Goal: Task Accomplishment & Management: Complete application form

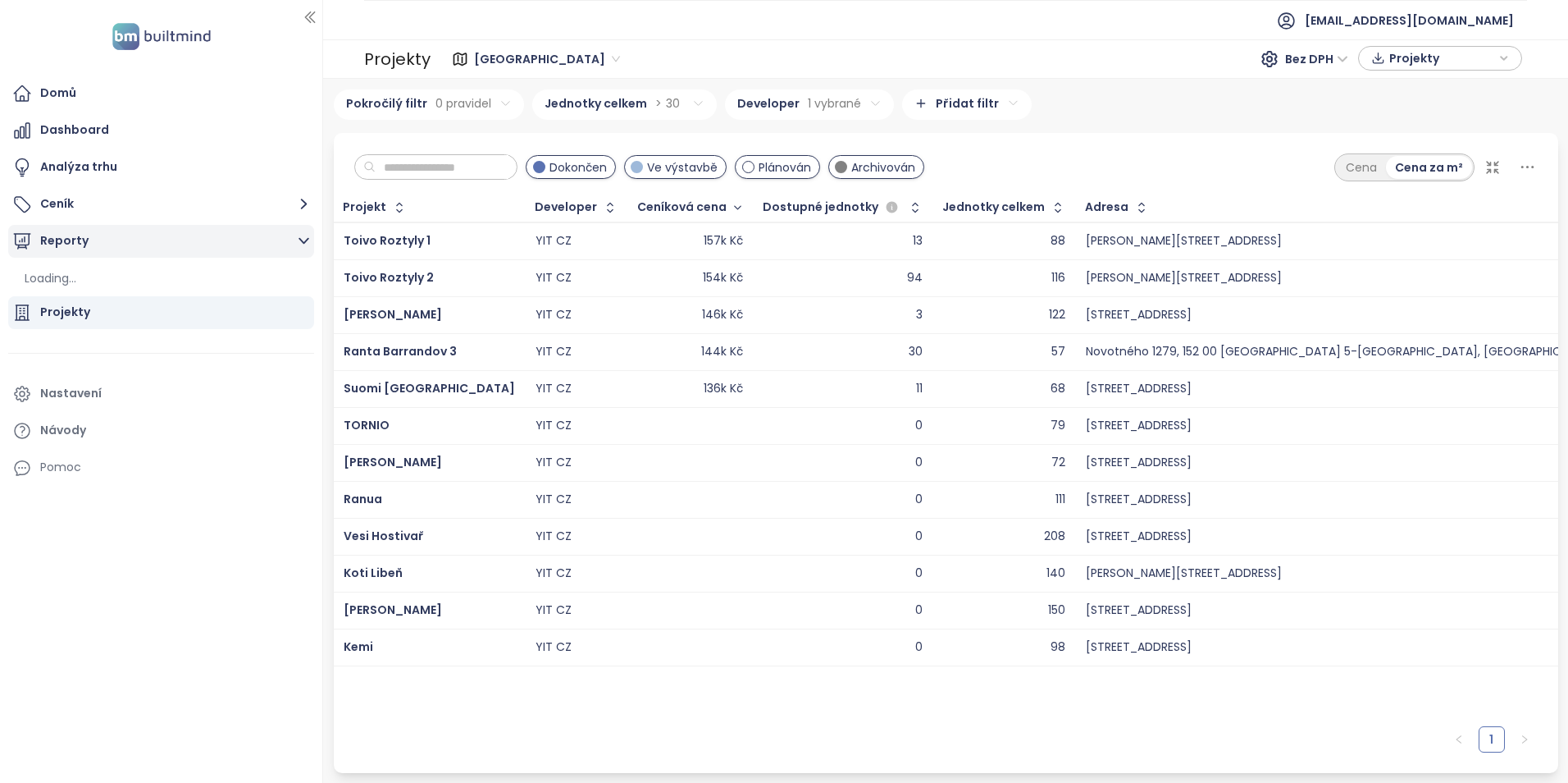
click at [145, 238] on button "Reporty" at bounding box center [161, 241] width 306 height 33
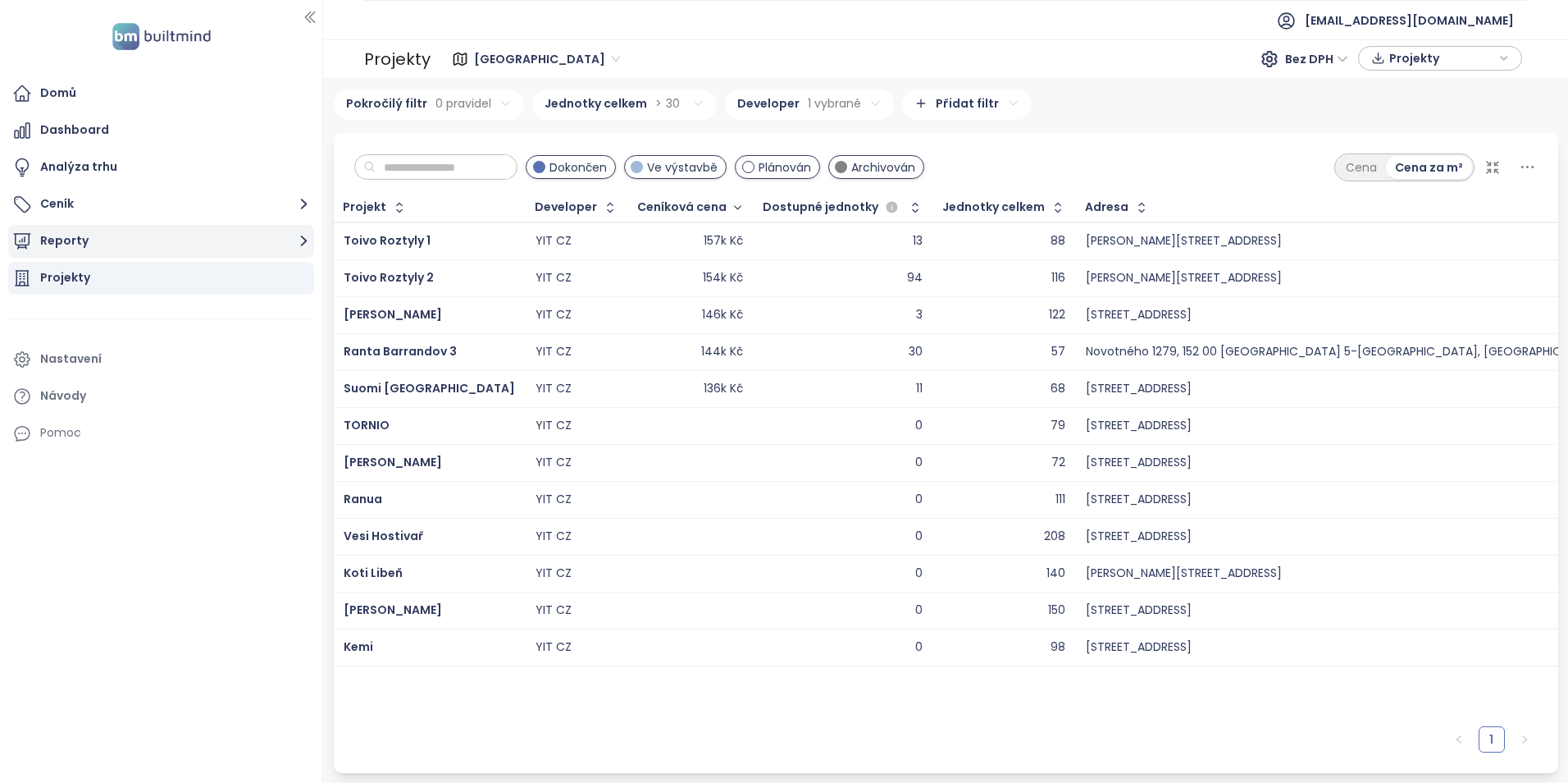
click at [145, 239] on button "Reporty" at bounding box center [161, 241] width 306 height 33
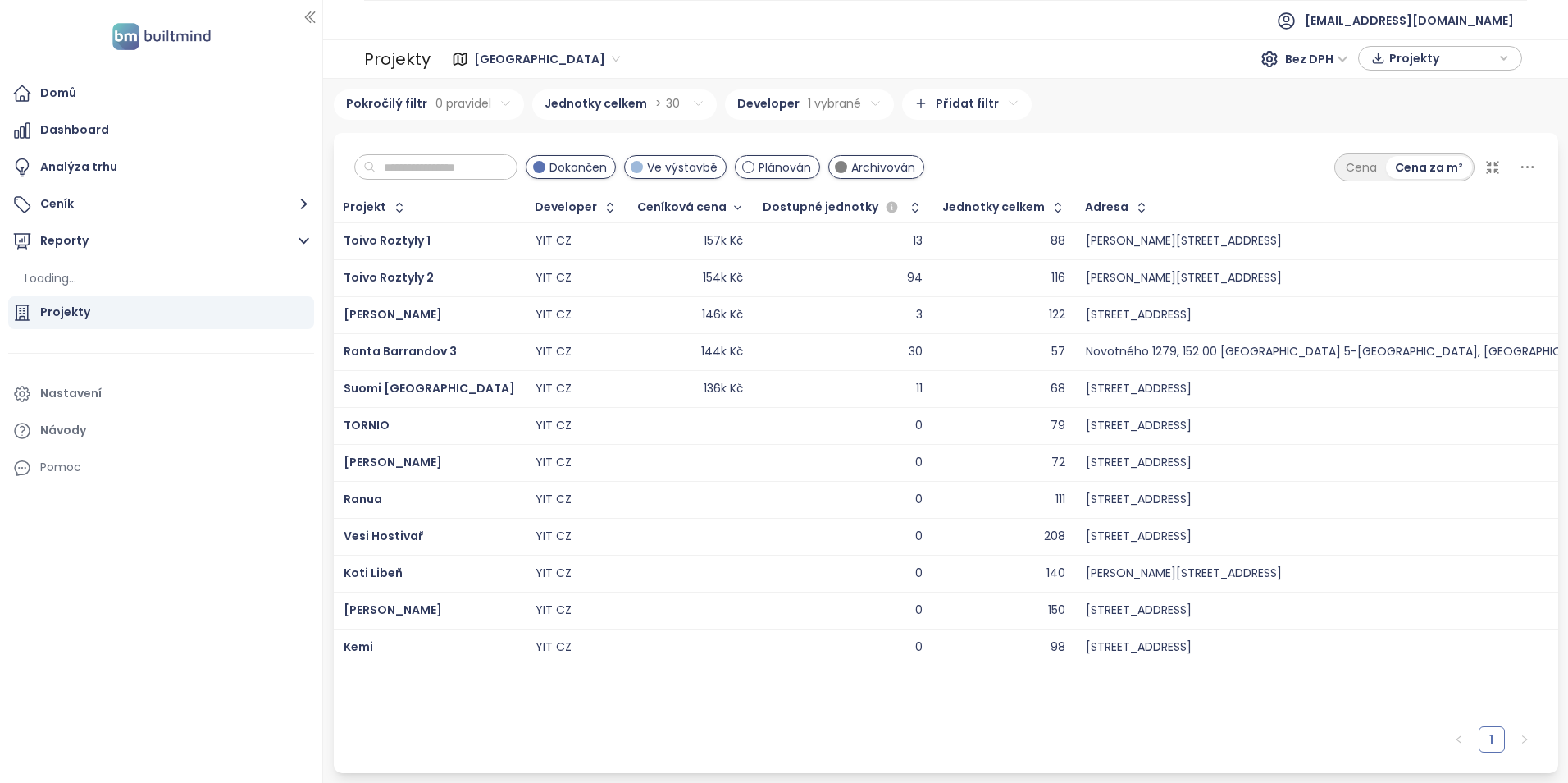
click at [157, 35] on img at bounding box center [161, 36] width 108 height 33
click at [130, 33] on img at bounding box center [161, 36] width 108 height 33
click at [65, 90] on div "Domů" at bounding box center [58, 93] width 36 height 21
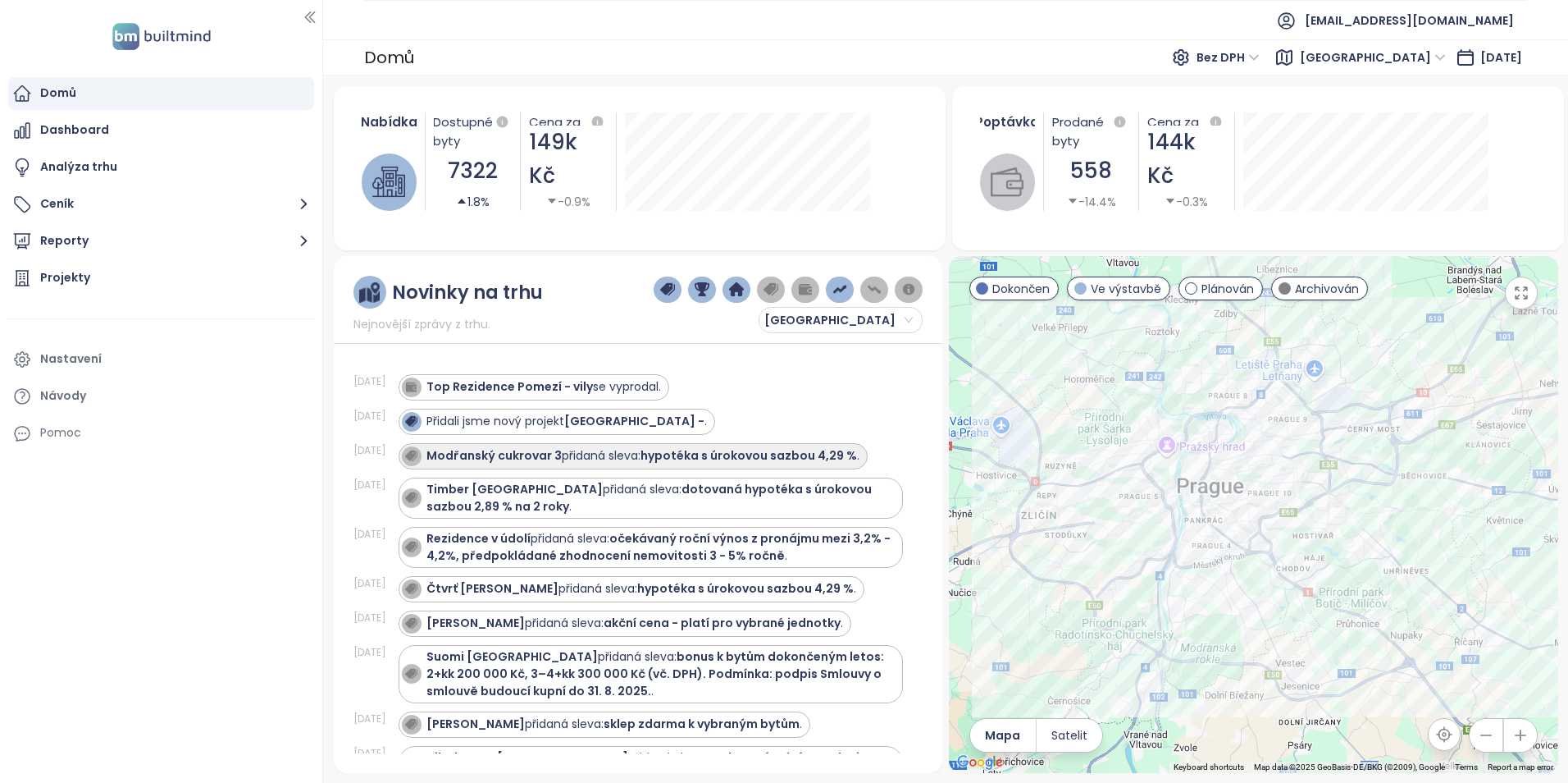
click at [492, 456] on strong "Modřanský cukrovar 3" at bounding box center [494, 455] width 135 height 16
click at [528, 451] on strong "Modřanský cukrovar 3" at bounding box center [494, 455] width 135 height 16
drag, startPoint x: 528, startPoint y: 451, endPoint x: 457, endPoint y: 452, distance: 71.0
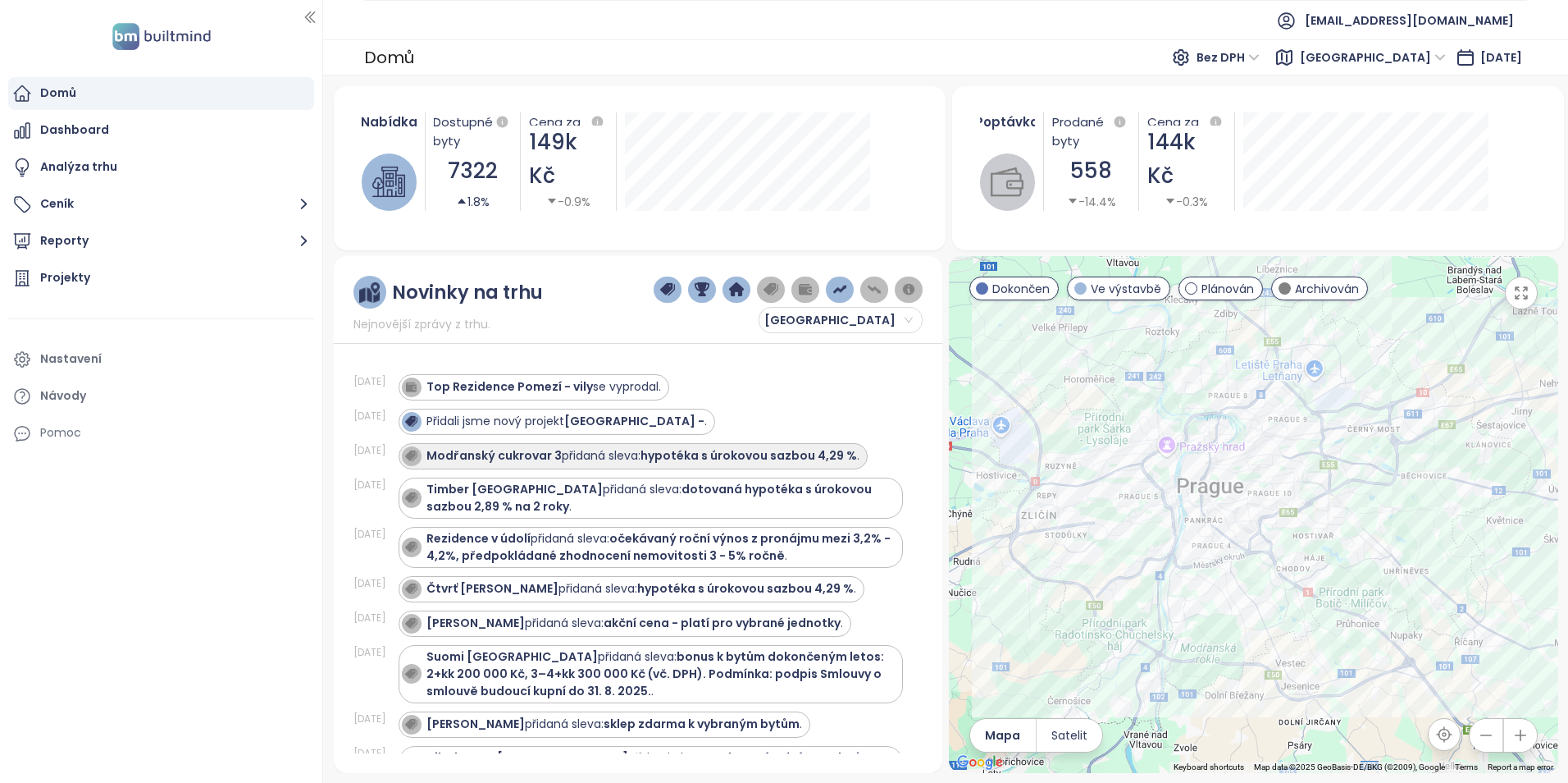
click at [462, 454] on strong "Modřanský cukrovar 3" at bounding box center [494, 455] width 135 height 16
click at [454, 450] on strong "Modřanský cukrovar 3" at bounding box center [494, 455] width 135 height 16
click at [522, 445] on div "Modřanský cukrovar 3 přidaná sleva: hypotéka s úrokovou sazbou 4,29 % ." at bounding box center [633, 456] width 469 height 27
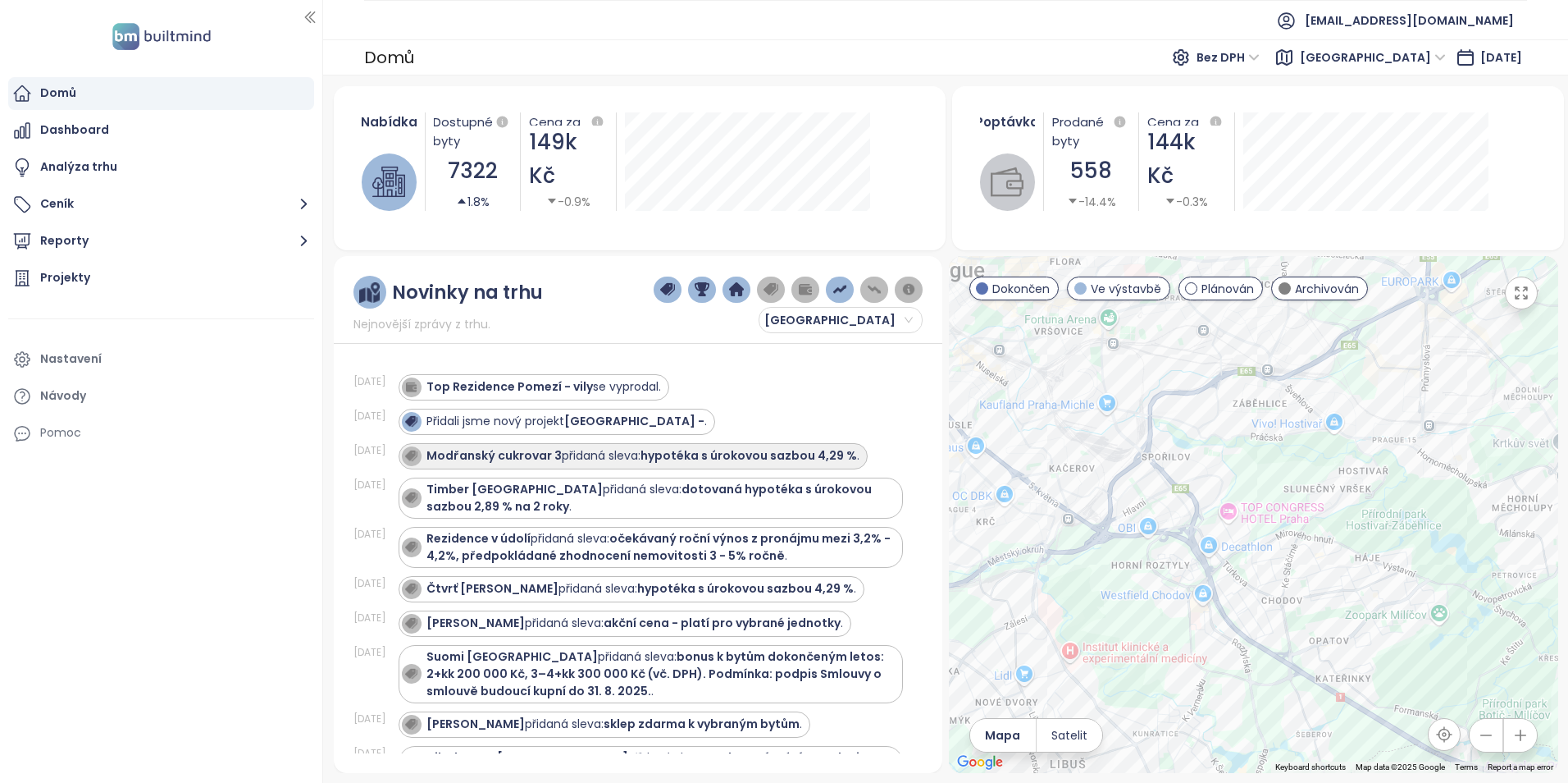
click at [535, 453] on strong "Modřanský cukrovar 3" at bounding box center [494, 455] width 135 height 16
click at [533, 455] on strong "Modřanský cukrovar 3" at bounding box center [494, 455] width 135 height 16
drag, startPoint x: 533, startPoint y: 455, endPoint x: 704, endPoint y: 458, distance: 171.0
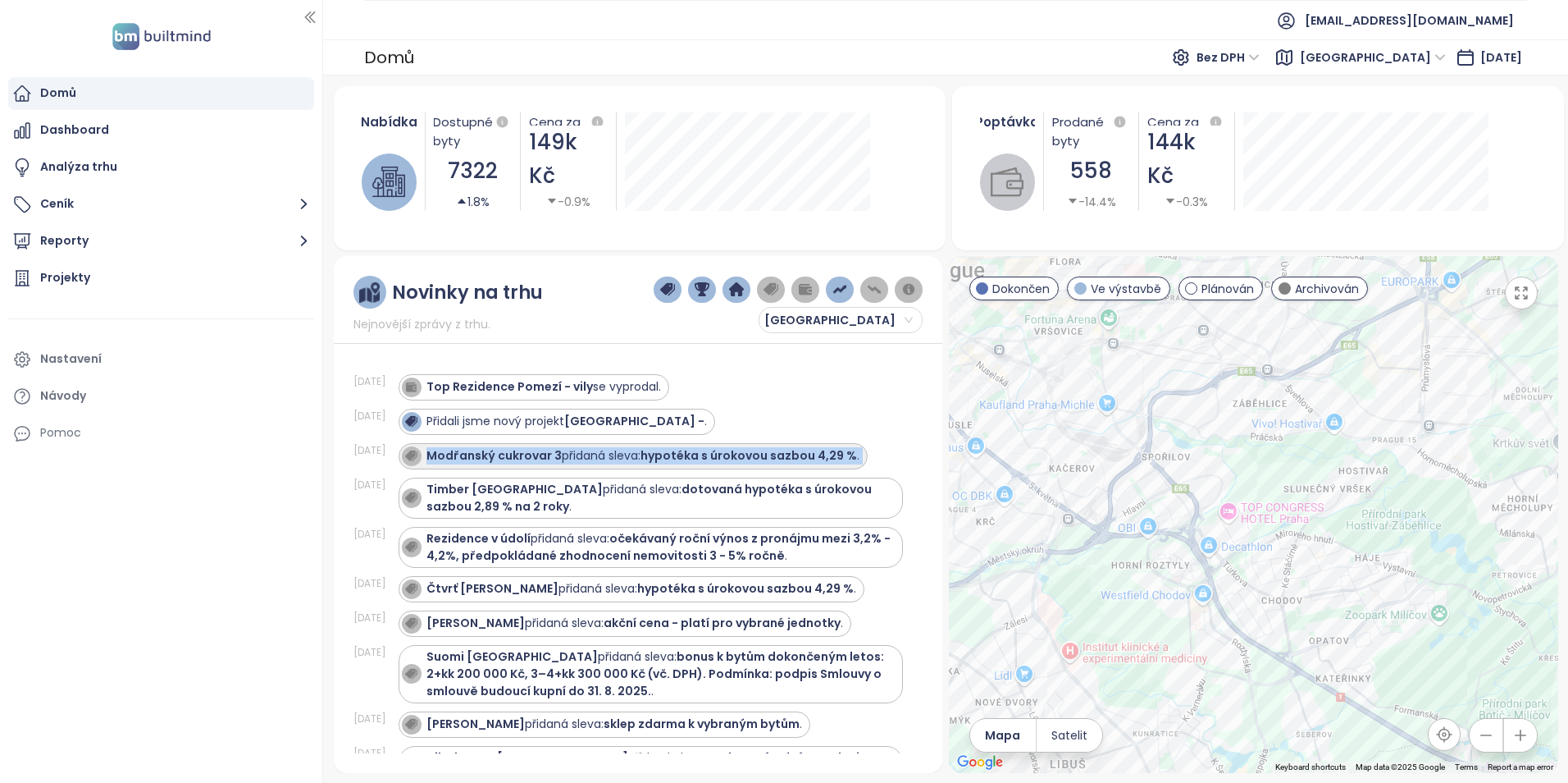
click at [704, 458] on strong "hypotéka s úrokovou sazbou 4,29 %" at bounding box center [748, 455] width 216 height 16
click at [679, 448] on strong "hypotéka s úrokovou sazbou 4,29 %" at bounding box center [748, 455] width 216 height 16
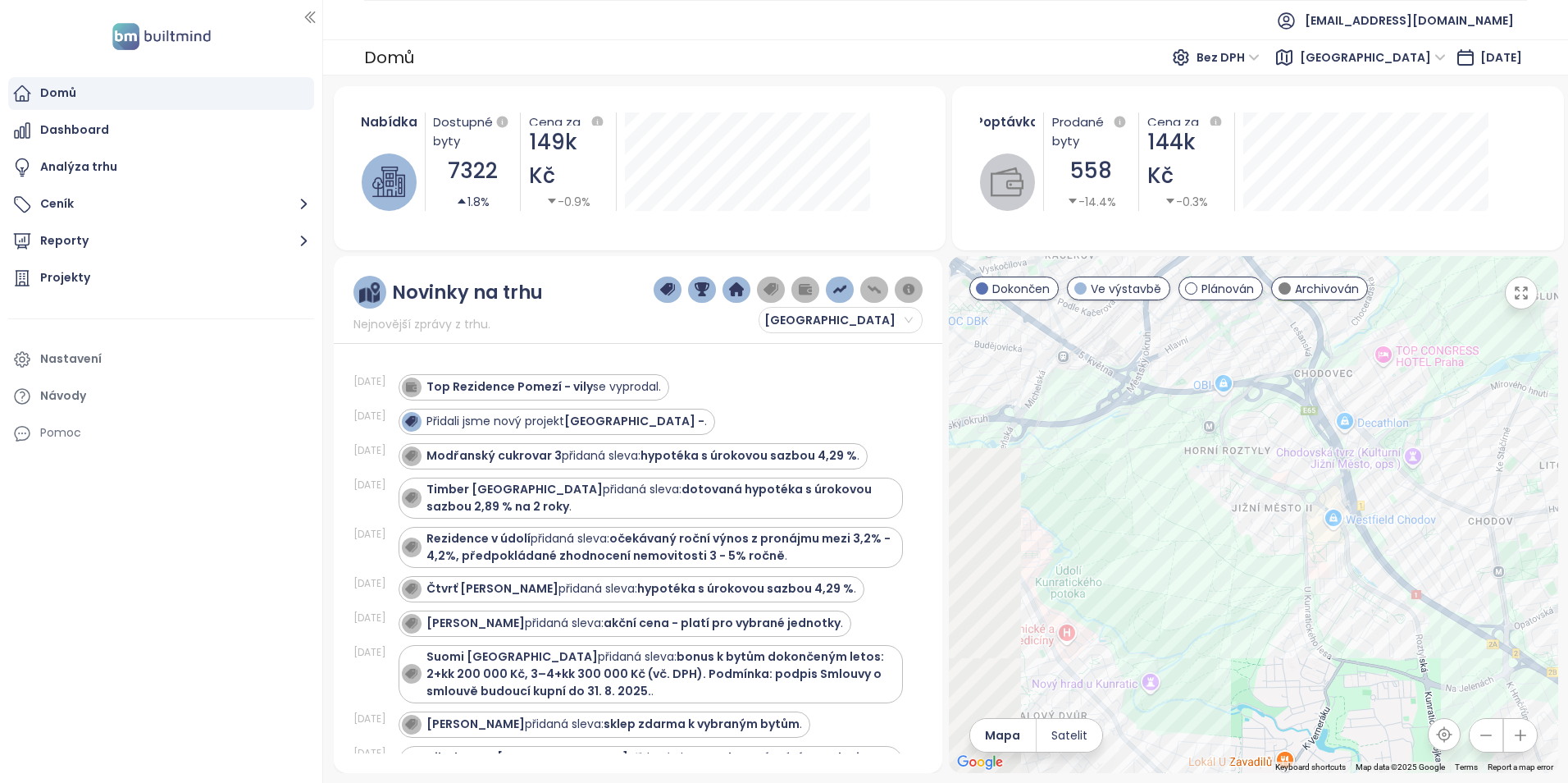
drag, startPoint x: 1128, startPoint y: 504, endPoint x: 1379, endPoint y: 400, distance: 271.7
click at [1379, 400] on div at bounding box center [1253, 514] width 609 height 517
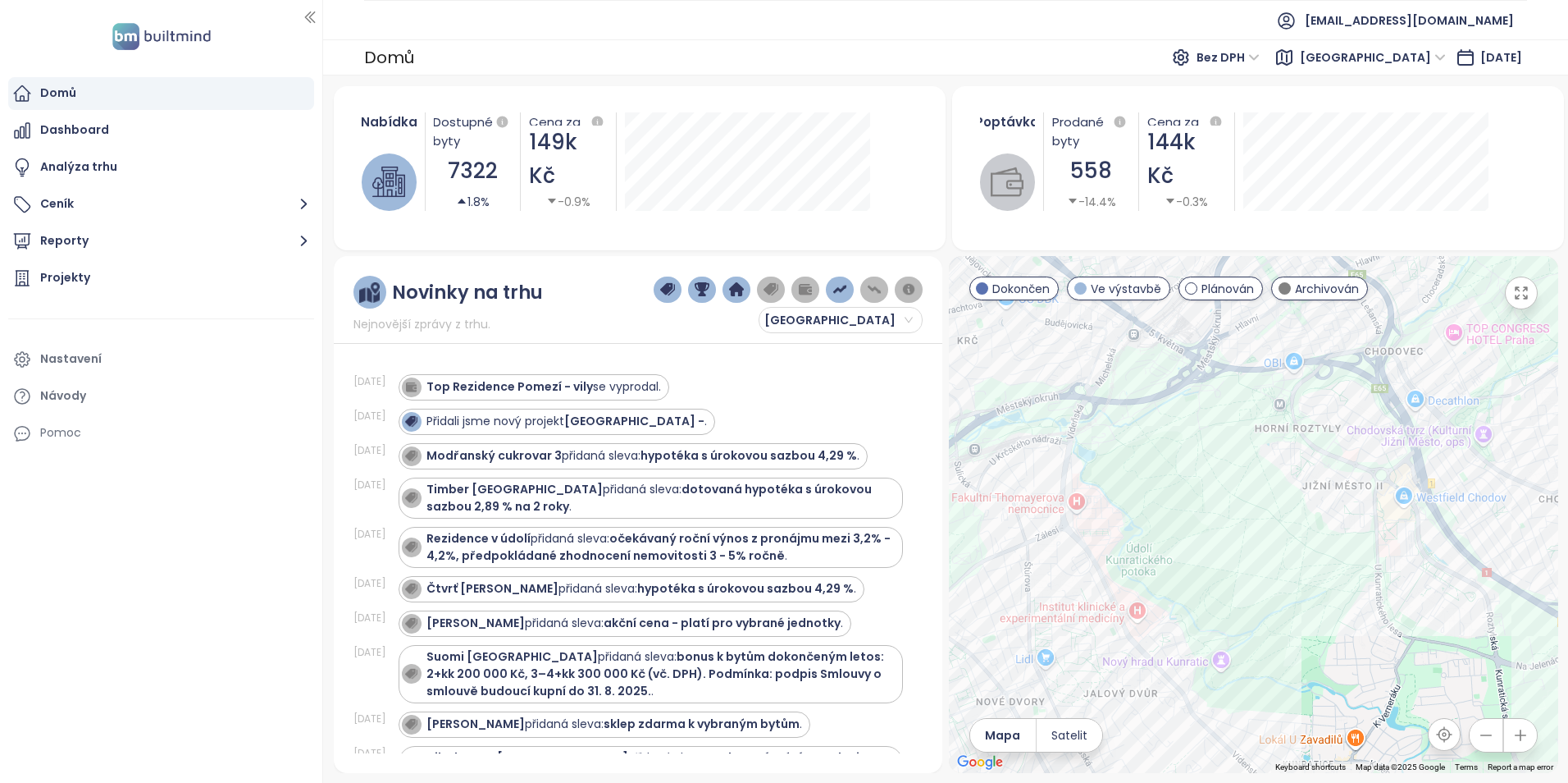
drag, startPoint x: 1216, startPoint y: 437, endPoint x: 1295, endPoint y: 411, distance: 83.2
click at [1295, 411] on div at bounding box center [1253, 514] width 609 height 517
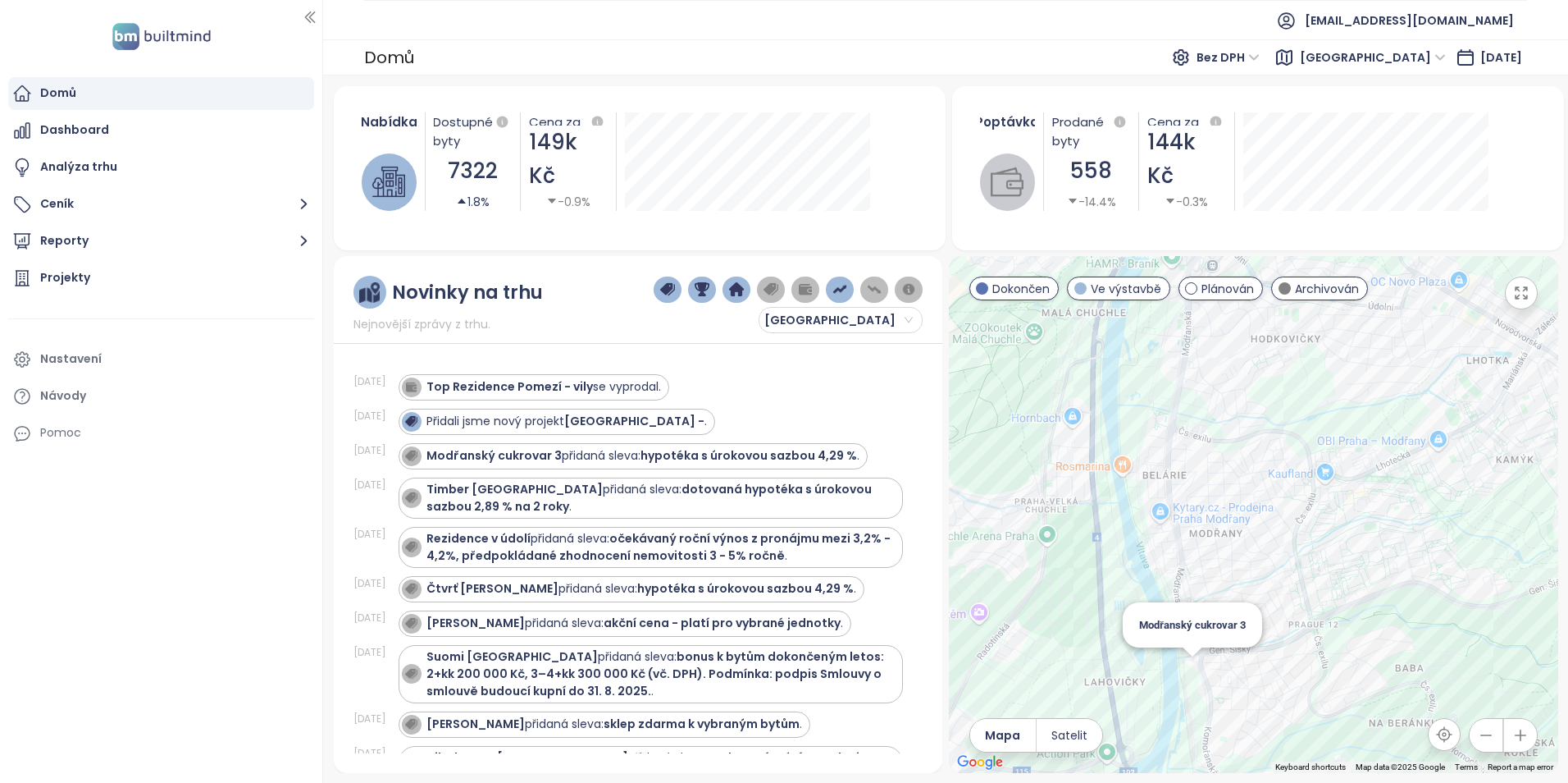
click at [1196, 668] on div "Modřanský cukrovar 3" at bounding box center [1253, 514] width 609 height 517
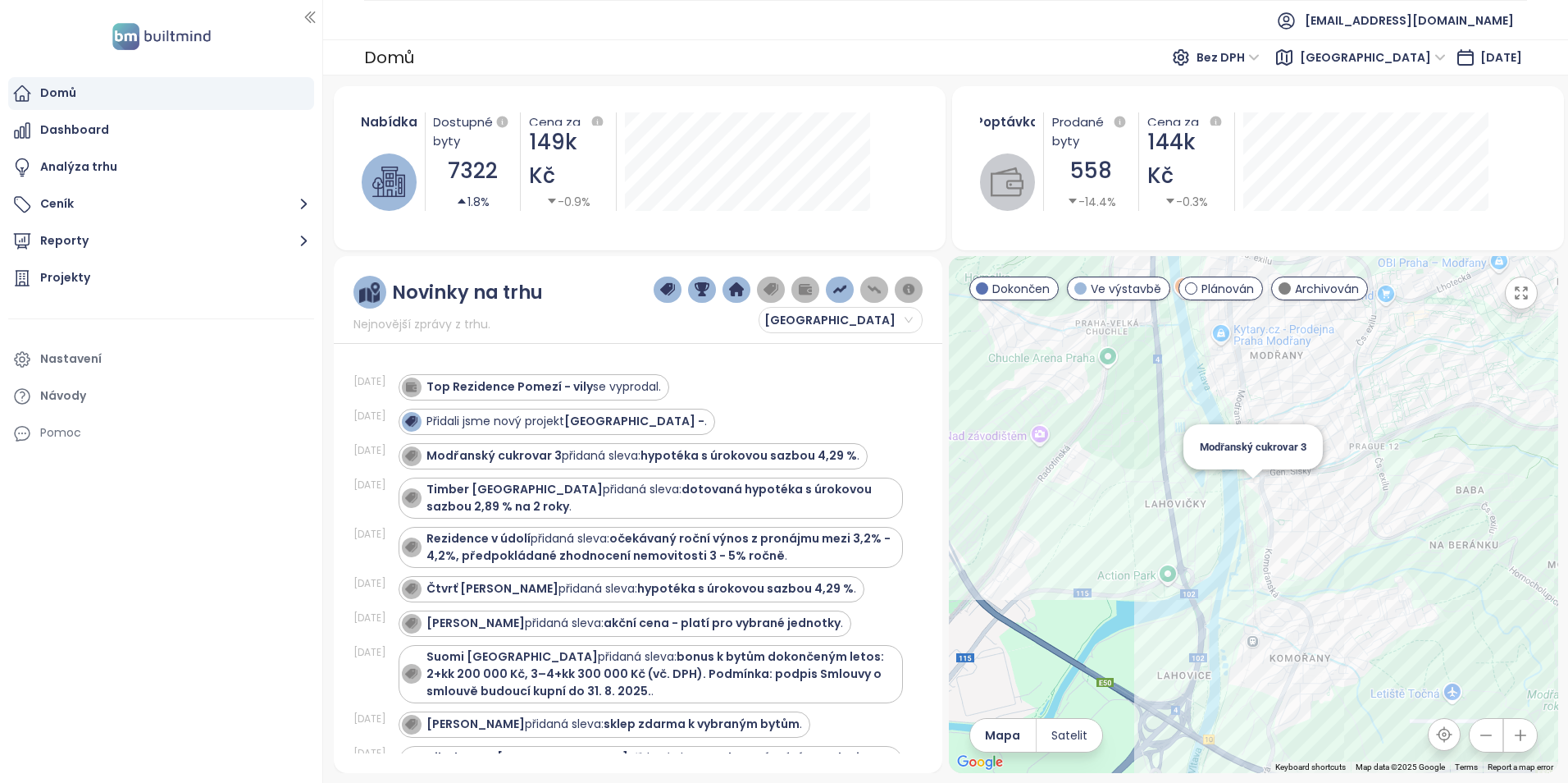
click at [1248, 501] on div "Modřanský cukrovar 3" at bounding box center [1253, 514] width 609 height 517
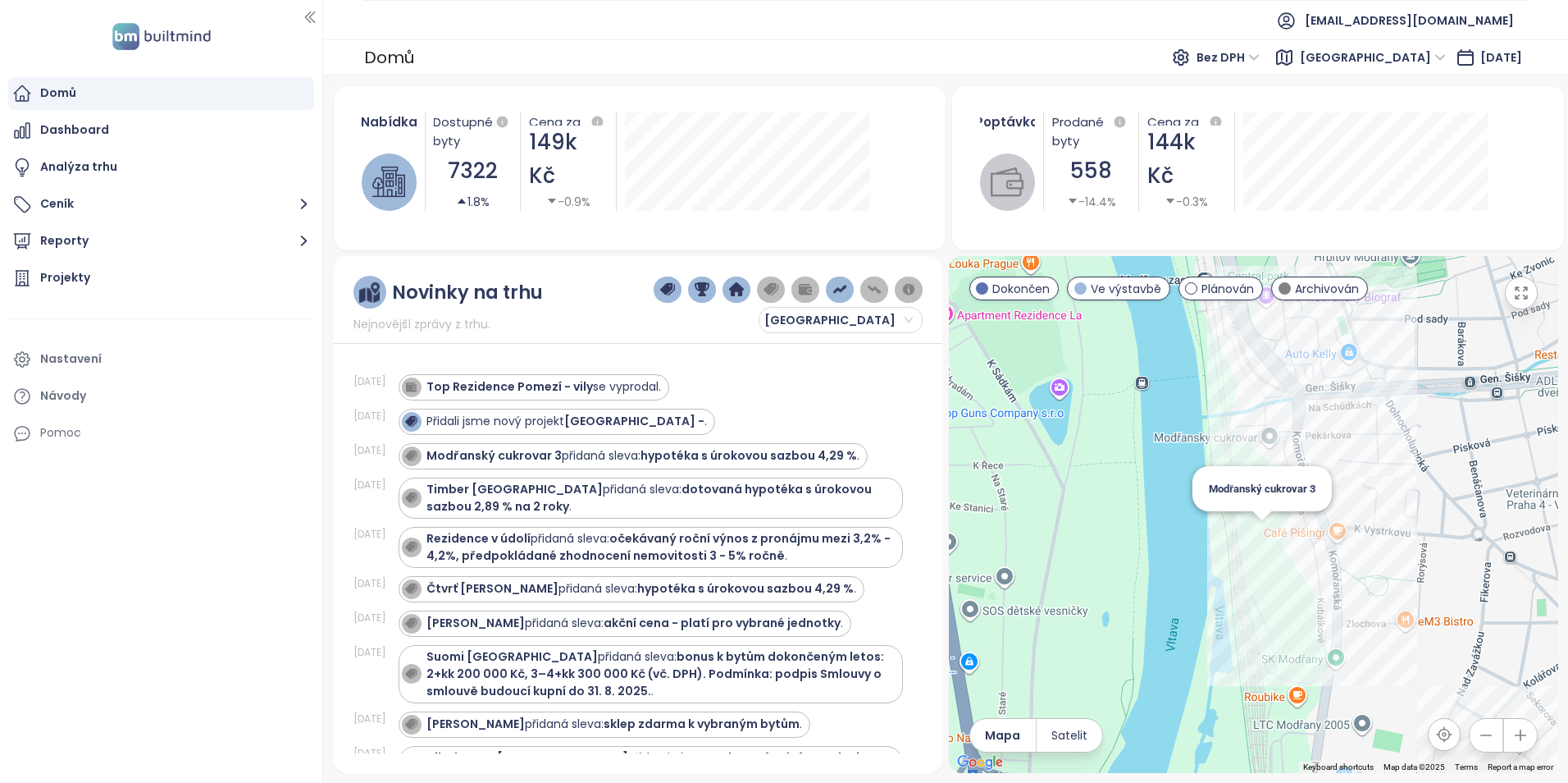
click at [1265, 543] on div "Modřanský cukrovar 3" at bounding box center [1253, 514] width 609 height 517
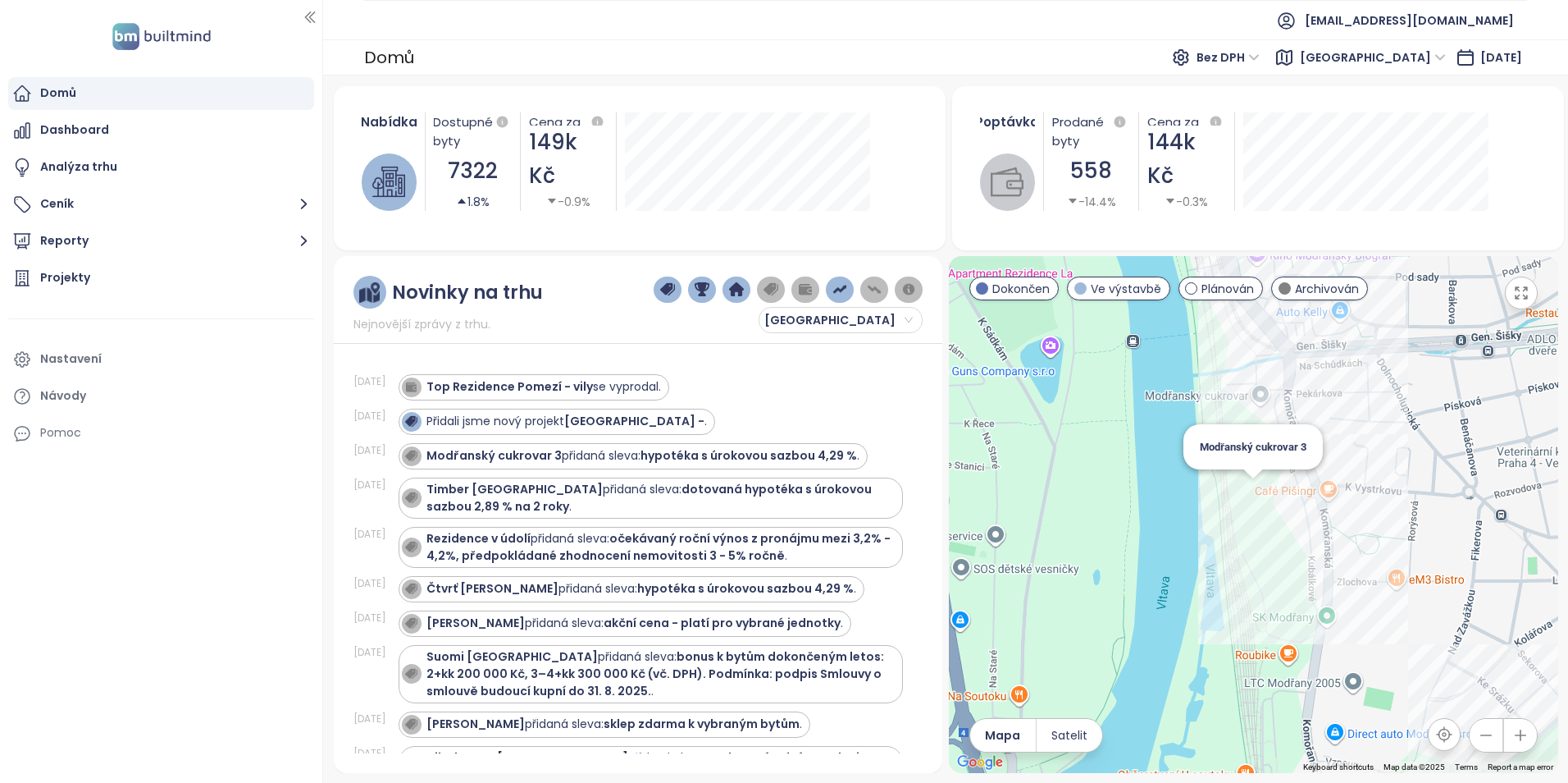
click at [1253, 446] on span "Modřanský cukrovar 3" at bounding box center [1253, 446] width 107 height 12
click at [1253, 488] on div "Modřanský cukrovar 3" at bounding box center [1253, 514] width 609 height 517
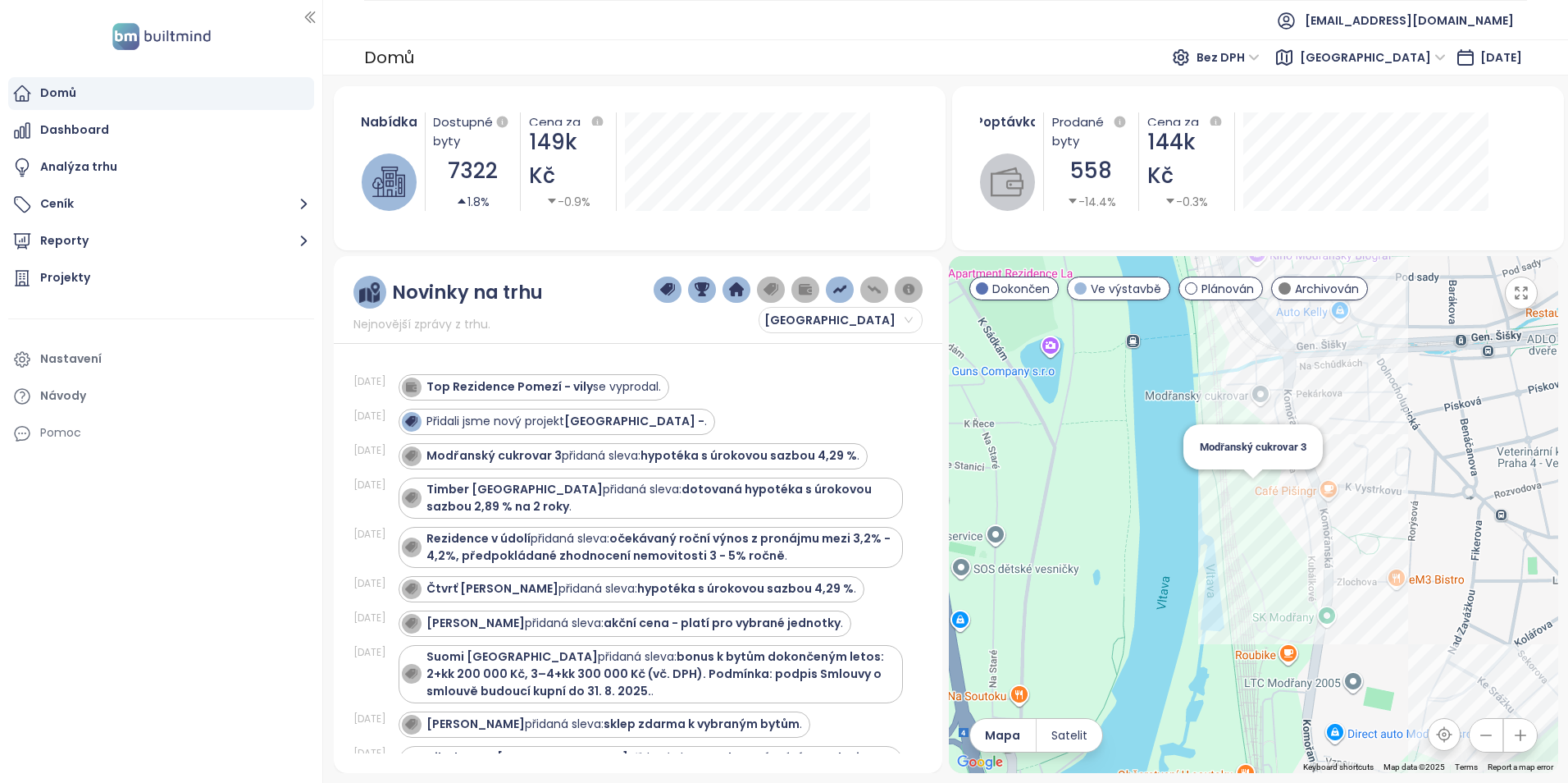
click at [1253, 488] on div "Modřanský cukrovar 3" at bounding box center [1253, 514] width 609 height 517
click at [1253, 489] on div "Modřanský cukrovar 3" at bounding box center [1253, 514] width 609 height 517
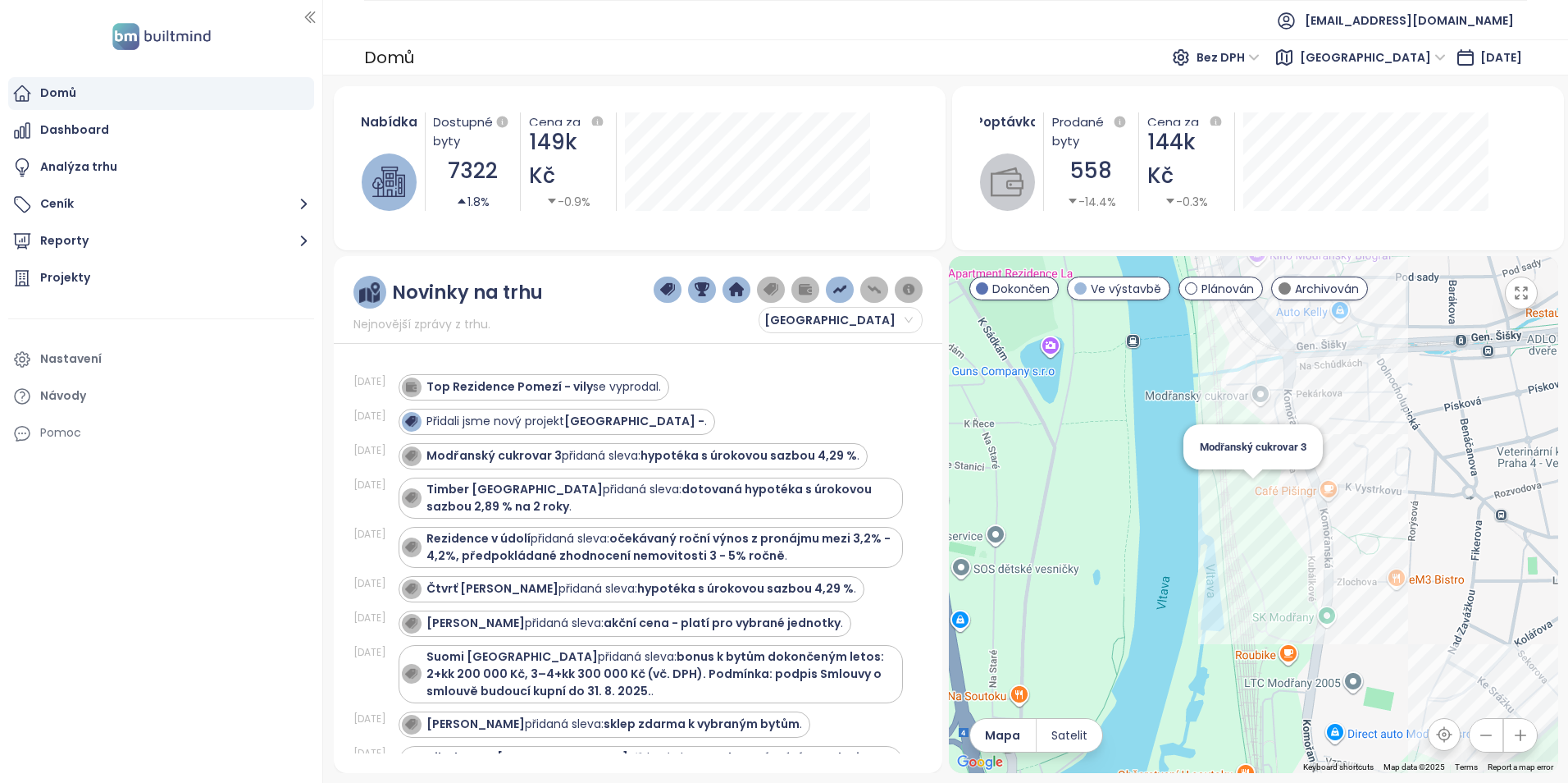
click at [1253, 489] on div "Modřanský cukrovar 3" at bounding box center [1253, 514] width 609 height 517
click at [1271, 479] on div "Modřanský cukrovar 1" at bounding box center [1253, 514] width 609 height 517
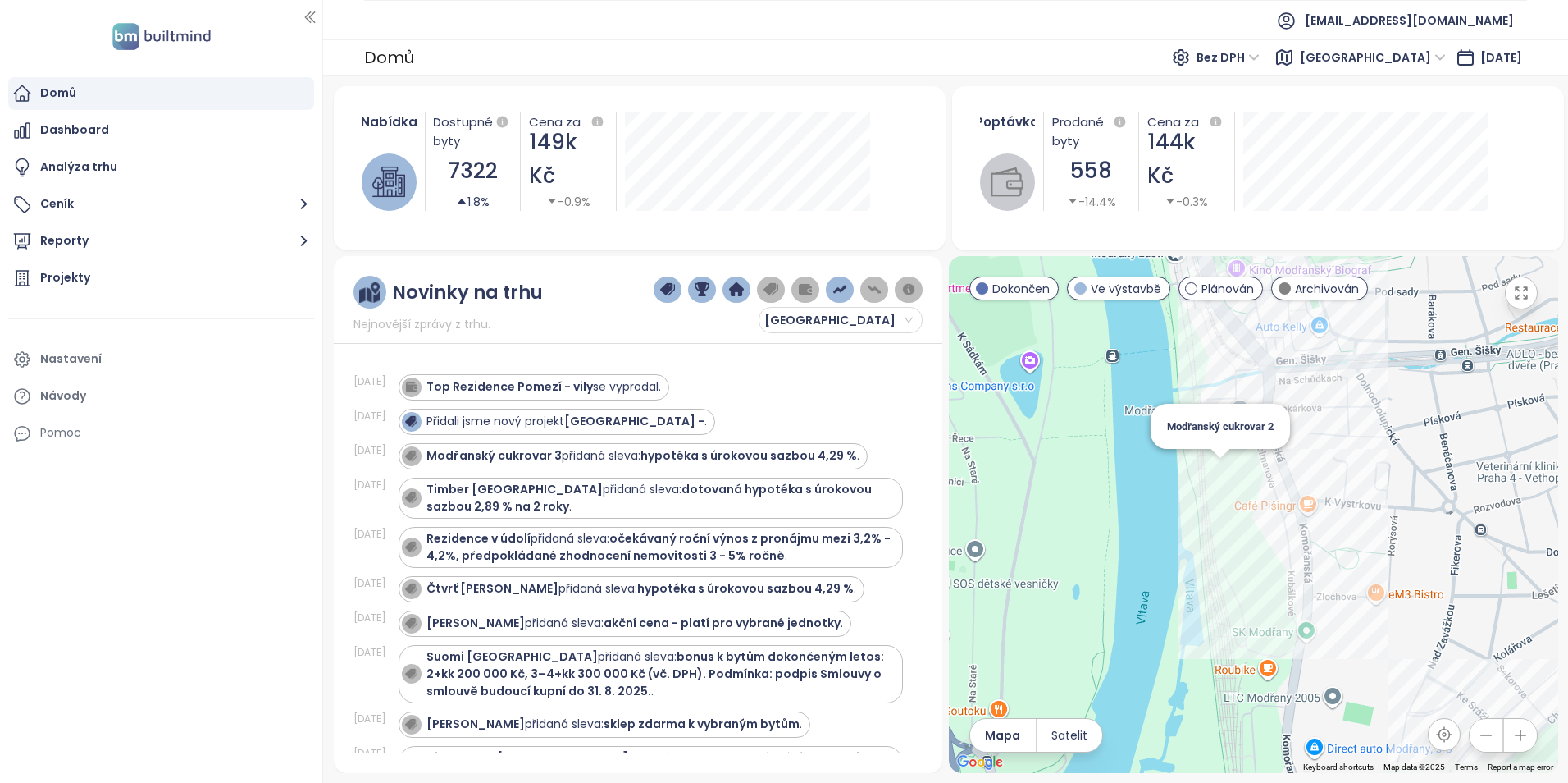
click at [1228, 473] on div "Modřanský cukrovar 2" at bounding box center [1253, 514] width 609 height 517
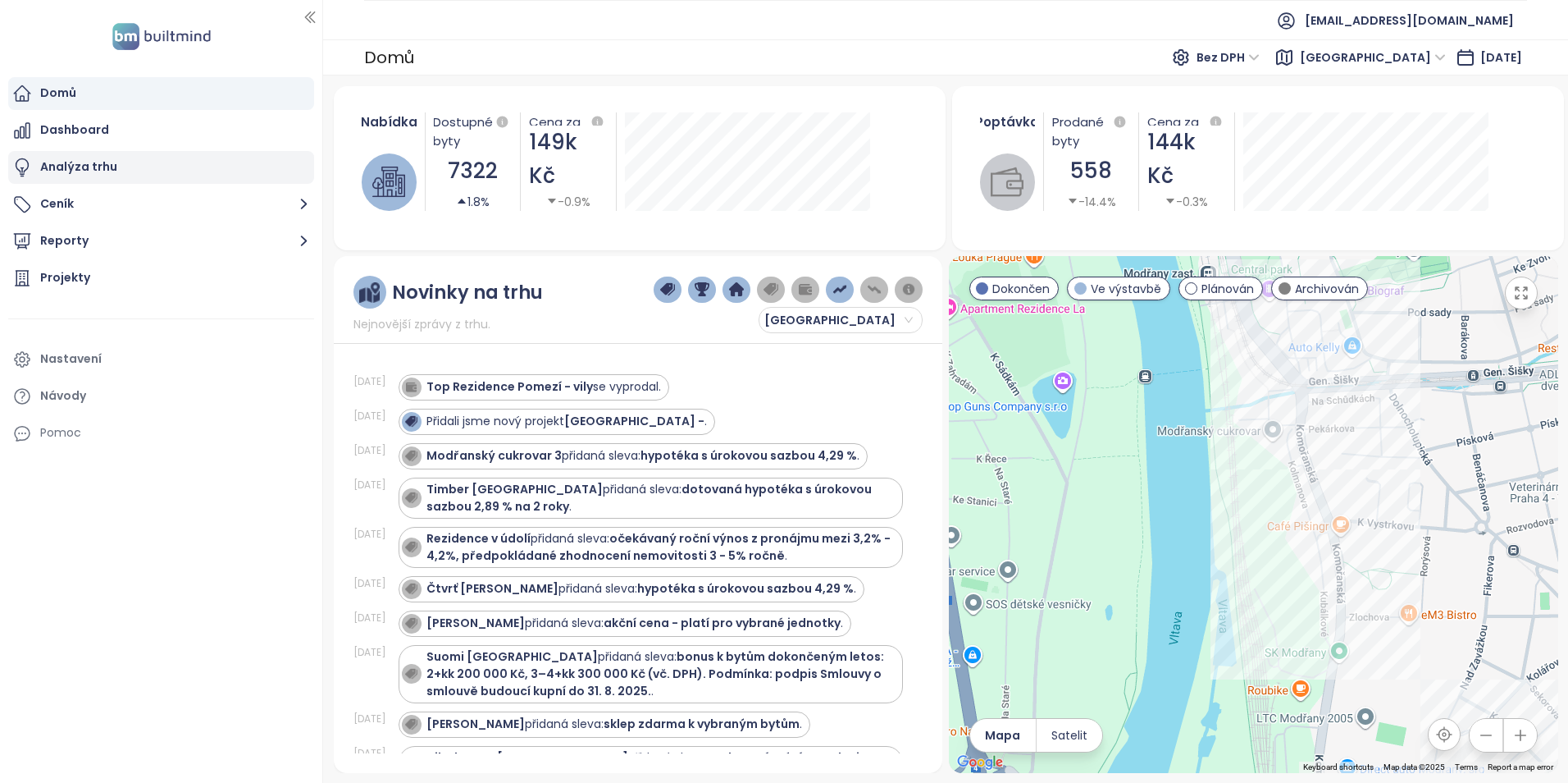
click at [81, 159] on div "Analýza trhu" at bounding box center [78, 167] width 77 height 21
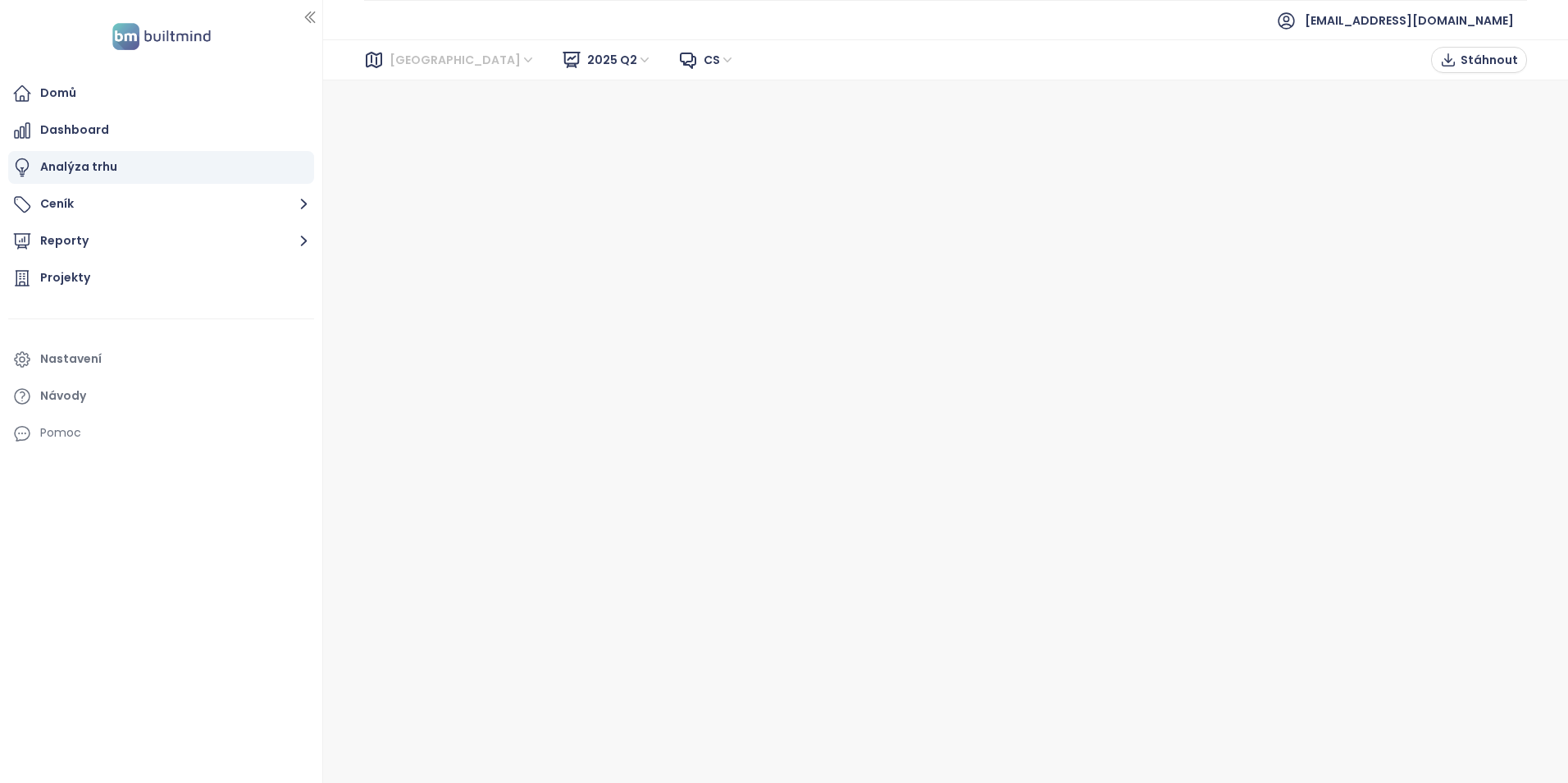
click at [424, 60] on span "[GEOGRAPHIC_DATA]" at bounding box center [462, 60] width 146 height 25
click at [417, 113] on div "[GEOGRAPHIC_DATA]" at bounding box center [462, 118] width 131 height 18
click at [126, 82] on div "Domů" at bounding box center [161, 93] width 306 height 33
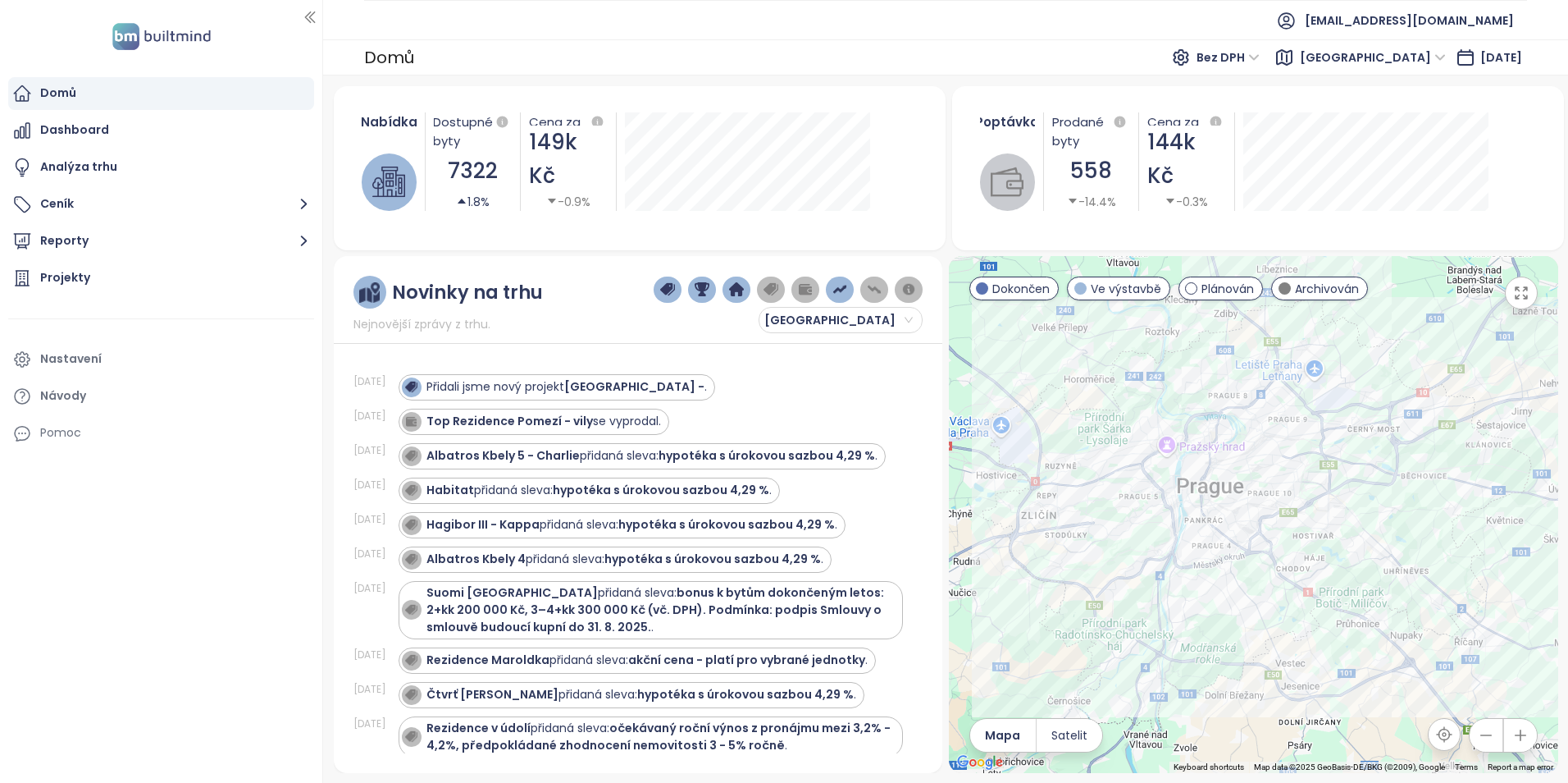
click at [382, 186] on img at bounding box center [388, 181] width 33 height 33
click at [399, 175] on img at bounding box center [388, 181] width 33 height 33
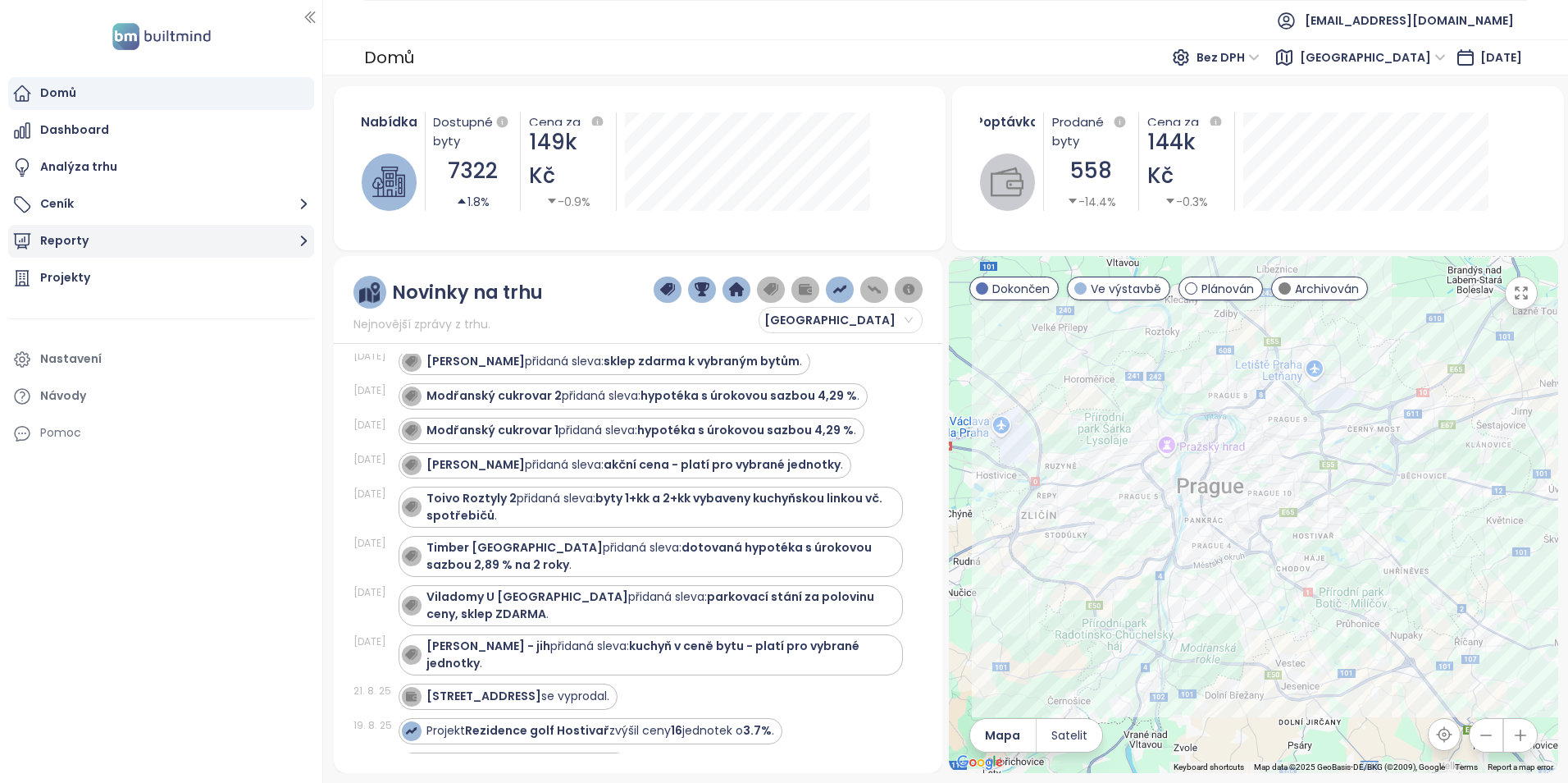
scroll to position [656, 0]
click at [58, 269] on div "Projekty" at bounding box center [64, 278] width 50 height 21
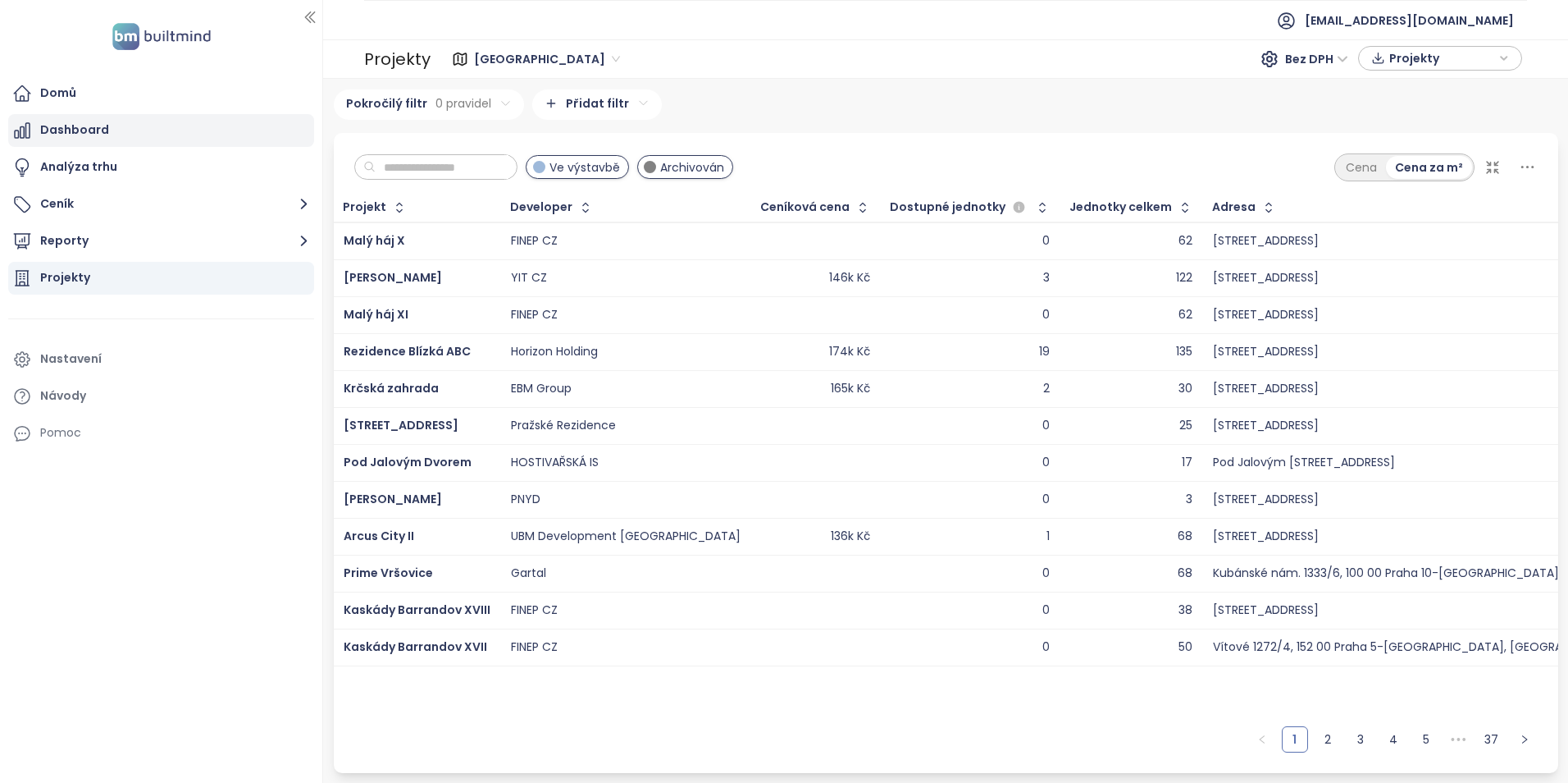
click at [85, 119] on div "Dashboard" at bounding box center [74, 130] width 69 height 21
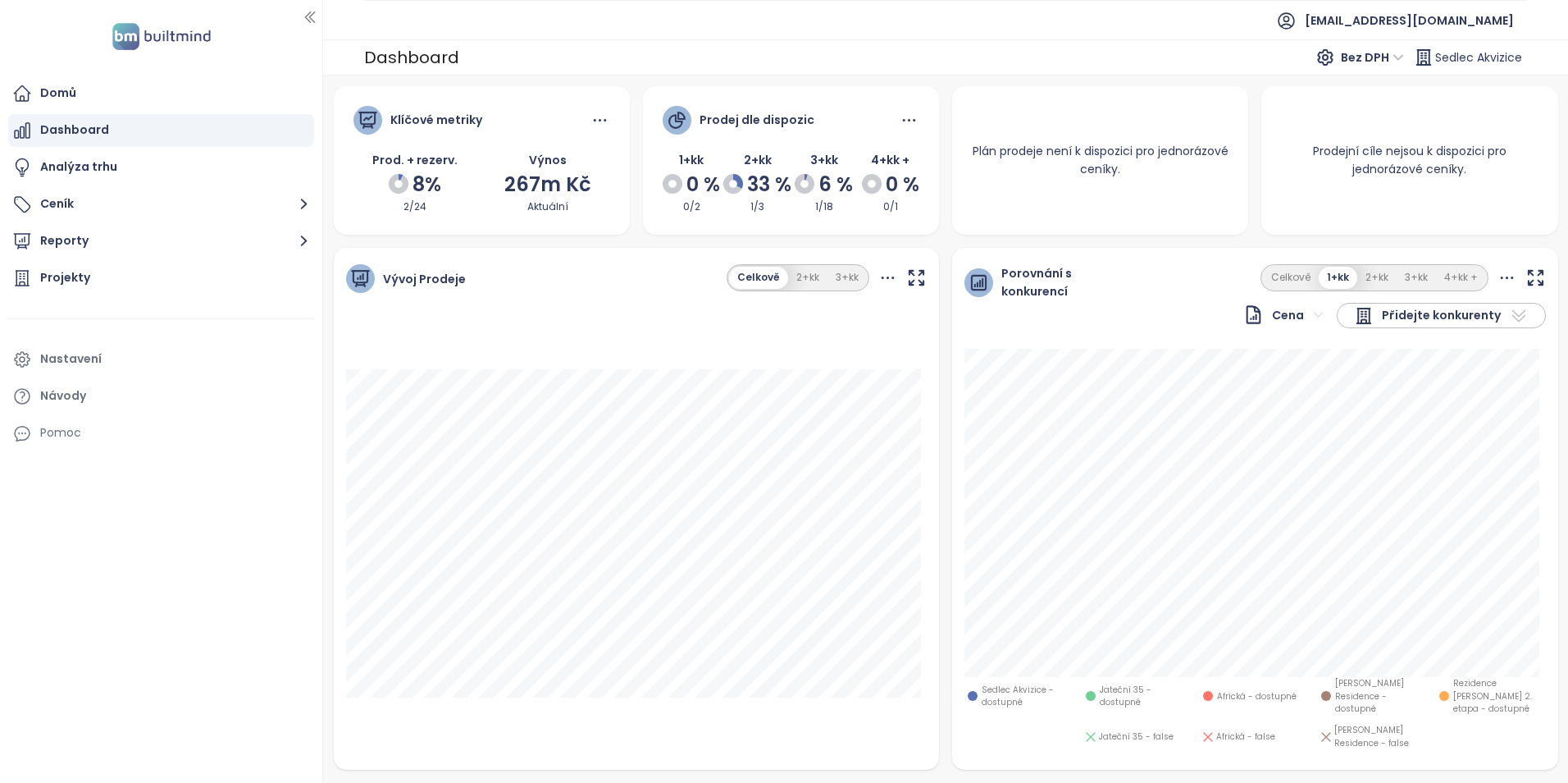
click at [1478, 55] on span "Sedlec Akvizice" at bounding box center [1479, 57] width 87 height 29
click at [1467, 57] on span "Sedlec Akvizice" at bounding box center [1479, 57] width 87 height 29
click at [81, 266] on div "Projekty" at bounding box center [161, 278] width 306 height 33
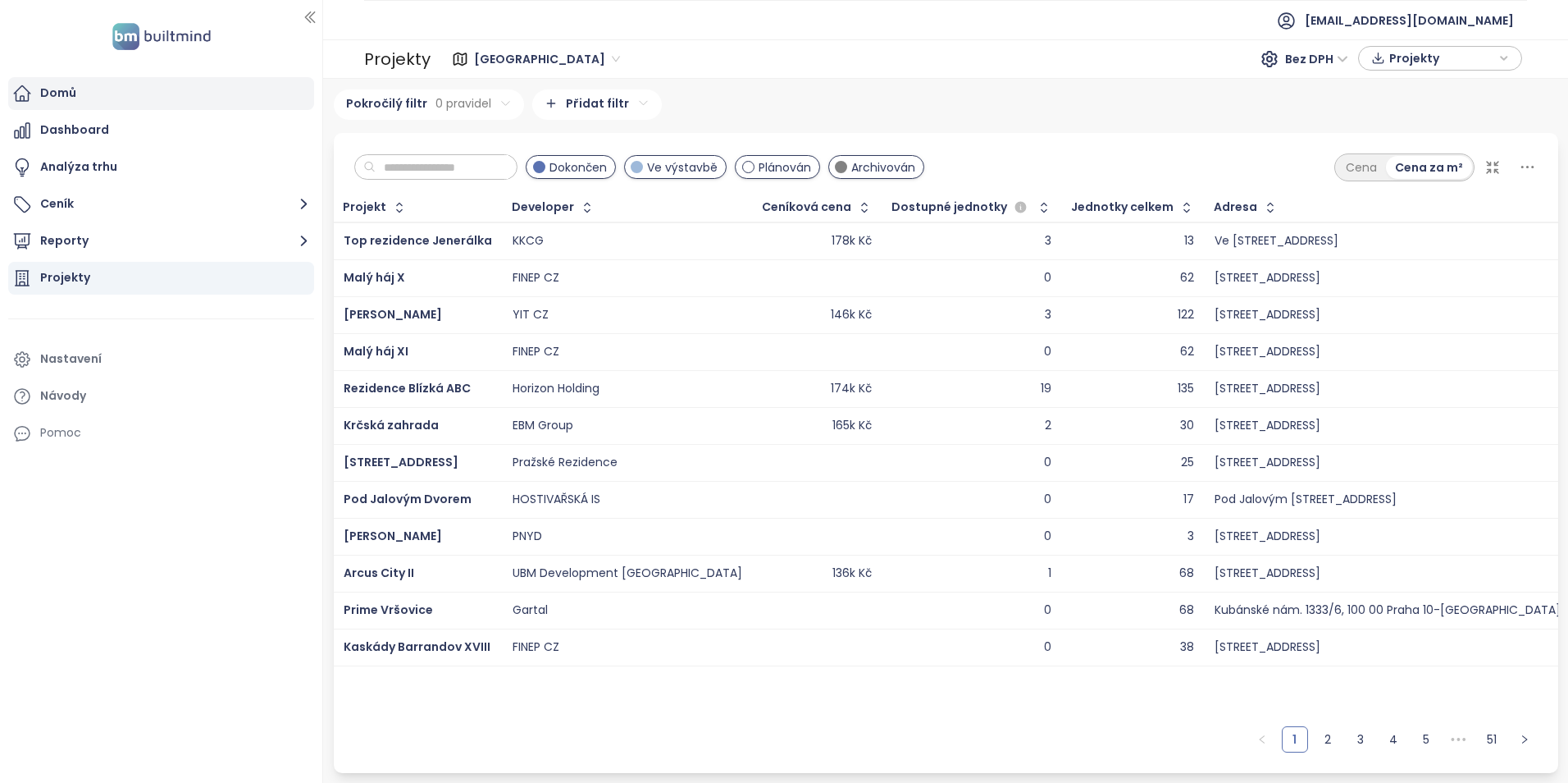
click at [95, 88] on div "Domů" at bounding box center [161, 93] width 306 height 33
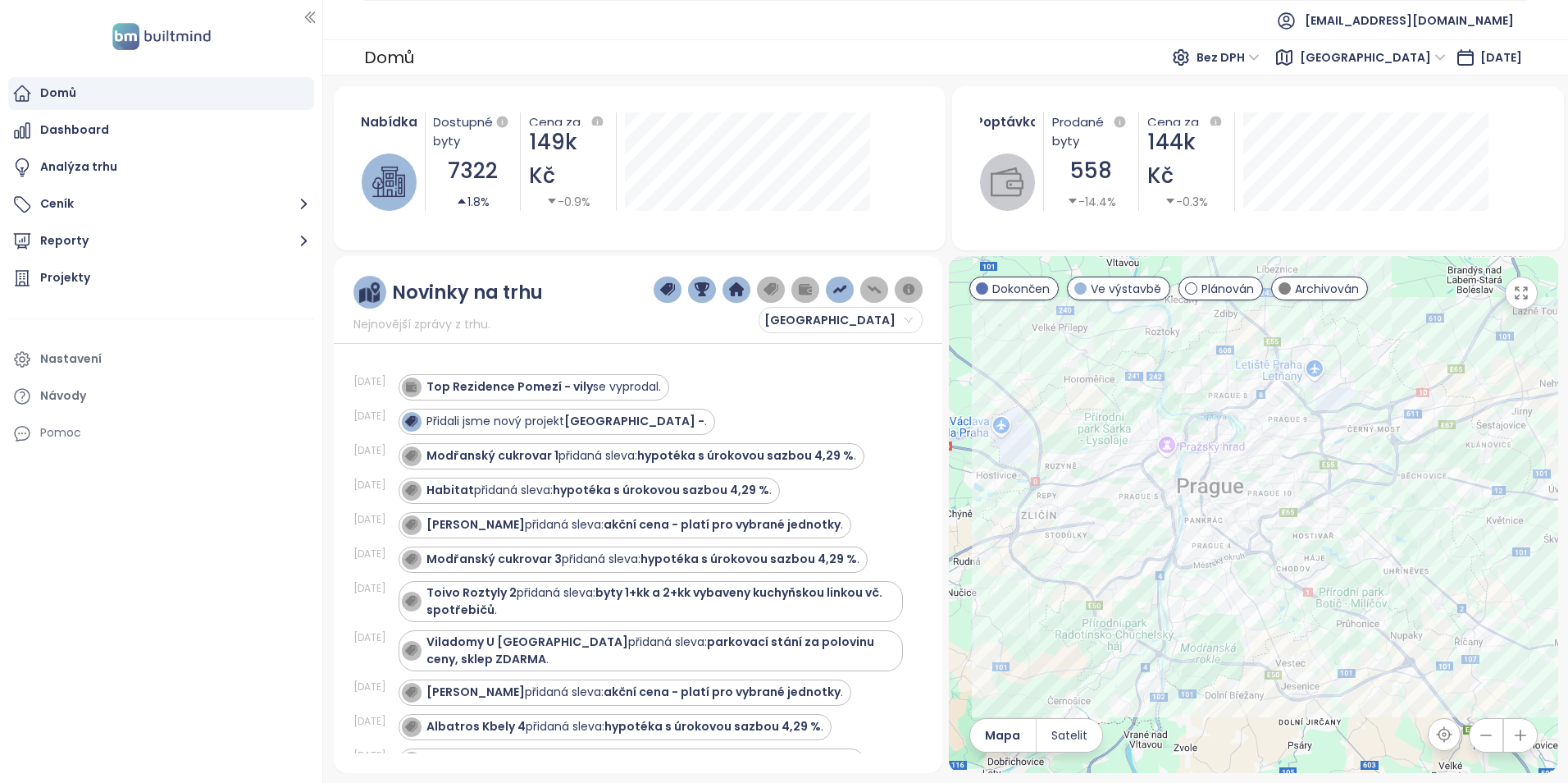
click at [674, 205] on div "Nabídka Dostupné byty 7322 1.8% Cena za m² 149k Kč -0.9% [DATE] Dostupné jednot…" at bounding box center [640, 161] width 573 height 137
drag, startPoint x: 692, startPoint y: 210, endPoint x: 568, endPoint y: 208, distance: 124.0
click at [591, 211] on div "Nabídka Dostupné byty 7322 1.8% Cena za m² 149k Kč -0.9% [DATE] Dostupné jednot…" at bounding box center [640, 161] width 573 height 137
drag, startPoint x: 441, startPoint y: 188, endPoint x: 414, endPoint y: 191, distance: 27.2
click at [414, 191] on div "Nabídka Dostupné byty 7322 1.8% Cena za m² 149k Kč -0.9% [DATE] Dostupné jednot…" at bounding box center [640, 161] width 573 height 137
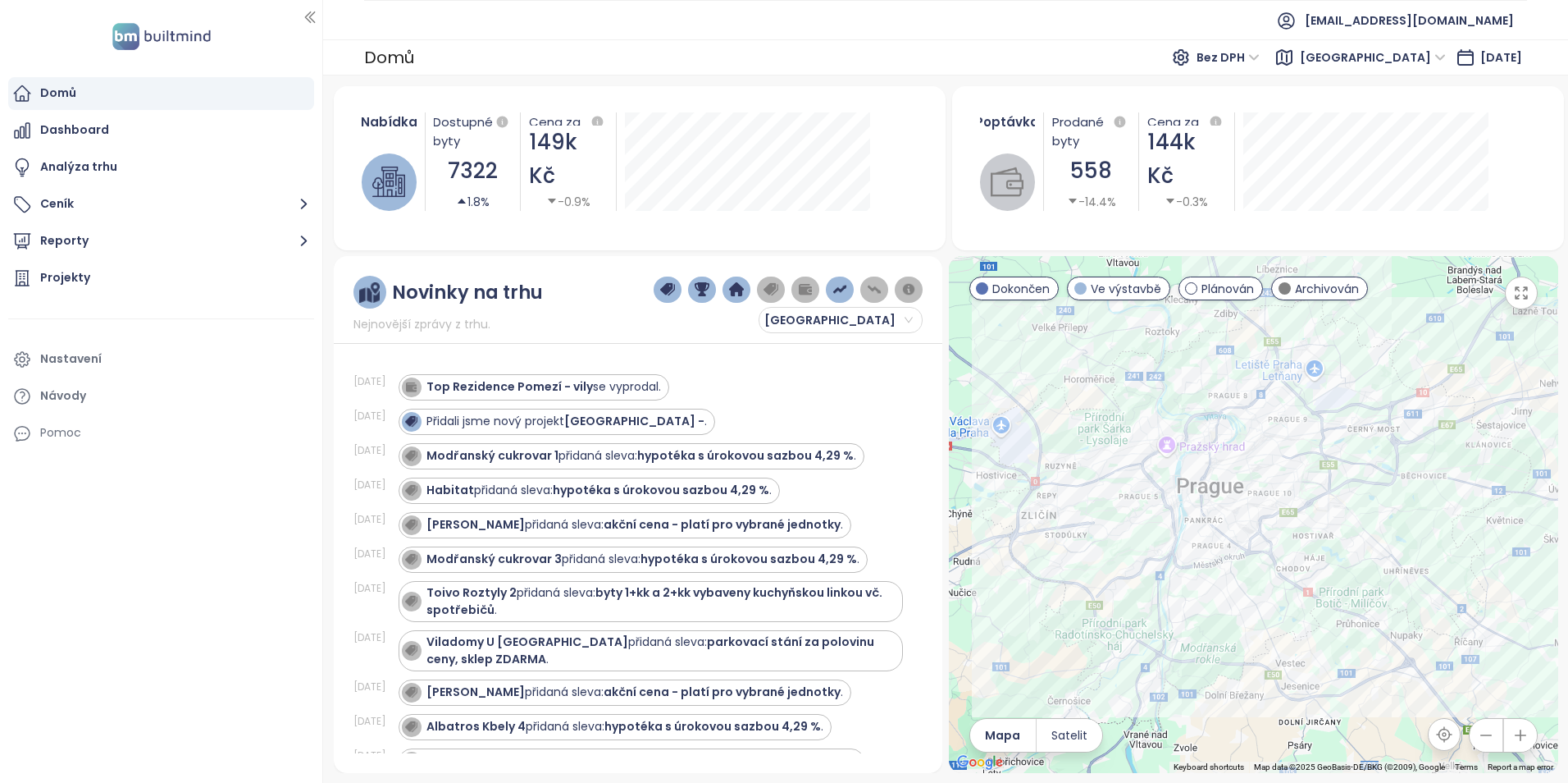
drag, startPoint x: 414, startPoint y: 191, endPoint x: 468, endPoint y: 209, distance: 56.9
click at [468, 209] on div "1.8%" at bounding box center [472, 201] width 33 height 18
click at [874, 283] on img "button" at bounding box center [874, 290] width 15 height 15
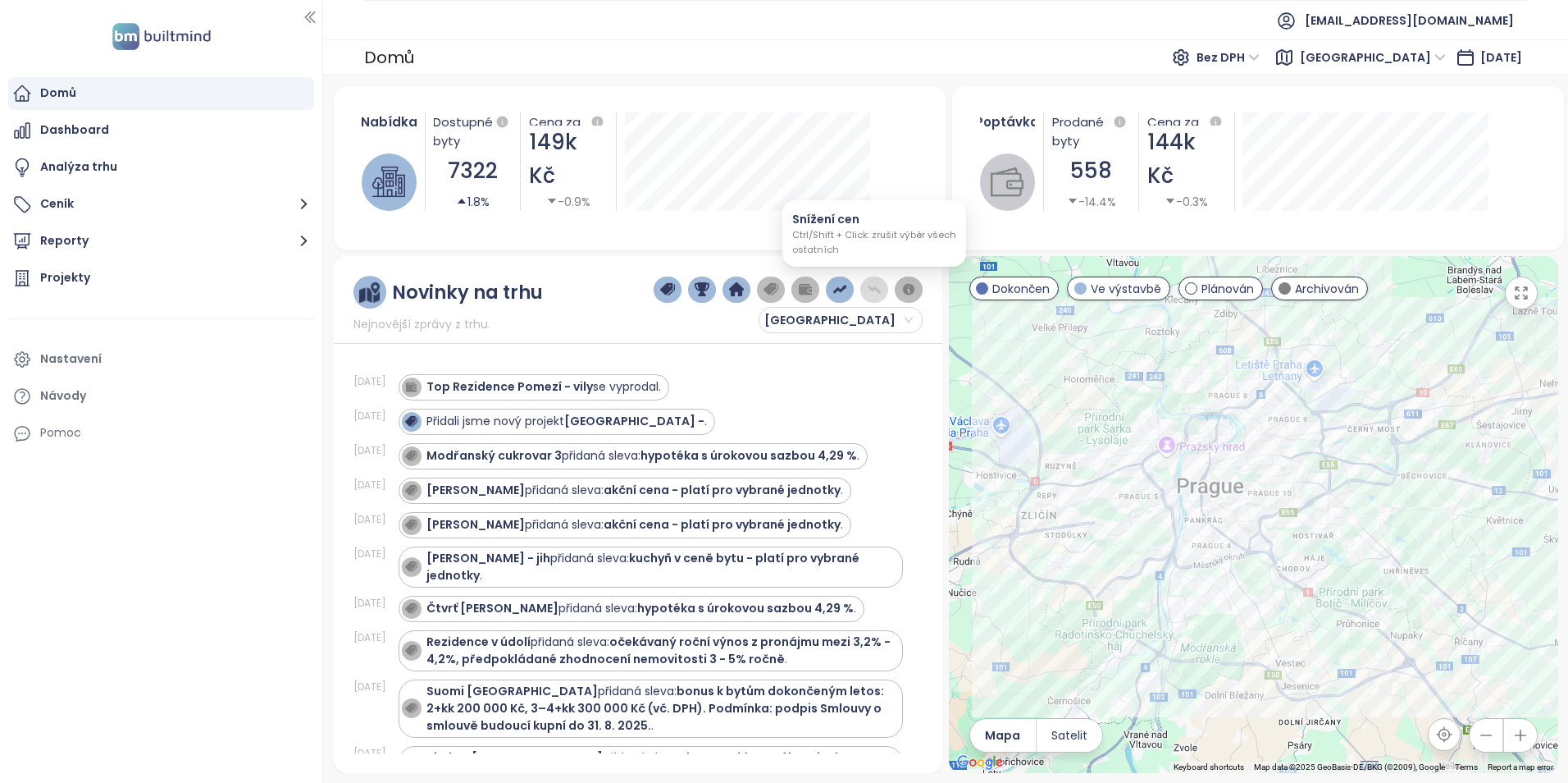
click at [873, 288] on img "button" at bounding box center [874, 290] width 15 height 15
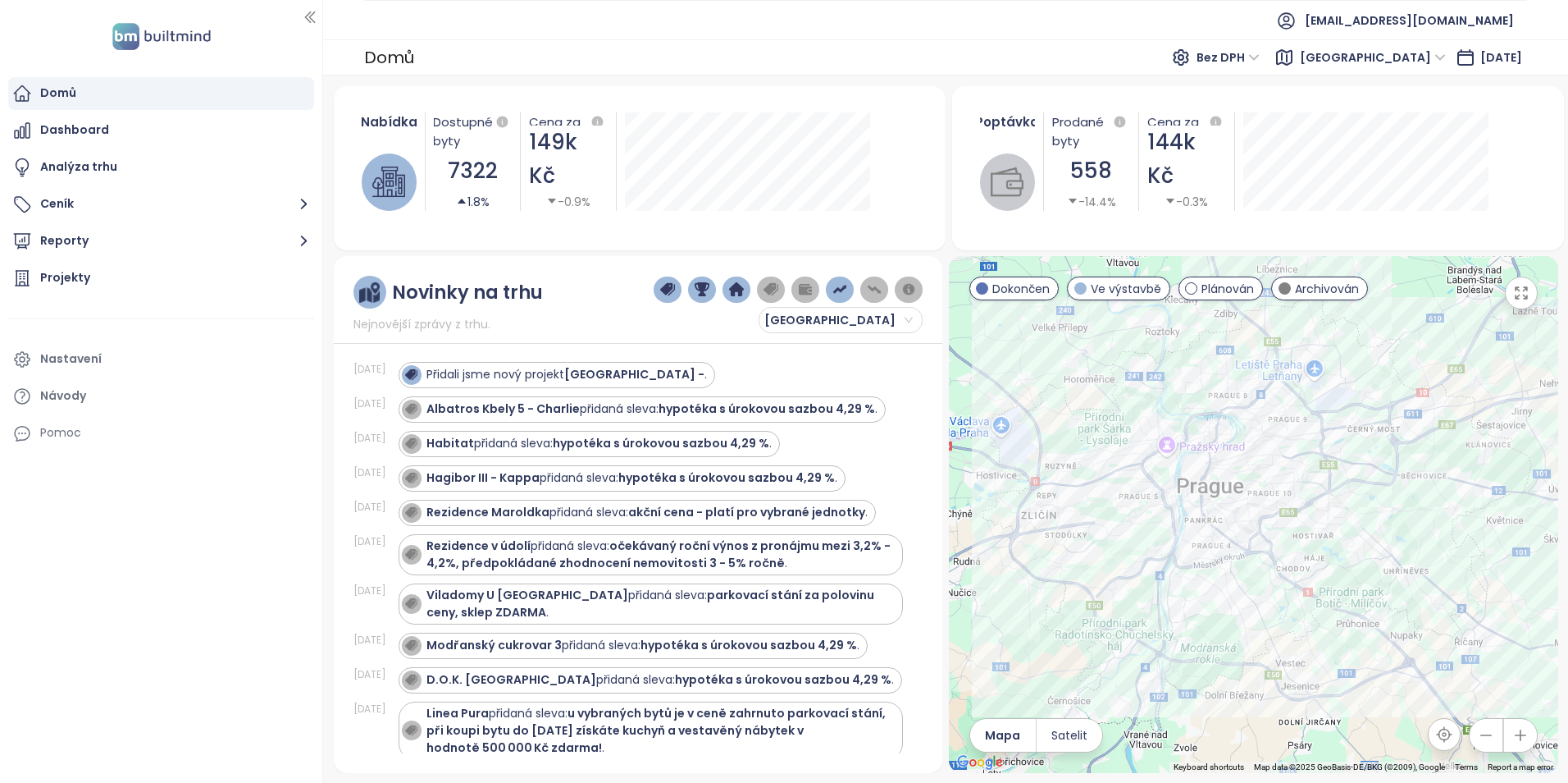
scroll to position [82, 0]
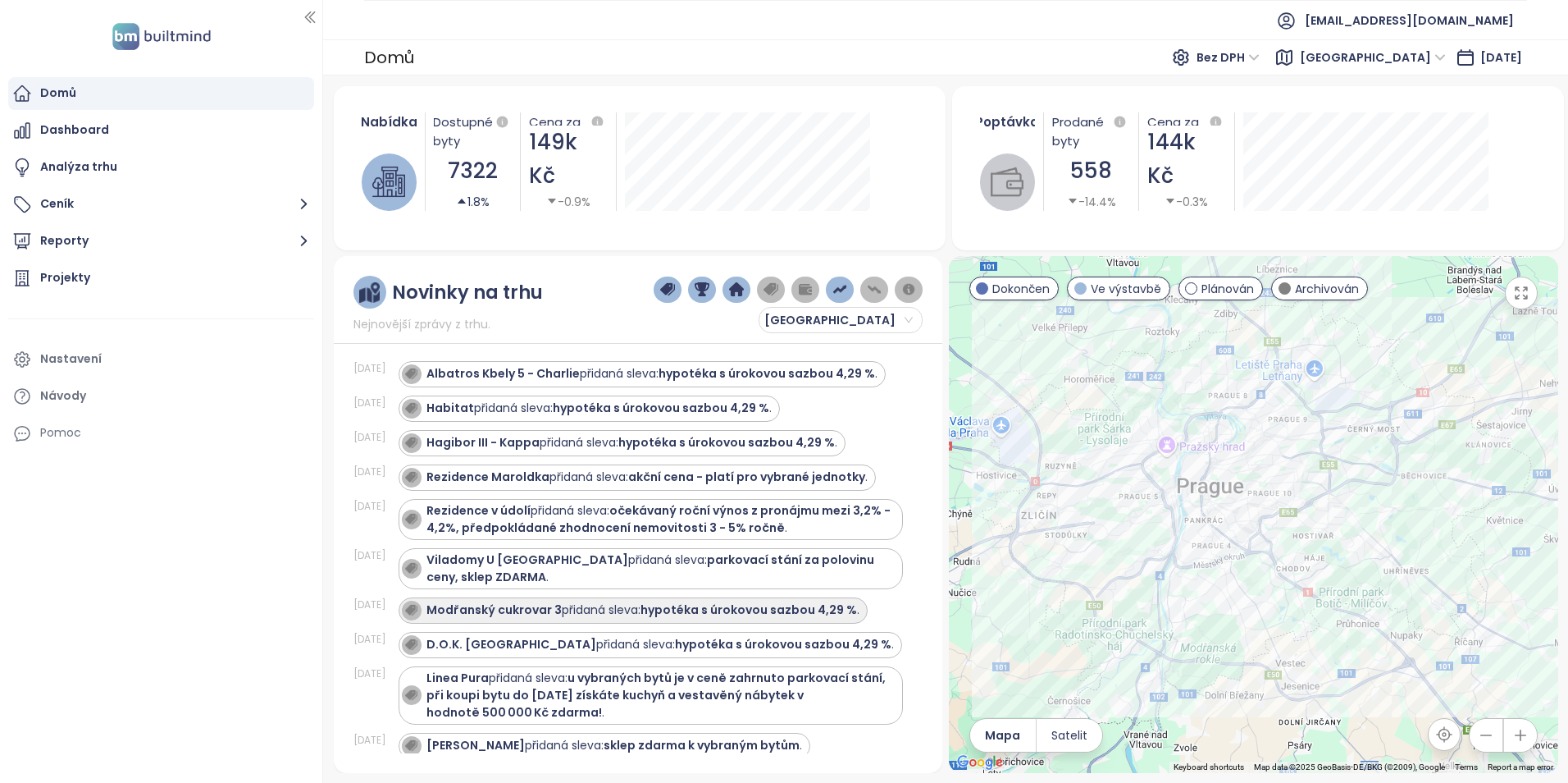
click at [481, 606] on strong "Modřanský cukrovar 3" at bounding box center [494, 609] width 135 height 16
click at [483, 606] on strong "Modřanský cukrovar 3" at bounding box center [494, 609] width 135 height 16
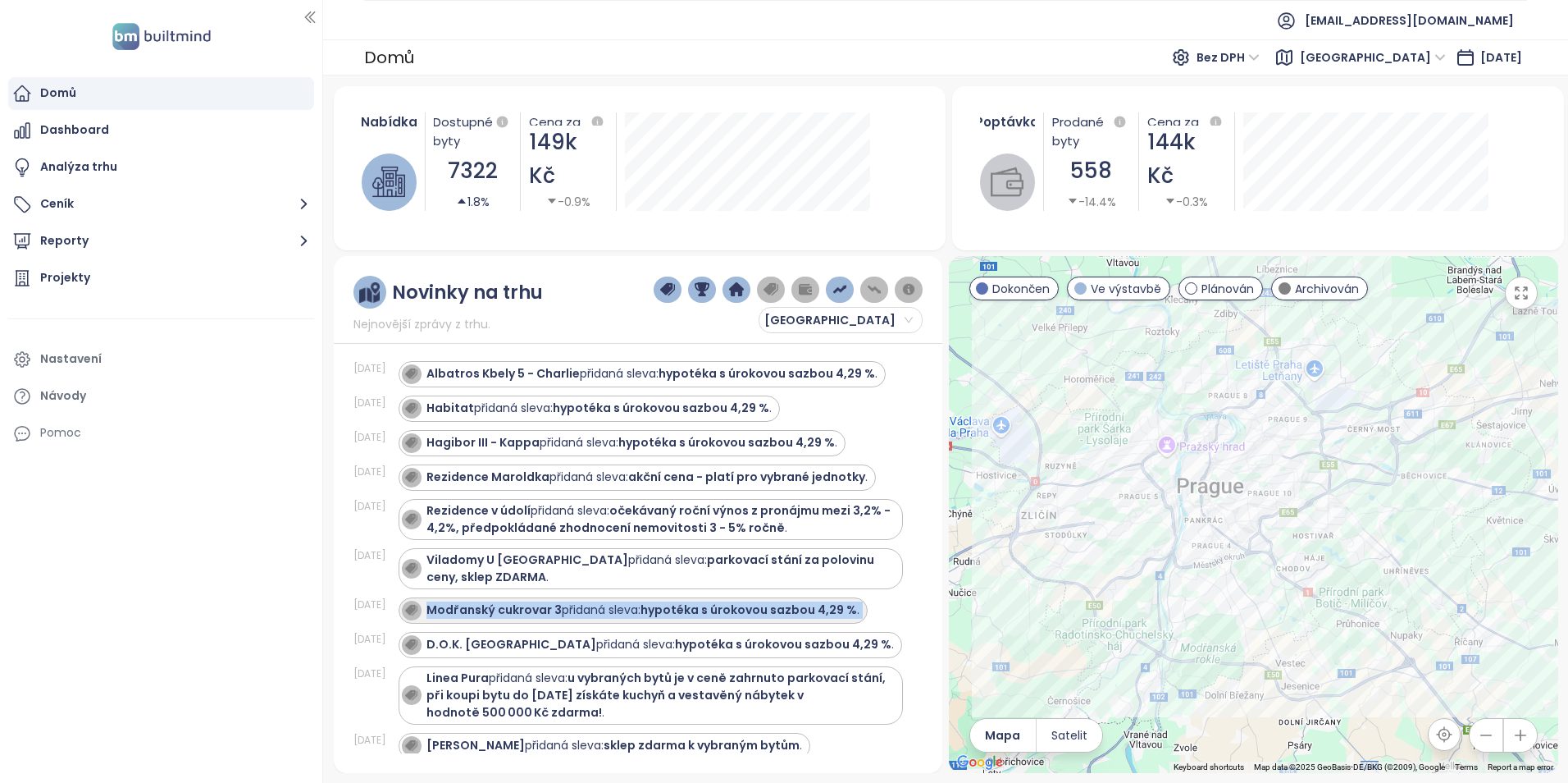
click at [483, 606] on strong "Modřanský cukrovar 3" at bounding box center [494, 609] width 135 height 16
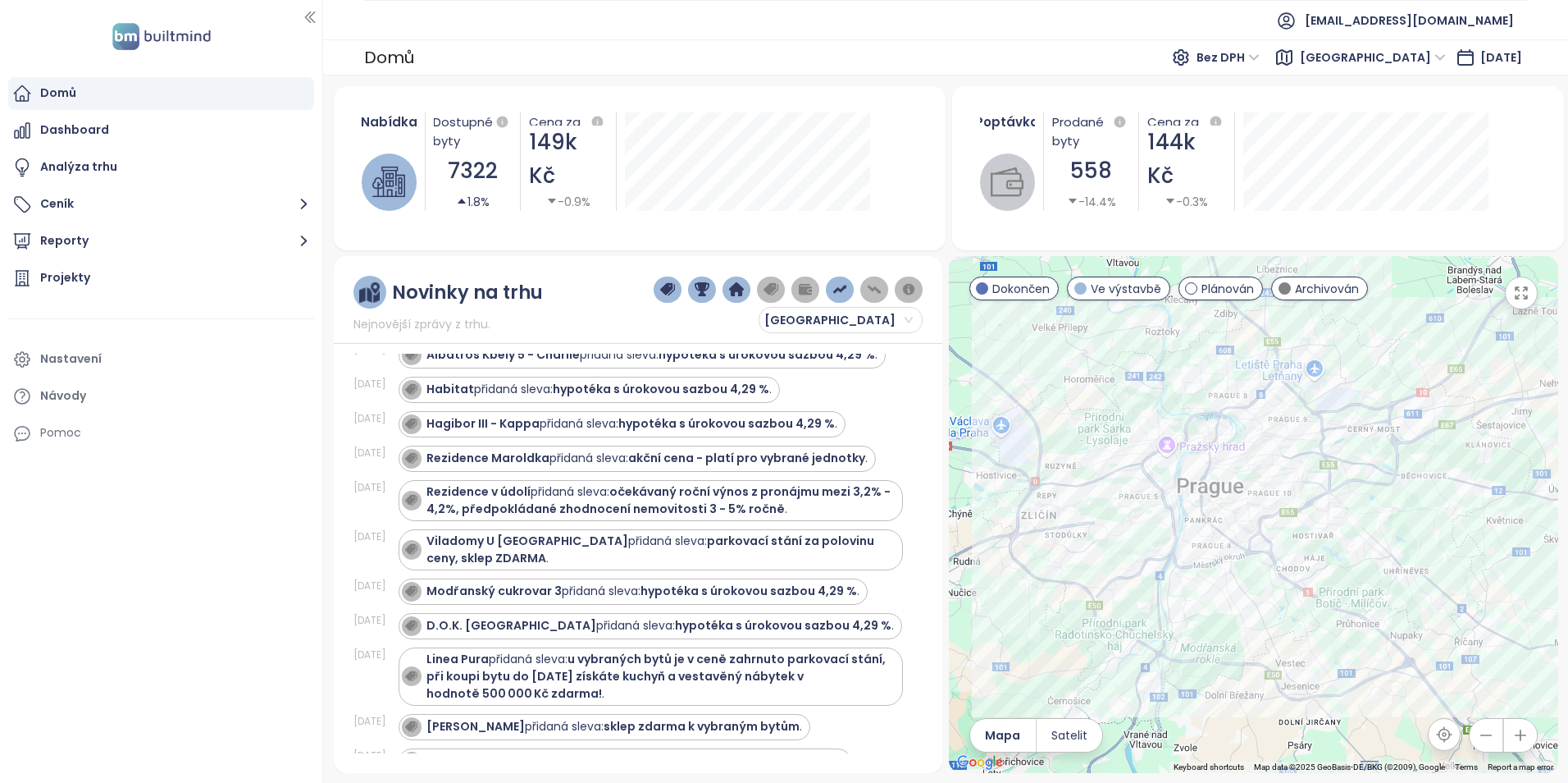
scroll to position [0, 0]
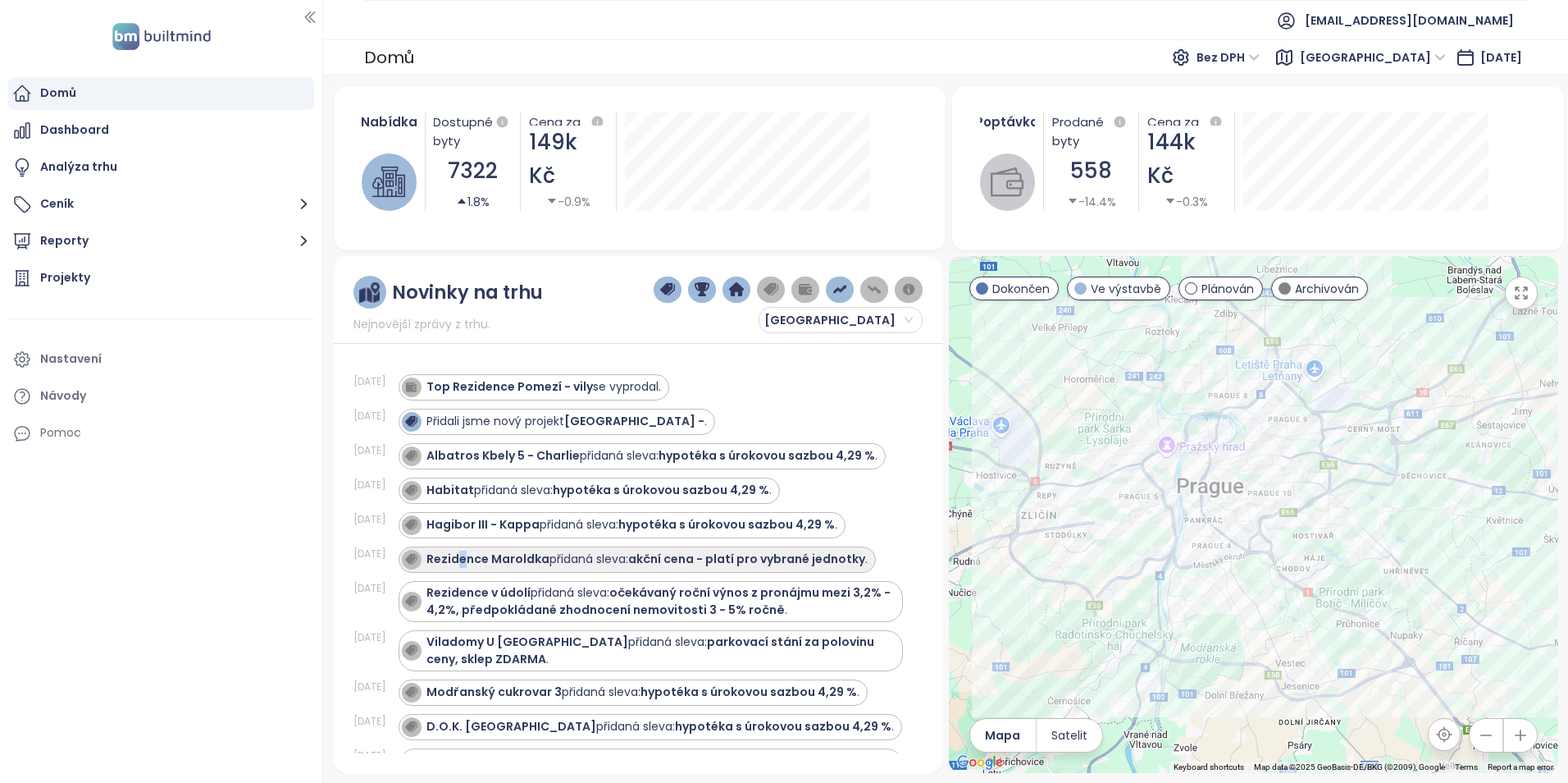
drag, startPoint x: 467, startPoint y: 557, endPoint x: 460, endPoint y: 552, distance: 8.6
click at [460, 552] on strong "Rezidence Maroldka" at bounding box center [488, 558] width 123 height 16
click at [453, 554] on strong "Rezidence Maroldka" at bounding box center [488, 558] width 123 height 16
click at [82, 241] on button "Reporty" at bounding box center [161, 241] width 306 height 33
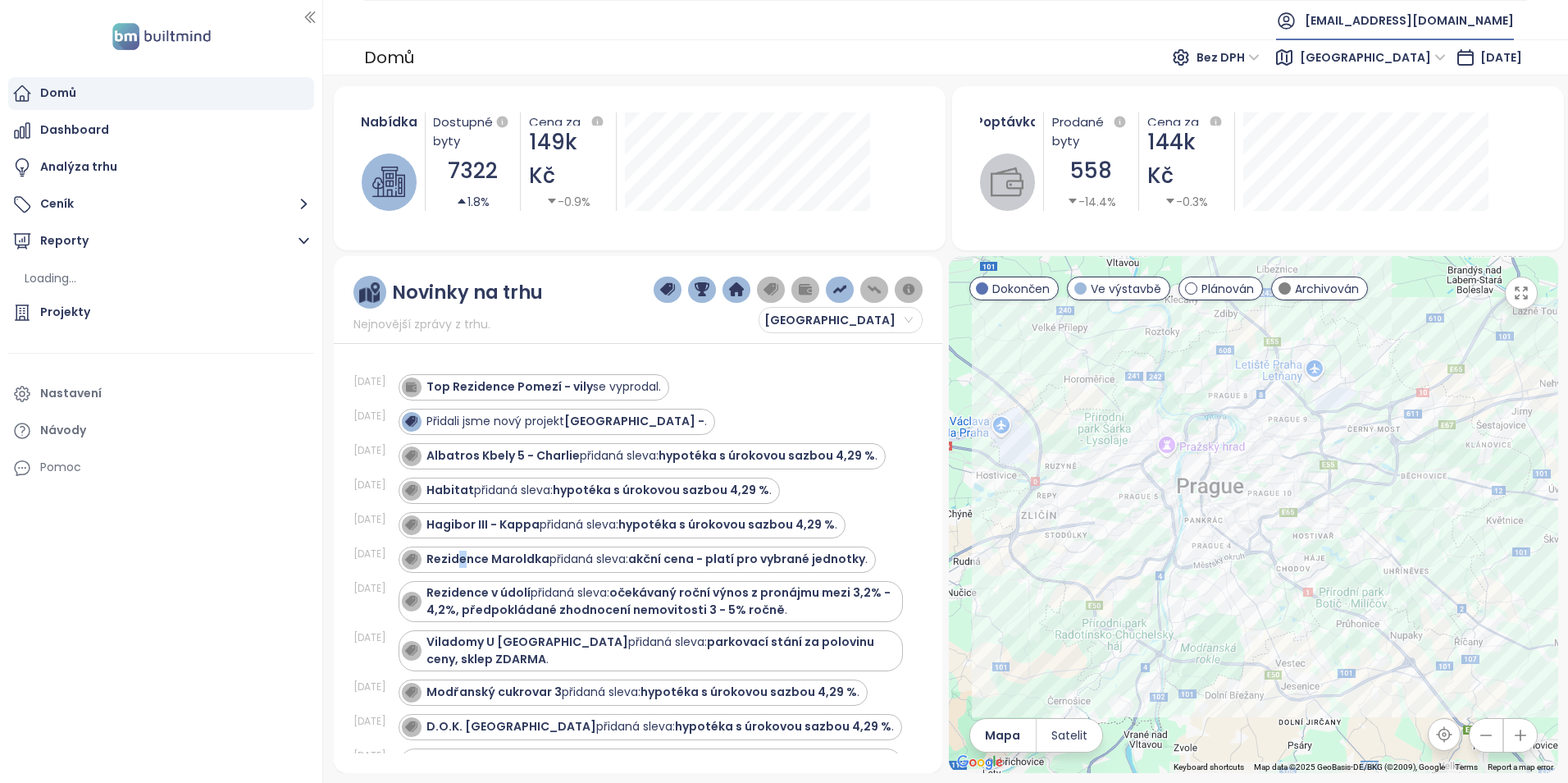
click at [1486, 18] on span "[EMAIL_ADDRESS][DOMAIN_NAME]" at bounding box center [1409, 21] width 209 height 40
click at [1430, 67] on span "Odhlásit se" at bounding box center [1443, 65] width 64 height 16
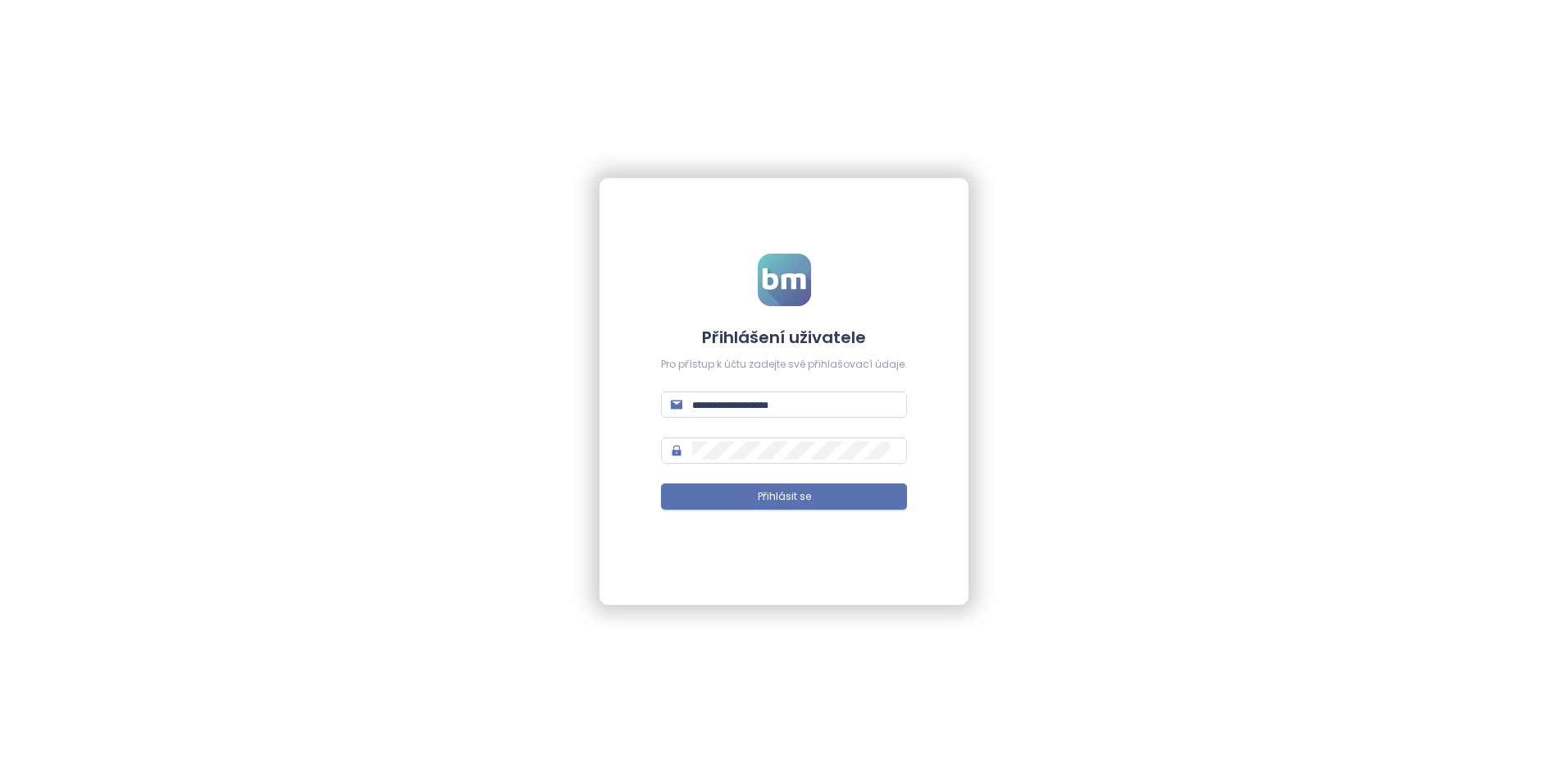
type input "**********"
click at [784, 503] on span "Přihlásit se" at bounding box center [784, 497] width 53 height 15
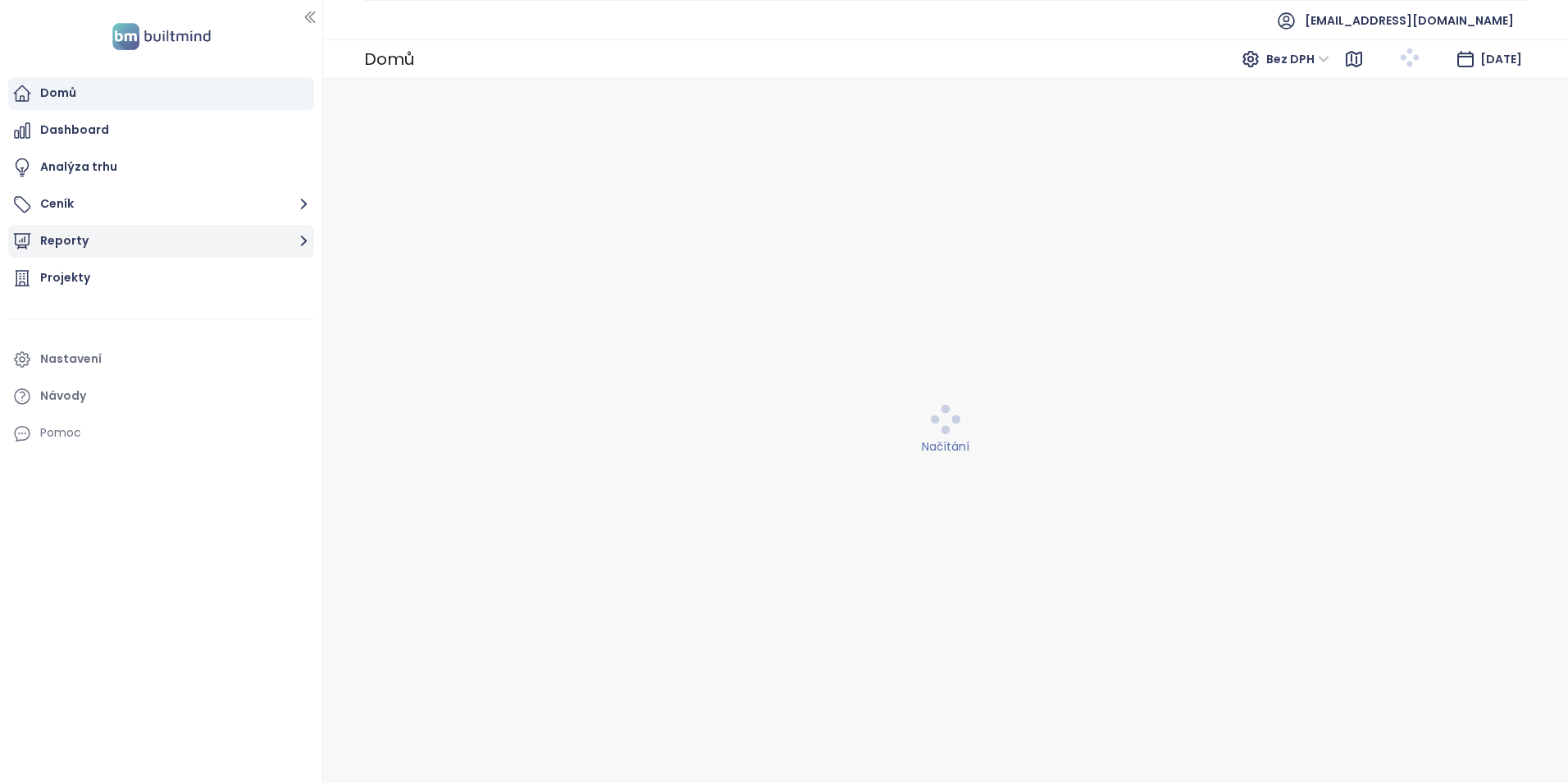
click at [112, 246] on button "Reporty" at bounding box center [161, 241] width 306 height 33
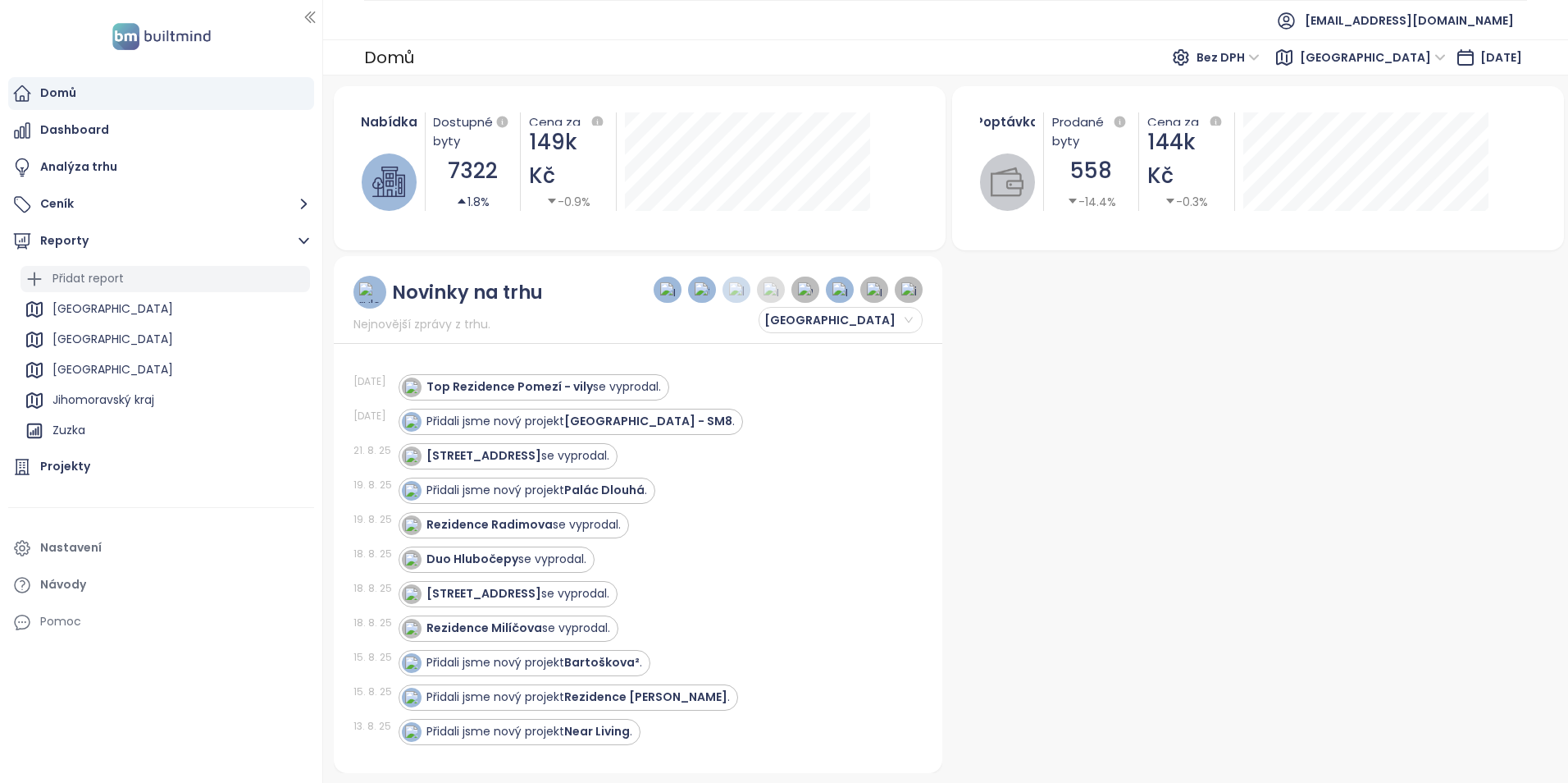
click at [78, 278] on div "Přidat report" at bounding box center [87, 279] width 71 height 21
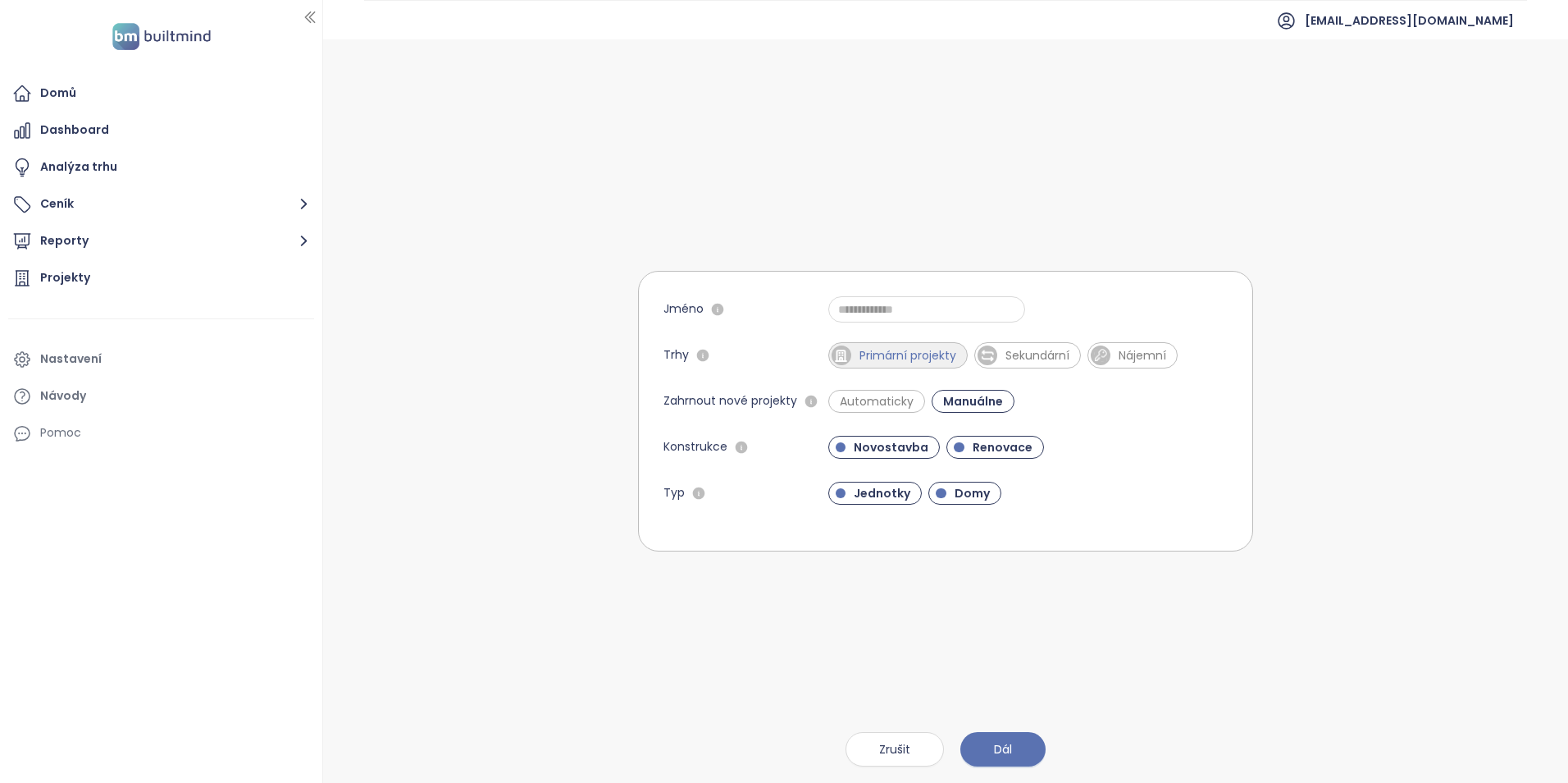
click at [910, 365] on span "Primární projekty" at bounding box center [897, 355] width 139 height 27
click at [984, 449] on span "Renovace" at bounding box center [1002, 446] width 76 height 16
click at [972, 483] on span "Domy" at bounding box center [964, 493] width 73 height 23
click at [902, 303] on input "Jméno" at bounding box center [927, 309] width 197 height 27
type input "**********"
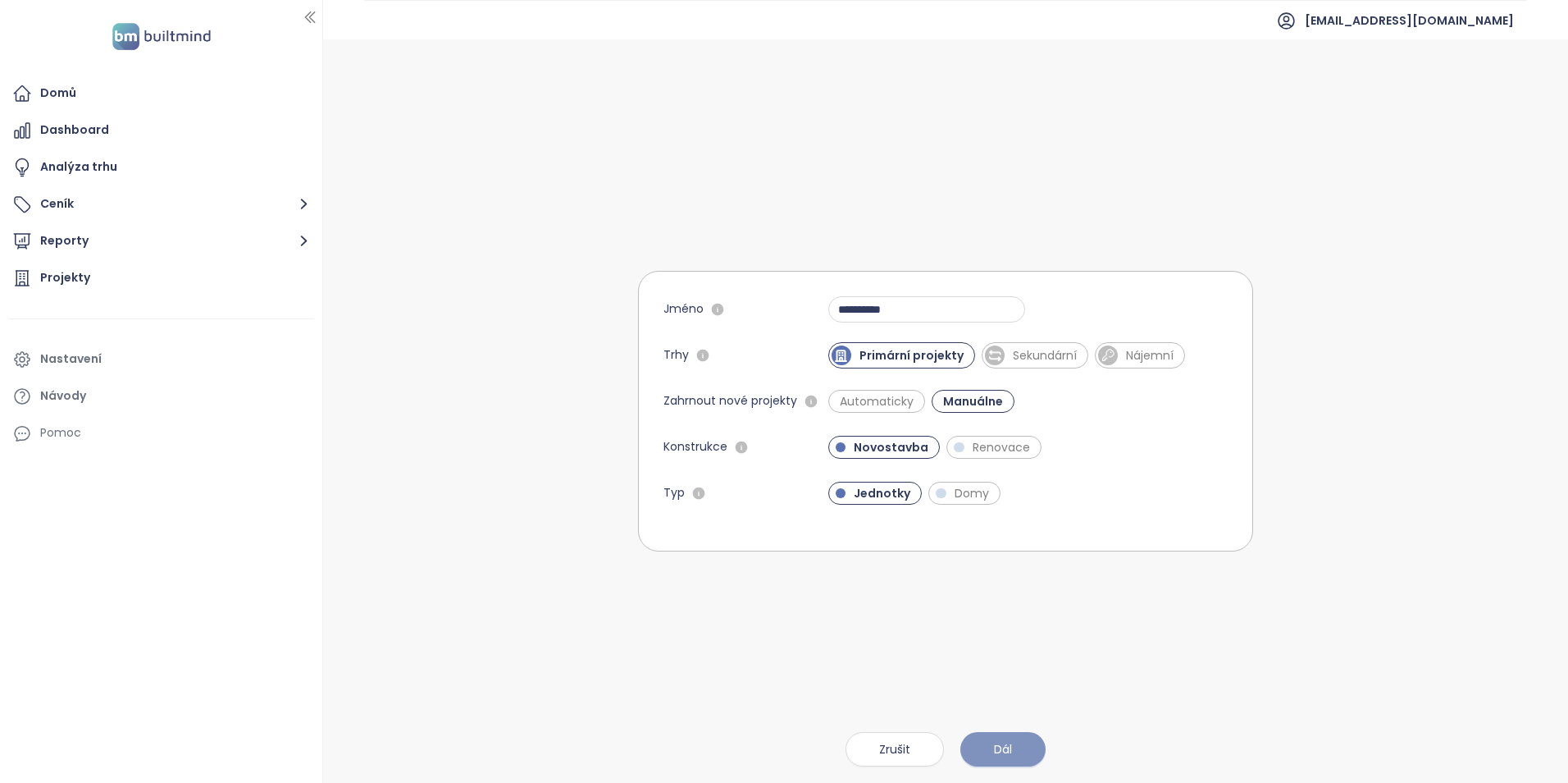
click at [997, 757] on span "Dál" at bounding box center [1002, 749] width 18 height 18
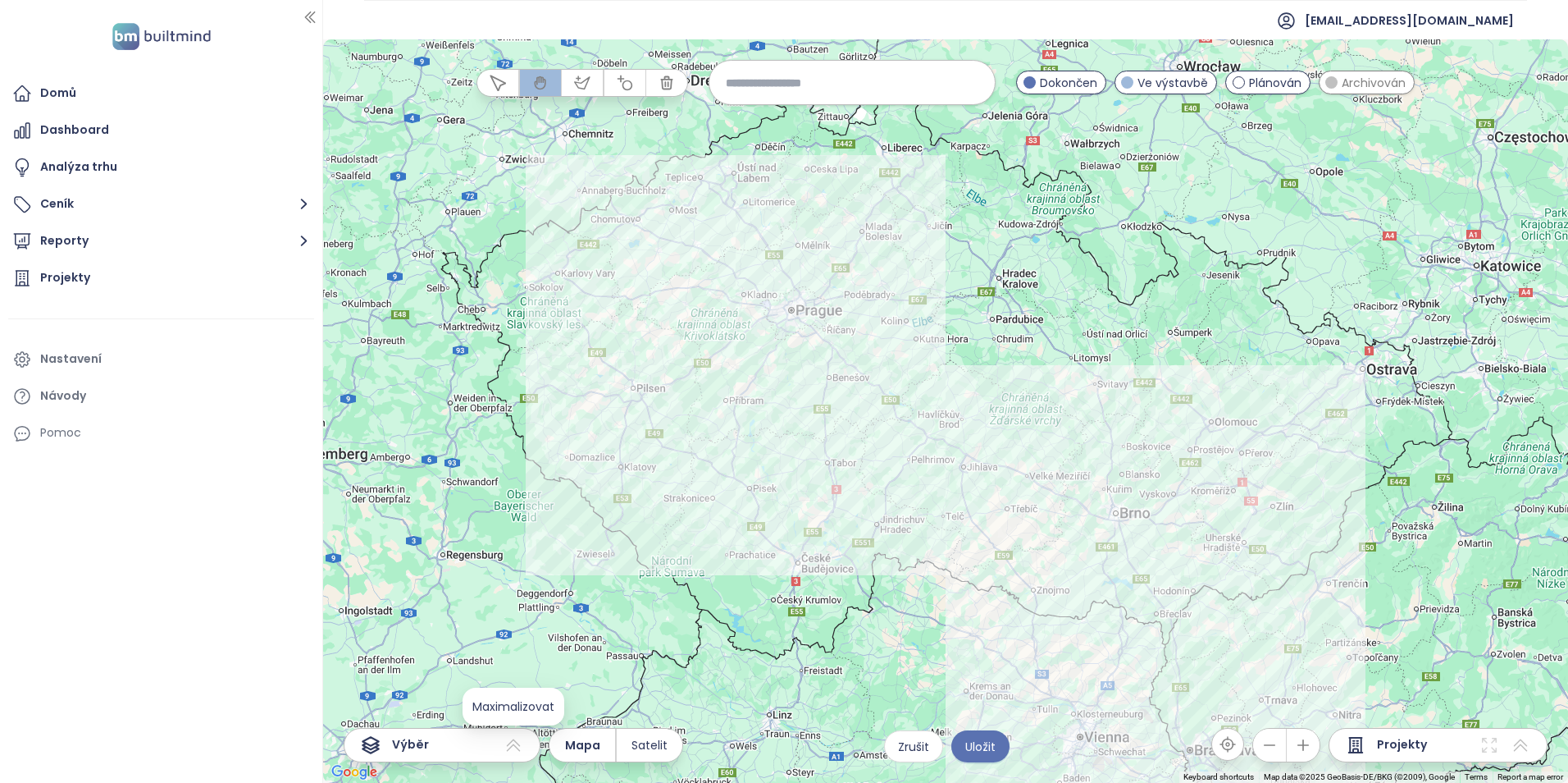
click at [514, 748] on icon at bounding box center [513, 744] width 20 height 20
click at [514, 748] on icon at bounding box center [514, 745] width 14 height 12
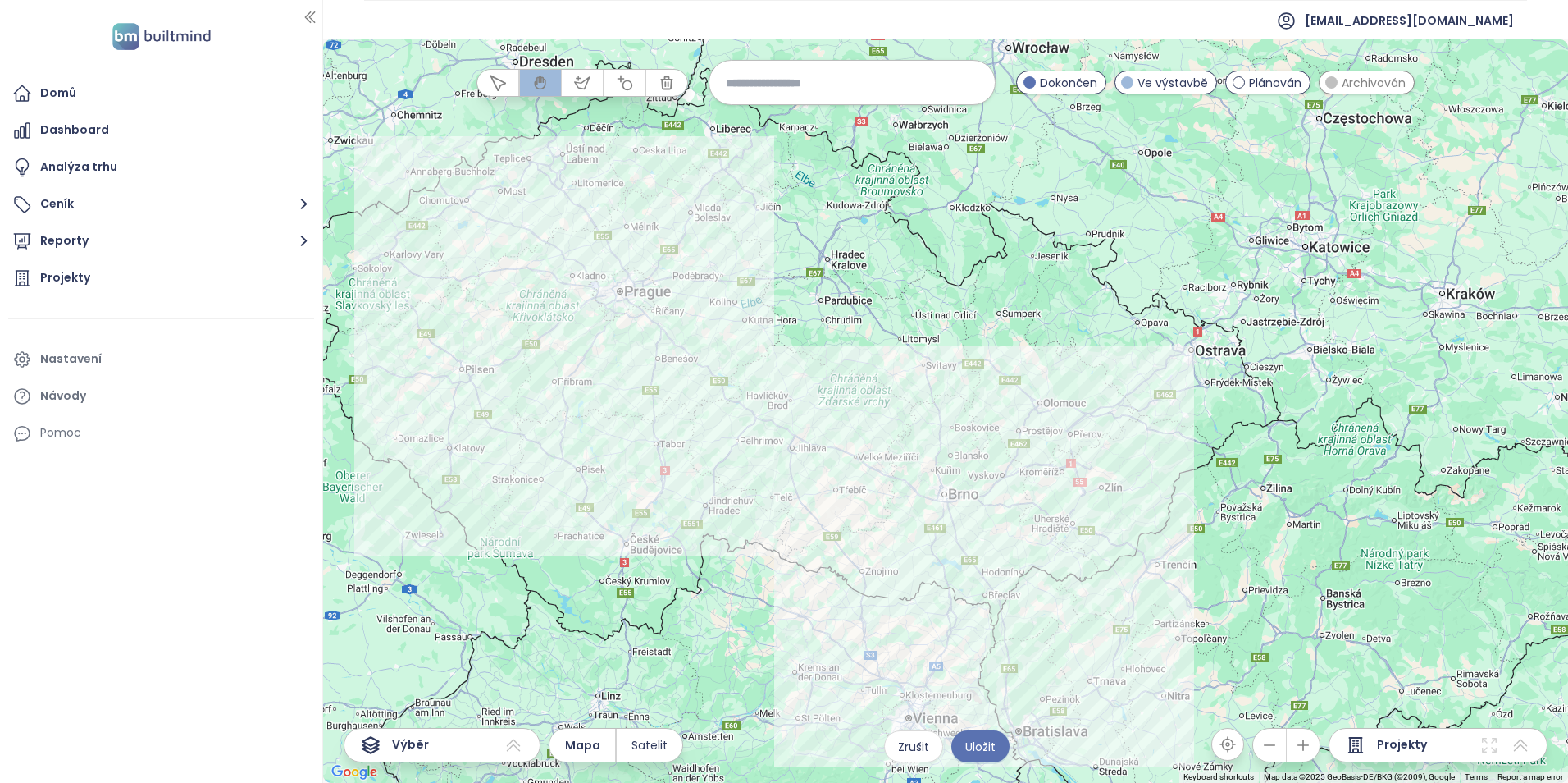
drag, startPoint x: 1099, startPoint y: 652, endPoint x: 1038, endPoint y: 612, distance: 72.9
click at [1033, 651] on div at bounding box center [946, 411] width 1245 height 743
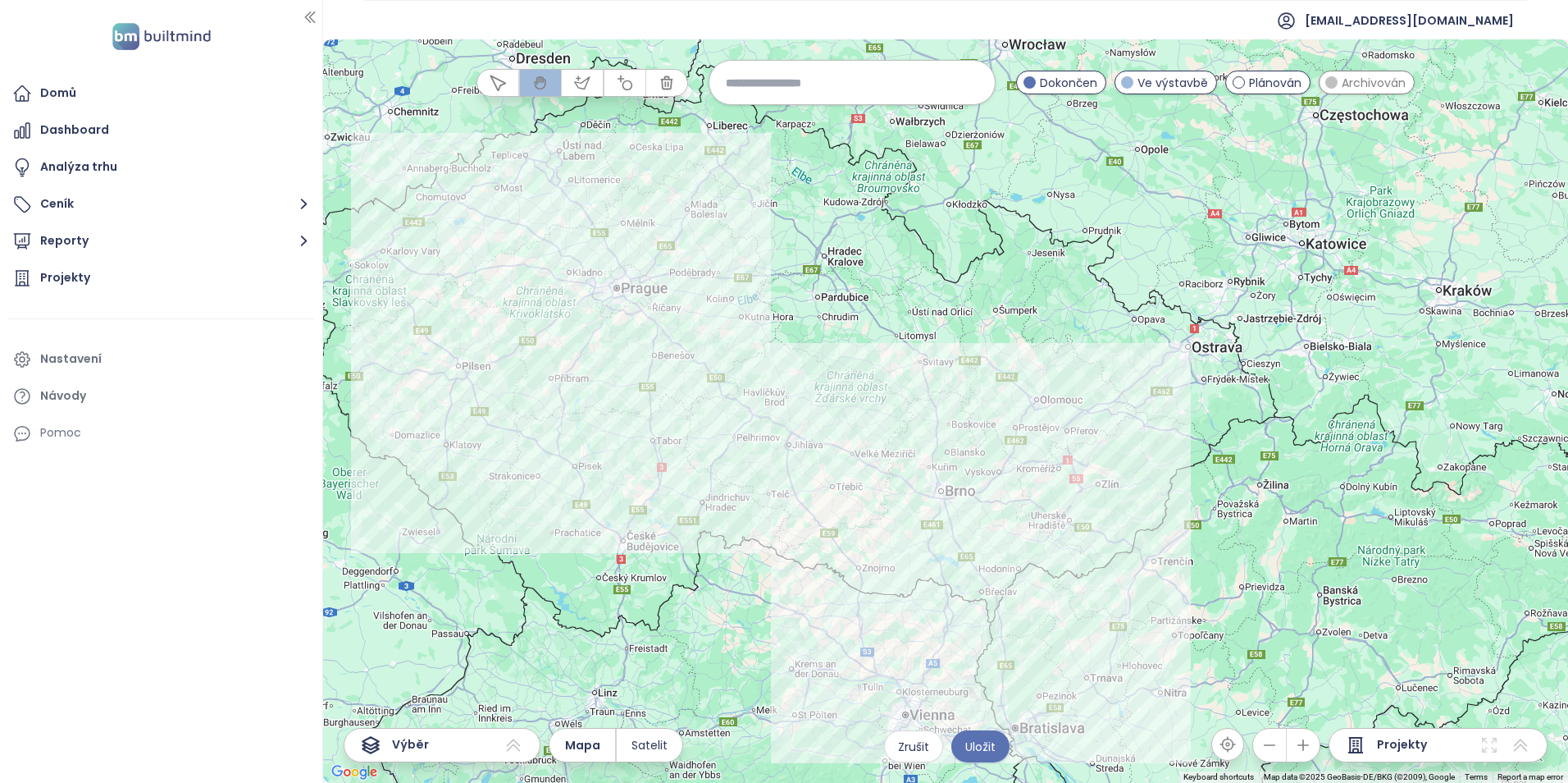
click at [874, 90] on input at bounding box center [852, 82] width 253 height 35
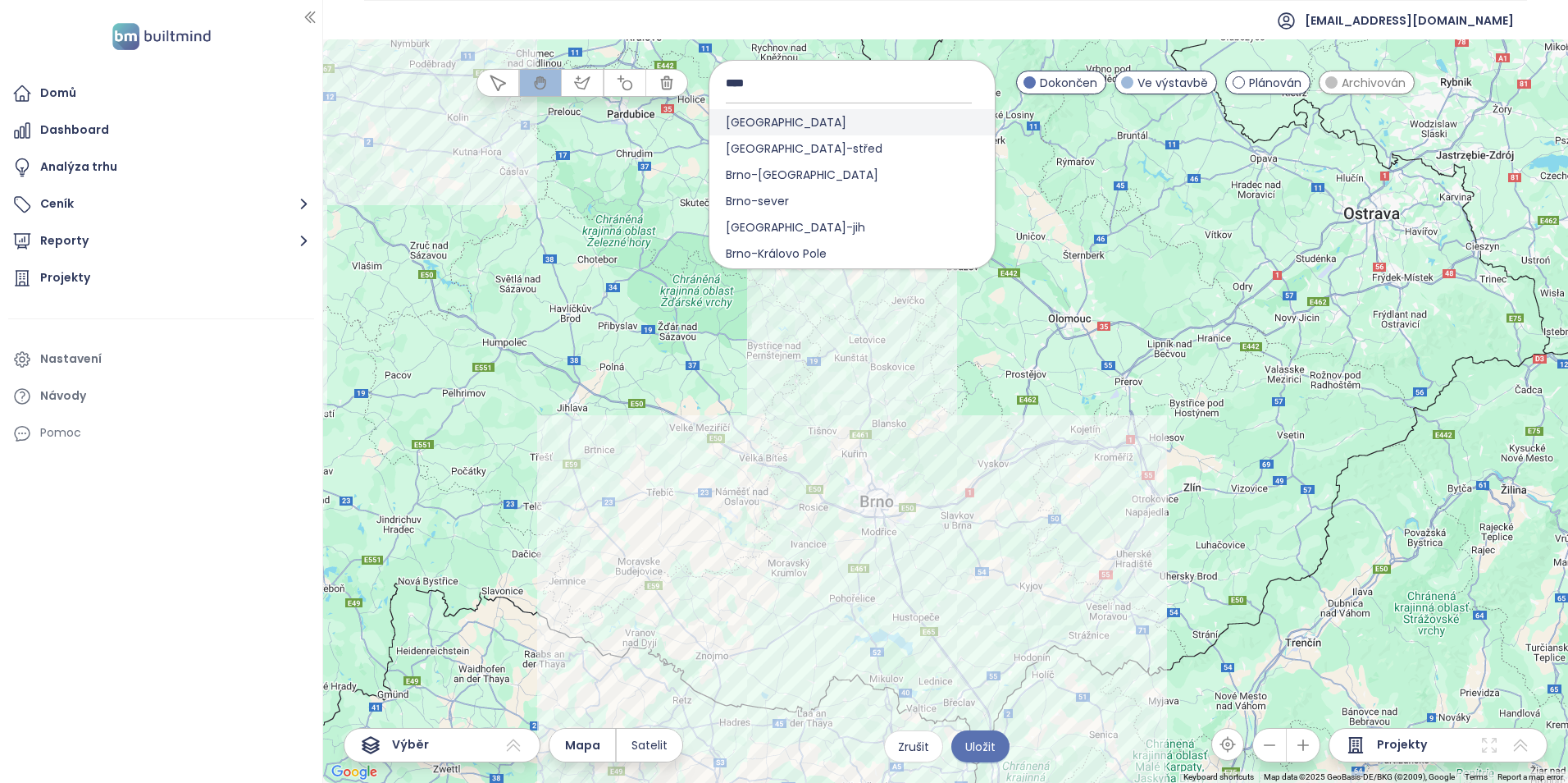
type input "****"
click at [790, 118] on div "[GEOGRAPHIC_DATA]" at bounding box center [852, 122] width 285 height 27
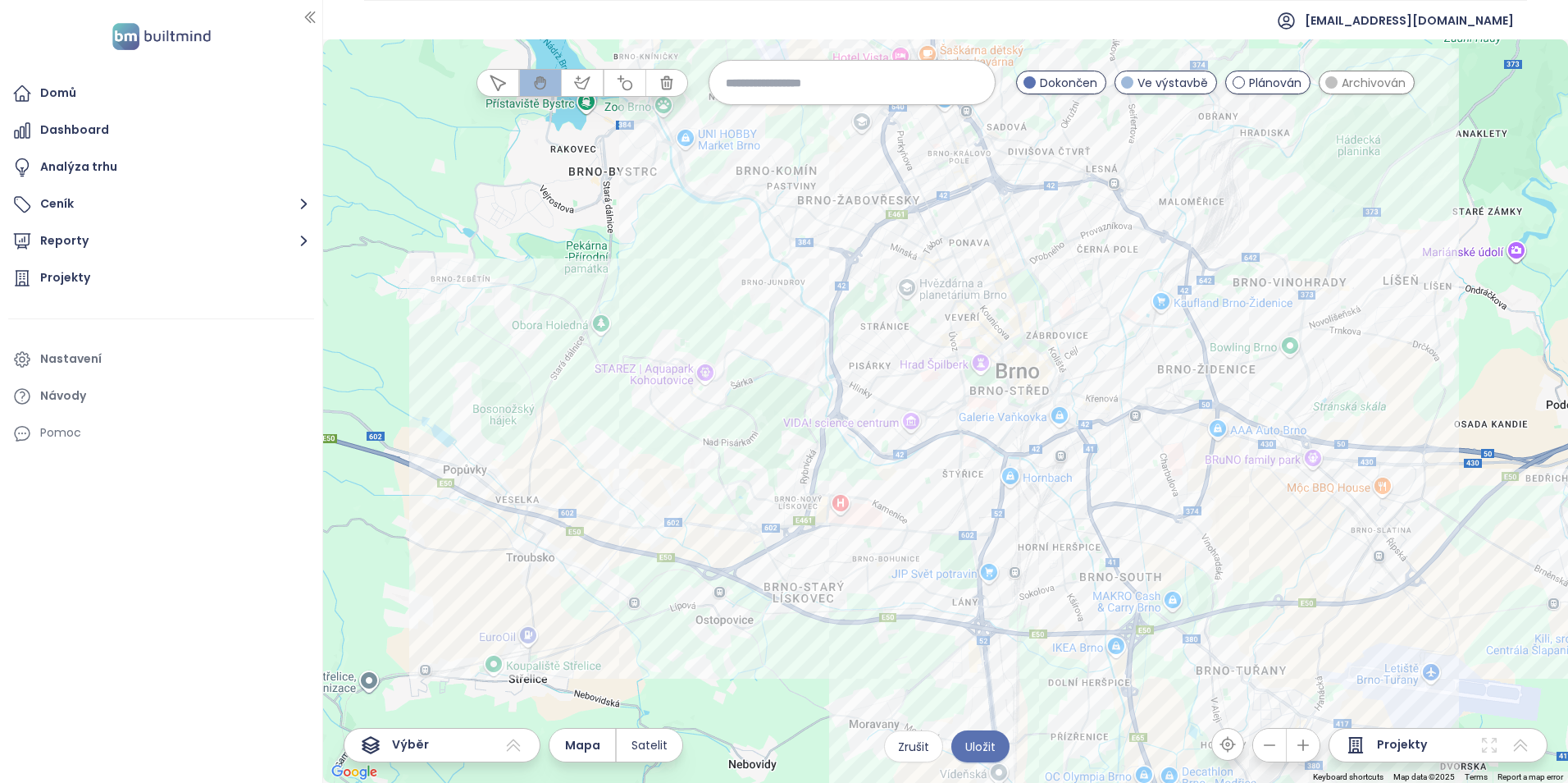
drag, startPoint x: 761, startPoint y: 612, endPoint x: 913, endPoint y: 548, distance: 164.9
click at [913, 548] on div at bounding box center [946, 411] width 1245 height 743
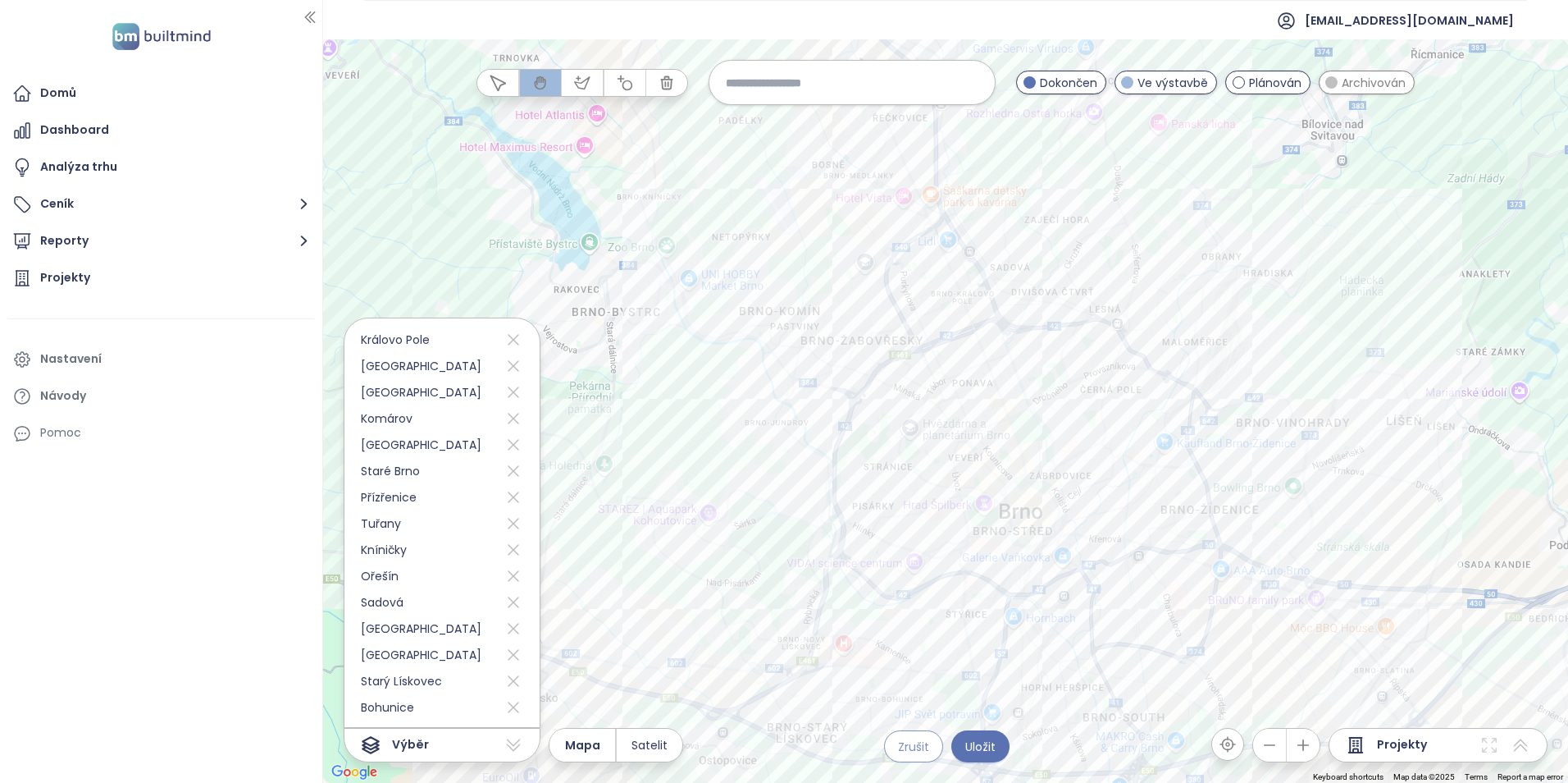
drag, startPoint x: 901, startPoint y: 596, endPoint x: 906, endPoint y: 737, distance: 141.1
click at [906, 737] on div "← Move left → Move right ↑ Move up ↓ Move down + Zoom in - Zoom out Home Jump l…" at bounding box center [946, 411] width 1245 height 743
click at [503, 334] on icon at bounding box center [513, 339] width 20 height 27
click at [508, 364] on icon at bounding box center [514, 366] width 11 height 11
click at [508, 339] on icon at bounding box center [514, 339] width 11 height 11
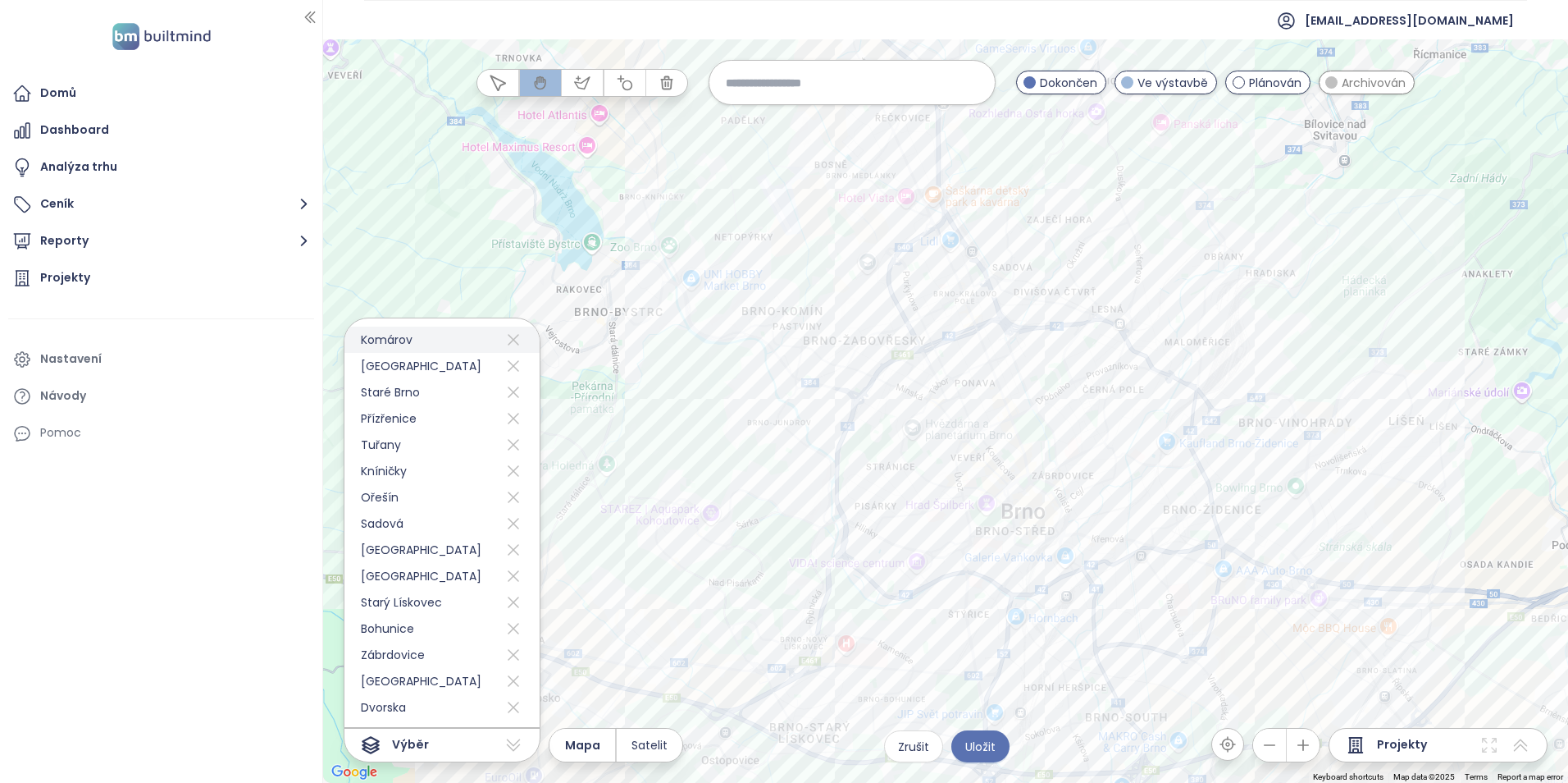
click at [507, 339] on icon at bounding box center [513, 339] width 20 height 27
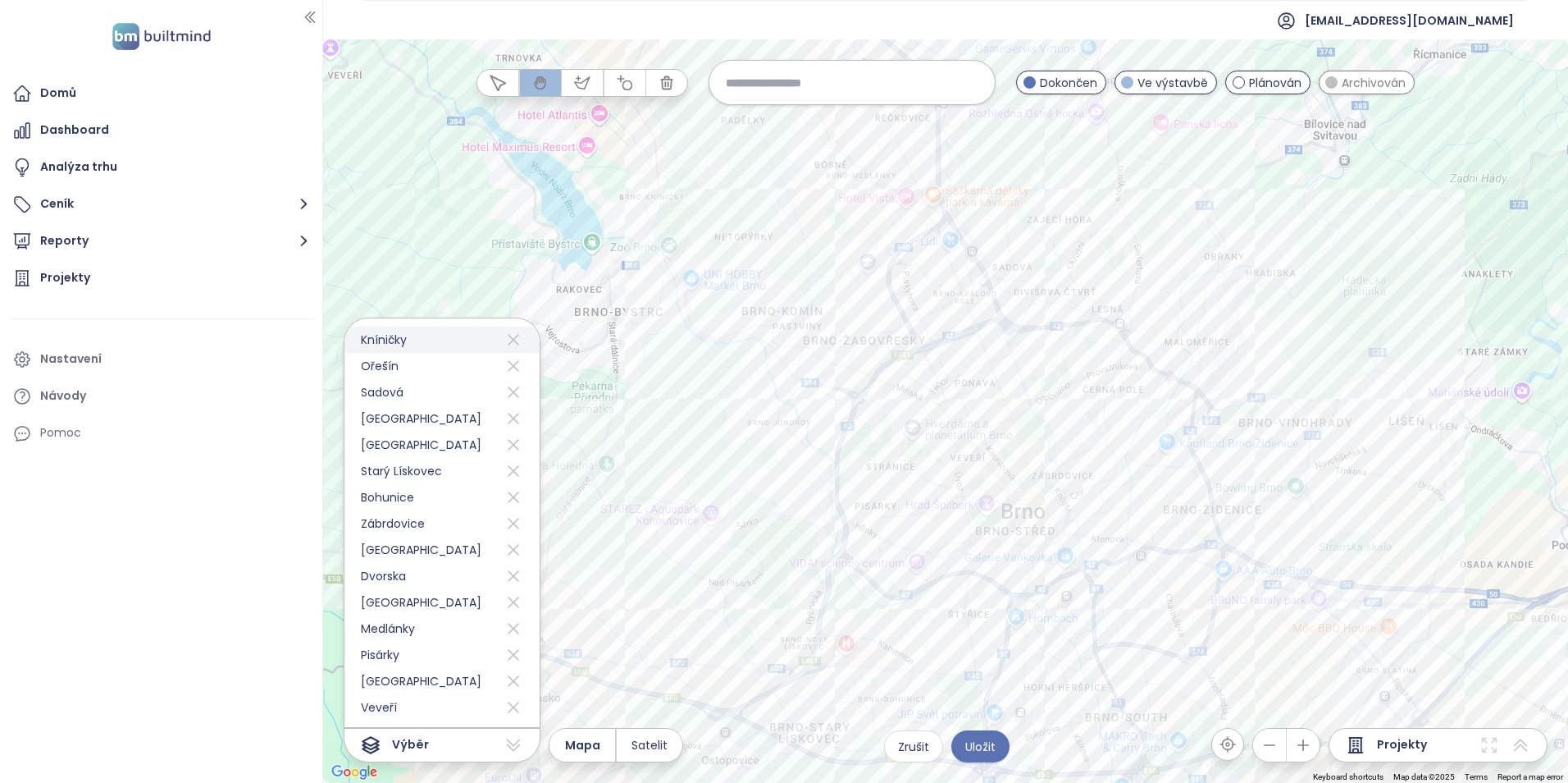
click at [507, 339] on icon at bounding box center [513, 339] width 20 height 27
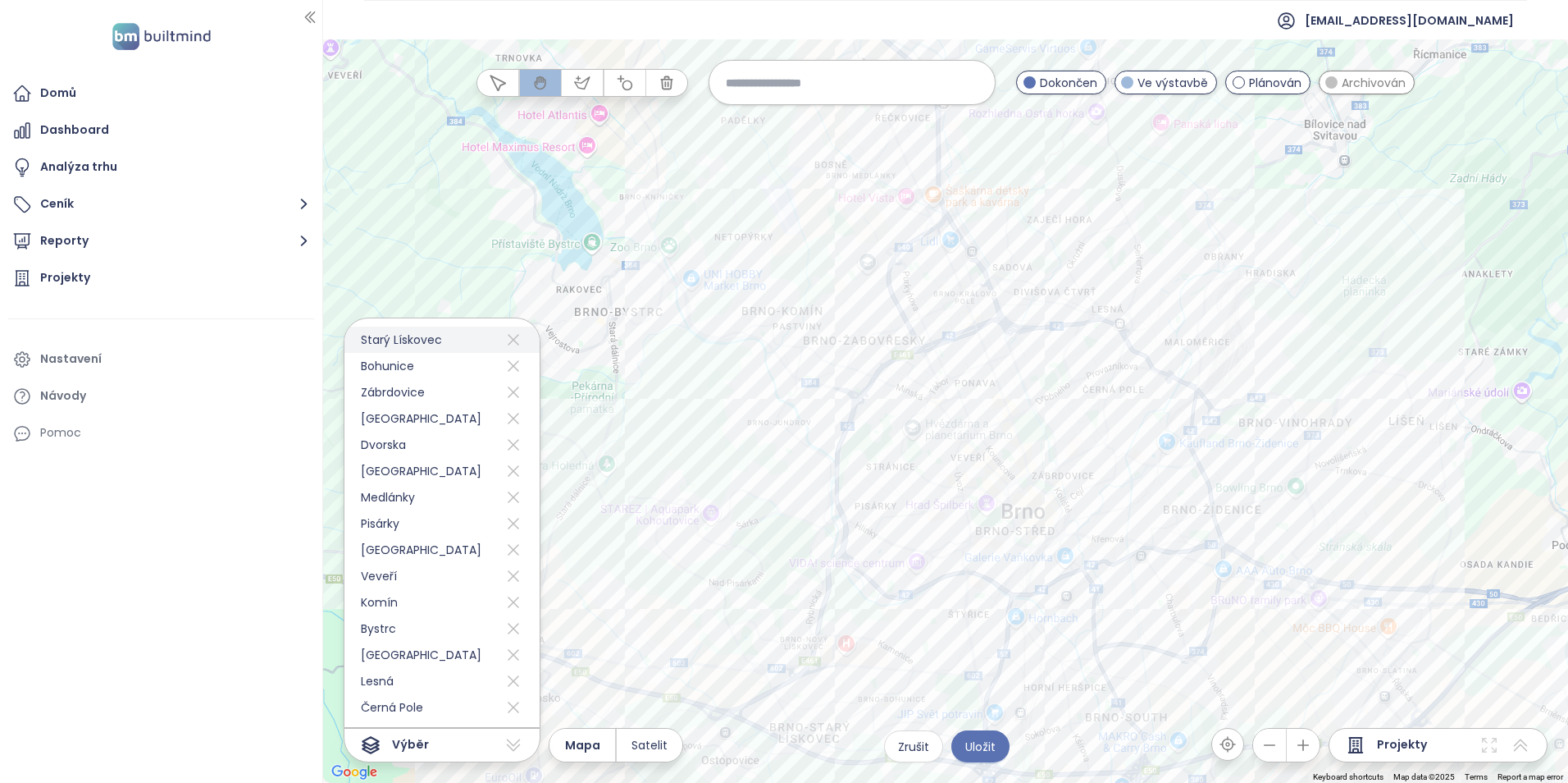
click at [507, 339] on icon at bounding box center [513, 339] width 20 height 27
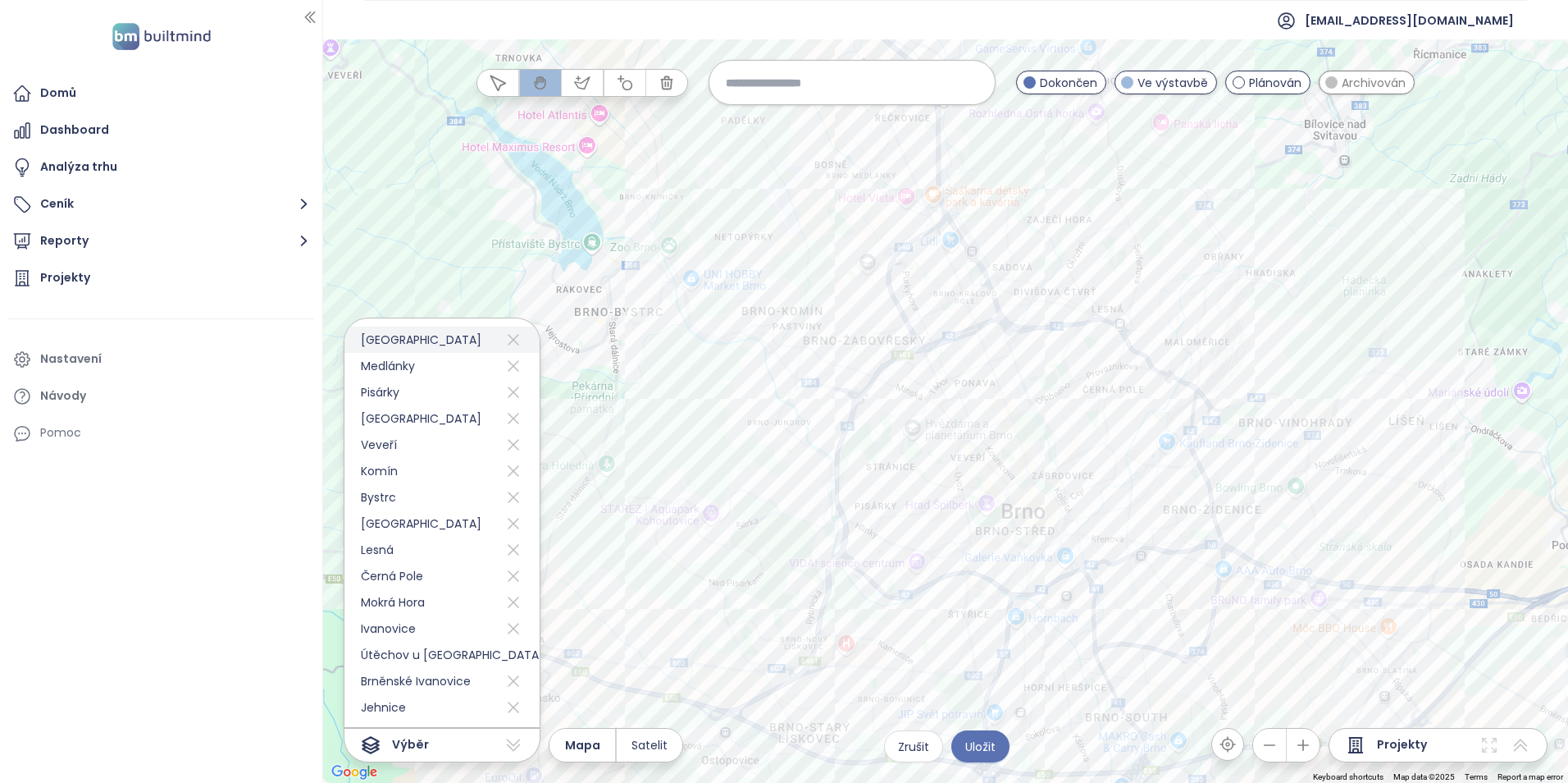
click at [507, 339] on icon at bounding box center [513, 339] width 20 height 27
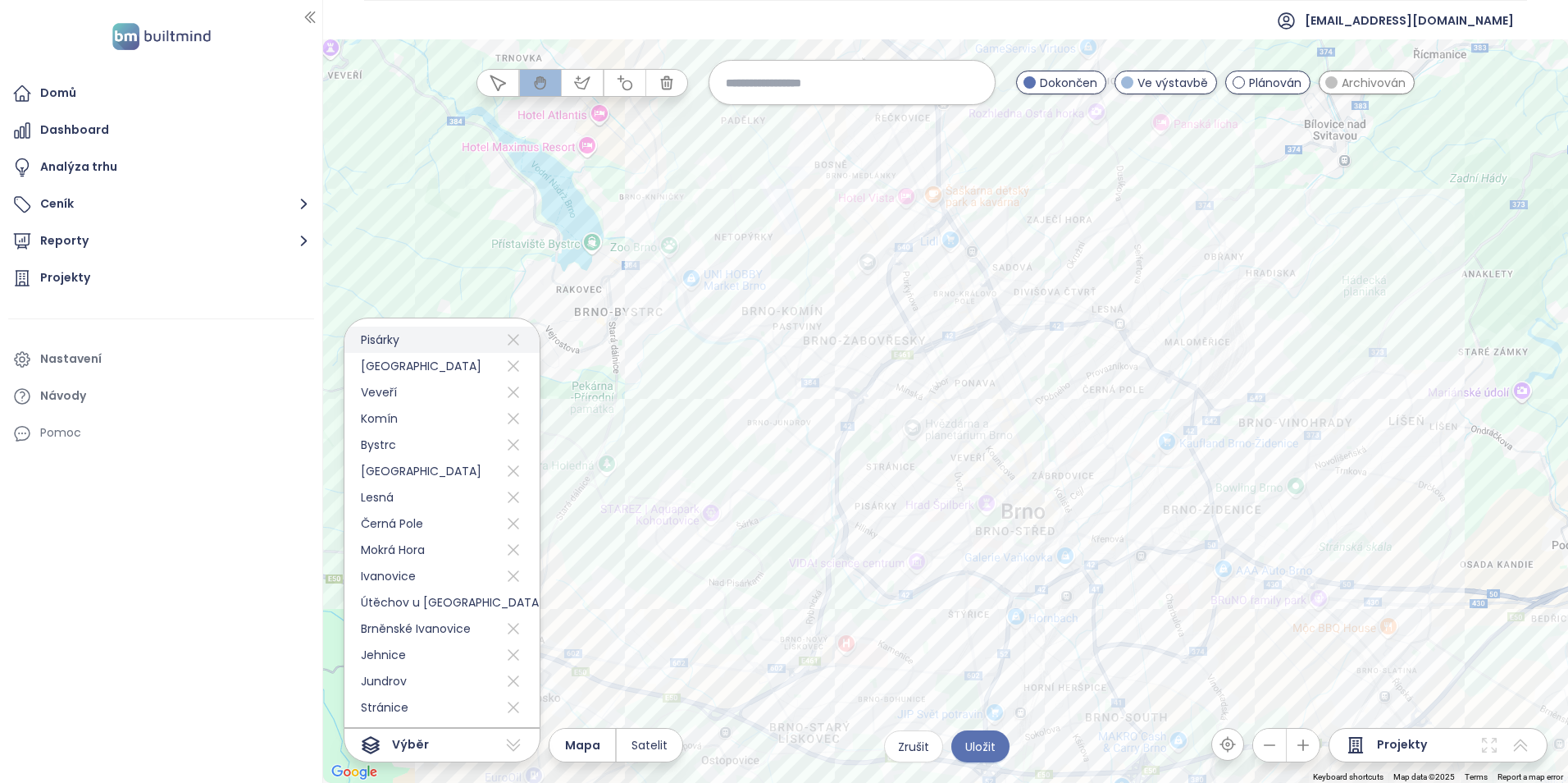
click at [507, 339] on icon at bounding box center [513, 339] width 20 height 27
click at [506, 337] on icon at bounding box center [513, 339] width 20 height 27
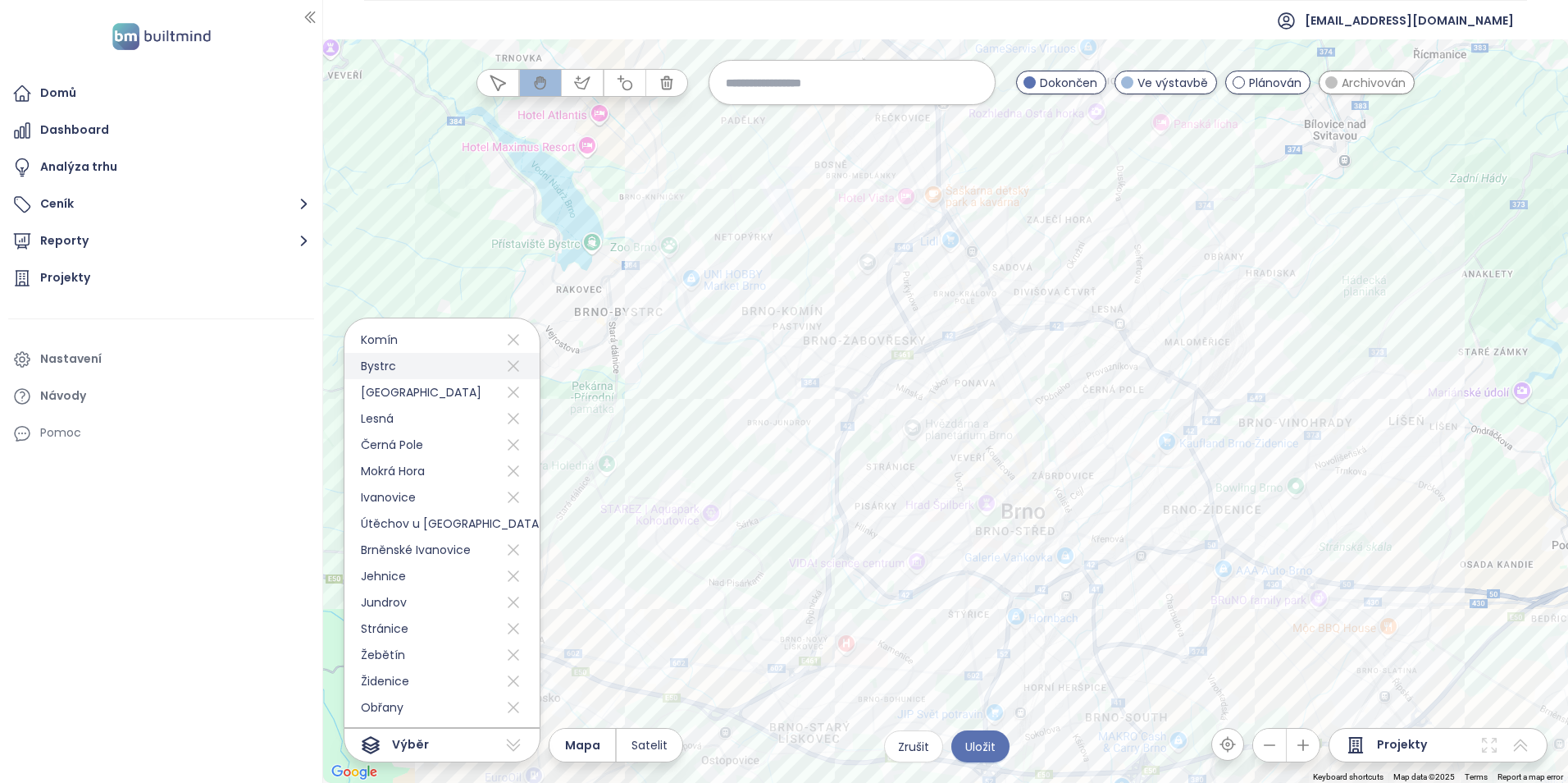
click at [503, 373] on icon at bounding box center [513, 366] width 20 height 27
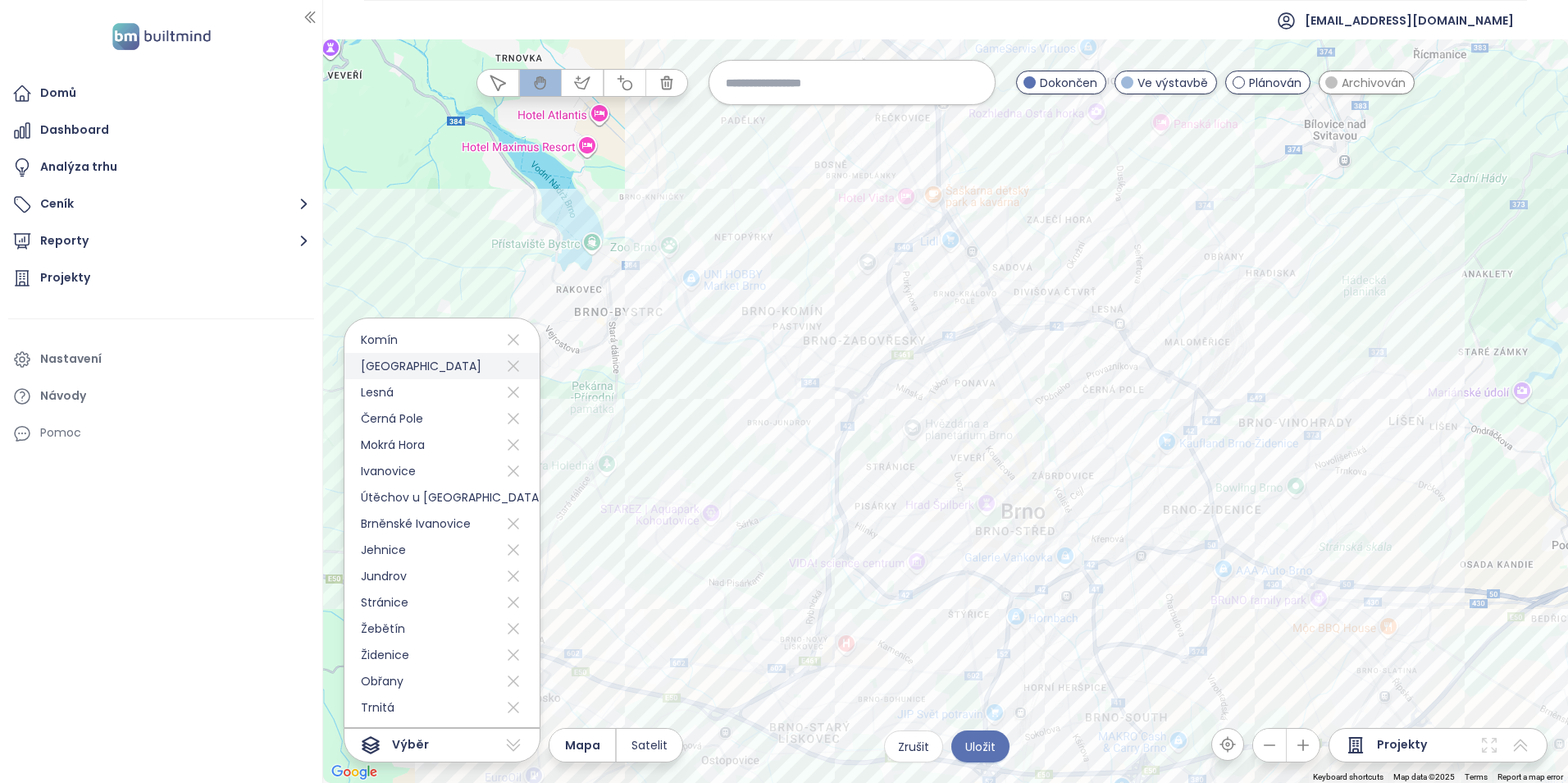
click at [503, 371] on icon at bounding box center [513, 366] width 20 height 27
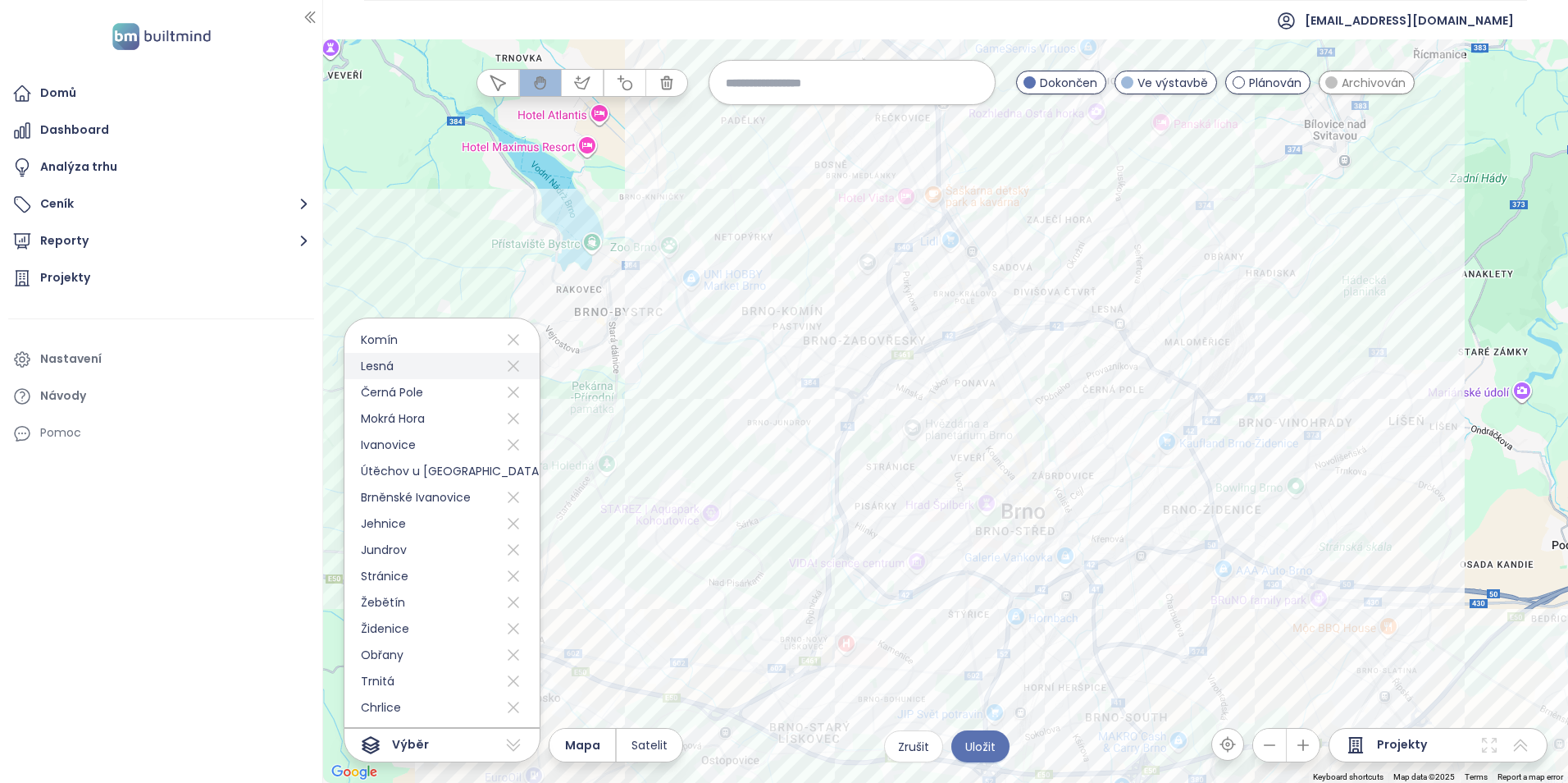
click at [503, 371] on icon at bounding box center [513, 366] width 20 height 27
click at [411, 366] on span "Ivanovice" at bounding box center [379, 366] width 71 height 27
click at [508, 368] on icon at bounding box center [514, 366] width 11 height 11
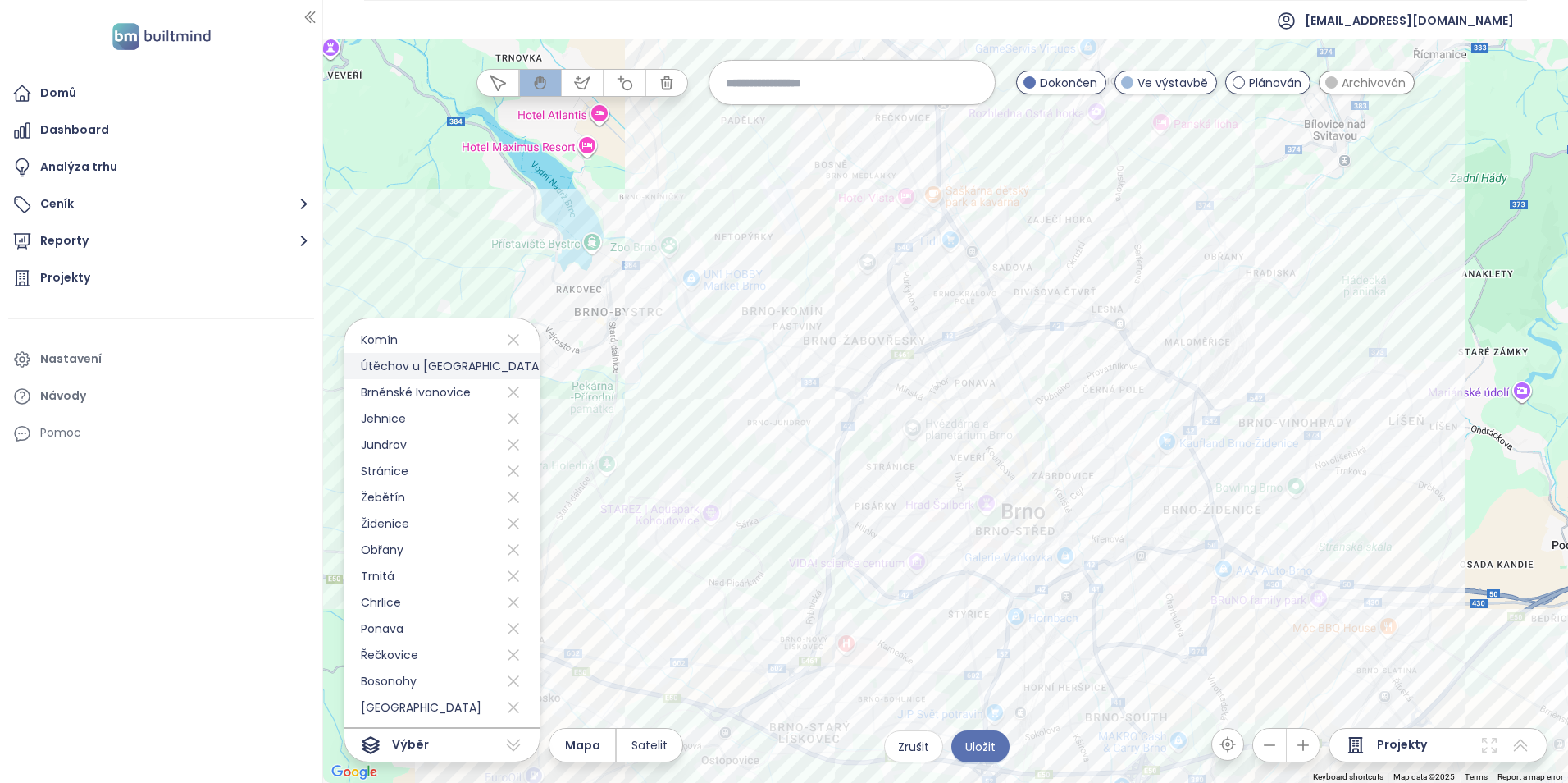
click at [548, 367] on icon at bounding box center [553, 362] width 11 height 11
click at [503, 368] on icon at bounding box center [513, 366] width 20 height 27
click at [508, 369] on icon at bounding box center [514, 366] width 11 height 11
click at [508, 369] on icon at bounding box center [514, 373] width 11 height 11
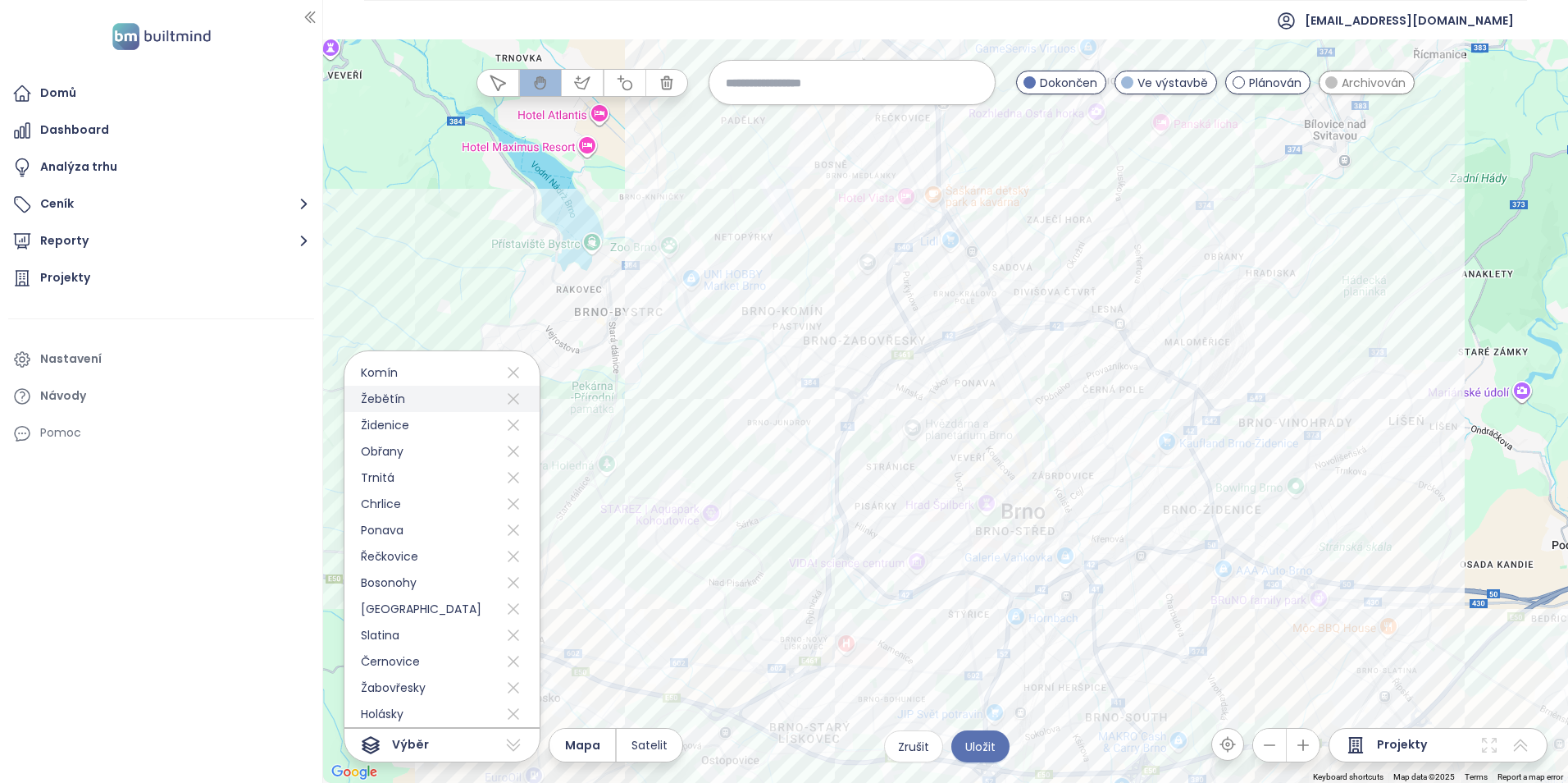
click at [508, 369] on icon at bounding box center [514, 373] width 11 height 11
click at [514, 747] on icon at bounding box center [513, 744] width 20 height 20
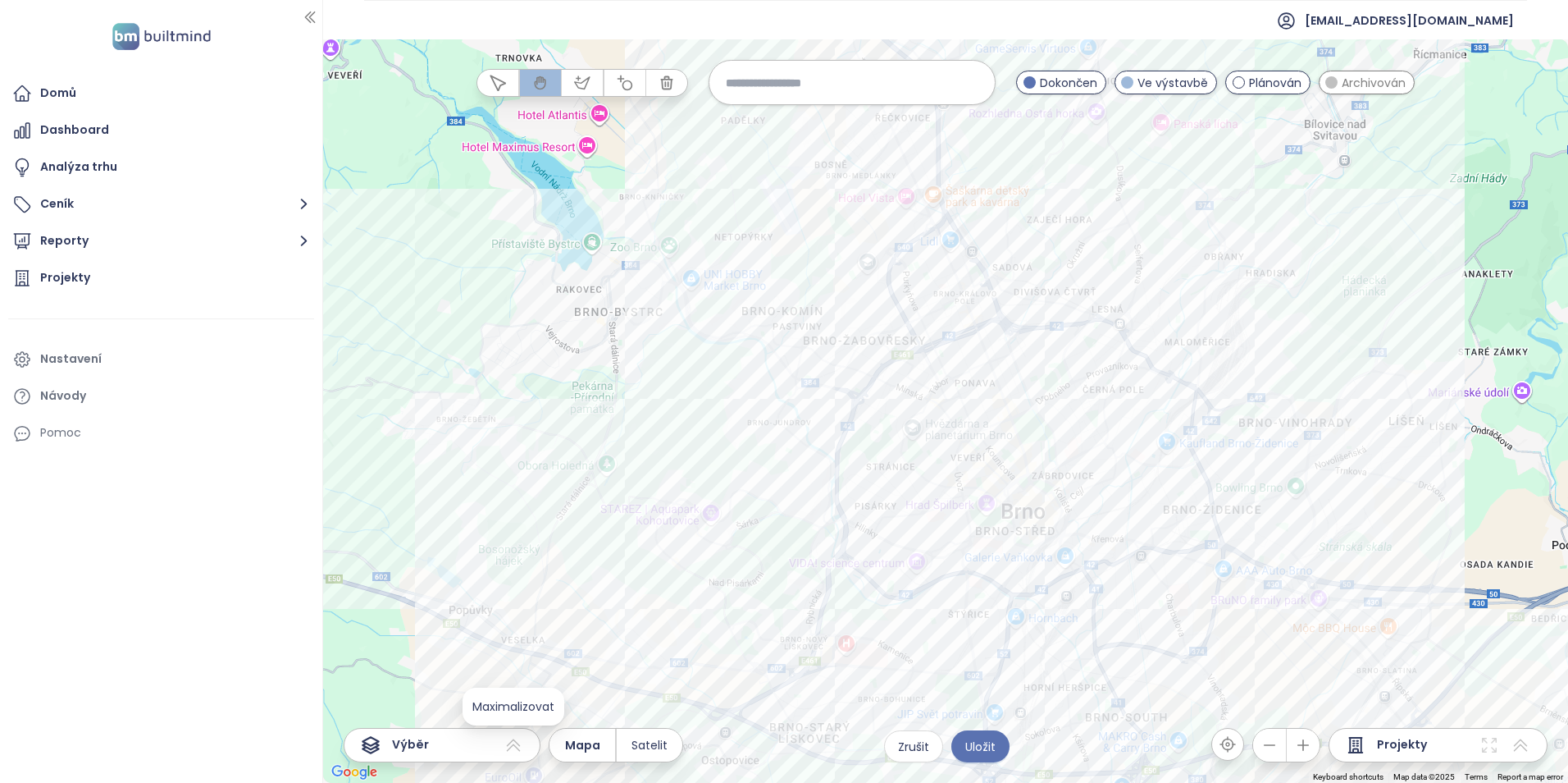
click at [514, 747] on icon at bounding box center [513, 744] width 20 height 20
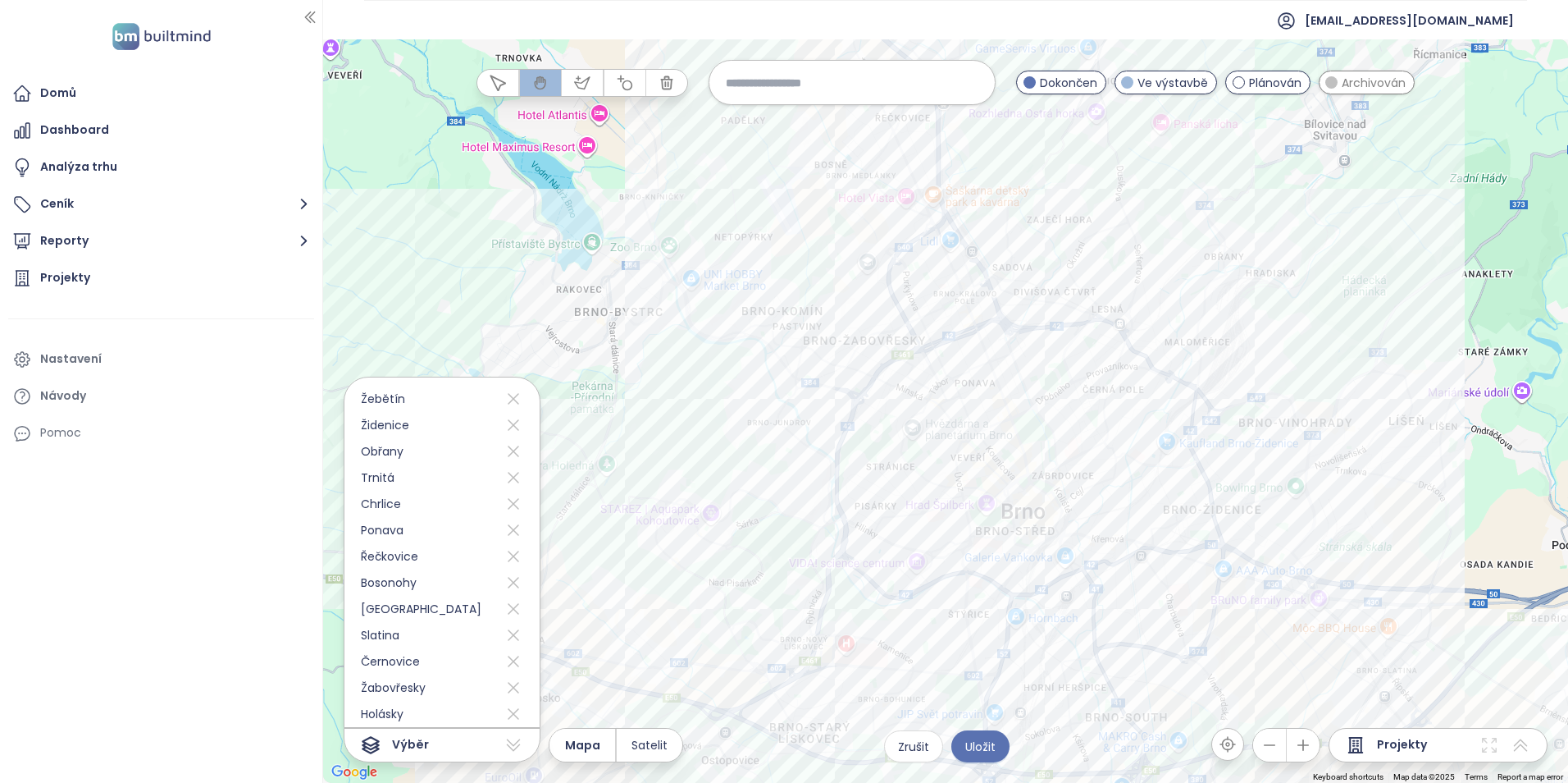
drag, startPoint x: 514, startPoint y: 747, endPoint x: 371, endPoint y: 736, distance: 143.4
click at [371, 736] on icon at bounding box center [370, 744] width 20 height 20
click at [369, 745] on icon at bounding box center [370, 744] width 16 height 16
click at [820, 88] on input at bounding box center [852, 82] width 253 height 35
click at [808, 83] on input "*****" at bounding box center [852, 82] width 253 height 35
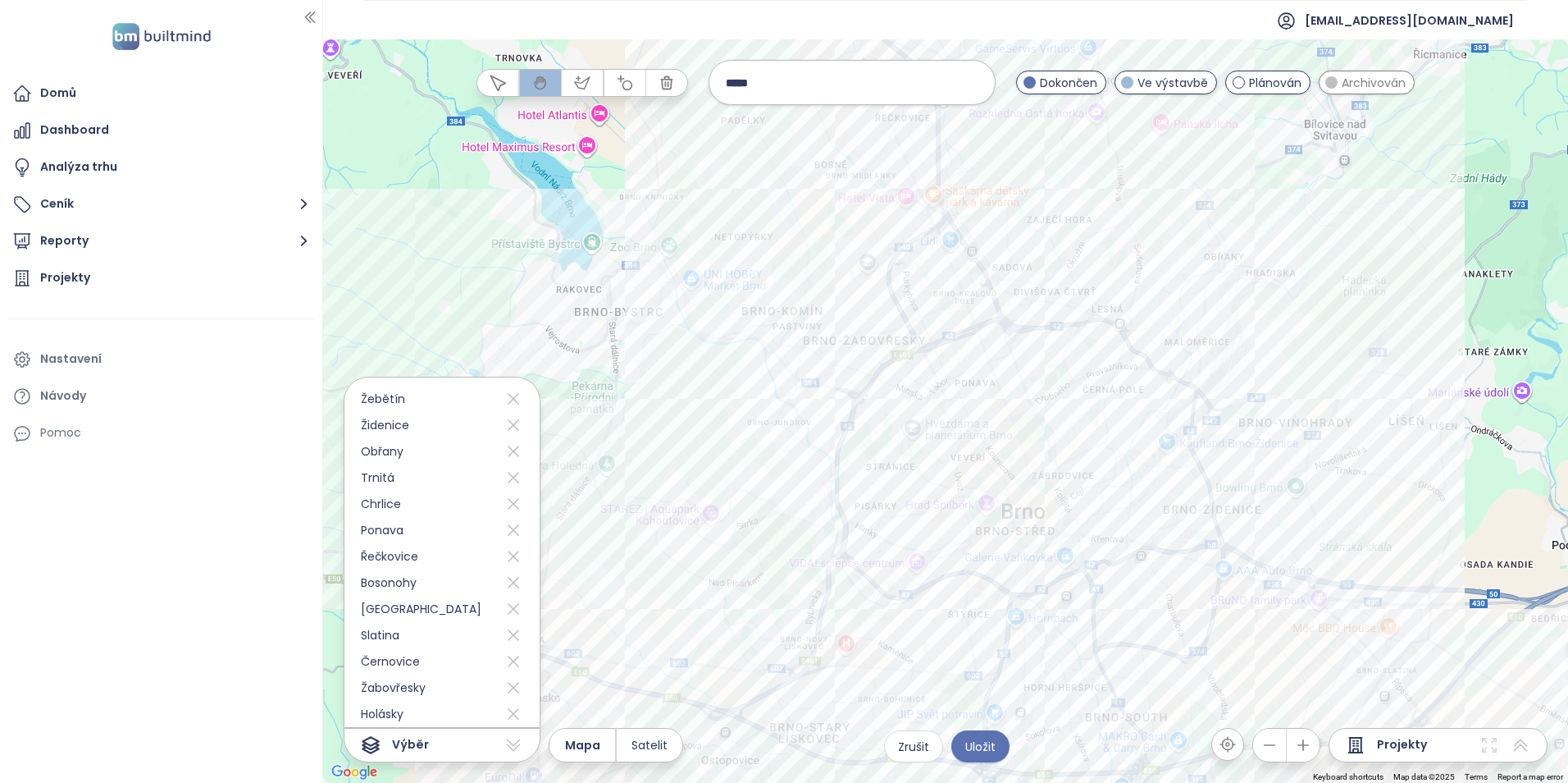
type input "*****"
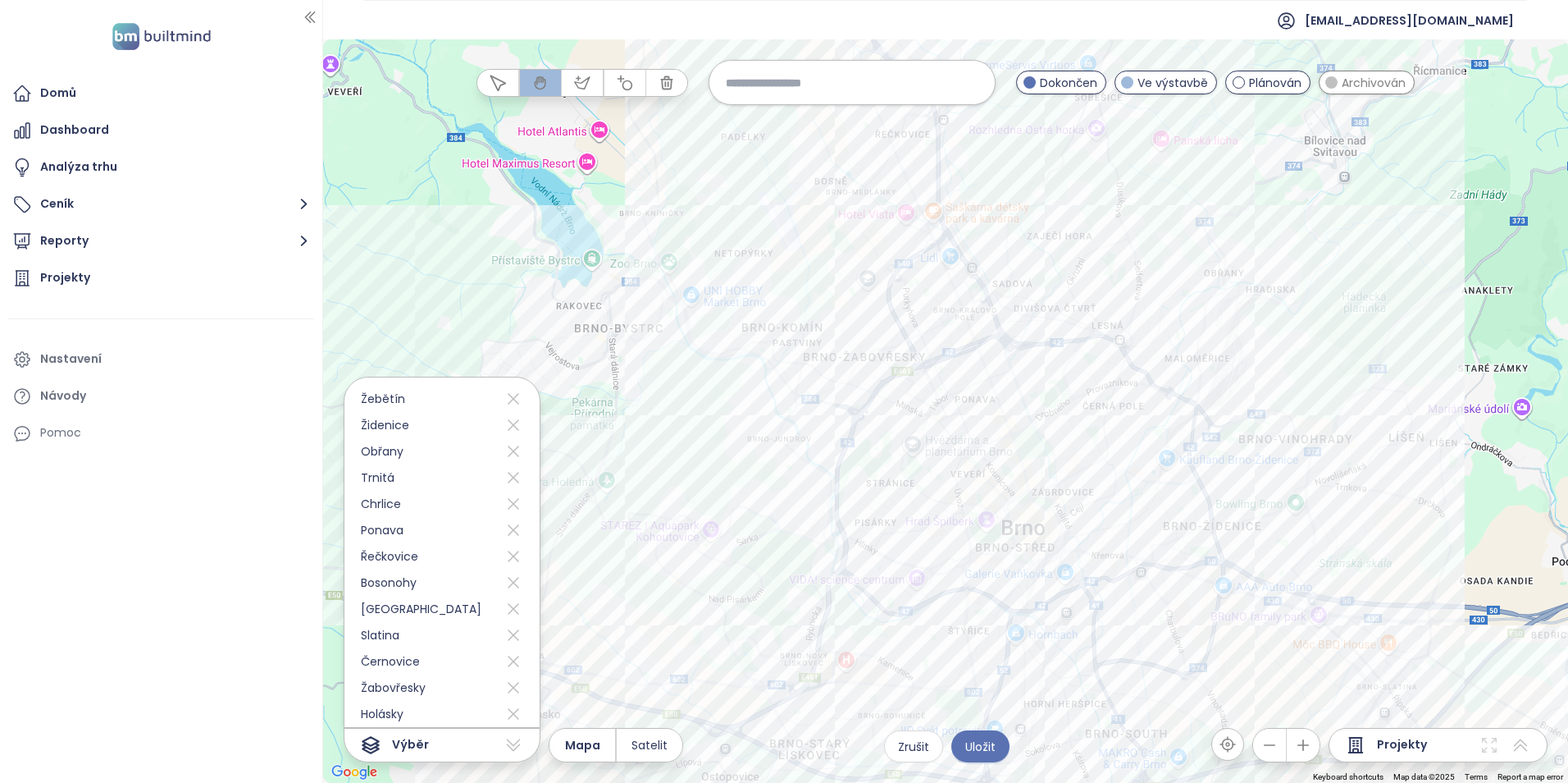
click at [663, 84] on icon "button" at bounding box center [666, 82] width 16 height 16
click at [624, 439] on div at bounding box center [946, 411] width 1245 height 743
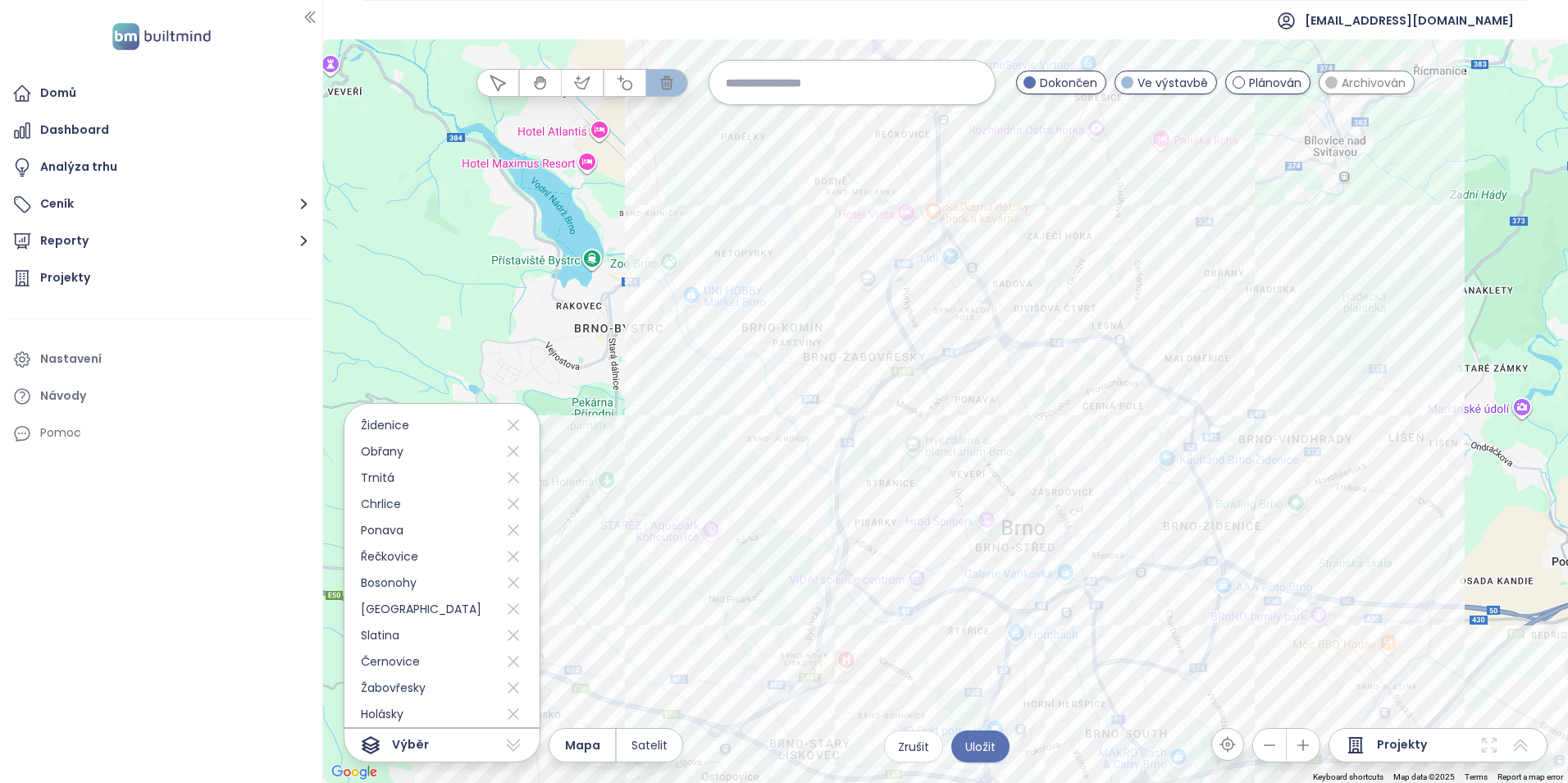
drag, startPoint x: 640, startPoint y: 624, endPoint x: 891, endPoint y: 411, distance: 329.2
click at [640, 623] on div at bounding box center [946, 411] width 1245 height 743
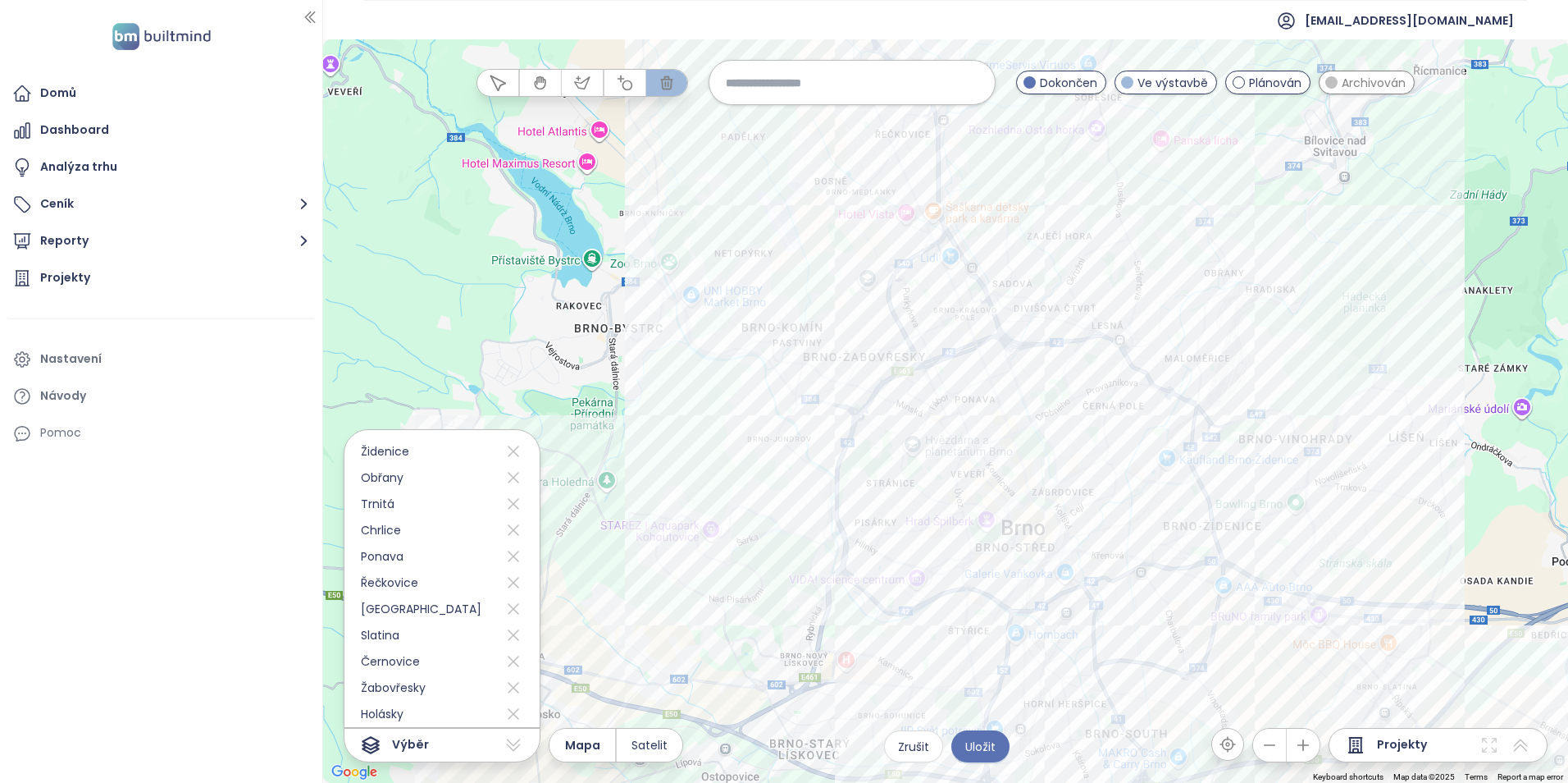
click at [871, 428] on div at bounding box center [946, 411] width 1245 height 743
drag, startPoint x: 1018, startPoint y: 410, endPoint x: 958, endPoint y: 159, distance: 258.1
click at [1018, 409] on div at bounding box center [946, 411] width 1245 height 743
drag, startPoint x: 954, startPoint y: 156, endPoint x: 1164, endPoint y: 224, distance: 220.7
click at [954, 155] on div at bounding box center [946, 411] width 1245 height 743
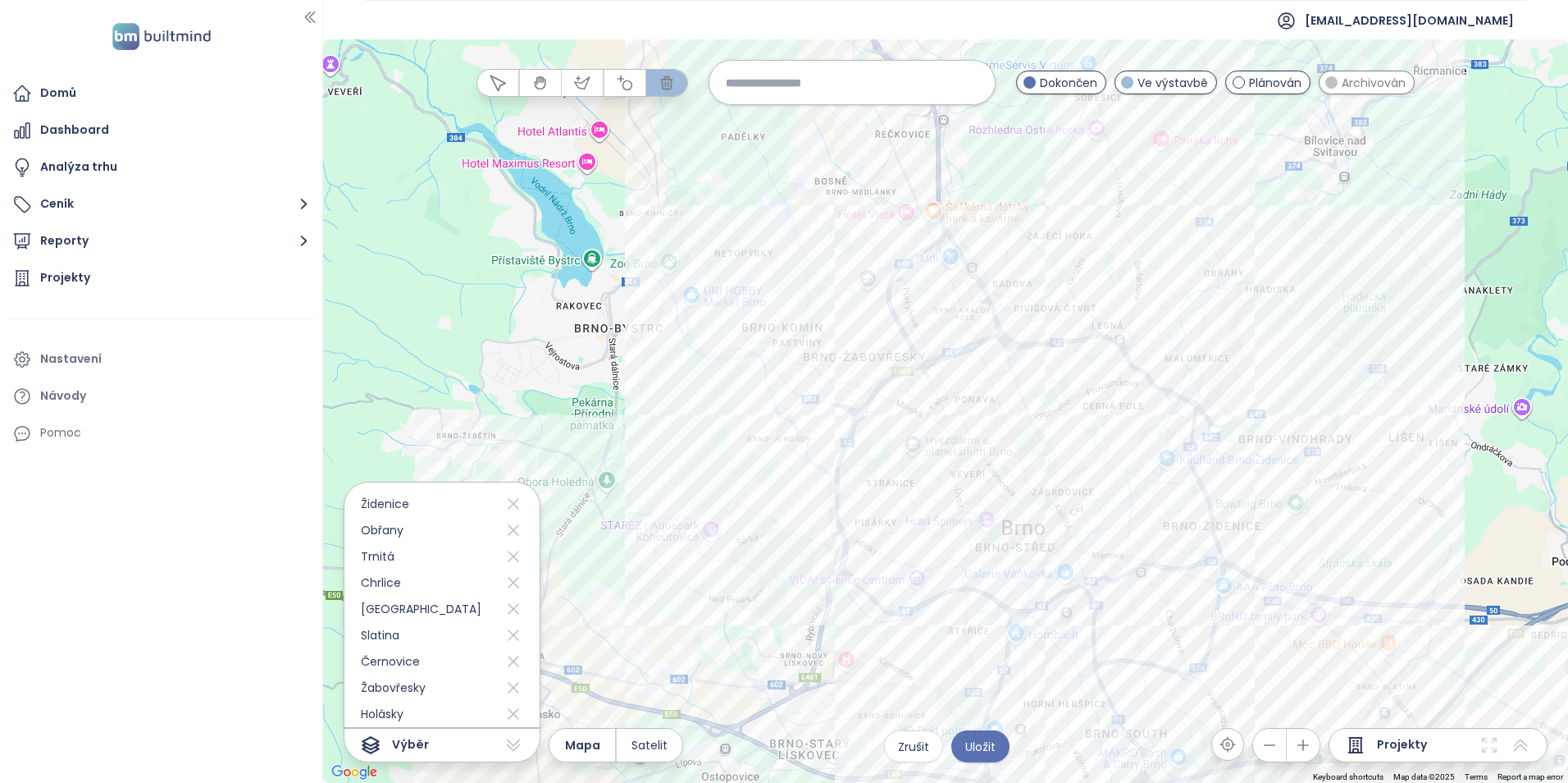
drag, startPoint x: 1167, startPoint y: 227, endPoint x: 887, endPoint y: 426, distance: 343.5
click at [1168, 227] on div at bounding box center [946, 411] width 1245 height 743
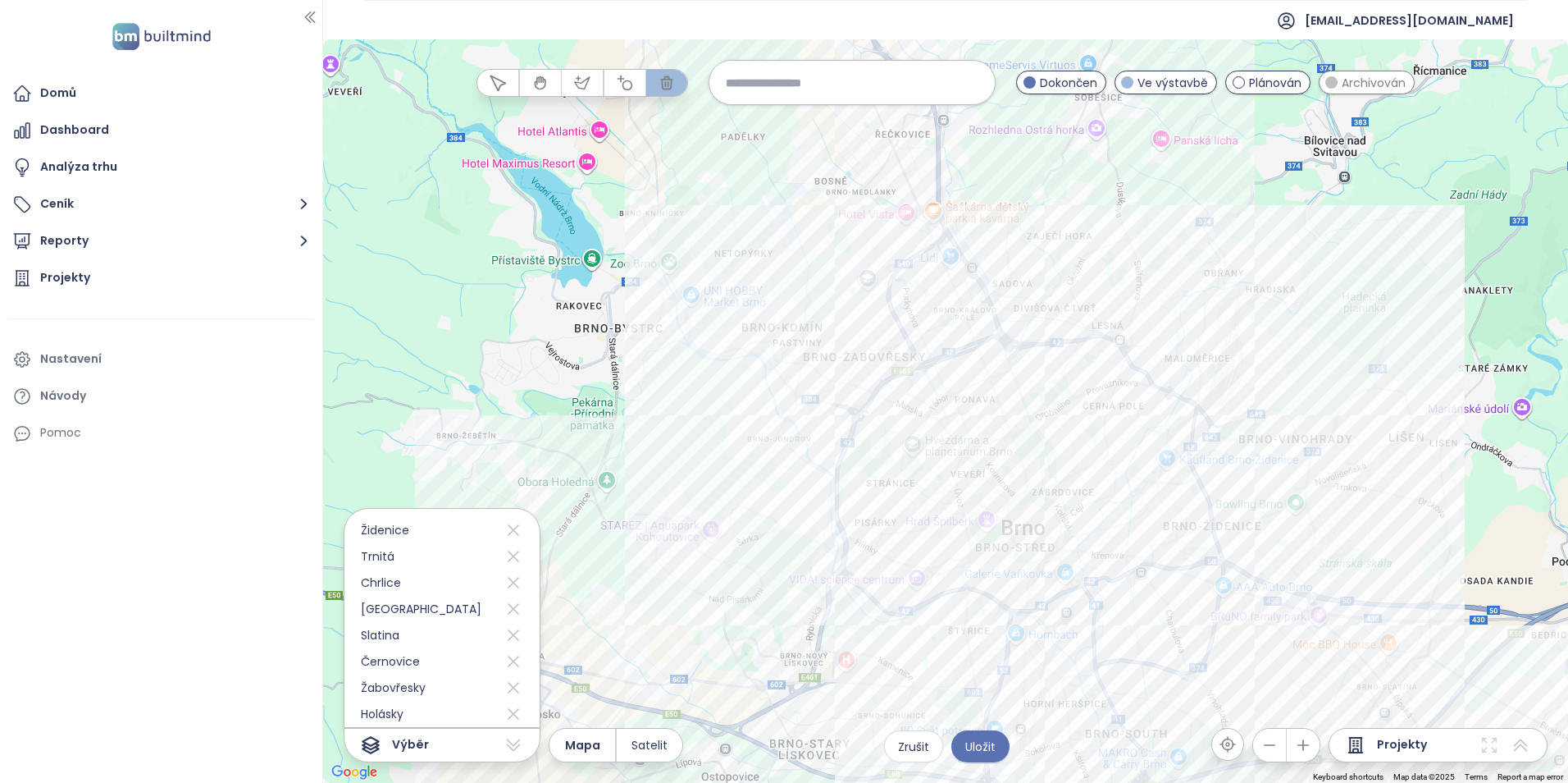
click at [907, 407] on div at bounding box center [946, 411] width 1245 height 743
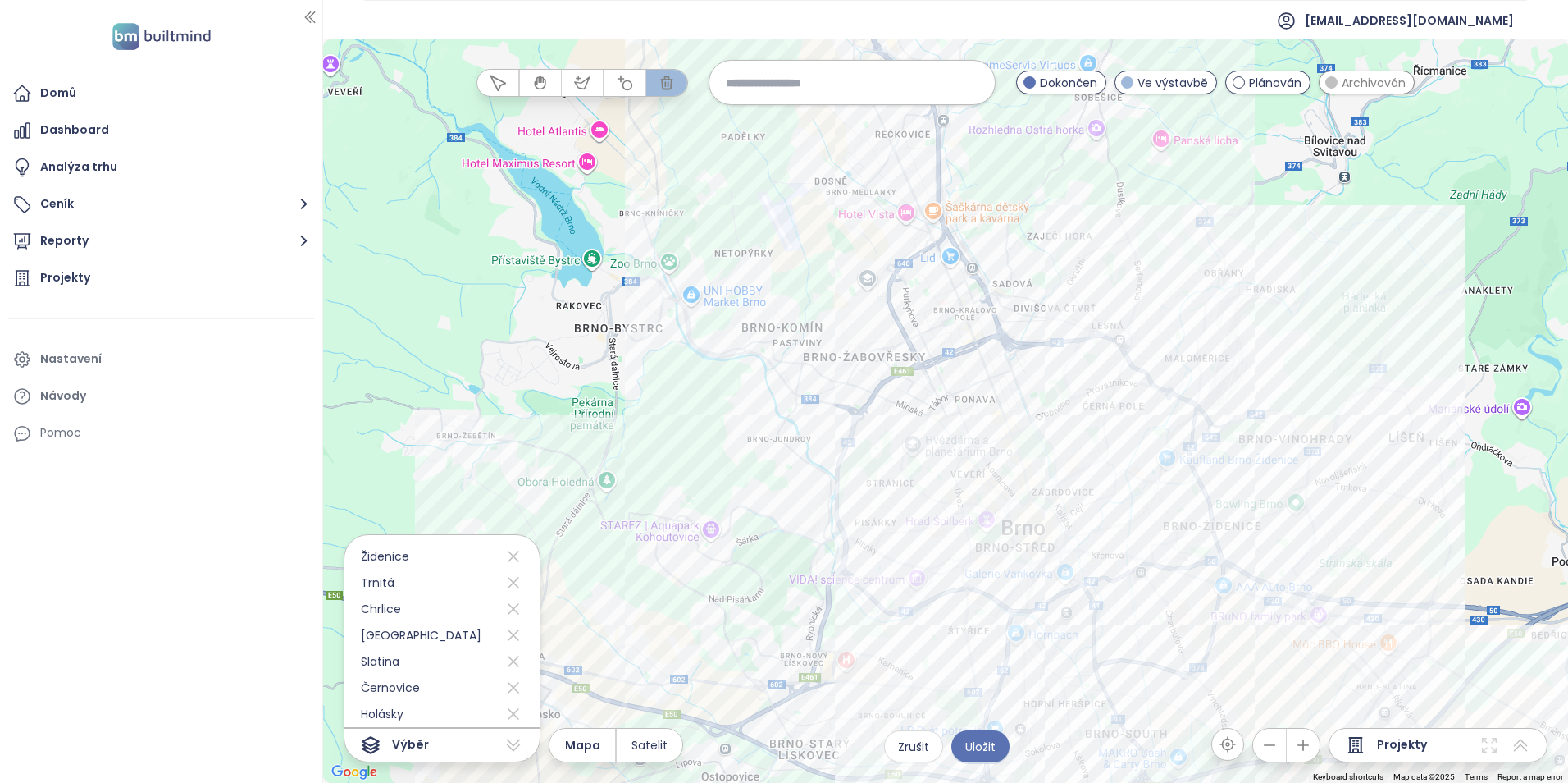
click at [1165, 405] on div at bounding box center [946, 411] width 1245 height 743
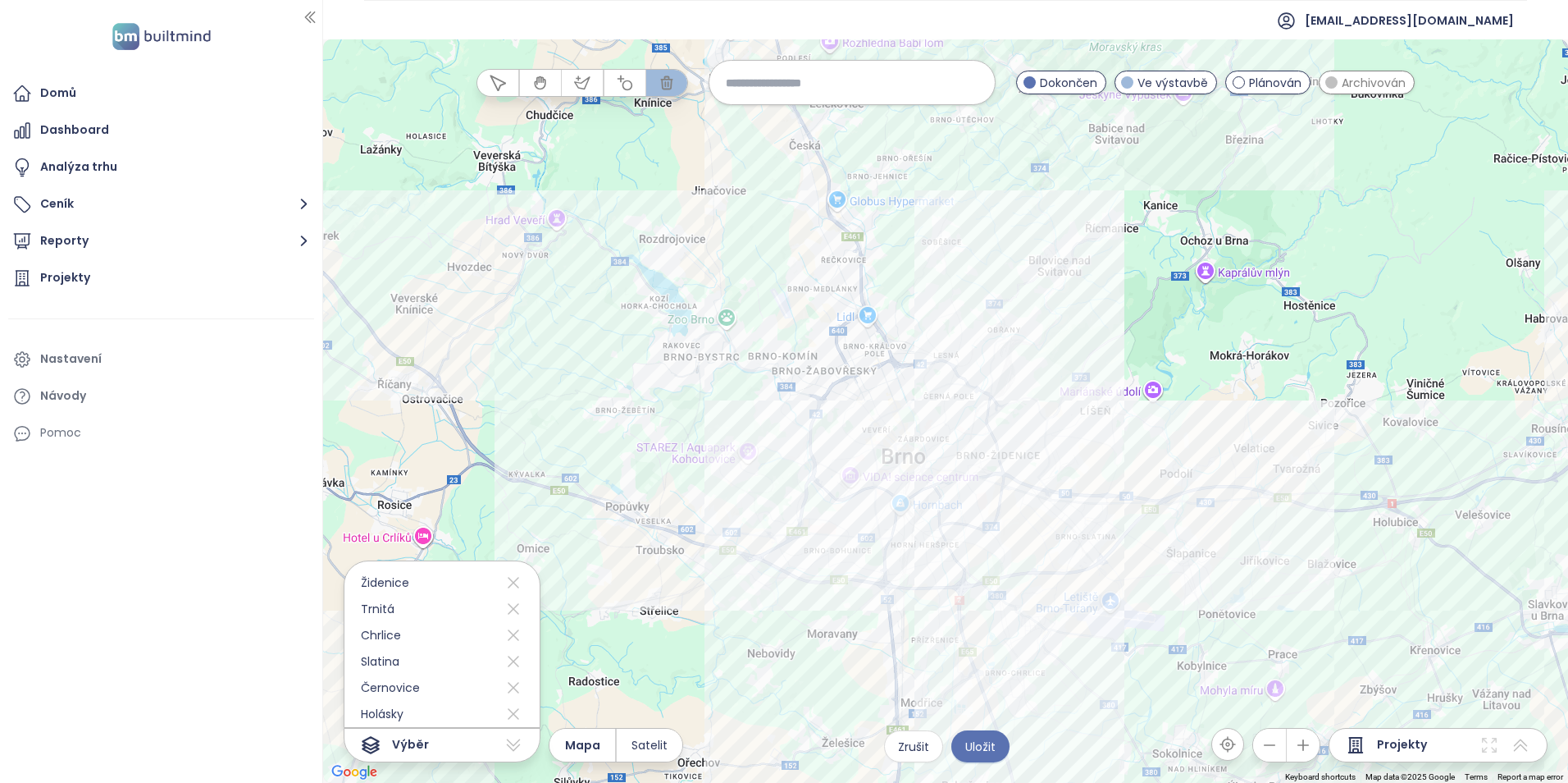
drag, startPoint x: 1000, startPoint y: 516, endPoint x: 1026, endPoint y: 447, distance: 73.7
click at [1000, 516] on div at bounding box center [946, 411] width 1245 height 743
click at [1026, 447] on div at bounding box center [946, 411] width 1245 height 743
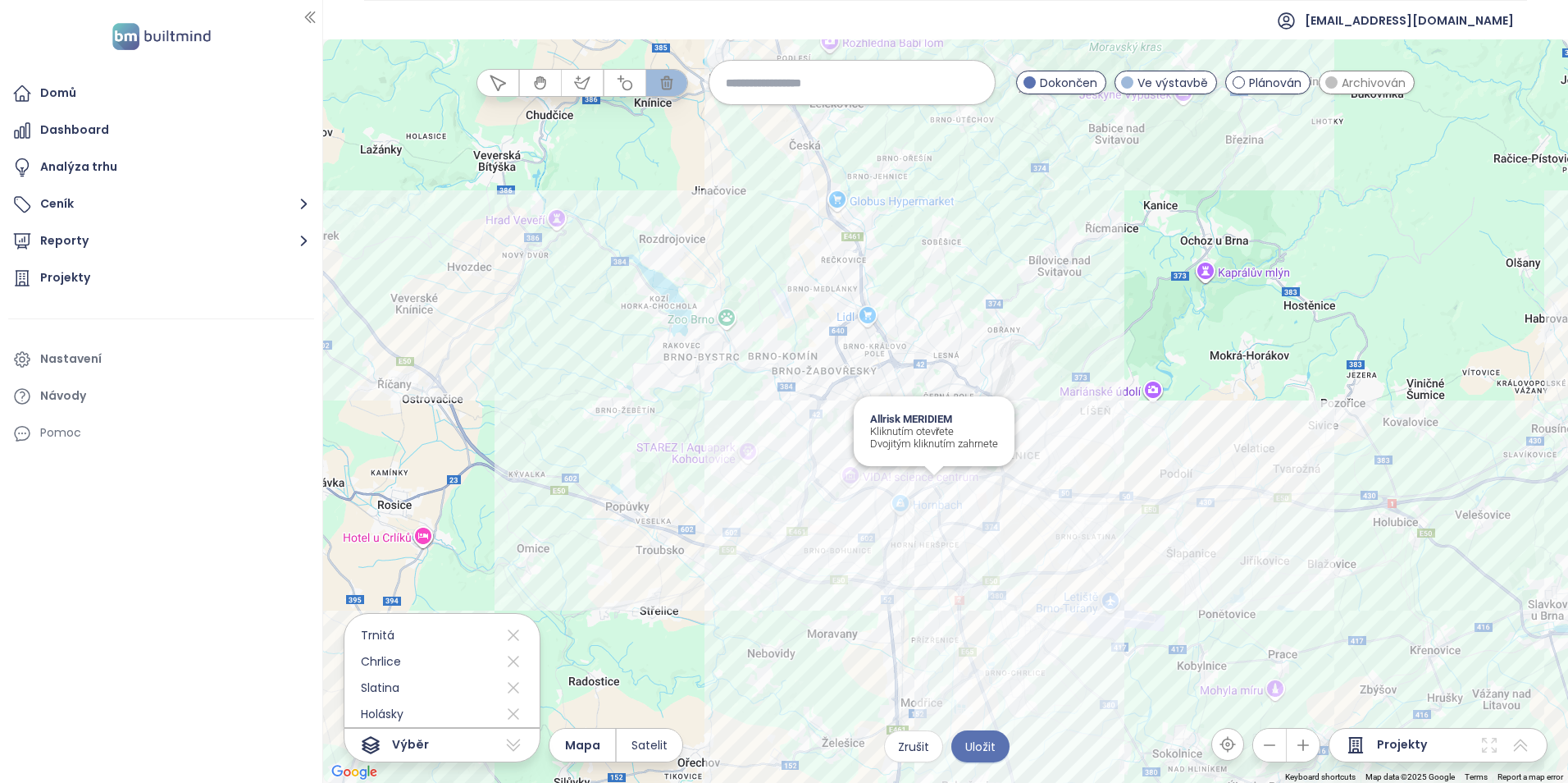
click at [923, 491] on div "Allrisk MERIDIEM Kliknutím otevřete Dvojitým kliknutím zahrnete" at bounding box center [946, 411] width 1245 height 743
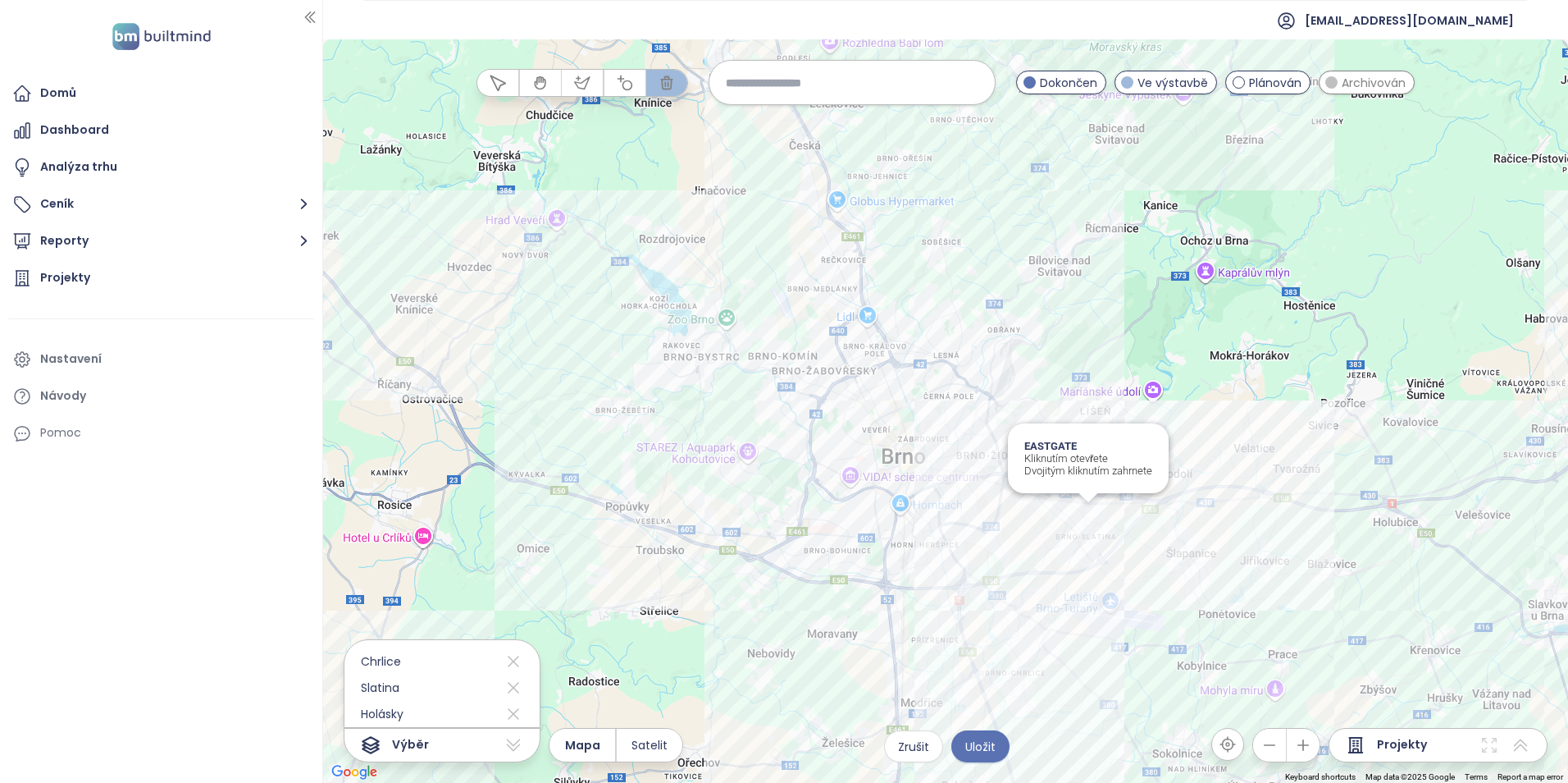
click at [1091, 532] on div "EASTGATE Kliknutím otevřete Dvojitým kliknutím zahrnete" at bounding box center [946, 411] width 1245 height 743
click at [1016, 634] on div at bounding box center [946, 411] width 1245 height 743
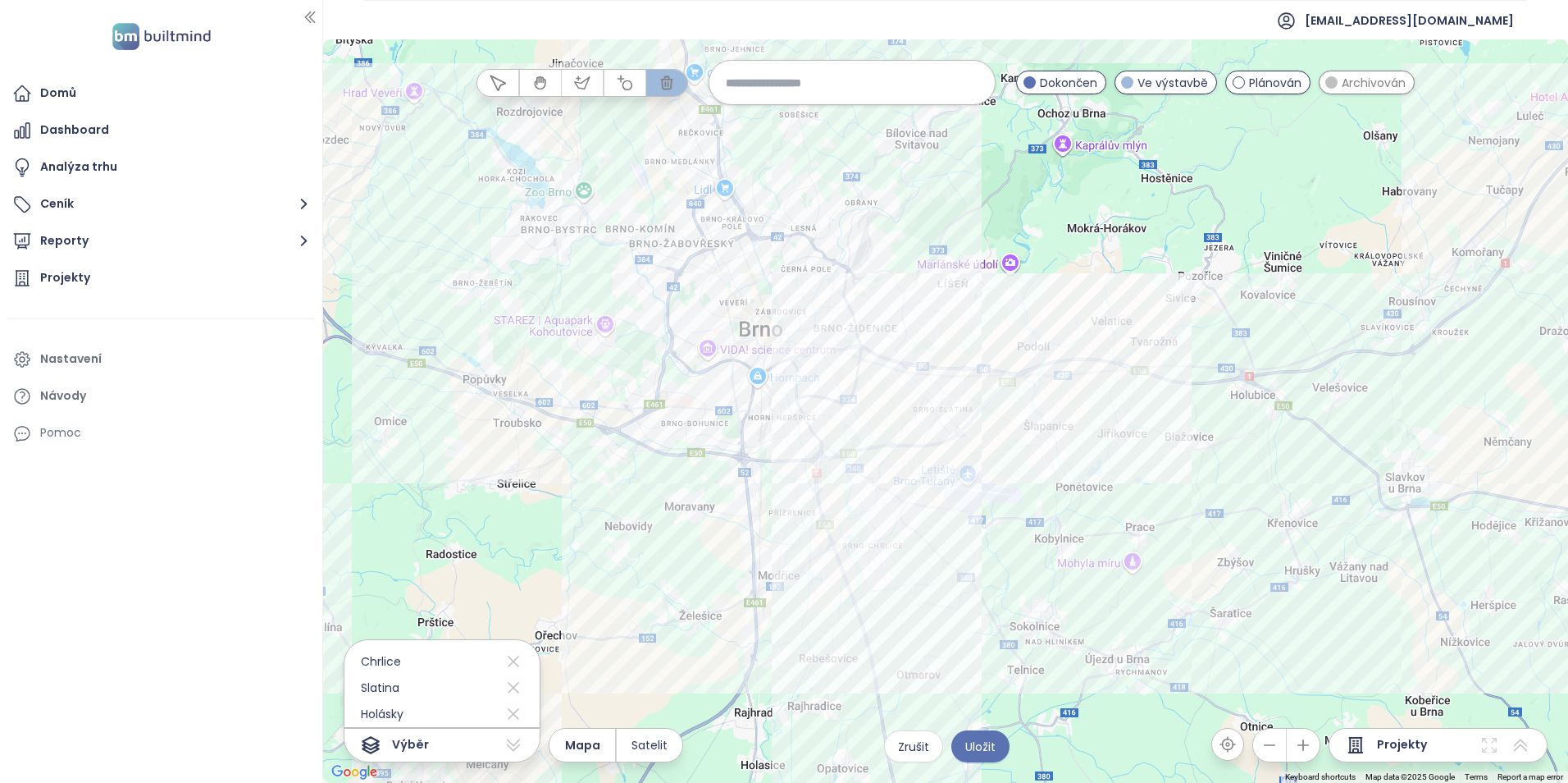
drag, startPoint x: 896, startPoint y: 574, endPoint x: 855, endPoint y: 520, distance: 67.8
click at [895, 573] on div at bounding box center [946, 411] width 1245 height 743
click at [872, 519] on div at bounding box center [946, 411] width 1245 height 743
click at [954, 431] on div at bounding box center [946, 411] width 1245 height 743
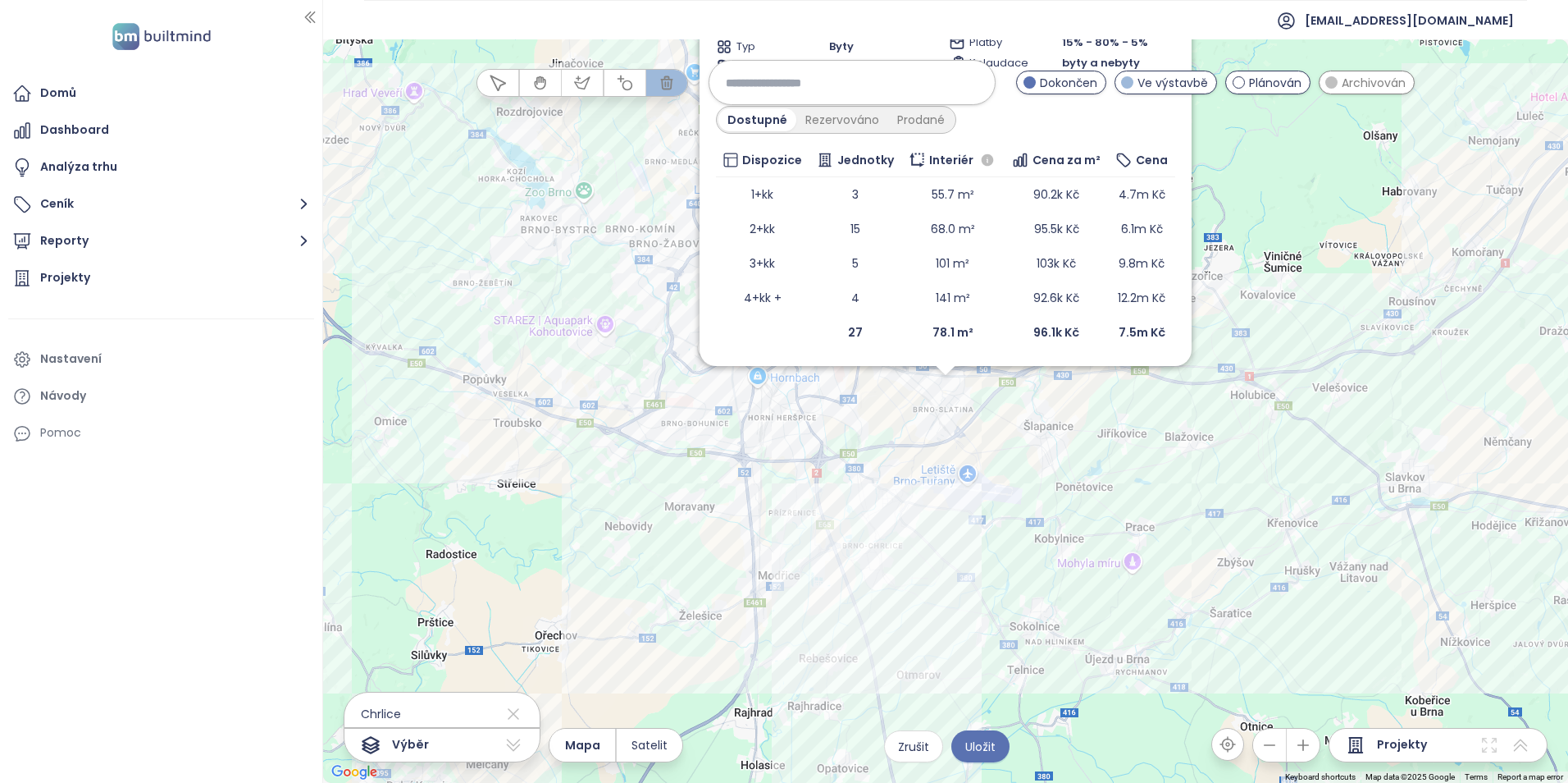
drag, startPoint x: 863, startPoint y: 578, endPoint x: 869, endPoint y: 598, distance: 20.9
click at [863, 578] on div "Zahrnout EASTGATE Ve výstavbě Ponětovická 10, 627 00 [GEOGRAPHIC_DATA], [GEOGRA…" at bounding box center [946, 411] width 1245 height 743
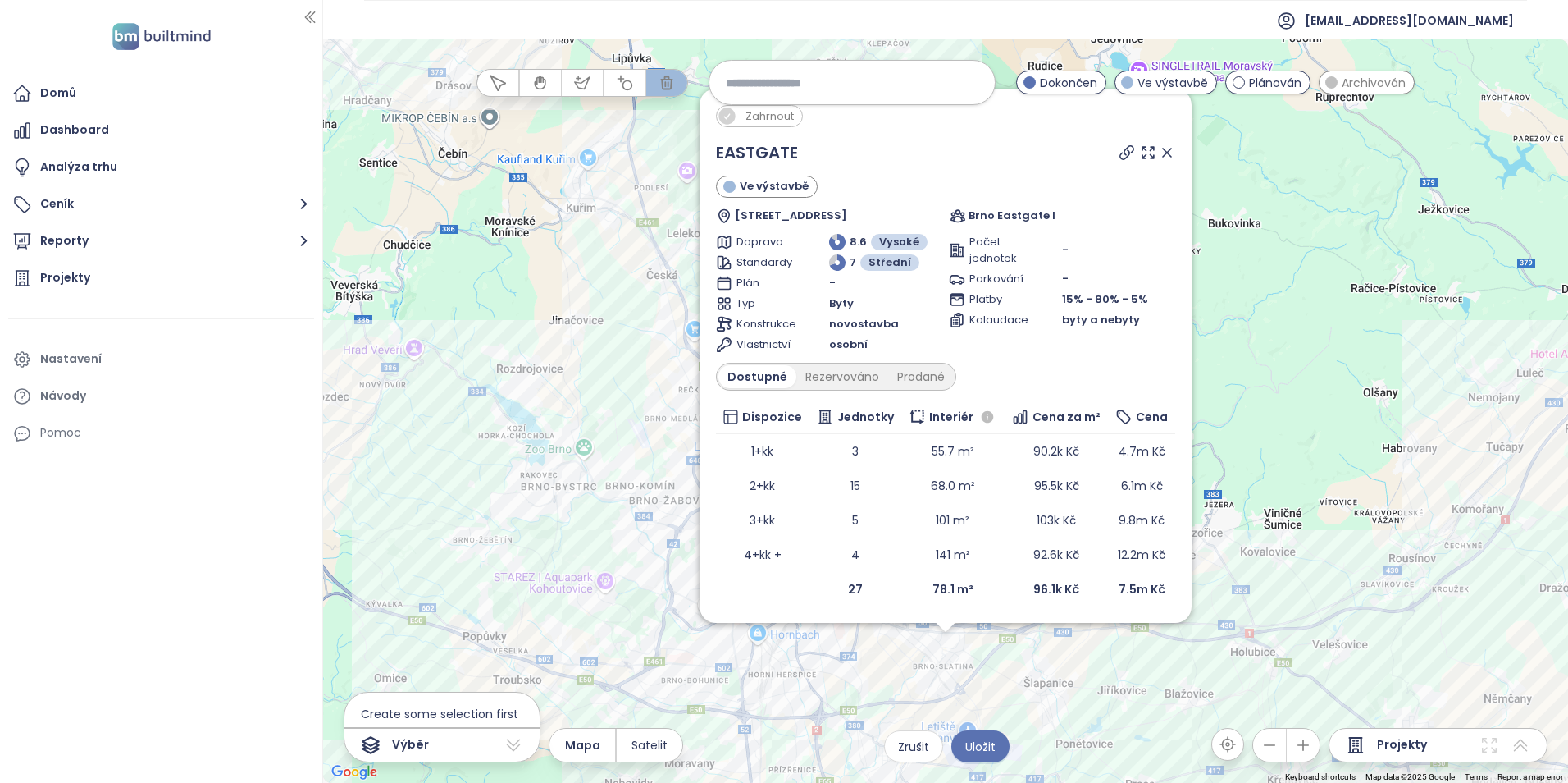
click at [1164, 155] on icon at bounding box center [1166, 153] width 9 height 9
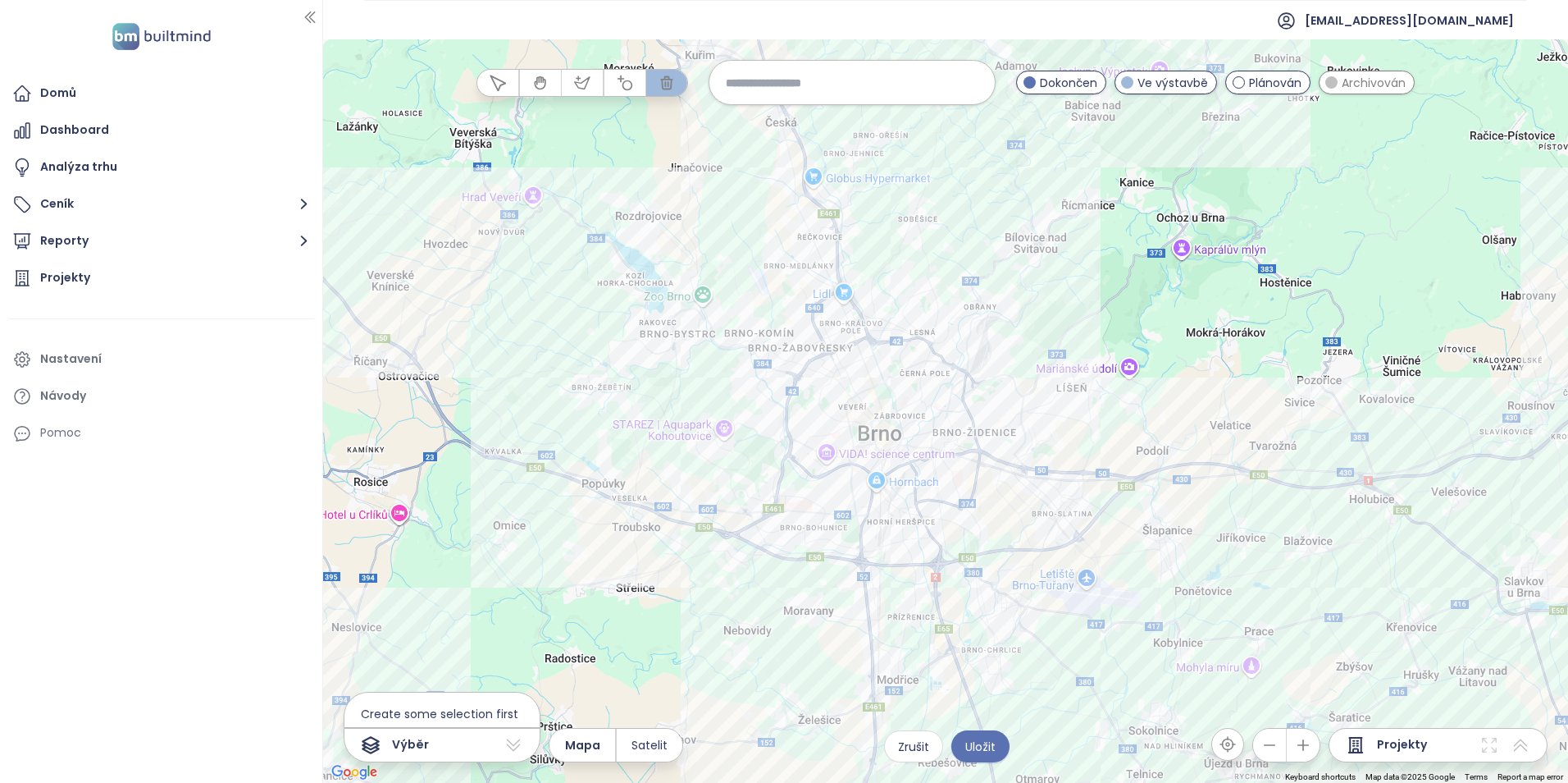
drag, startPoint x: 932, startPoint y: 434, endPoint x: 919, endPoint y: 396, distance: 40.2
click at [976, 387] on div at bounding box center [946, 411] width 1245 height 743
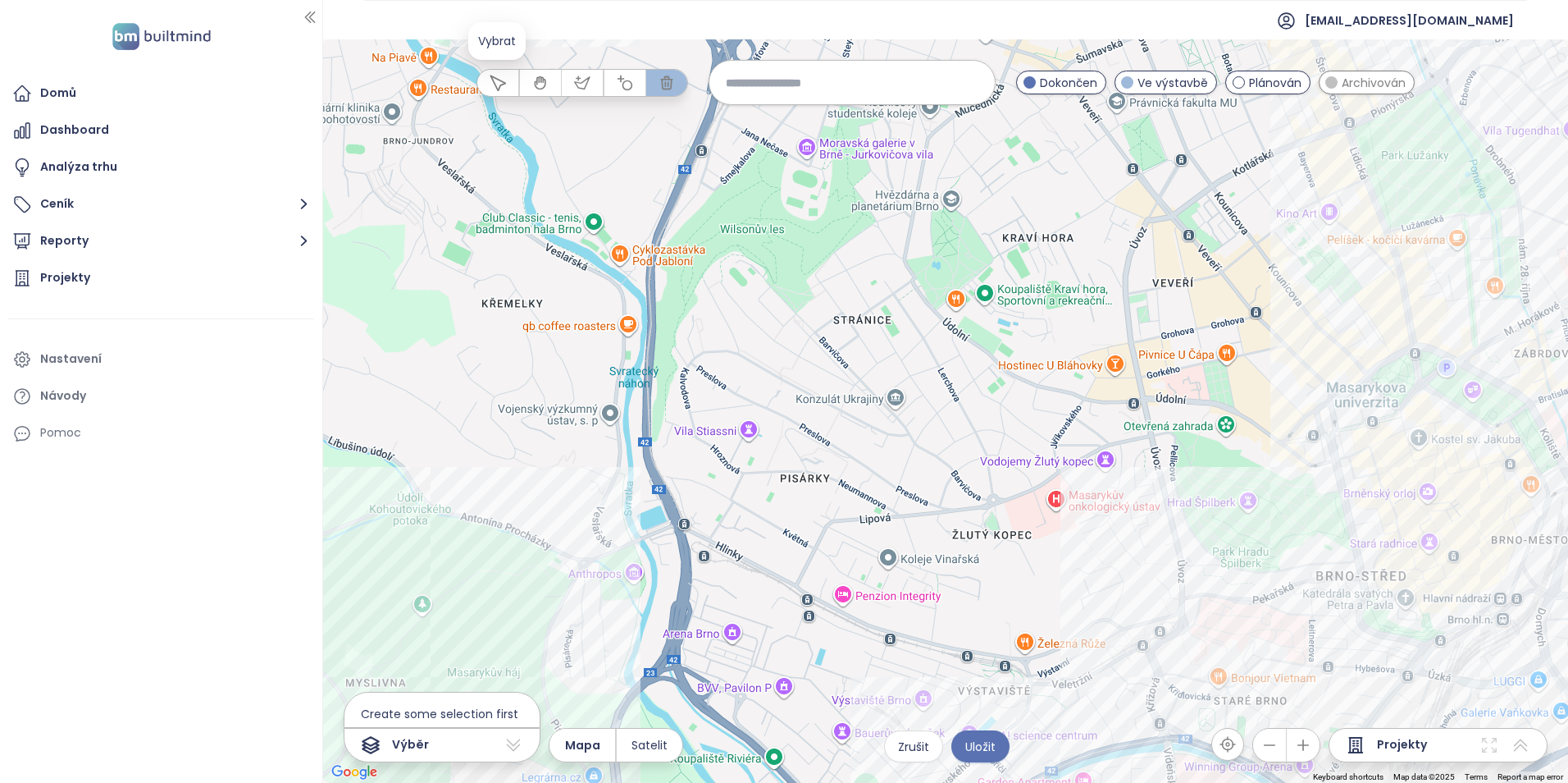
click at [509, 86] on button "button" at bounding box center [497, 83] width 41 height 27
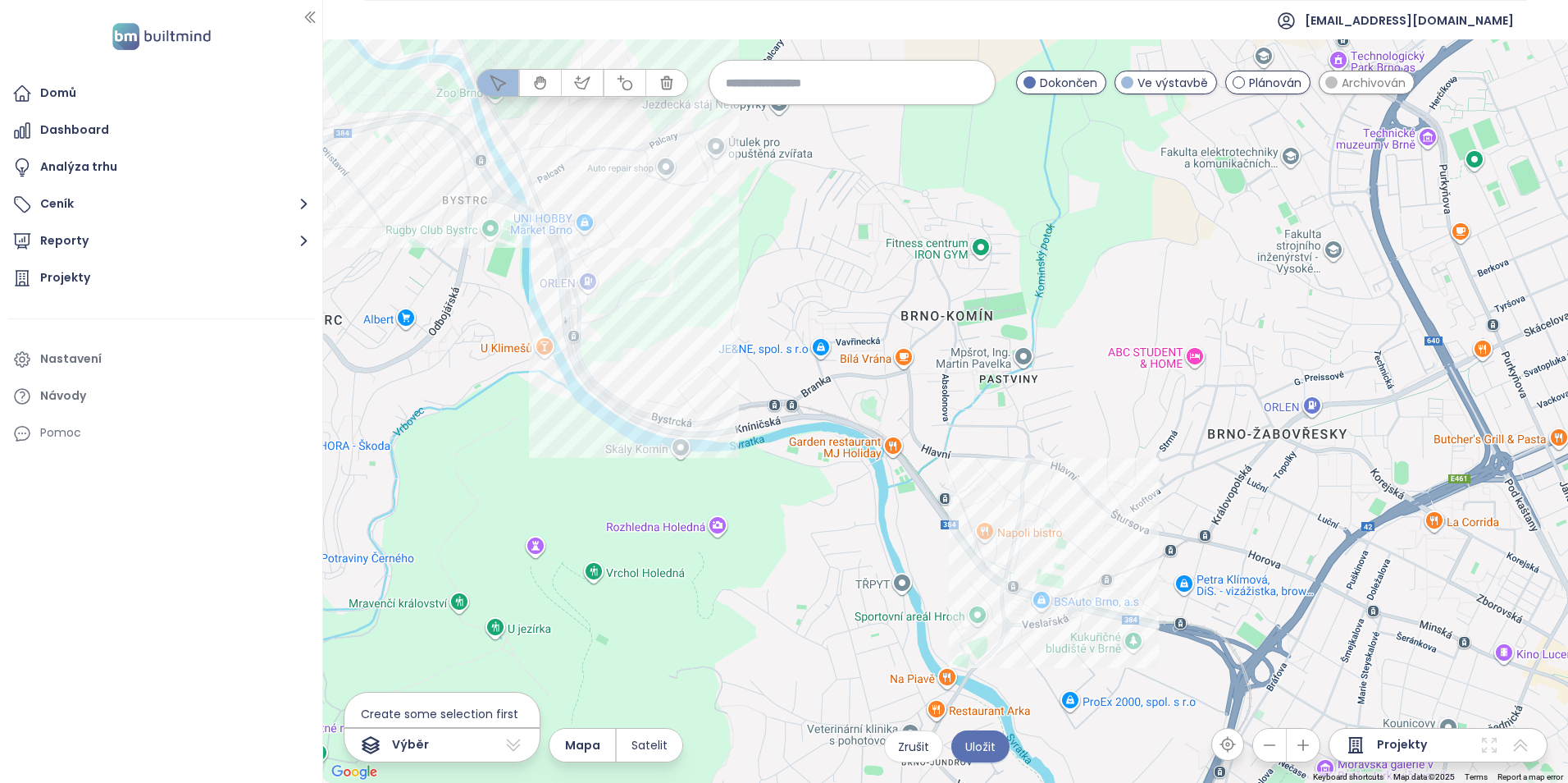
drag, startPoint x: 692, startPoint y: 403, endPoint x: 1021, endPoint y: 497, distance: 342.2
click at [1021, 497] on div at bounding box center [946, 411] width 1245 height 743
click at [650, 304] on div at bounding box center [946, 411] width 1245 height 743
click at [773, 80] on input at bounding box center [852, 82] width 253 height 35
drag, startPoint x: 734, startPoint y: 80, endPoint x: 725, endPoint y: 82, distance: 9.2
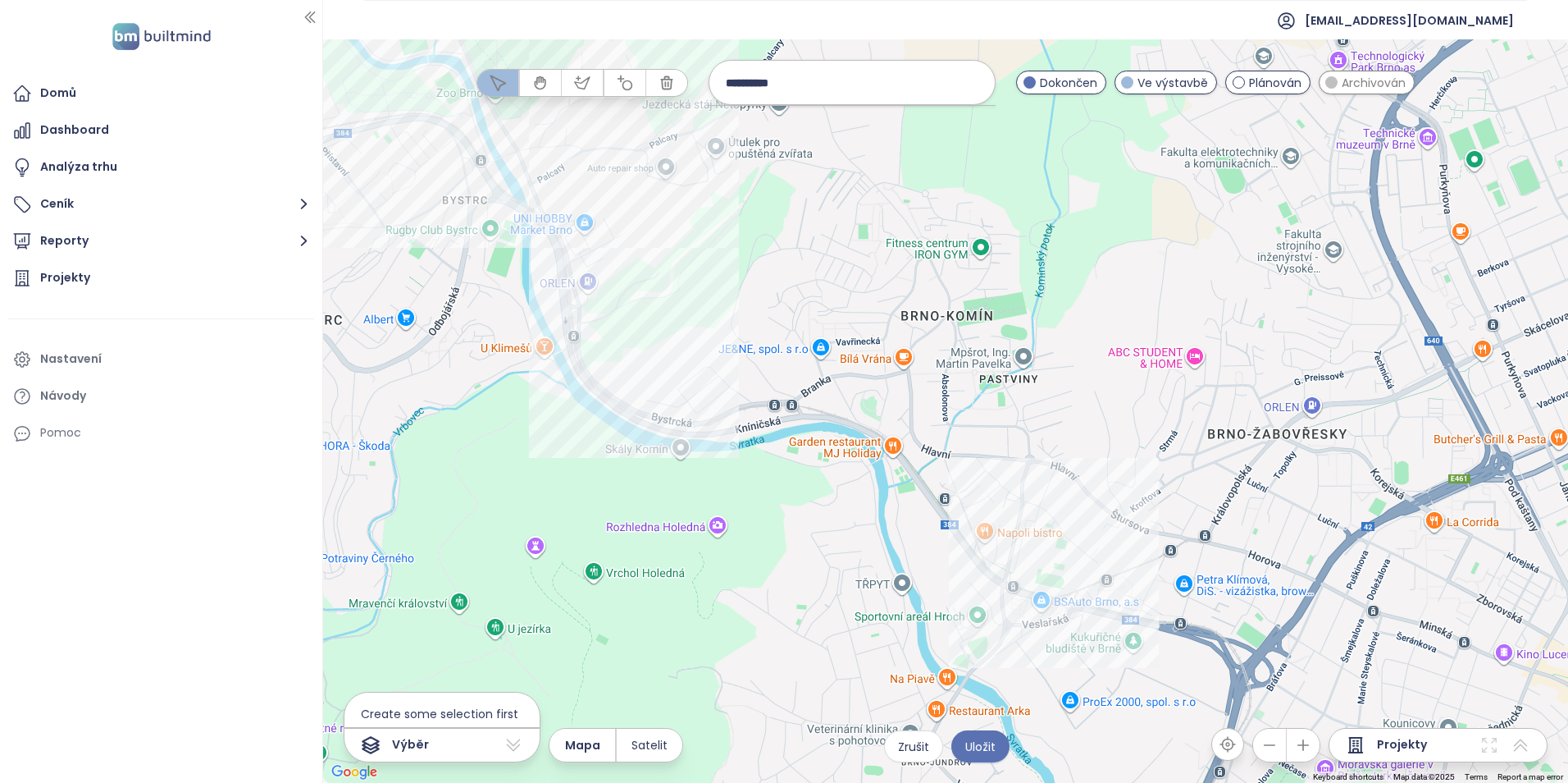
click at [726, 82] on input "**********" at bounding box center [852, 82] width 253 height 35
click at [759, 84] on input "**********" at bounding box center [852, 82] width 253 height 35
click at [788, 85] on input "**********" at bounding box center [852, 82] width 253 height 35
click at [761, 85] on input "**********" at bounding box center [852, 82] width 253 height 35
drag, startPoint x: 759, startPoint y: 83, endPoint x: 751, endPoint y: 82, distance: 8.1
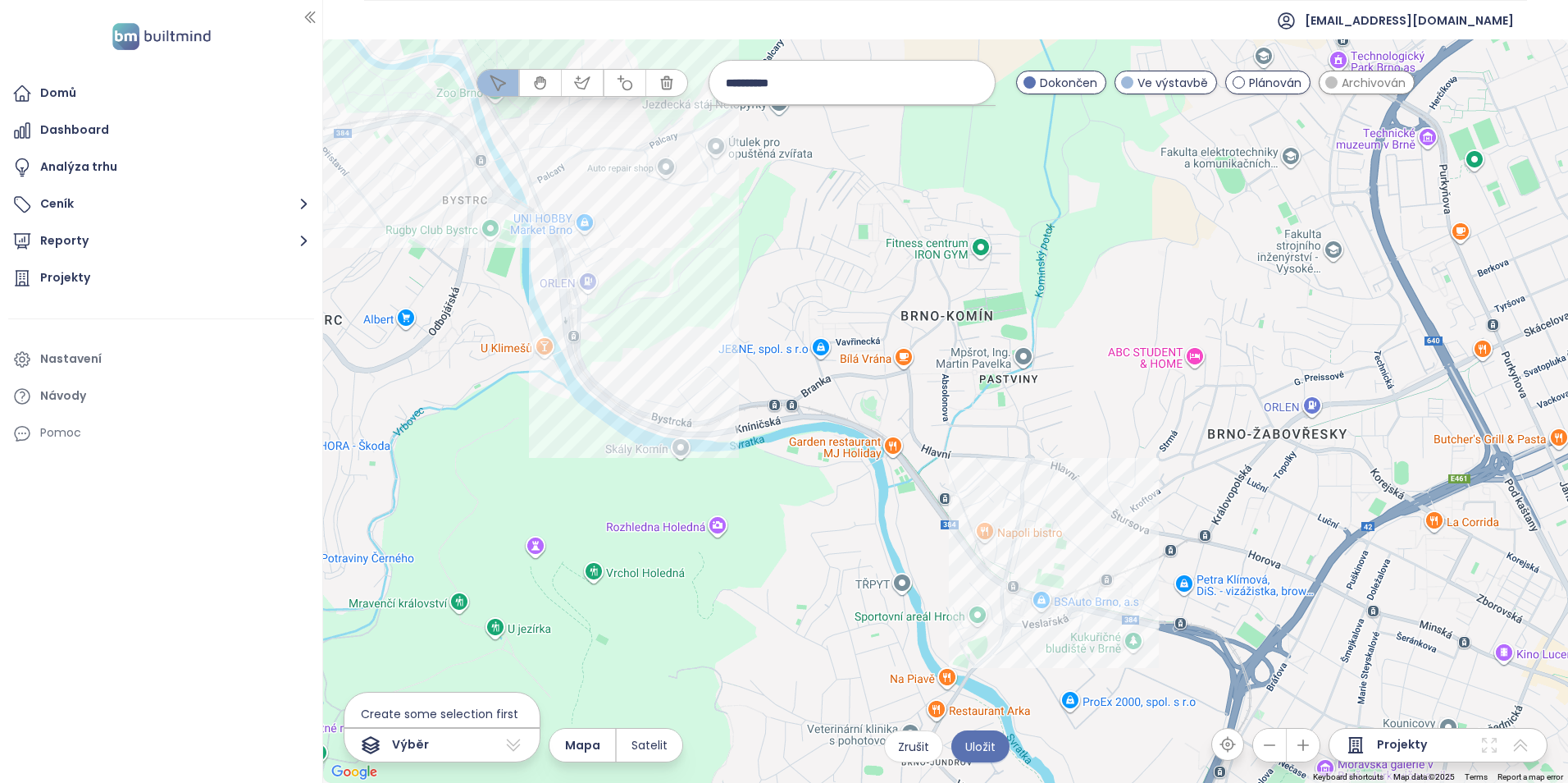
click at [751, 82] on input "**********" at bounding box center [852, 82] width 253 height 35
click at [903, 78] on input "**********" at bounding box center [852, 82] width 253 height 35
drag, startPoint x: 874, startPoint y: 85, endPoint x: 751, endPoint y: 78, distance: 123.2
click at [751, 78] on input "**********" at bounding box center [852, 82] width 253 height 35
type input "****"
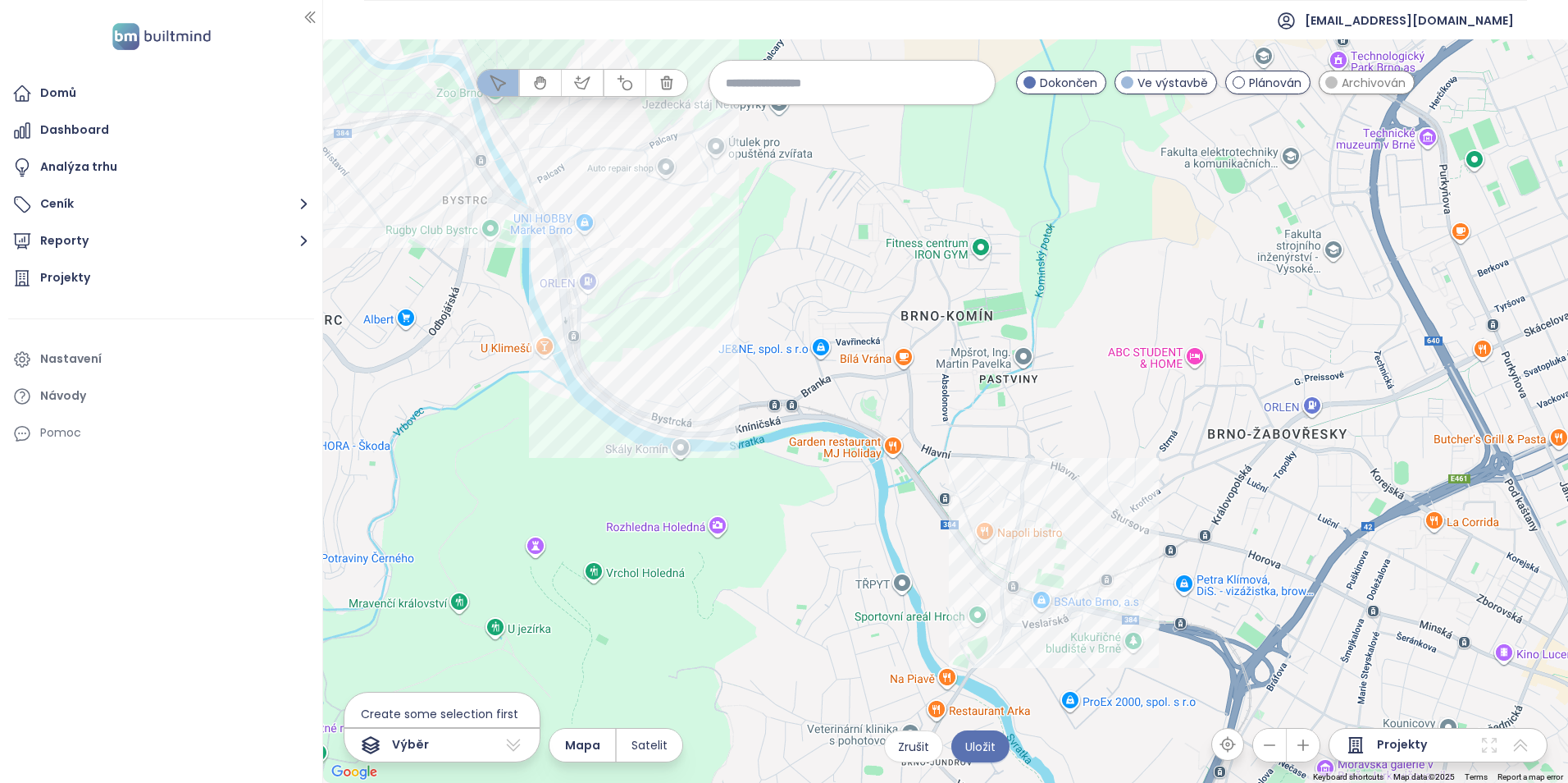
click at [741, 203] on div at bounding box center [946, 411] width 1245 height 743
click at [769, 91] on input at bounding box center [852, 82] width 253 height 35
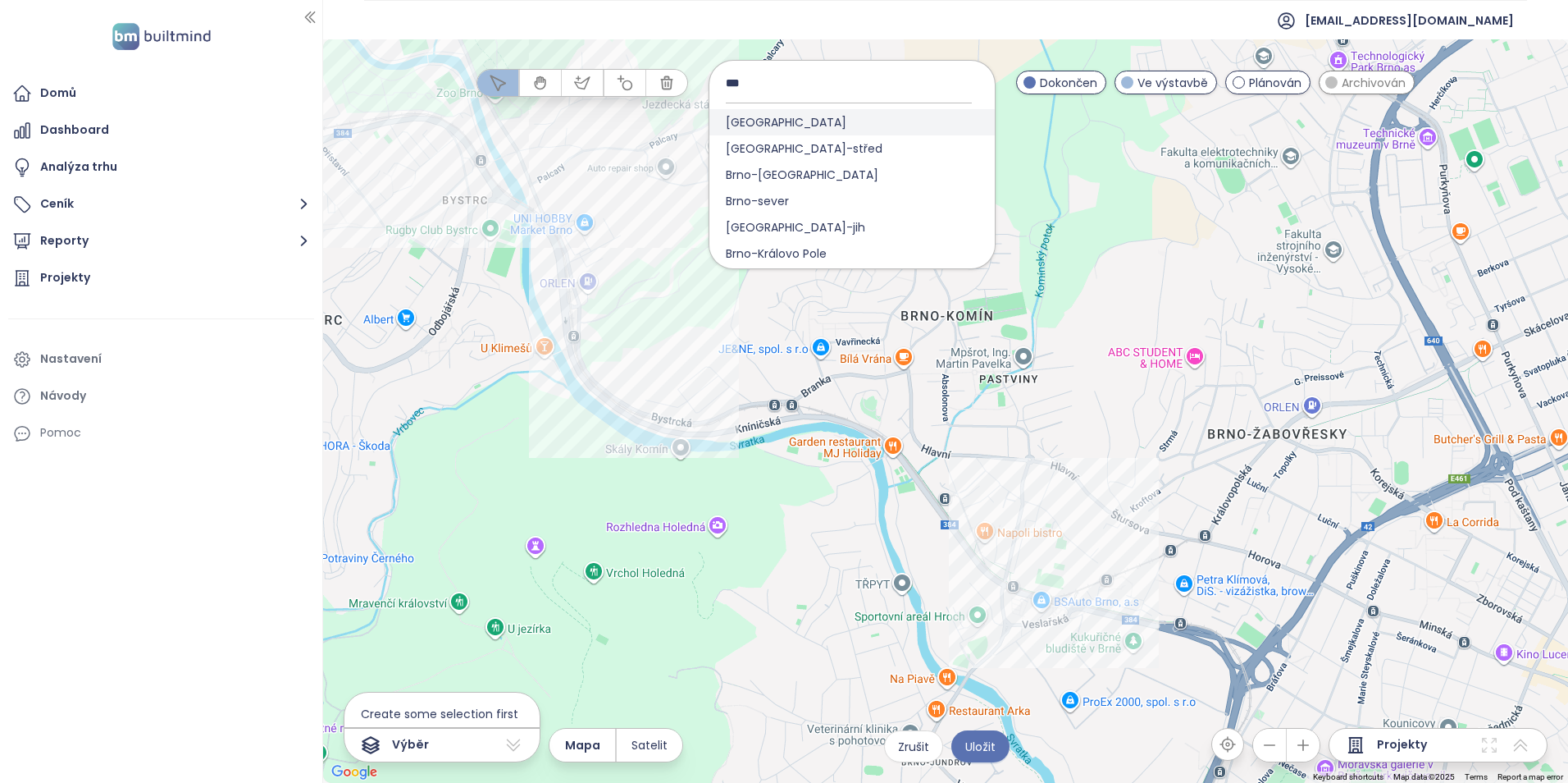
type input "***"
click at [817, 119] on div "[GEOGRAPHIC_DATA]" at bounding box center [852, 122] width 285 height 27
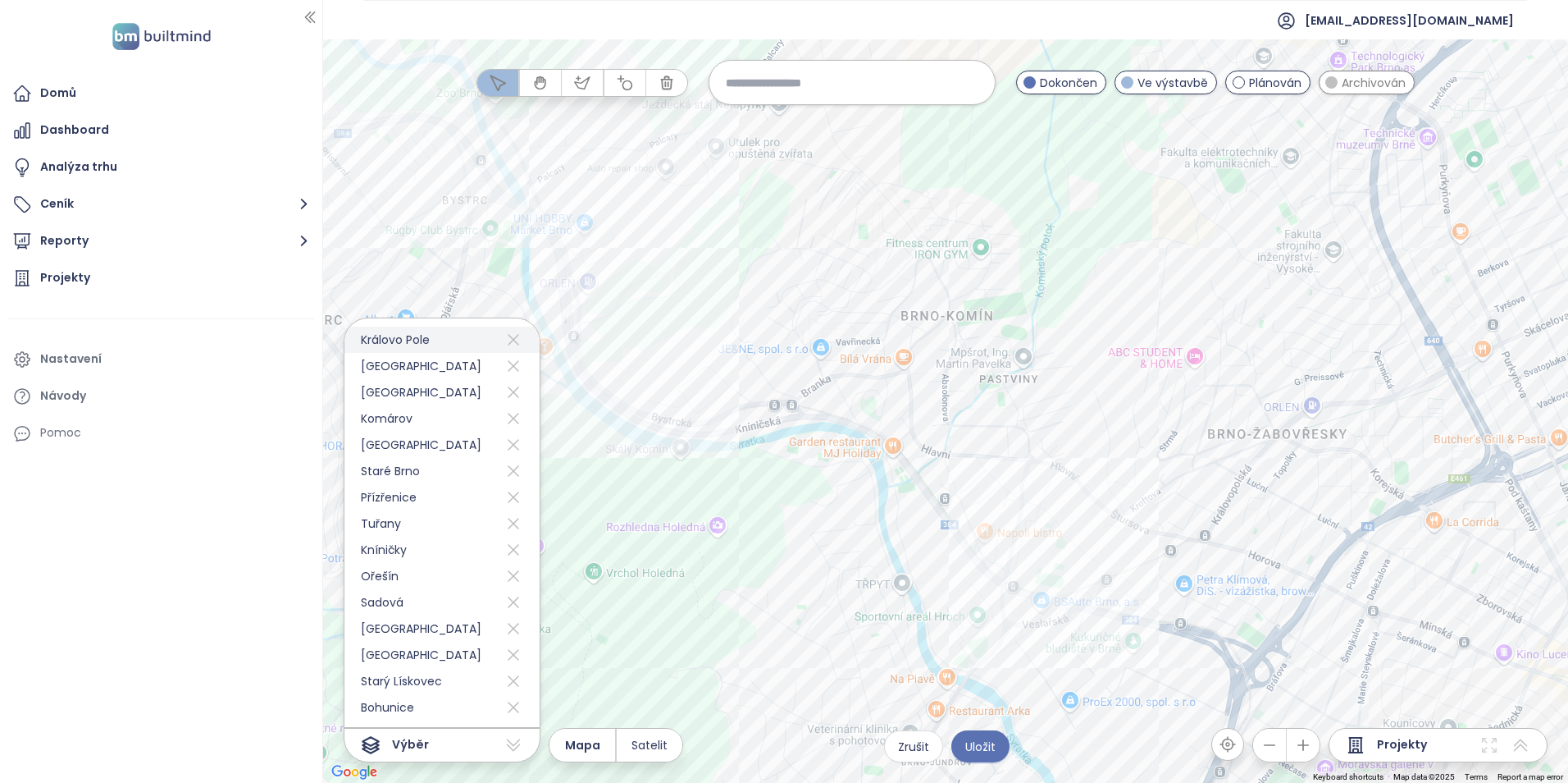
click at [503, 338] on icon at bounding box center [513, 339] width 20 height 27
click at [508, 338] on icon at bounding box center [514, 339] width 11 height 11
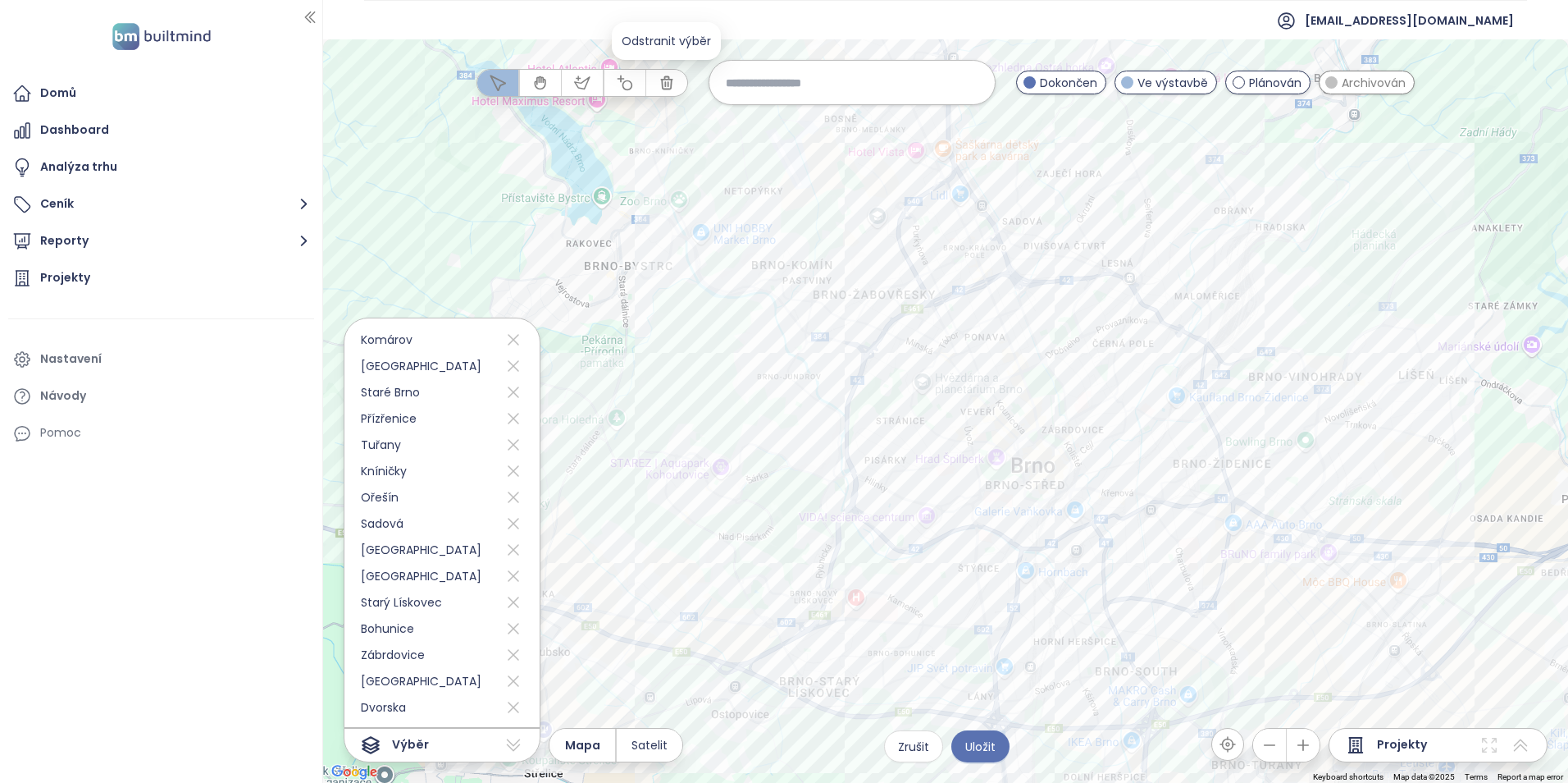
click at [667, 82] on icon "button" at bounding box center [666, 82] width 10 height 12
click at [892, 289] on div at bounding box center [946, 411] width 1245 height 743
click at [729, 358] on div at bounding box center [946, 411] width 1245 height 743
click at [577, 253] on div at bounding box center [946, 411] width 1245 height 743
click at [609, 146] on div at bounding box center [946, 411] width 1245 height 743
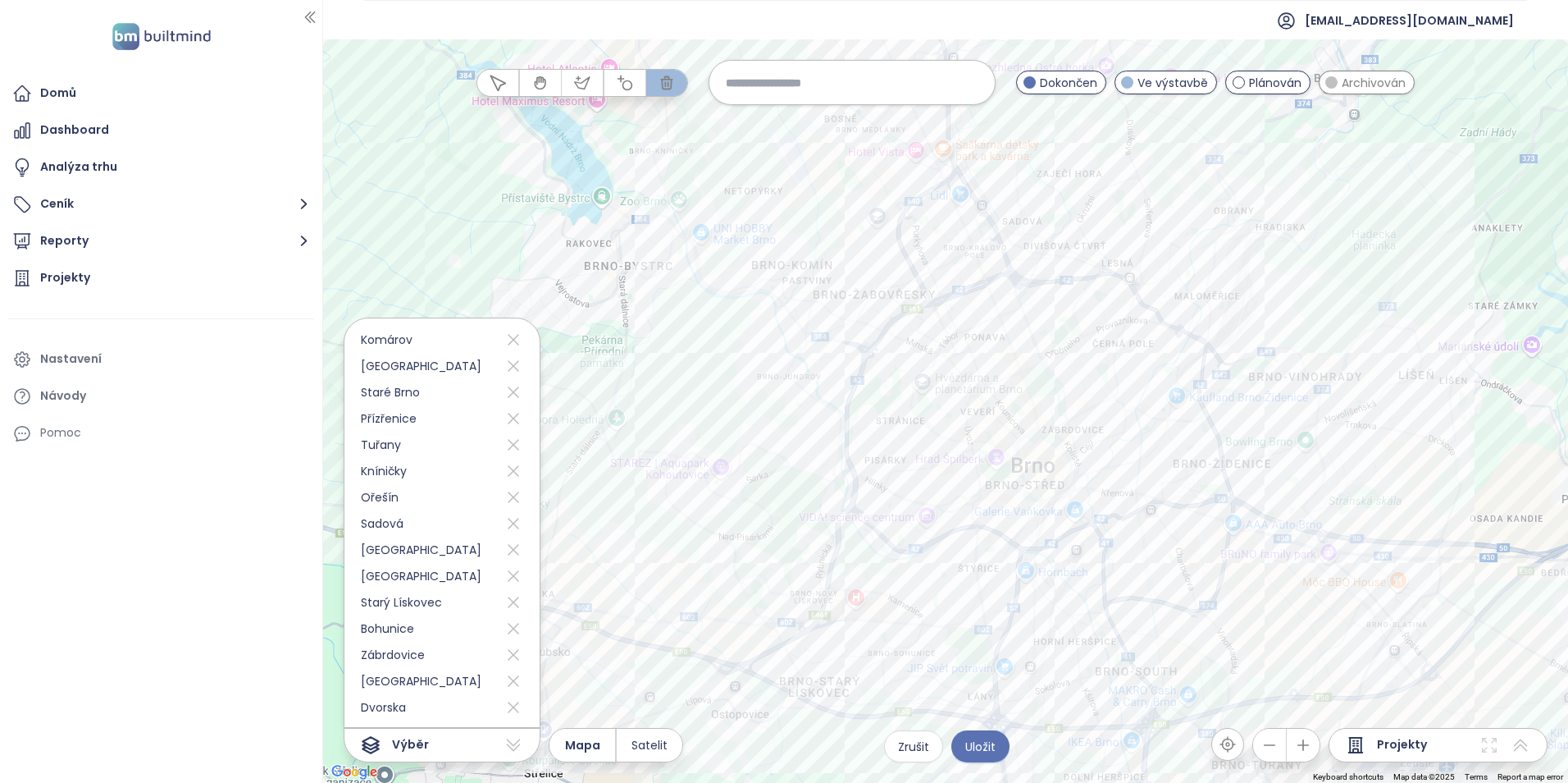
click at [885, 132] on div at bounding box center [946, 411] width 1245 height 743
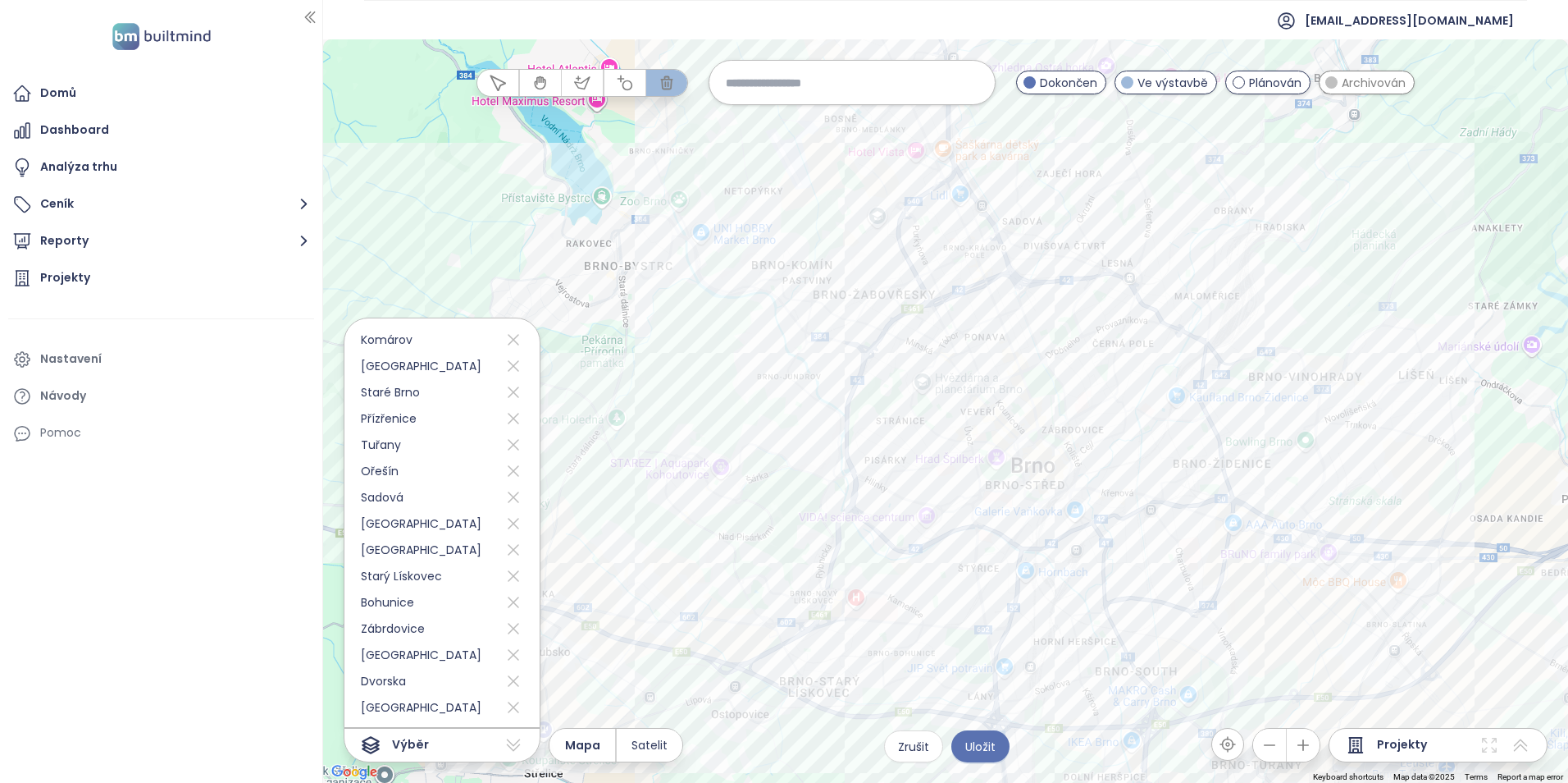
click at [932, 122] on div at bounding box center [946, 411] width 1245 height 743
click at [1081, 145] on div at bounding box center [946, 411] width 1245 height 743
click at [1155, 223] on div at bounding box center [946, 411] width 1245 height 743
click at [1241, 170] on div at bounding box center [946, 411] width 1245 height 743
click at [1173, 305] on div at bounding box center [946, 411] width 1245 height 743
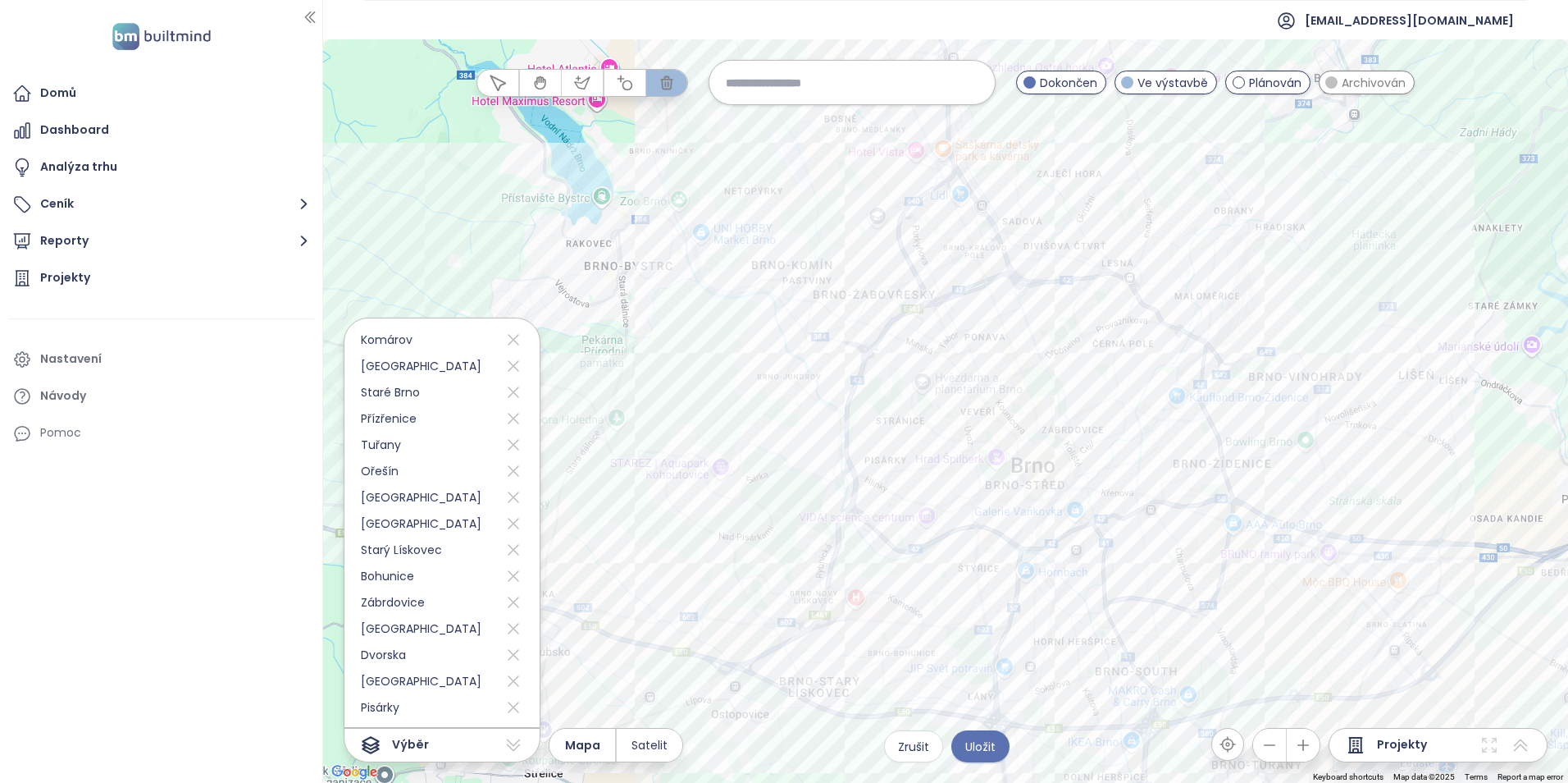
click at [1105, 316] on div at bounding box center [946, 411] width 1245 height 743
click at [1036, 322] on div at bounding box center [946, 411] width 1245 height 743
click at [983, 394] on div at bounding box center [946, 411] width 1245 height 743
click at [1075, 368] on div at bounding box center [946, 411] width 1245 height 743
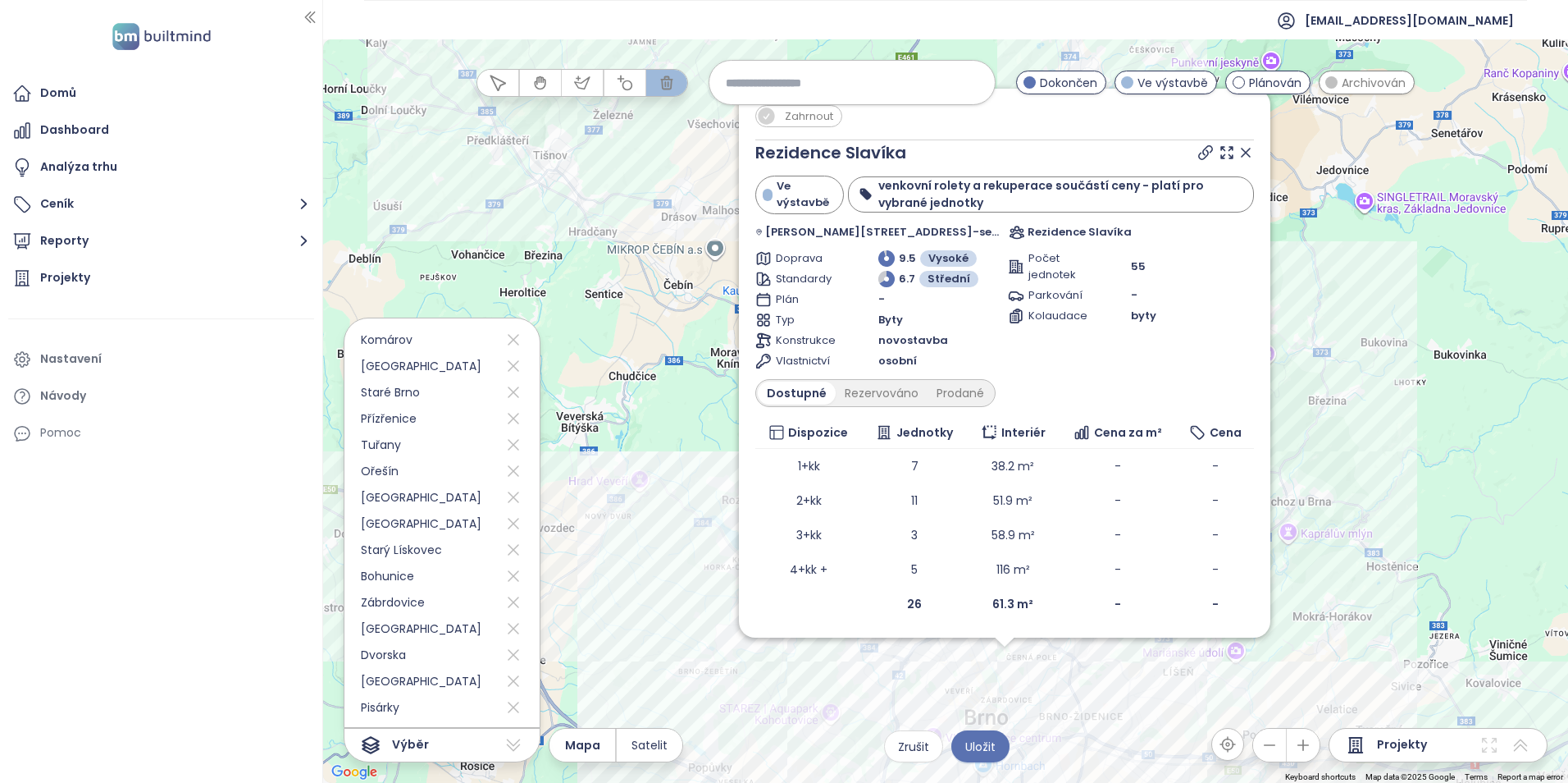
click at [1248, 155] on icon at bounding box center [1245, 153] width 9 height 9
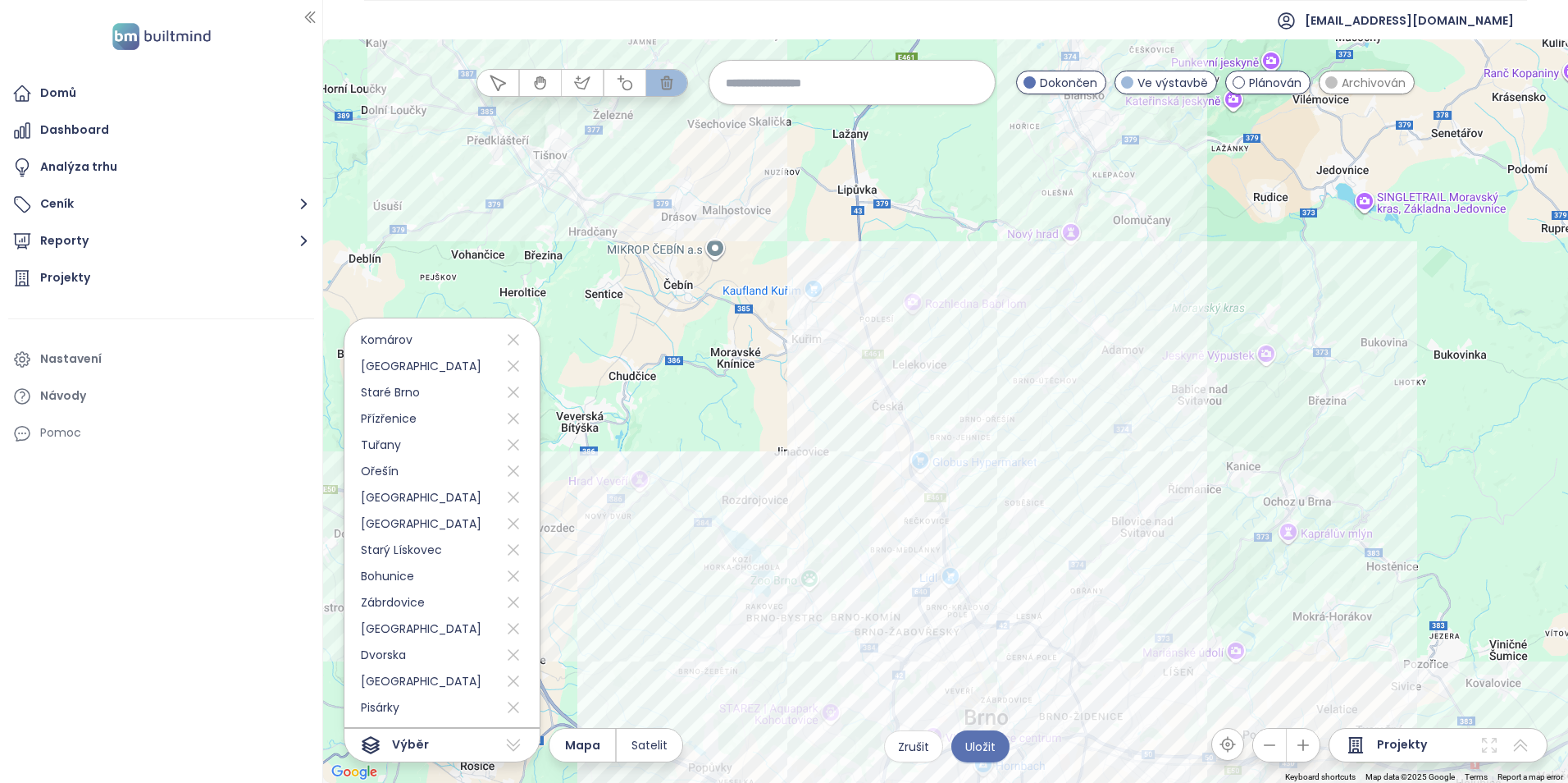
click at [1003, 456] on div at bounding box center [946, 411] width 1245 height 743
click at [1007, 388] on div at bounding box center [946, 411] width 1245 height 743
click at [1054, 376] on div at bounding box center [946, 411] width 1245 height 743
click at [940, 413] on div at bounding box center [946, 411] width 1245 height 743
click at [910, 461] on div at bounding box center [946, 411] width 1245 height 743
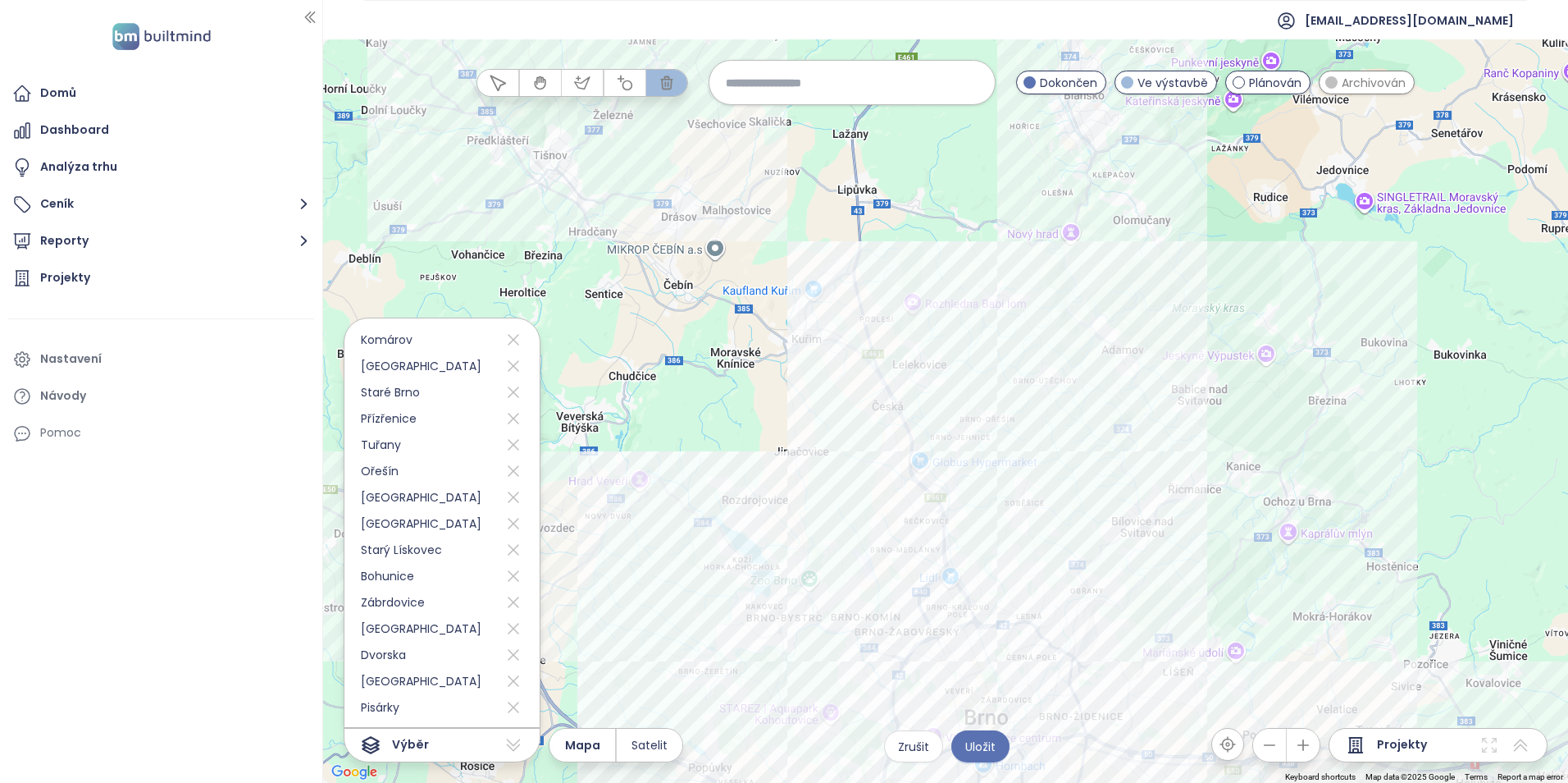
click at [1002, 393] on div at bounding box center [946, 411] width 1245 height 743
click at [938, 479] on div at bounding box center [946, 411] width 1245 height 743
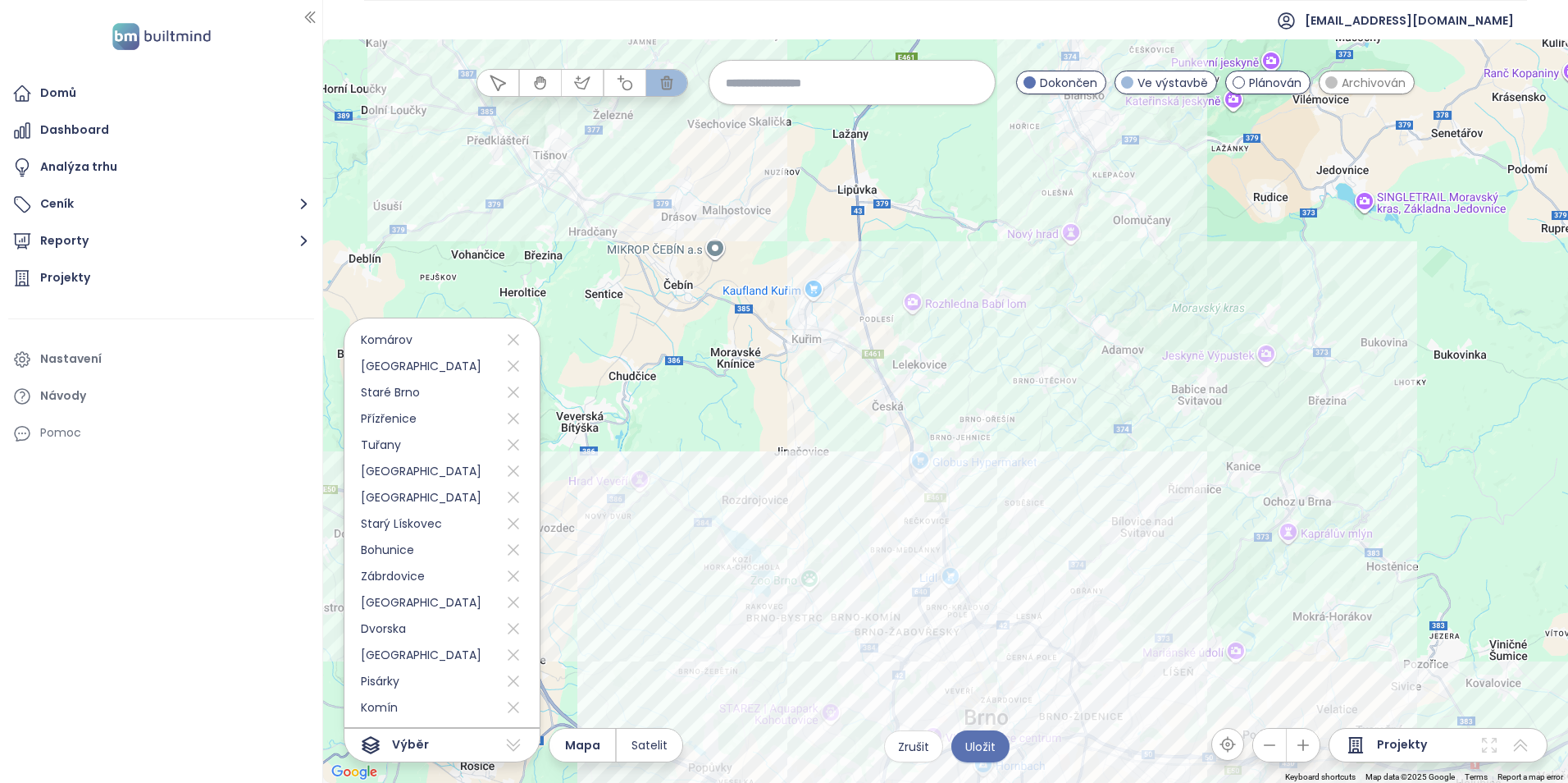
click at [1208, 631] on div at bounding box center [946, 411] width 1245 height 743
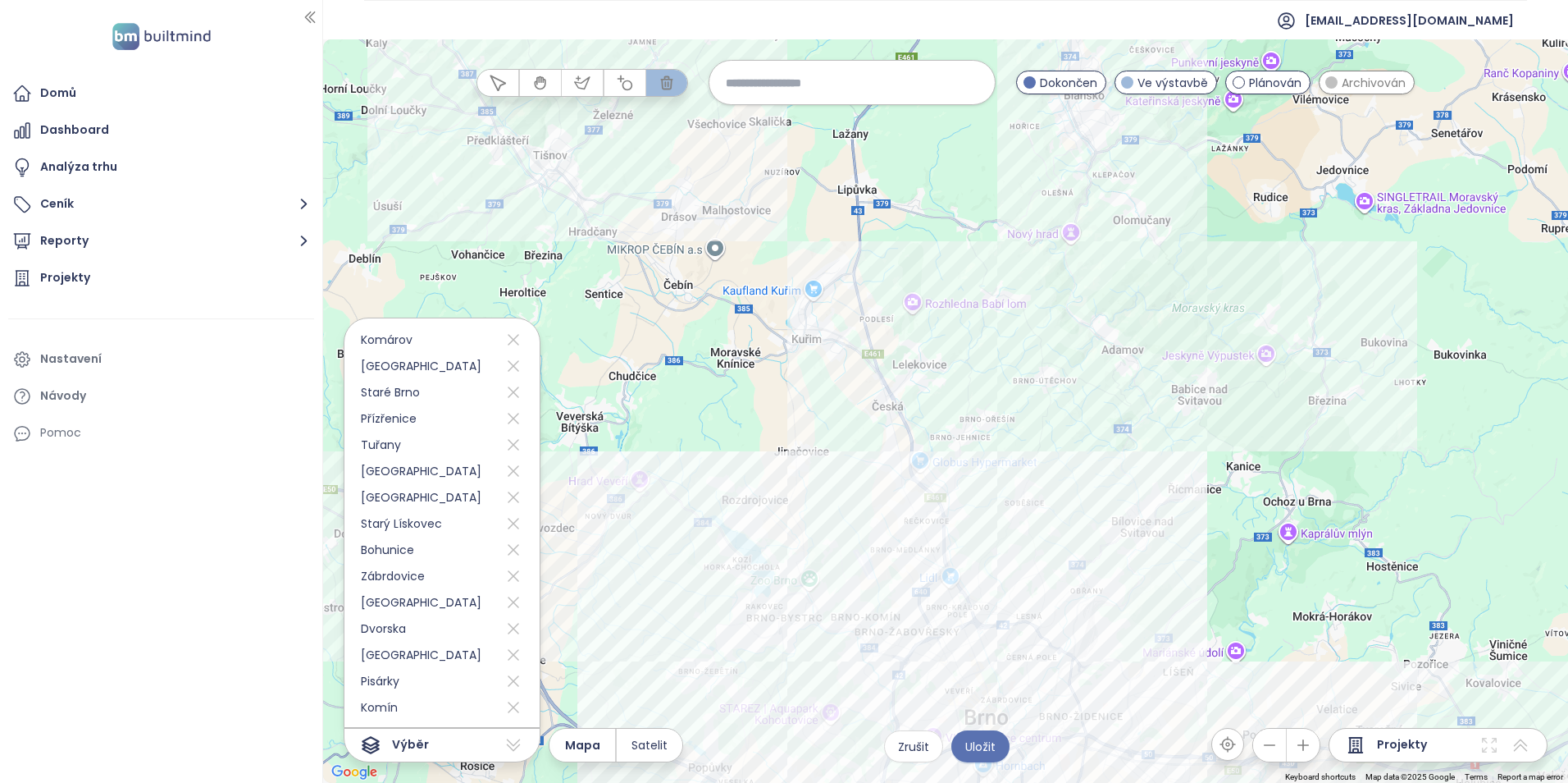
drag, startPoint x: 1058, startPoint y: 377, endPoint x: 1058, endPoint y: 393, distance: 16.0
click at [1058, 381] on div at bounding box center [946, 411] width 1245 height 743
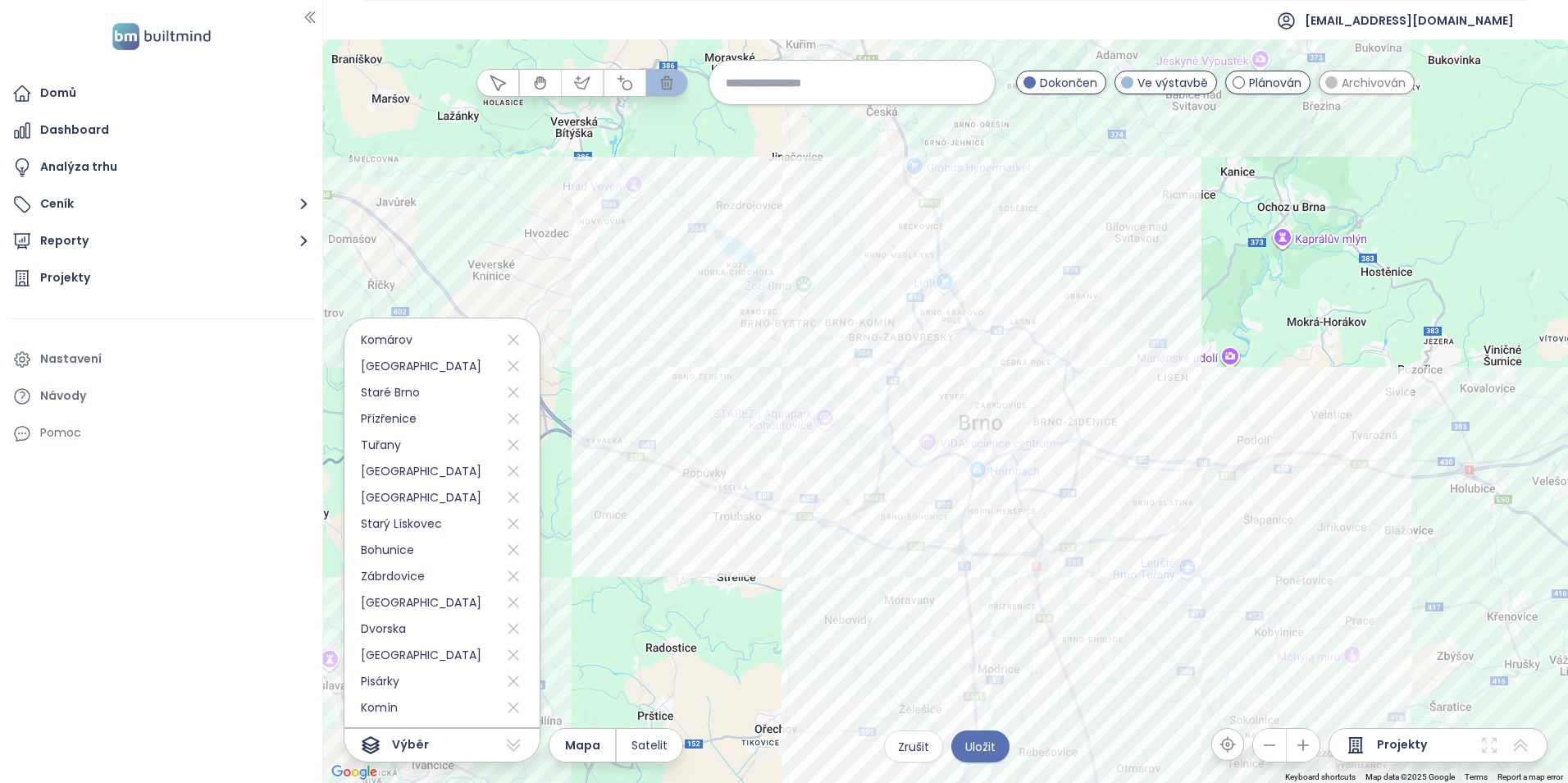
drag, startPoint x: 1041, startPoint y: 464, endPoint x: 1036, endPoint y: 186, distance: 278.0
click at [1036, 186] on div at bounding box center [946, 411] width 1245 height 743
drag, startPoint x: 754, startPoint y: 391, endPoint x: 905, endPoint y: 436, distance: 157.6
click at [753, 391] on div at bounding box center [946, 411] width 1245 height 743
click at [783, 465] on div at bounding box center [946, 411] width 1245 height 743
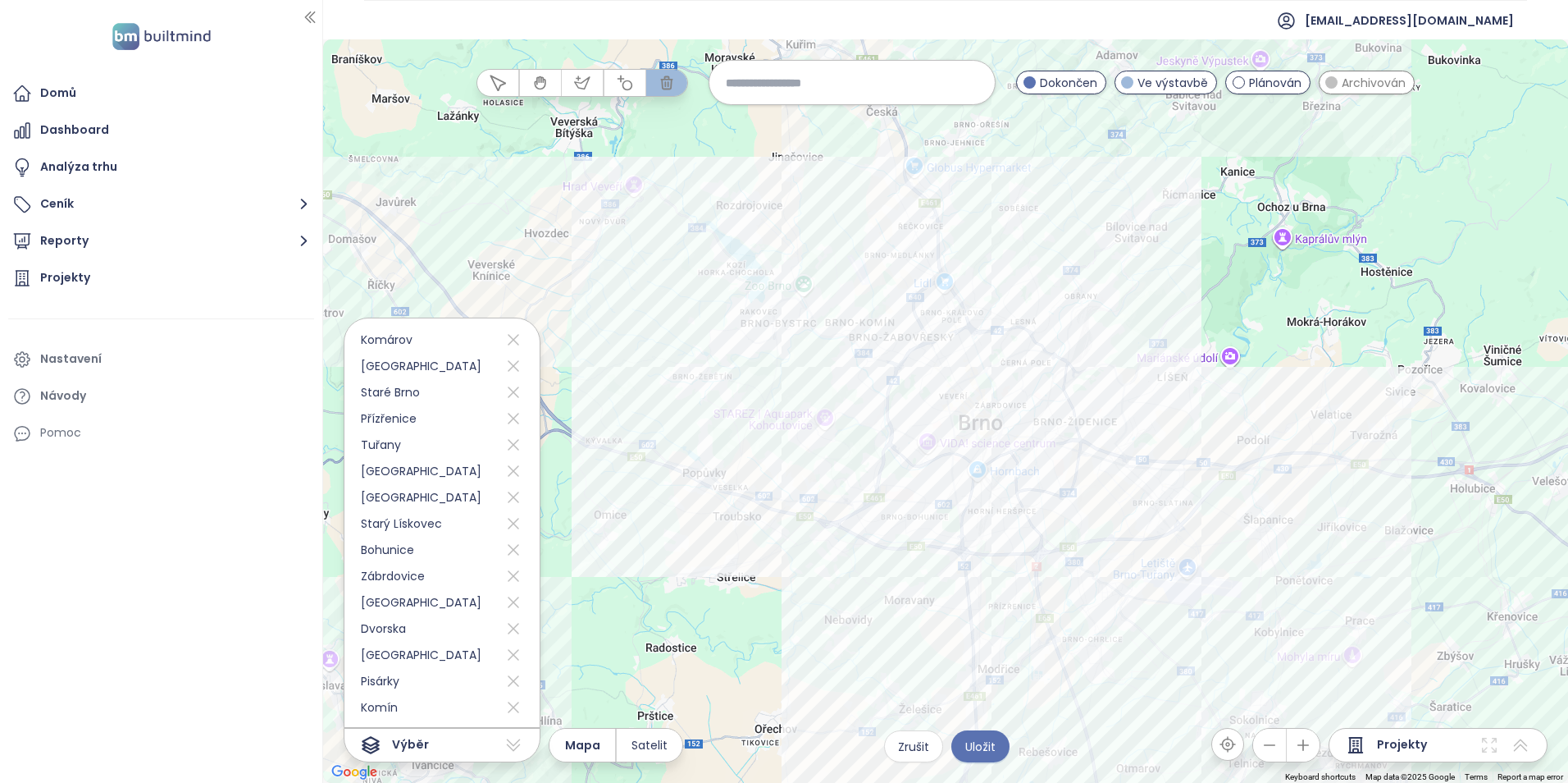
click at [813, 423] on div at bounding box center [946, 411] width 1245 height 743
click at [905, 436] on div at bounding box center [946, 411] width 1245 height 743
click at [919, 398] on div at bounding box center [946, 411] width 1245 height 743
click at [962, 439] on div at bounding box center [946, 411] width 1245 height 743
click at [1065, 467] on div at bounding box center [946, 411] width 1245 height 743
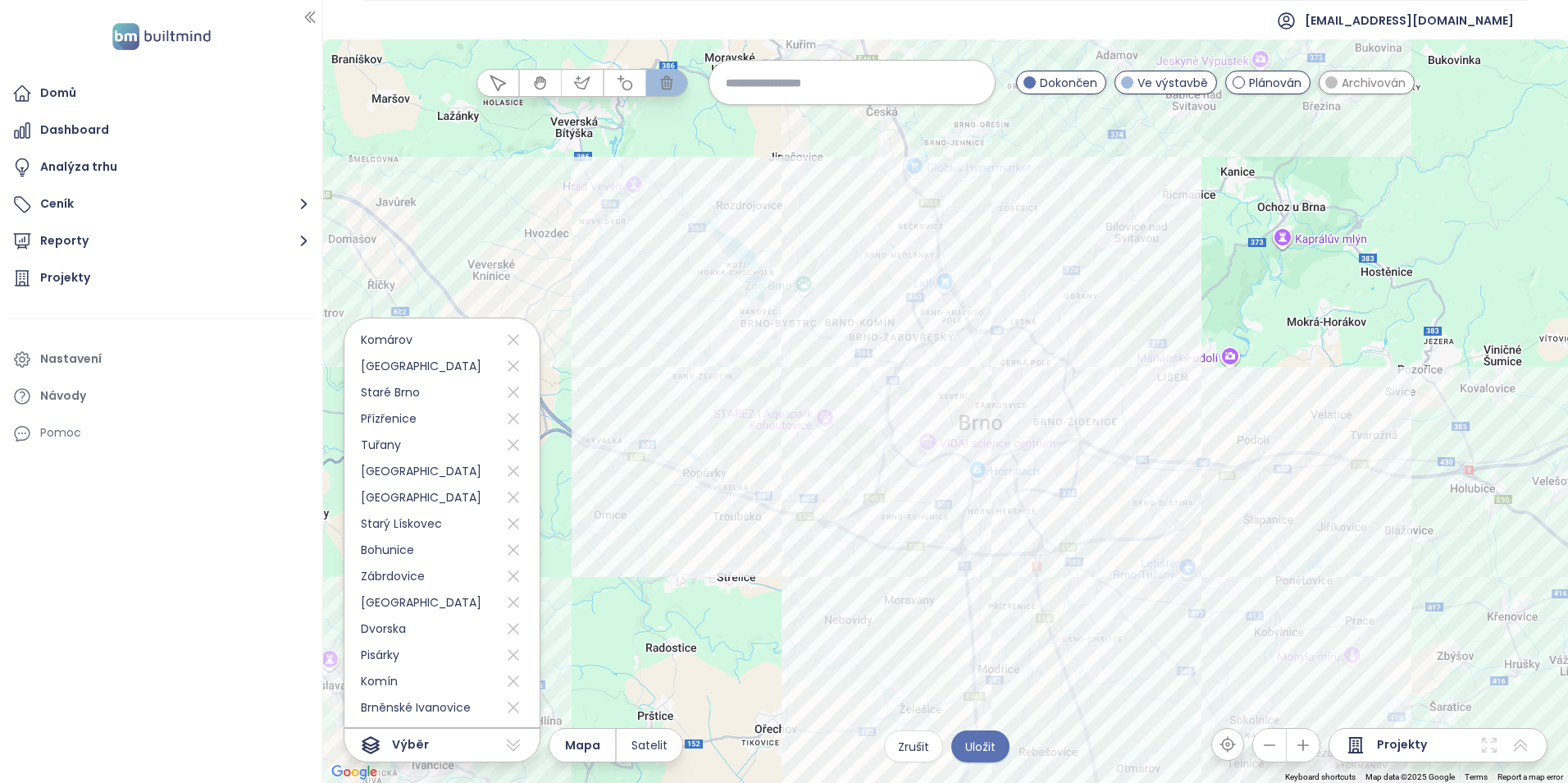
click at [1144, 470] on div at bounding box center [946, 411] width 1245 height 743
click at [1148, 558] on div at bounding box center [946, 411] width 1245 height 743
click at [1082, 537] on div at bounding box center [946, 411] width 1245 height 743
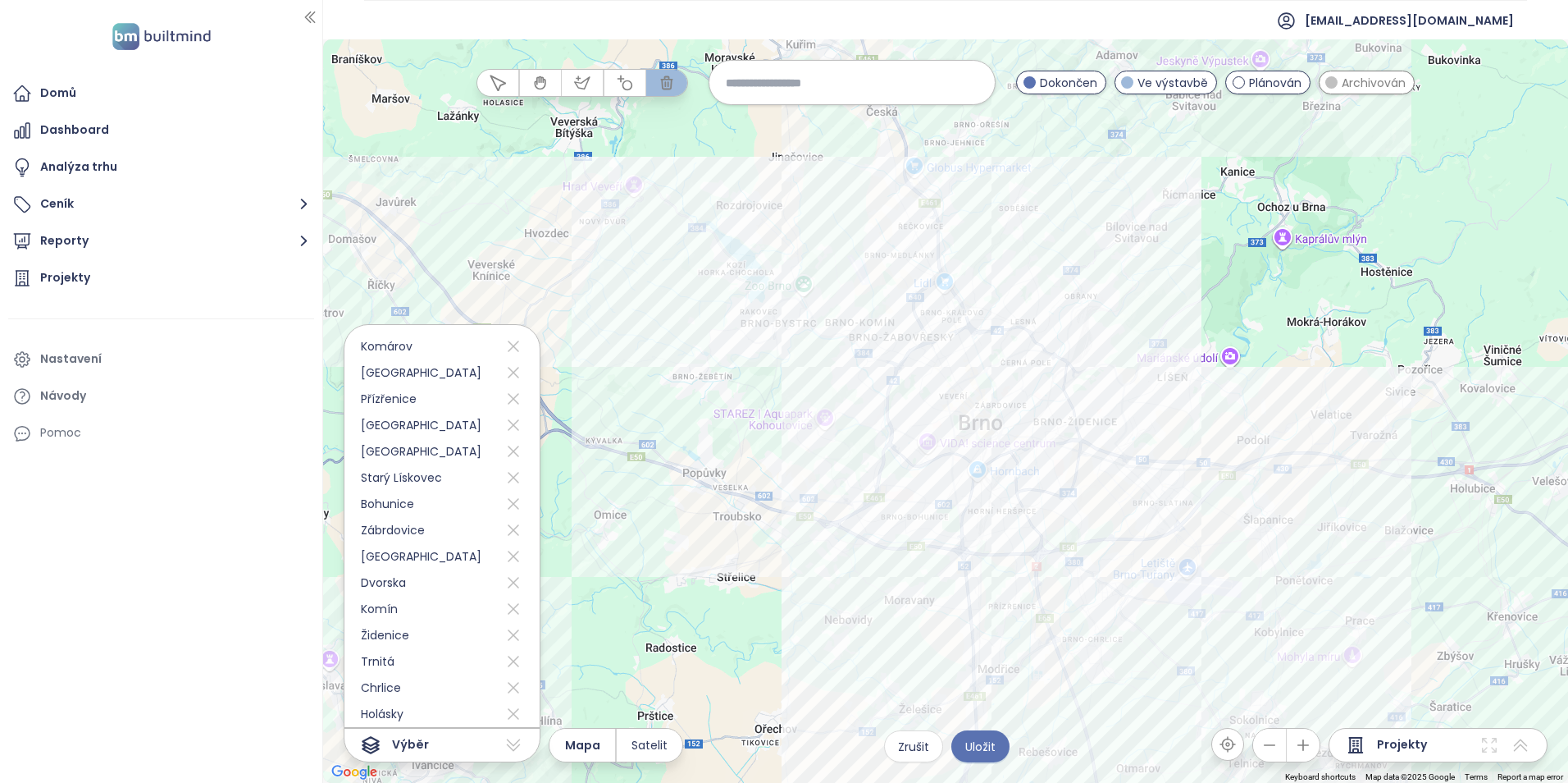
click at [864, 537] on div at bounding box center [946, 411] width 1245 height 743
click at [852, 471] on div at bounding box center [946, 411] width 1245 height 743
click at [918, 514] on div at bounding box center [946, 411] width 1245 height 743
click at [948, 497] on div at bounding box center [946, 411] width 1245 height 743
click at [978, 534] on div at bounding box center [946, 411] width 1245 height 743
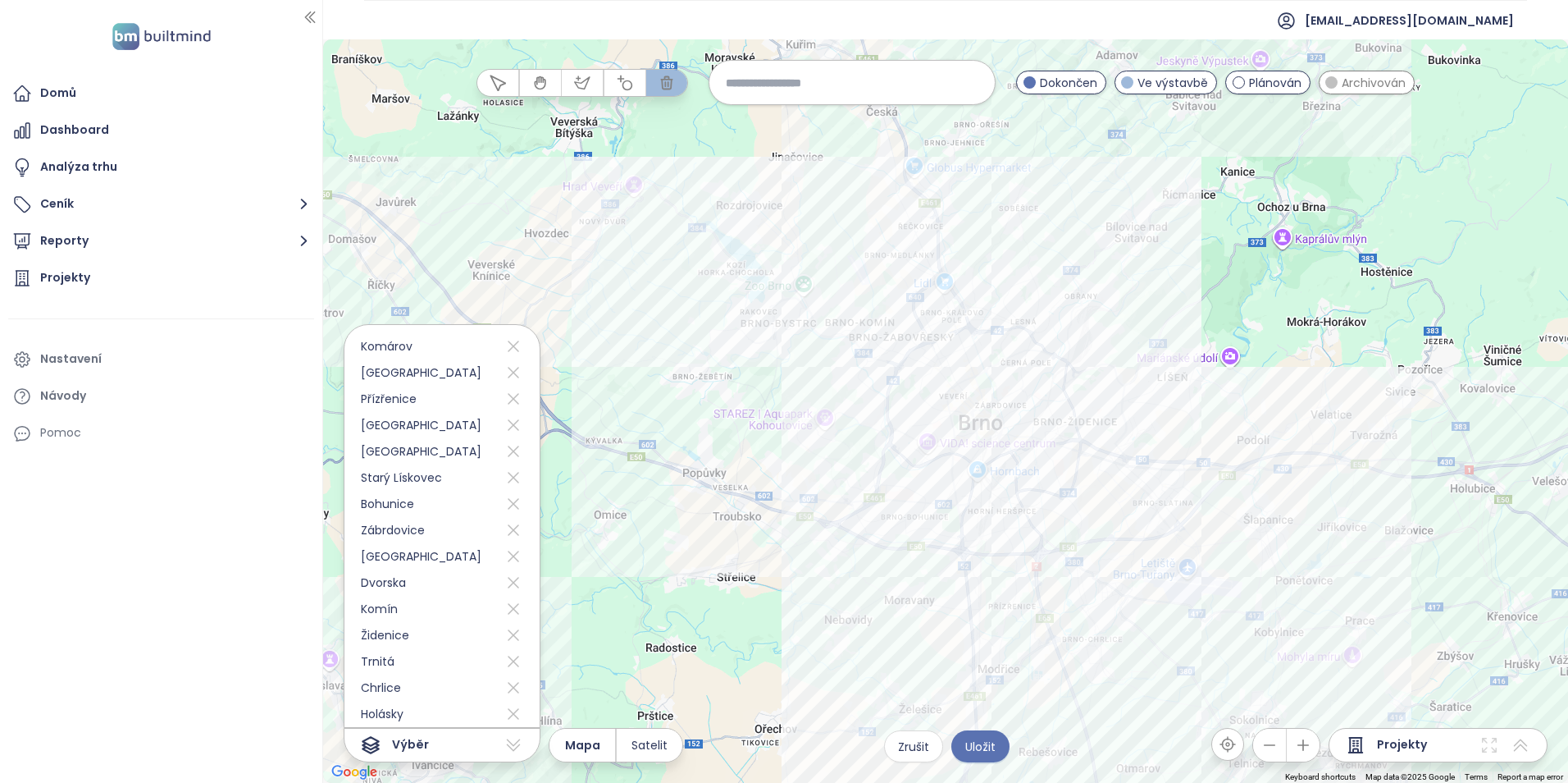
click at [1008, 568] on div at bounding box center [946, 411] width 1245 height 743
click at [1012, 601] on div at bounding box center [946, 411] width 1245 height 743
click at [1060, 593] on div at bounding box center [946, 411] width 1245 height 743
click at [1108, 646] on div at bounding box center [946, 411] width 1245 height 743
click at [1207, 622] on div at bounding box center [946, 411] width 1245 height 743
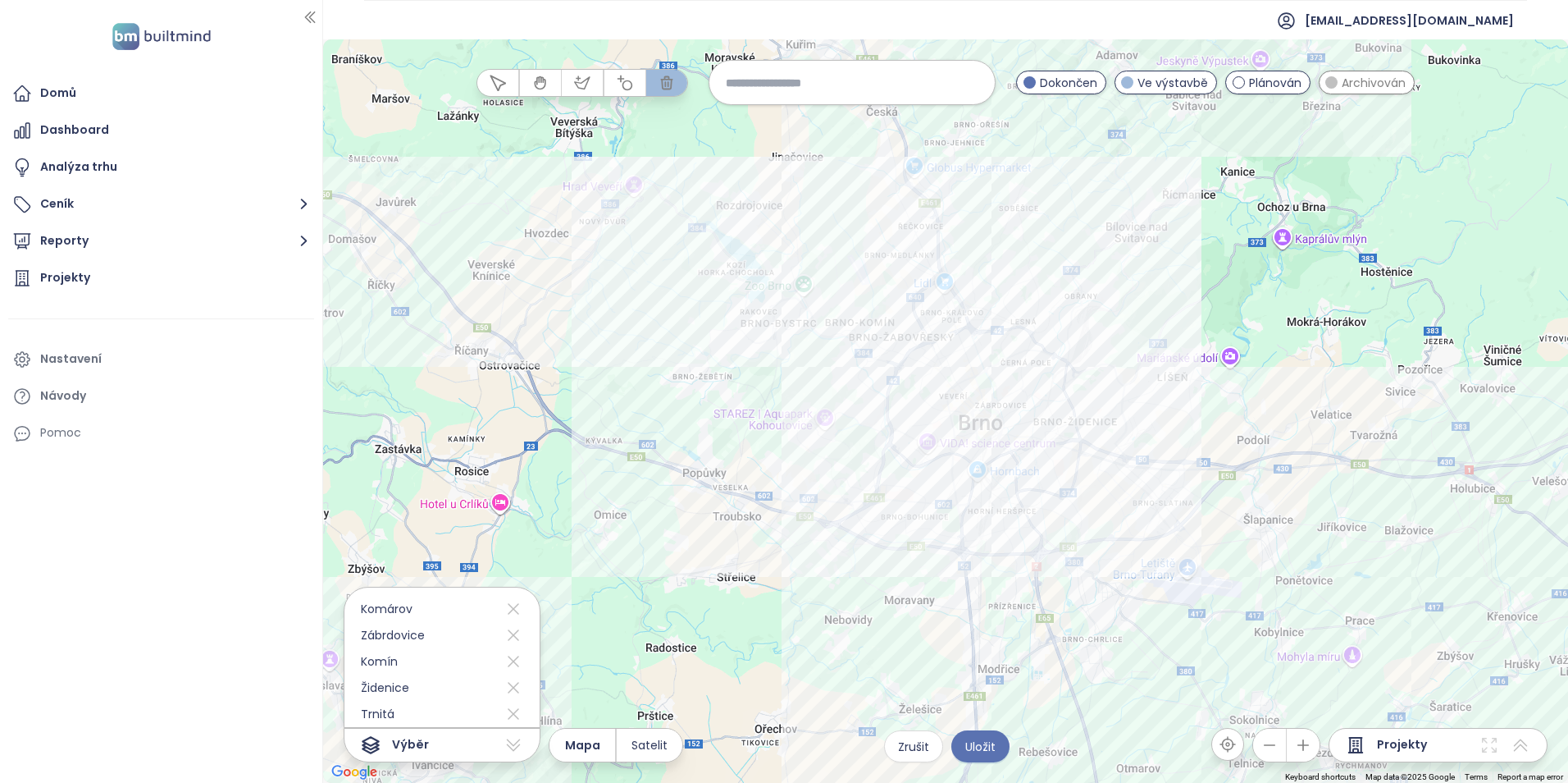
click at [1029, 497] on div at bounding box center [946, 411] width 1245 height 743
click at [1033, 466] on div at bounding box center [946, 411] width 1245 height 743
click at [1093, 429] on div at bounding box center [946, 411] width 1245 height 743
click at [1019, 405] on div at bounding box center [946, 411] width 1245 height 743
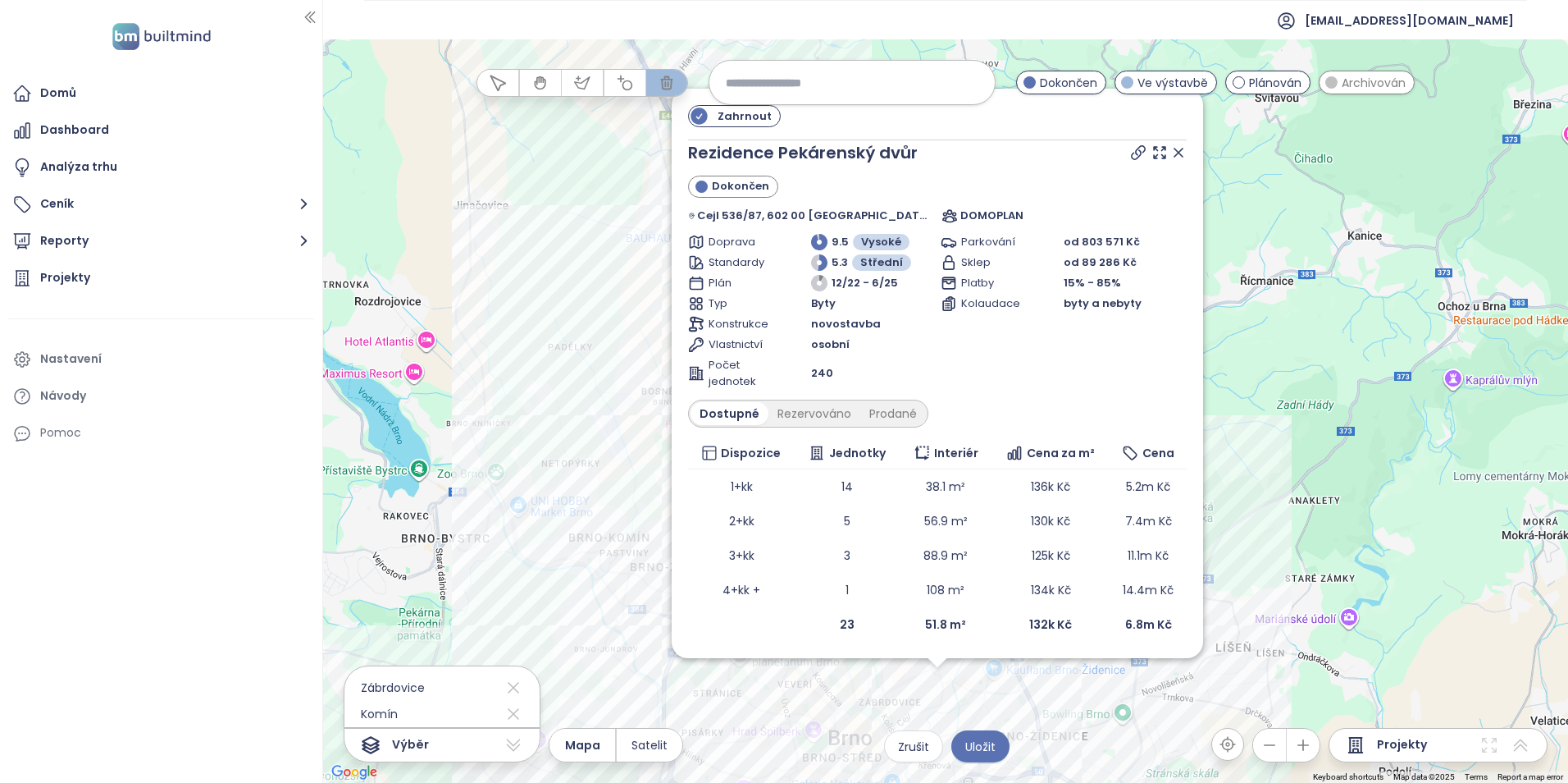
click at [945, 703] on div "Zahrnout Rezidence Pekárenský dvůr Dokončen Cejl 536/87, 602 00 [GEOGRAPHIC_DAT…" at bounding box center [946, 411] width 1245 height 743
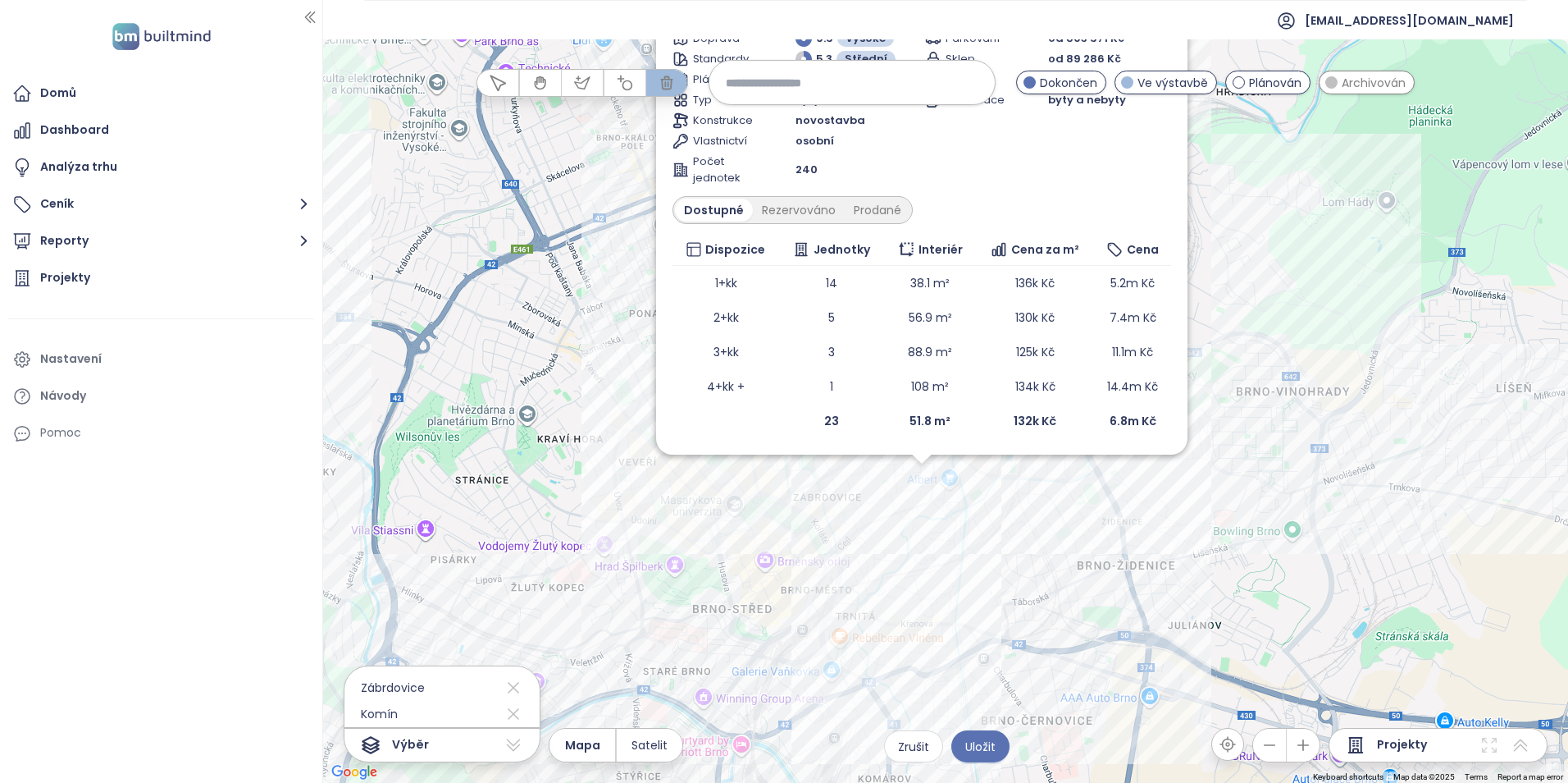
click at [911, 552] on div "Zahrnout Rezidence Pekárenský dvůr Dokončen Cejl 536/87, 602 00 [GEOGRAPHIC_DAT…" at bounding box center [946, 411] width 1245 height 743
drag, startPoint x: 1053, startPoint y: 168, endPoint x: 1054, endPoint y: 186, distance: 18.0
click at [1054, 186] on div "Parkování od 803 571 Kč Sklep od 89 286 Kč Platby 15% - 85% Kolaudace byty a ne…" at bounding box center [1048, 108] width 246 height 155
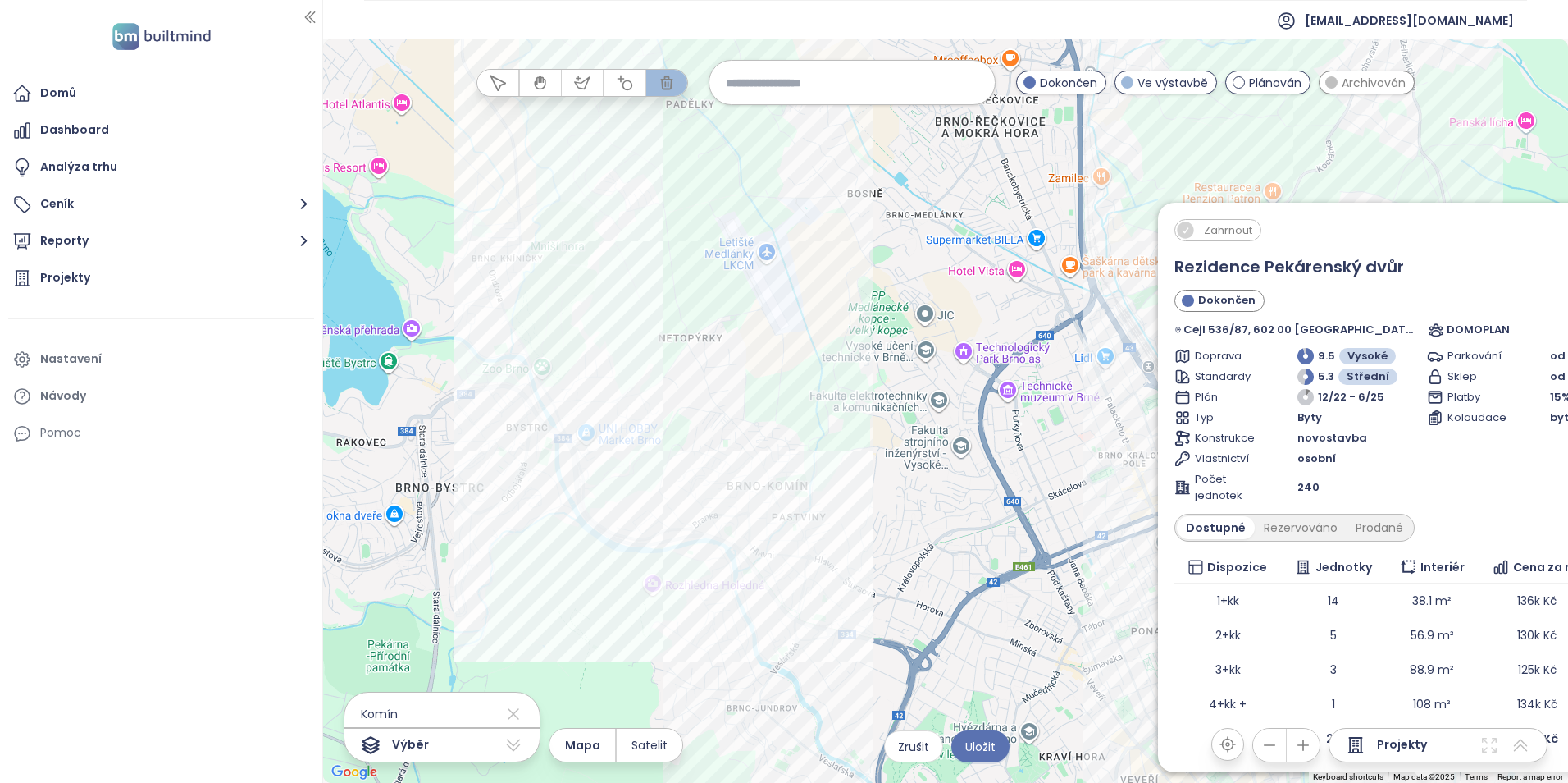
drag, startPoint x: 814, startPoint y: 442, endPoint x: 675, endPoint y: 673, distance: 269.6
click at [682, 692] on div "Zahrnout Rezidence Pekárenský dvůr Dokončen Cejl 536/87, 602 00 [GEOGRAPHIC_DAT…" at bounding box center [946, 411] width 1245 height 743
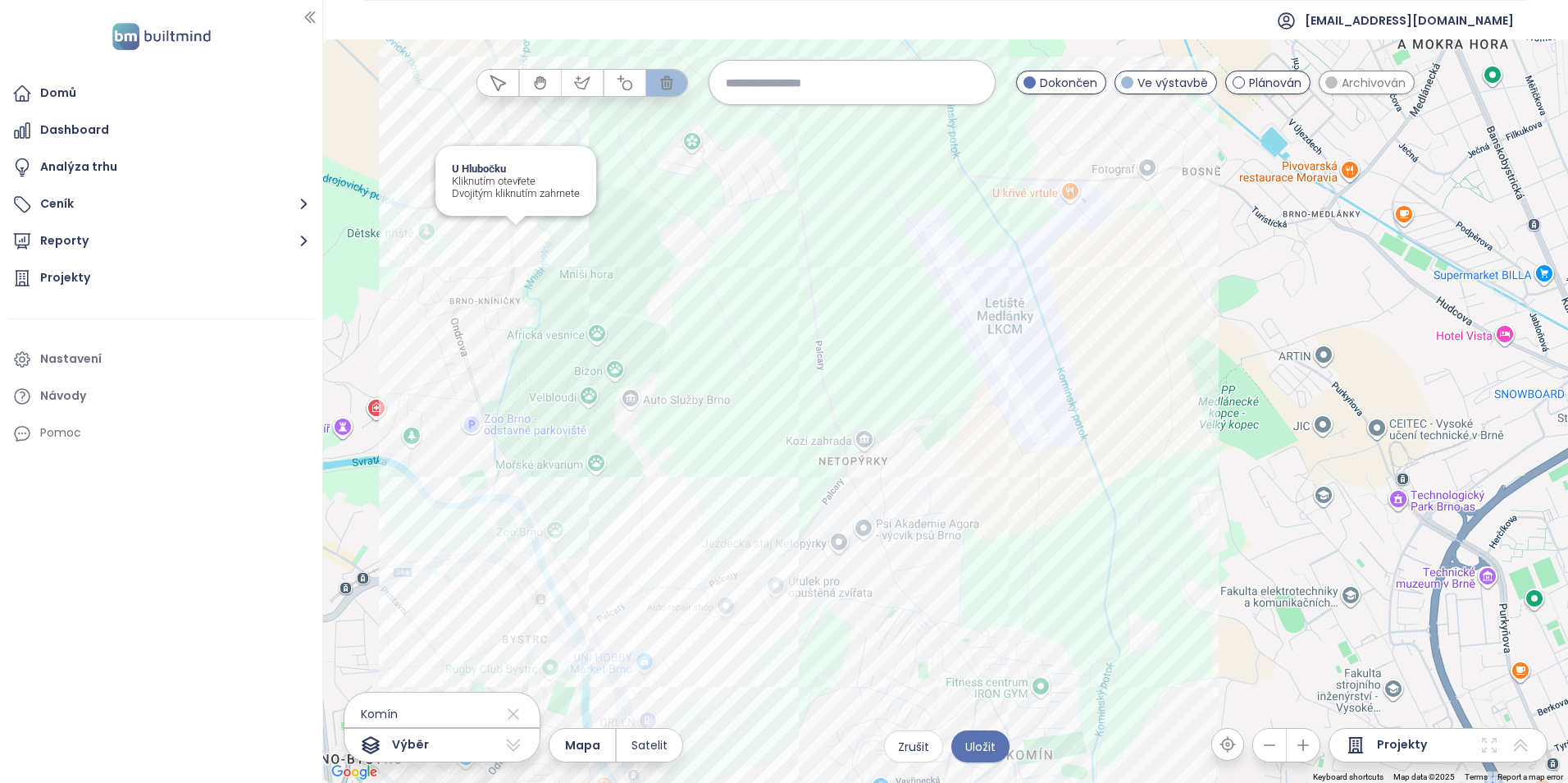
click at [518, 241] on div "Zahrnout Rezidence Pekárenský dvůr Dokončen Cejl 536/87, 602 00 [GEOGRAPHIC_DAT…" at bounding box center [946, 411] width 1245 height 743
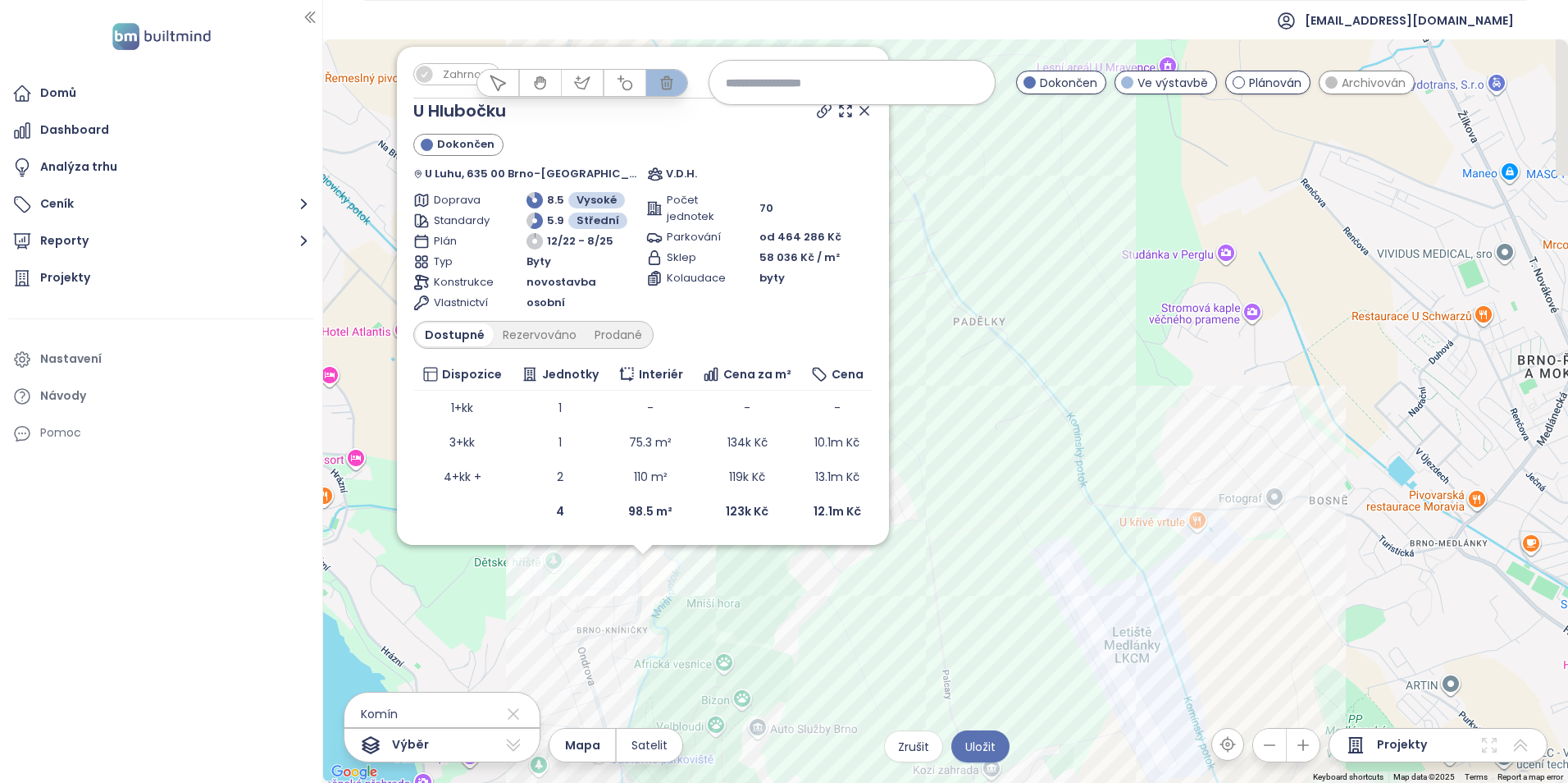
drag, startPoint x: 844, startPoint y: 667, endPoint x: 519, endPoint y: 581, distance: 336.2
click at [534, 615] on div "Zahrnout U Hlubočku Dokončen U [GEOGRAPHIC_DATA], 635 00 Brno-Kníničky, Czechia…" at bounding box center [946, 411] width 1245 height 743
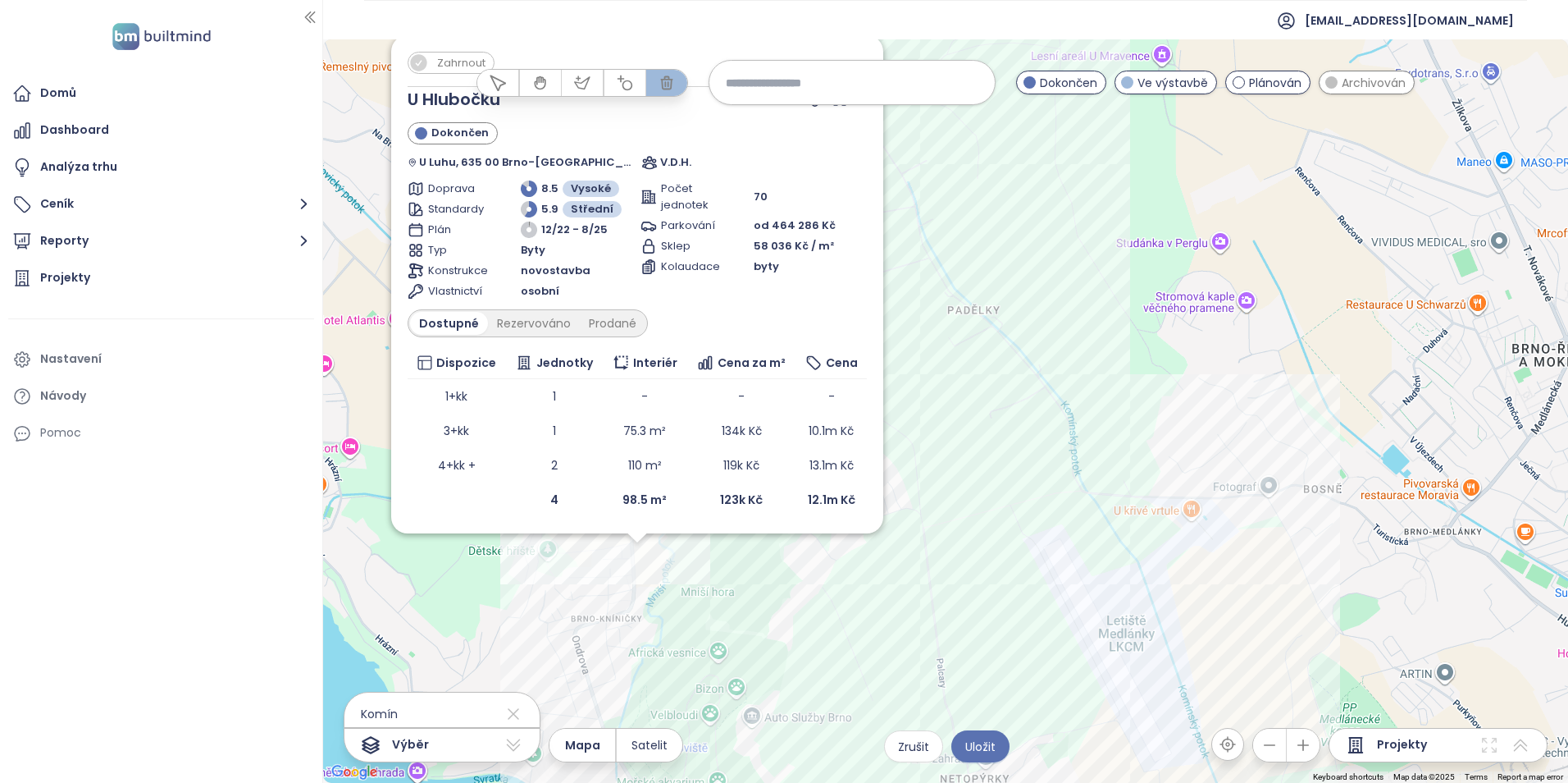
click at [637, 555] on div "Zahrnout U Hlubočku Dokončen U [GEOGRAPHIC_DATA], 635 00 Brno-Kníničky, Czechia…" at bounding box center [946, 411] width 1245 height 743
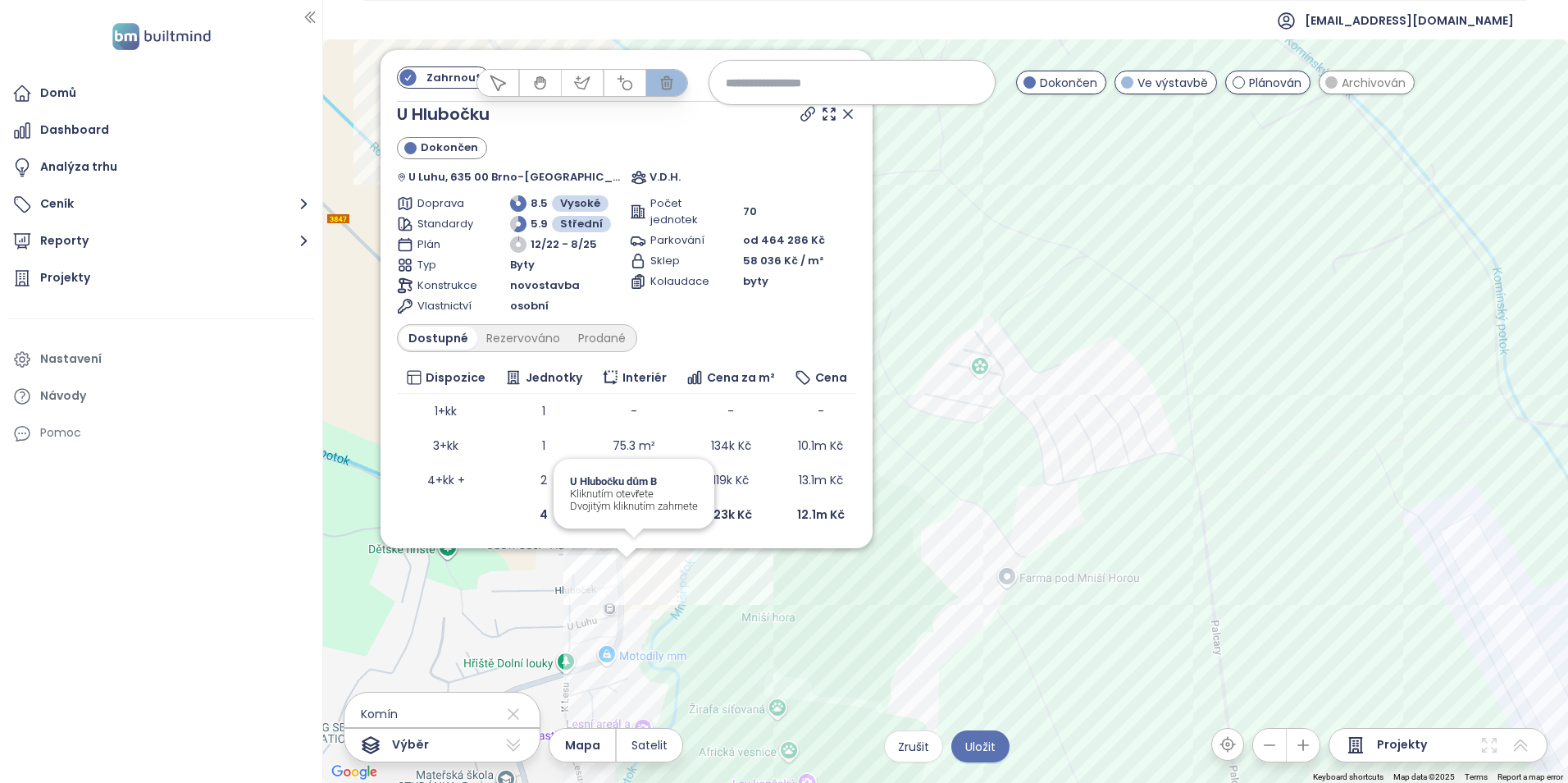
click at [642, 556] on div "Zahrnout U Hlubočku Dokončen U [GEOGRAPHIC_DATA], 635 00 Brno-Kníničky, Czechia…" at bounding box center [946, 411] width 1245 height 743
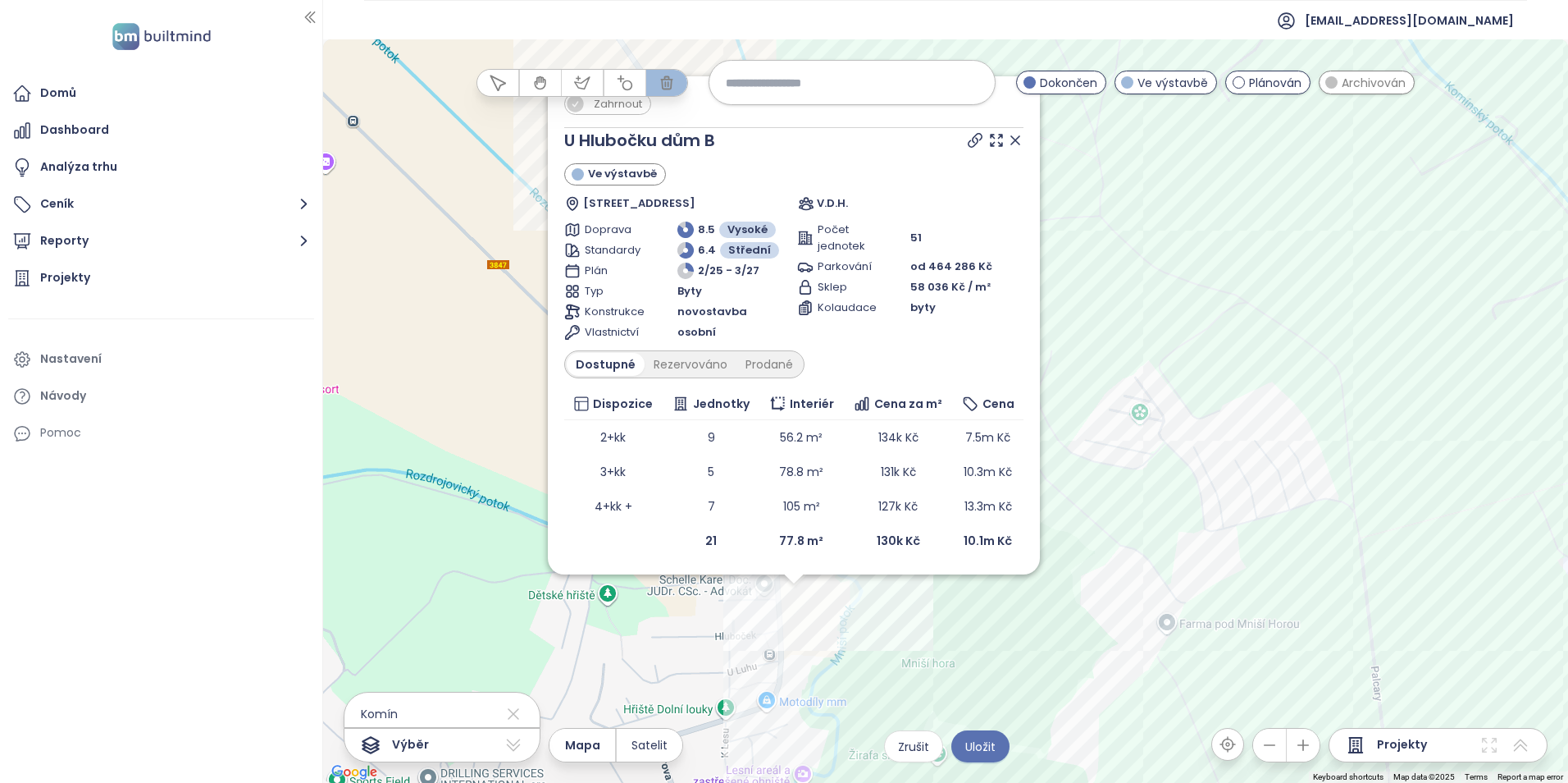
drag, startPoint x: 964, startPoint y: 487, endPoint x: 814, endPoint y: 663, distance: 231.2
click at [809, 692] on div "Zahrnout U Hlubočku dům B Ve výstavbě [STREET_ADDRESS] V.D.H. Doprava 8.5 Vysok…" at bounding box center [946, 411] width 1245 height 743
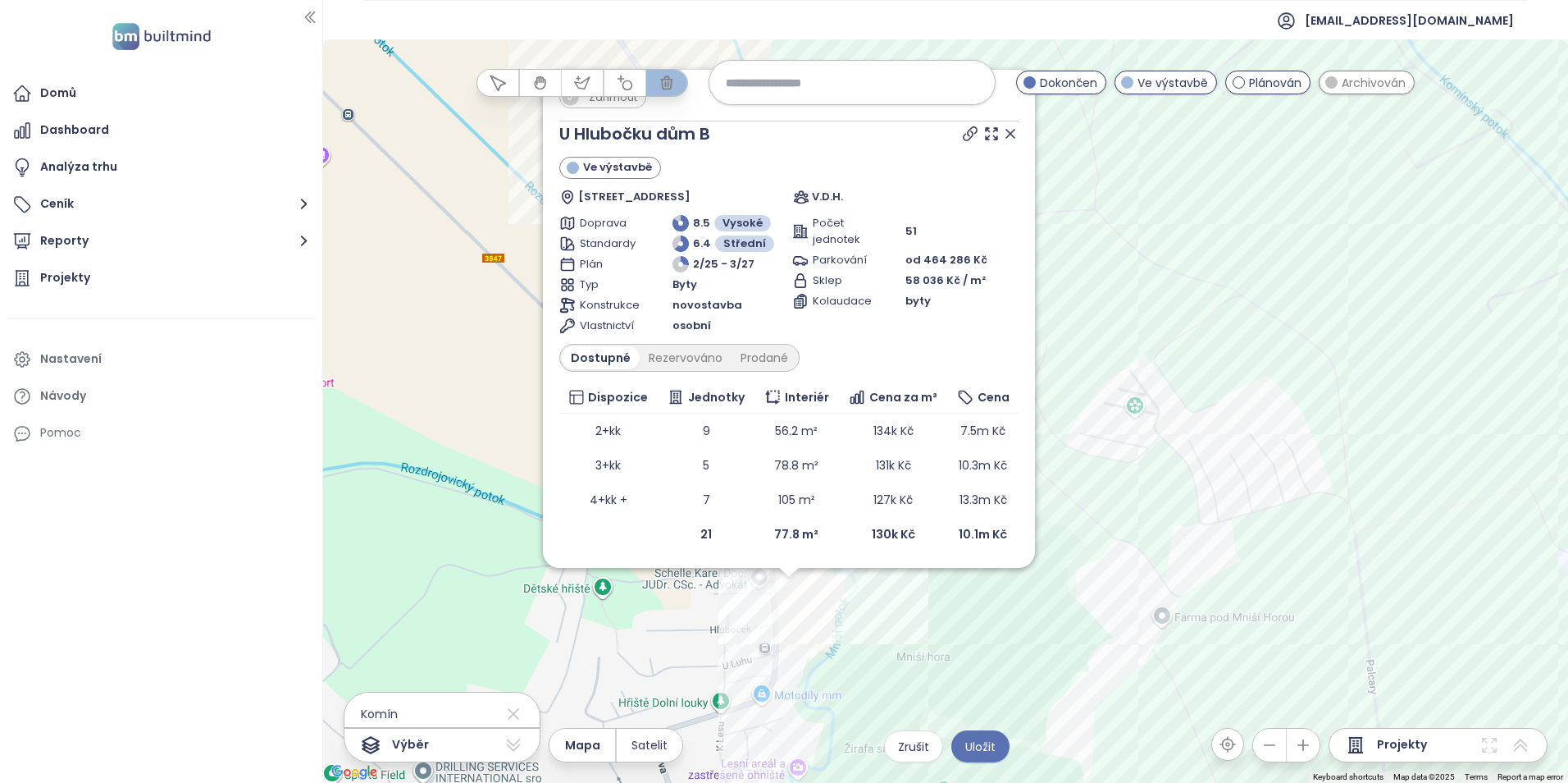
click at [793, 593] on div "Zahrnout U Hlubočku dům B Ve výstavbě [STREET_ADDRESS] V.D.H. Doprava 8.5 Vysok…" at bounding box center [946, 411] width 1245 height 743
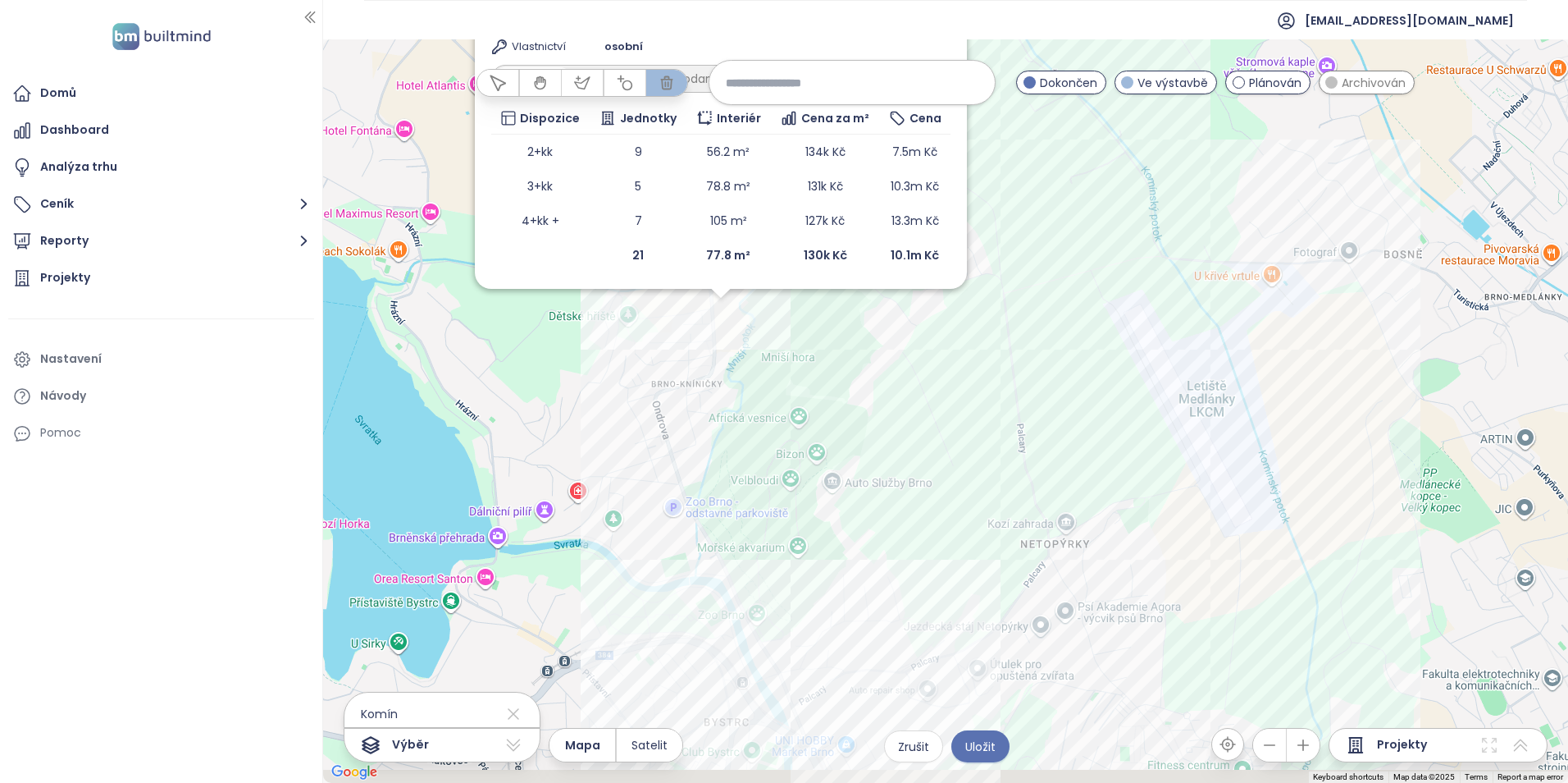
drag, startPoint x: 892, startPoint y: 644, endPoint x: 775, endPoint y: 377, distance: 291.5
click at [775, 371] on div "Zahrnout U Hlubočku dům B Ve výstavbě [STREET_ADDRESS] V.D.H. Doprava 8.5 Vysok…" at bounding box center [946, 411] width 1245 height 743
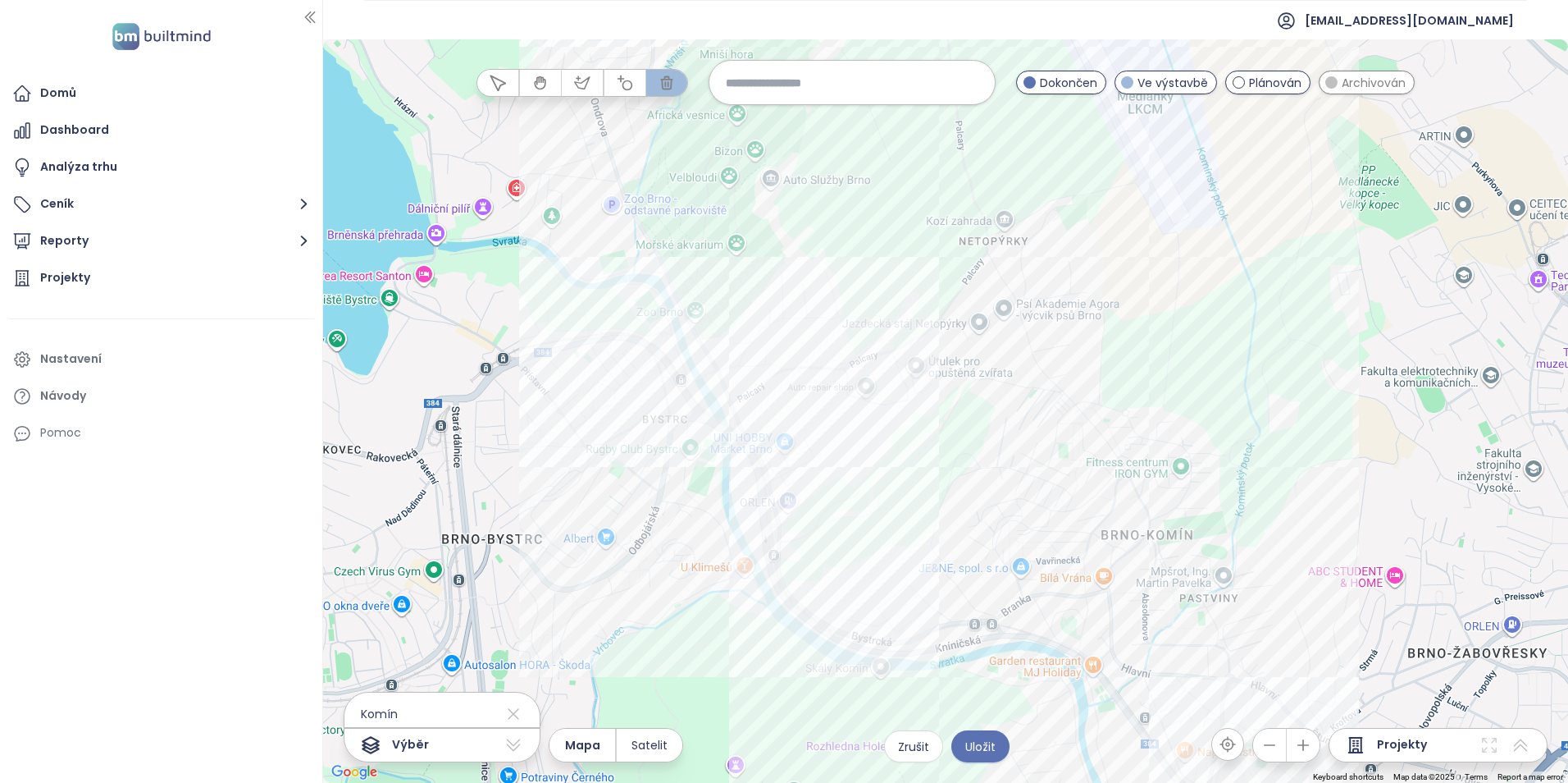
drag, startPoint x: 685, startPoint y: 691, endPoint x: 646, endPoint y: 451, distance: 243.1
click at [643, 461] on div "Zahrnout U Hlubočku dům B Ve výstavbě [STREET_ADDRESS] V.D.H. Doprava 8.5 Vysok…" at bounding box center [946, 411] width 1245 height 743
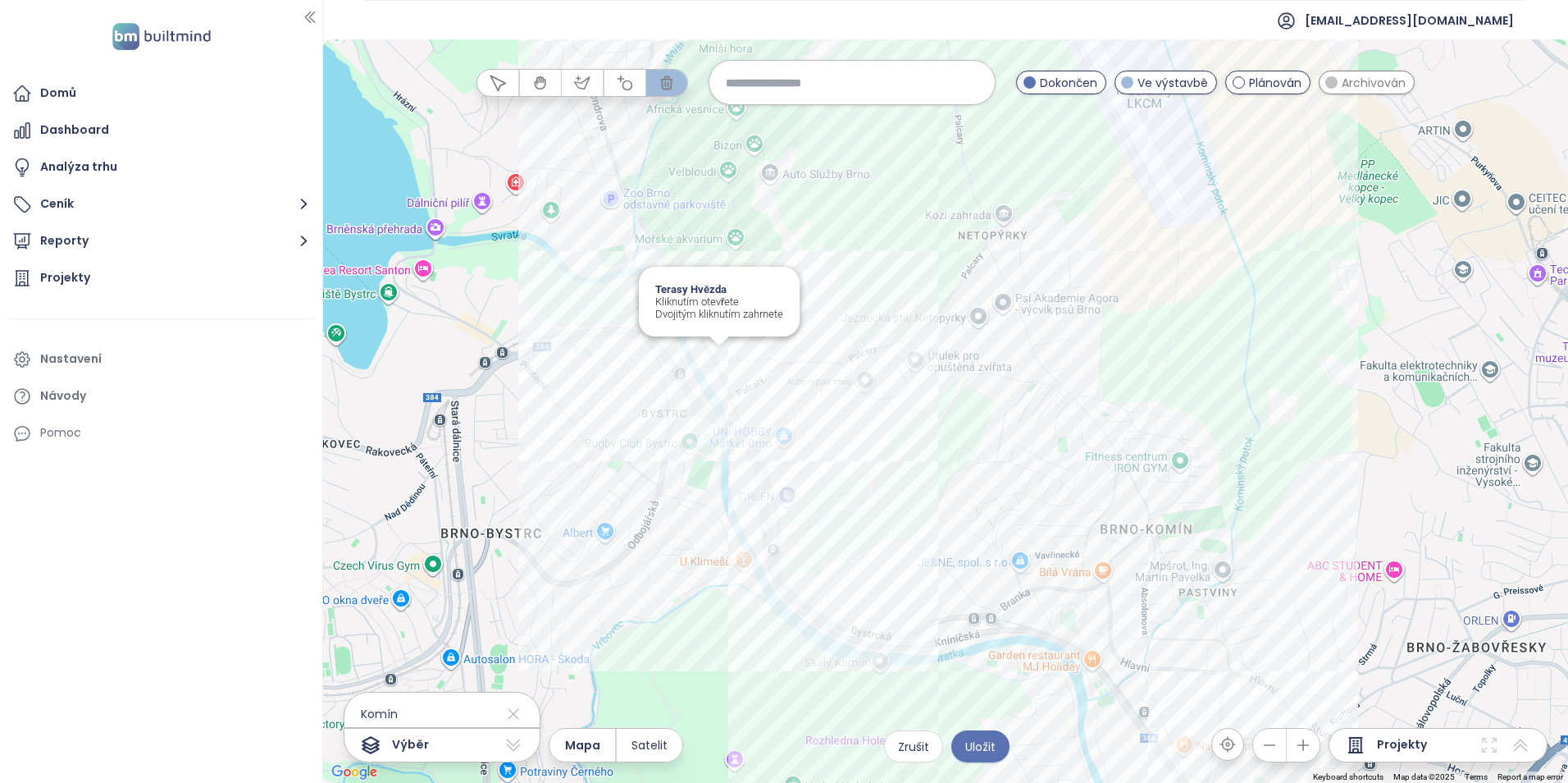
click at [725, 365] on div "Zahrnout U Hlubočku dům B Ve výstavbě [STREET_ADDRESS] V.D.H. Doprava 8.5 Vysok…" at bounding box center [946, 411] width 1245 height 743
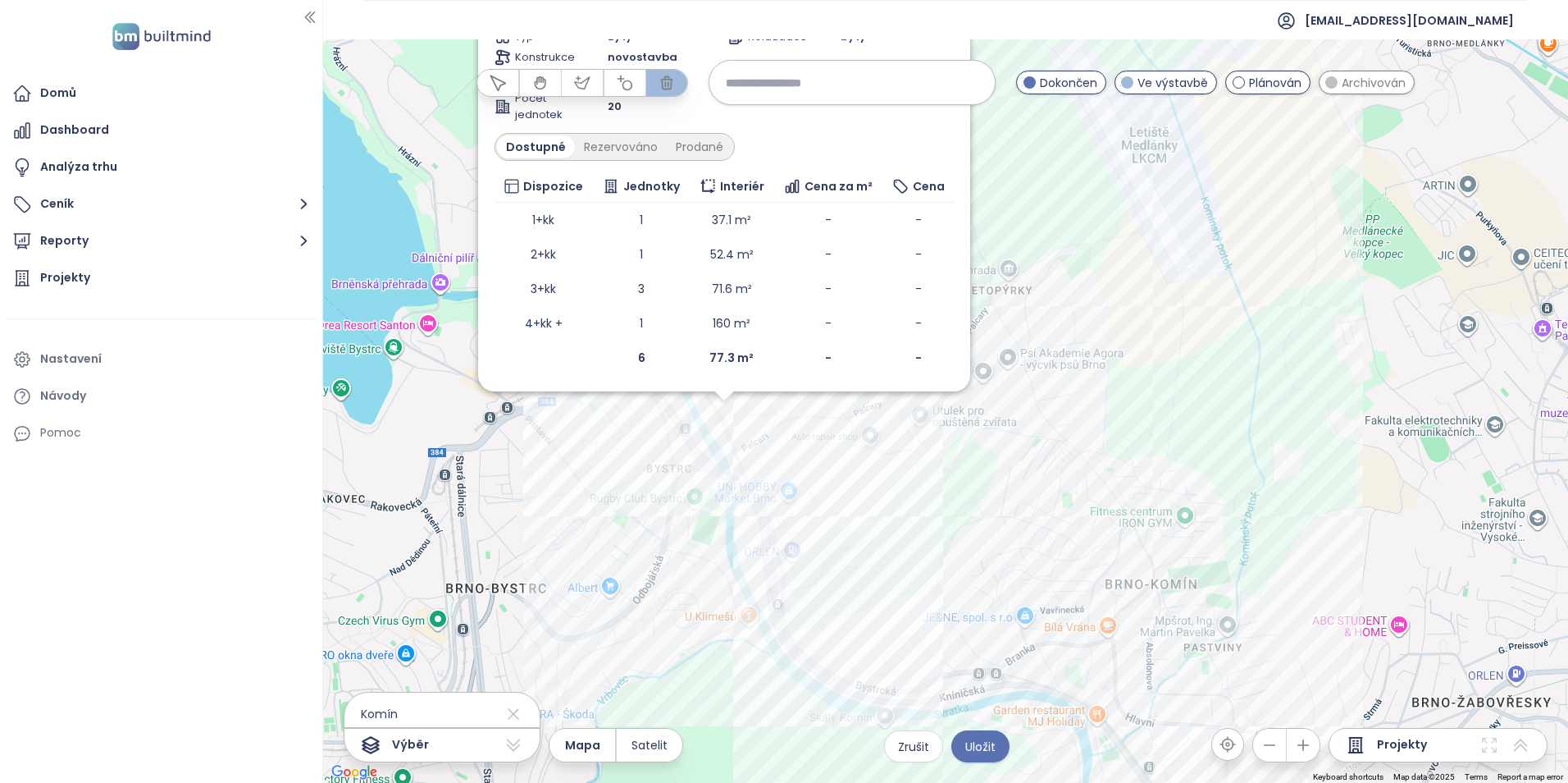
drag, startPoint x: 840, startPoint y: 726, endPoint x: 605, endPoint y: 439, distance: 370.9
click at [604, 439] on div "Zahrnout Terasy Hvězda Ve výstavbě U Zoologické zahrady 220/3, 635 00 [GEOGRAPH…" at bounding box center [946, 411] width 1245 height 743
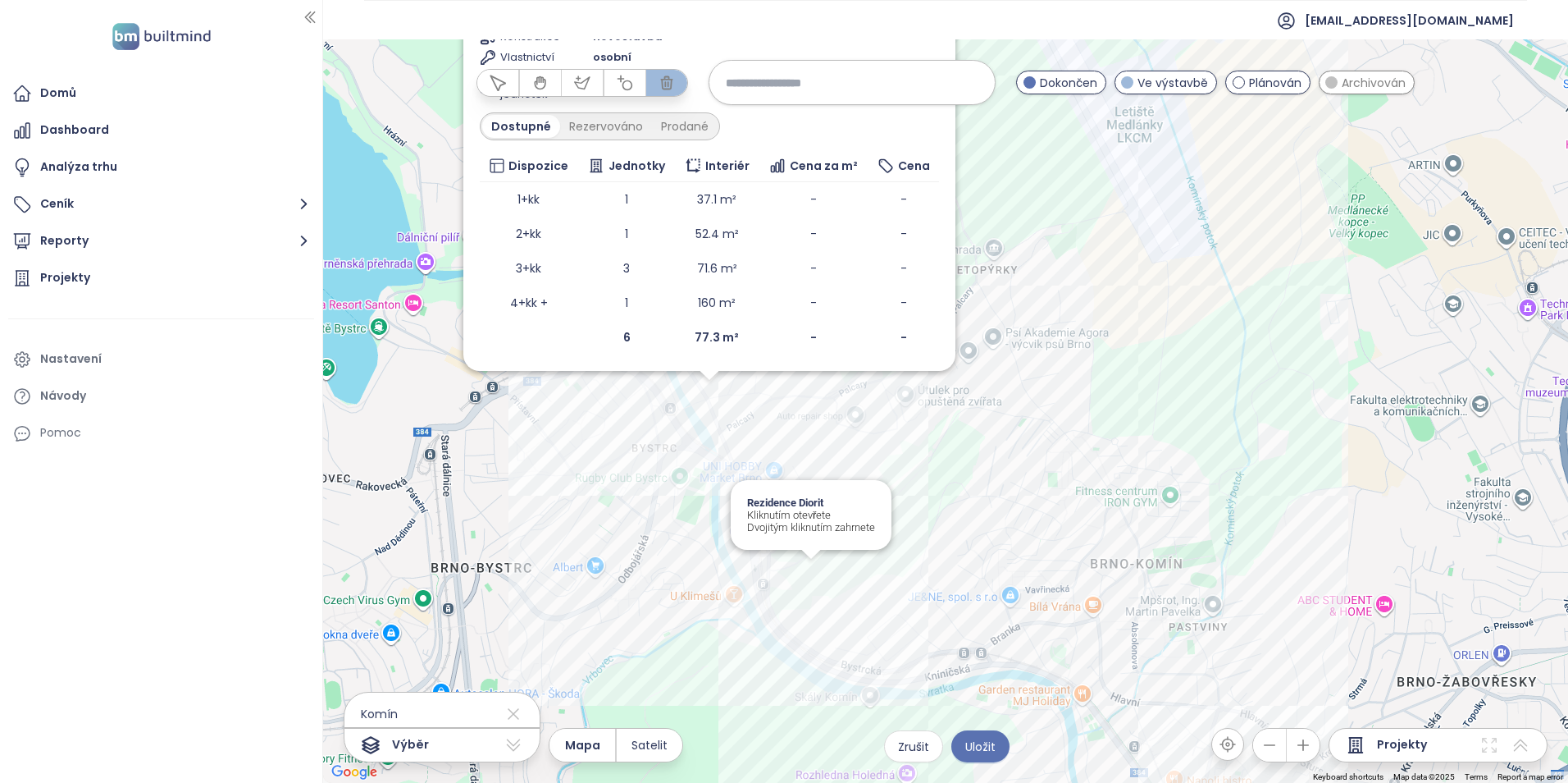
click at [811, 567] on div "Zahrnout Terasy Hvězda Ve výstavbě U Zoologické zahrady 220/3, 635 00 [GEOGRAPH…" at bounding box center [946, 411] width 1245 height 743
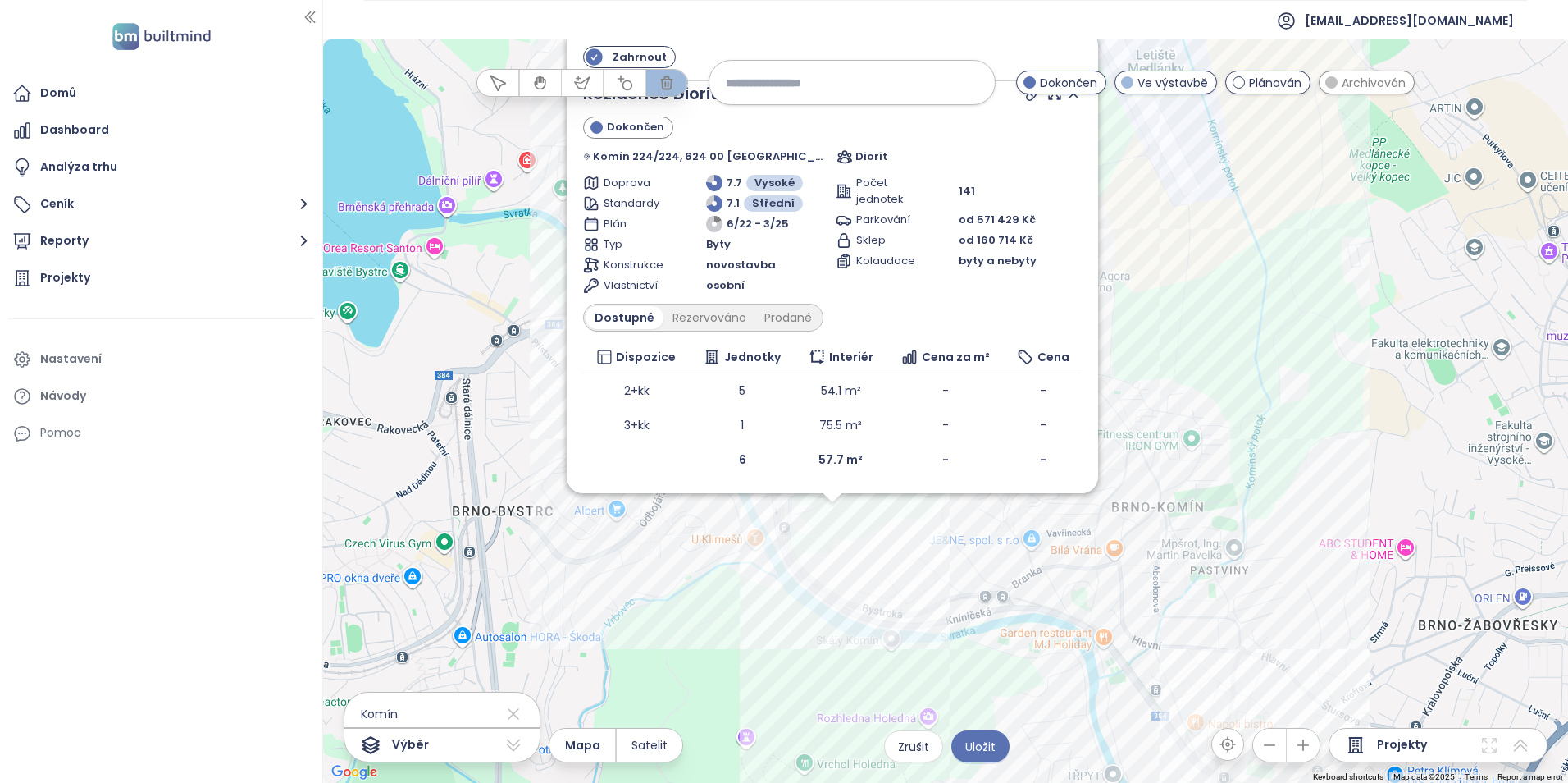
drag, startPoint x: 806, startPoint y: 654, endPoint x: 540, endPoint y: 475, distance: 320.6
click at [540, 475] on div "Zahrnout Rezidence Diorit Dokončen Komín 224/224, 624 00 [GEOGRAPHIC_DATA]-[GEO…" at bounding box center [946, 411] width 1245 height 743
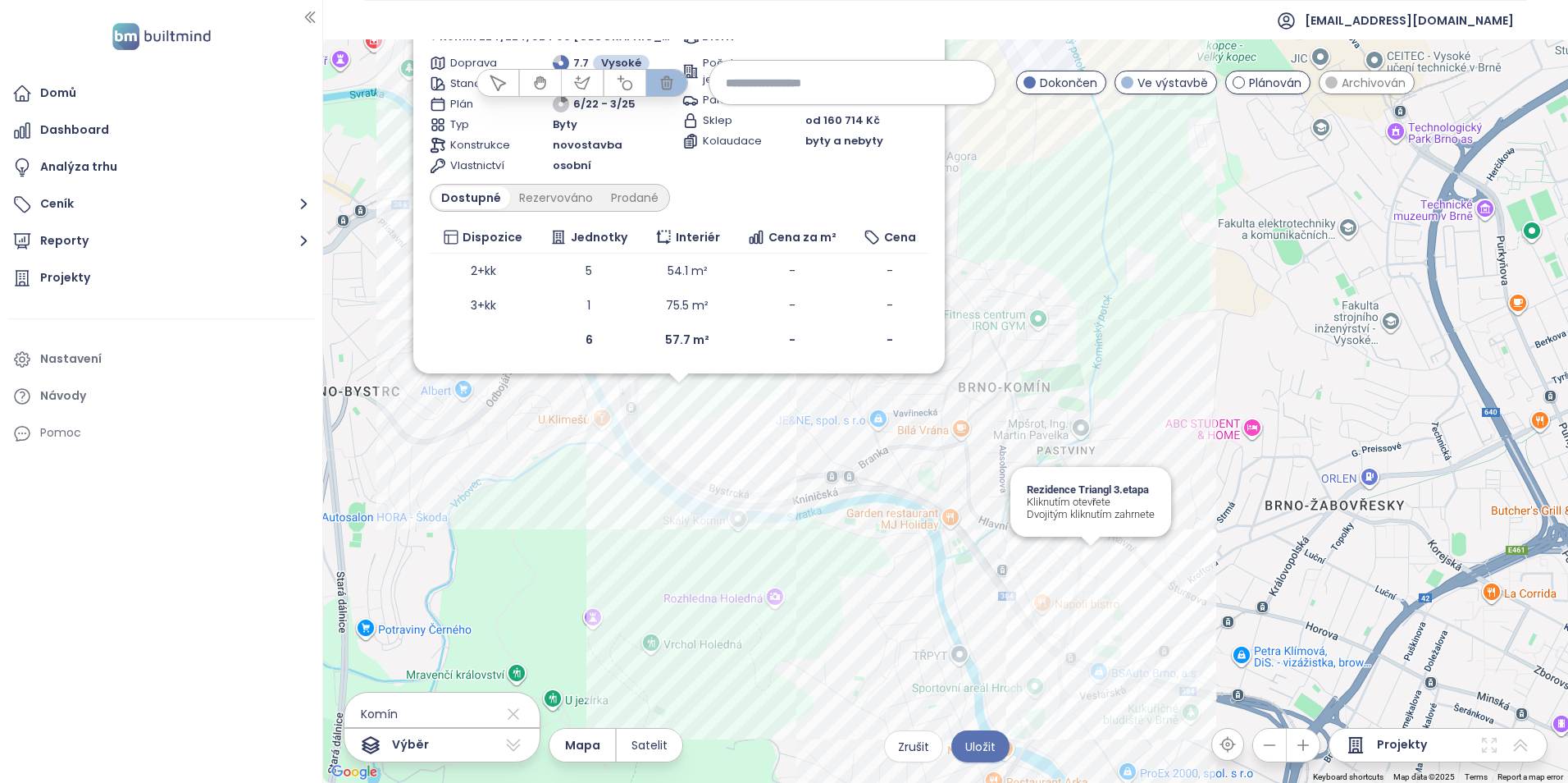
click at [1089, 564] on div "Zahrnout Rezidence Diorit Dokončen Komín 224/224, 624 00 [GEOGRAPHIC_DATA]-[GEO…" at bounding box center [946, 411] width 1245 height 743
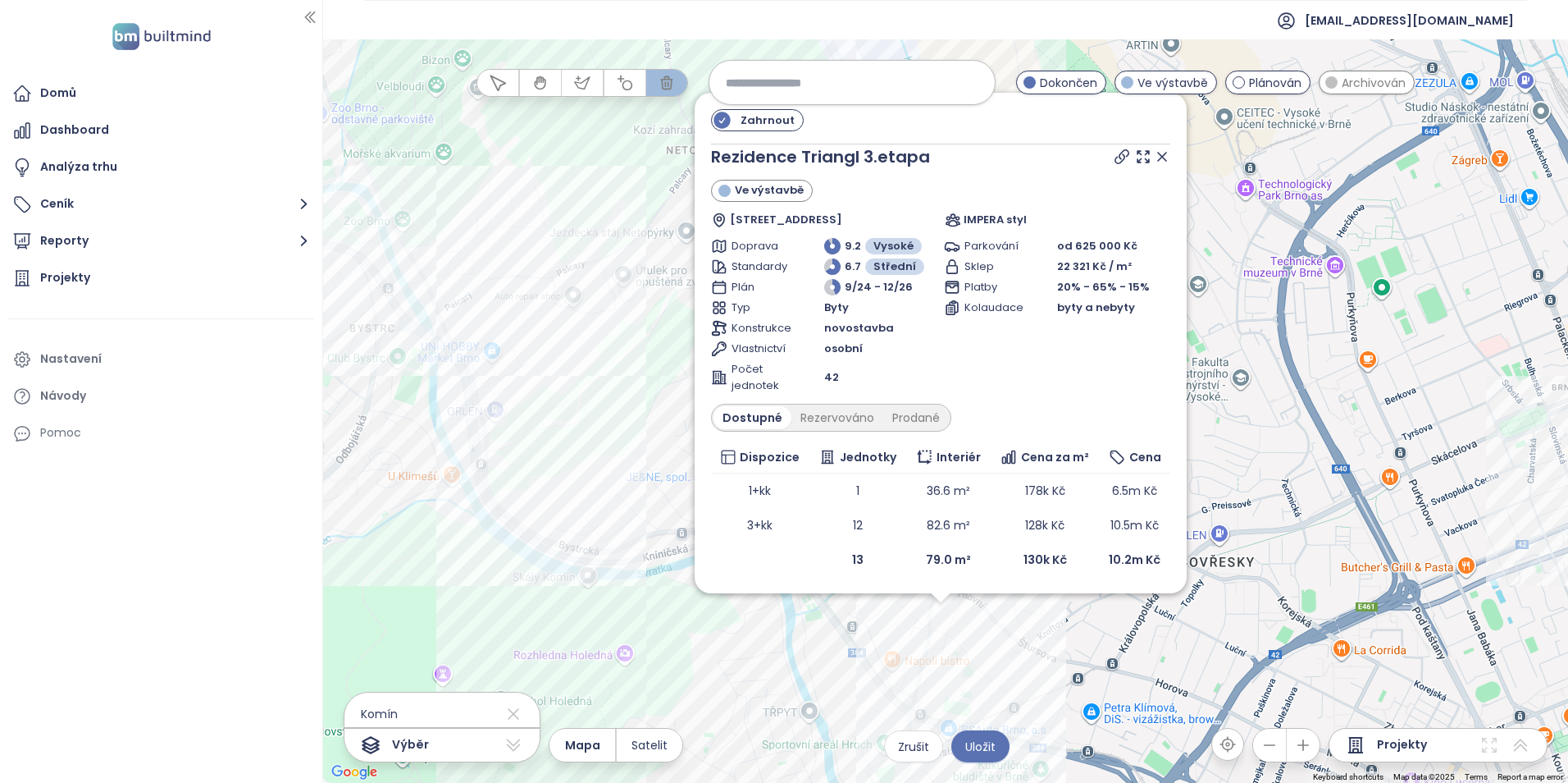
drag, startPoint x: 1074, startPoint y: 508, endPoint x: 1053, endPoint y: 693, distance: 186.2
click at [1069, 736] on div "Zahrnout Rezidence Triangl 3.etapa Ve výstavbě Podveská 1308/1D, 624 00 [GEOGRA…" at bounding box center [946, 411] width 1245 height 743
click at [1167, 153] on icon at bounding box center [1161, 156] width 16 height 16
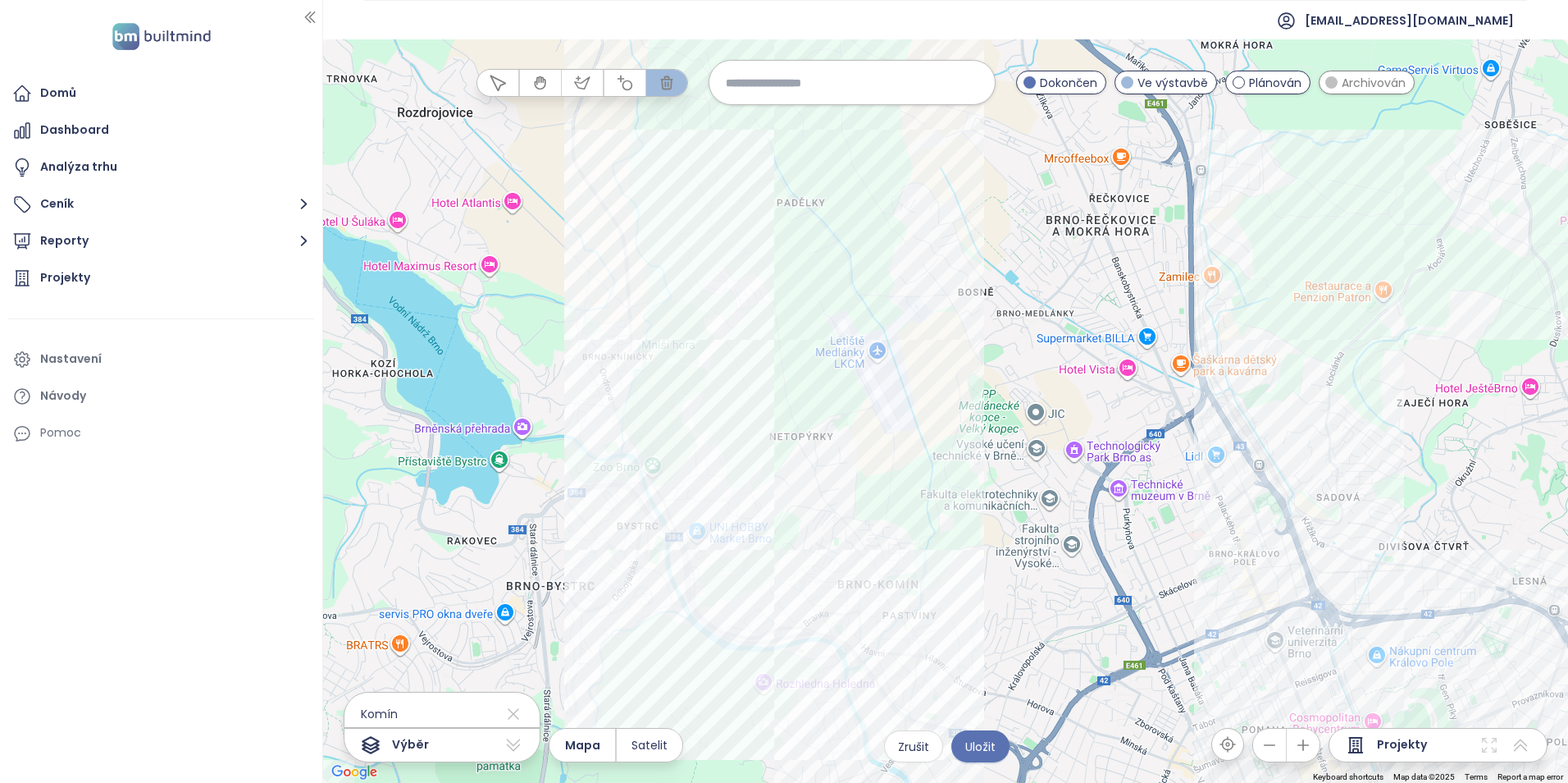
drag, startPoint x: 1008, startPoint y: 409, endPoint x: 977, endPoint y: 449, distance: 50.6
click at [978, 449] on div at bounding box center [946, 411] width 1245 height 743
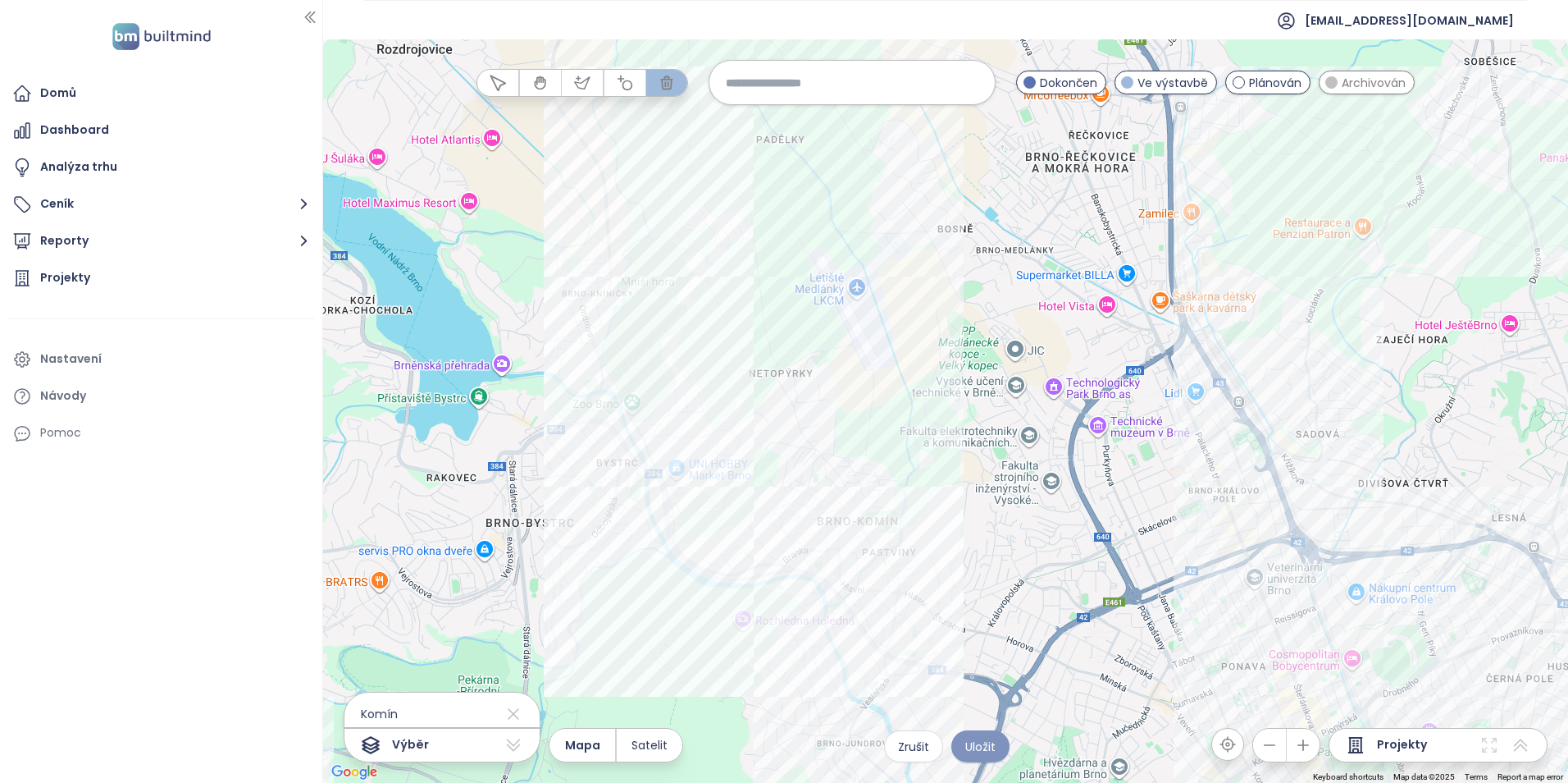
click at [970, 745] on span "Uložit" at bounding box center [981, 746] width 30 height 18
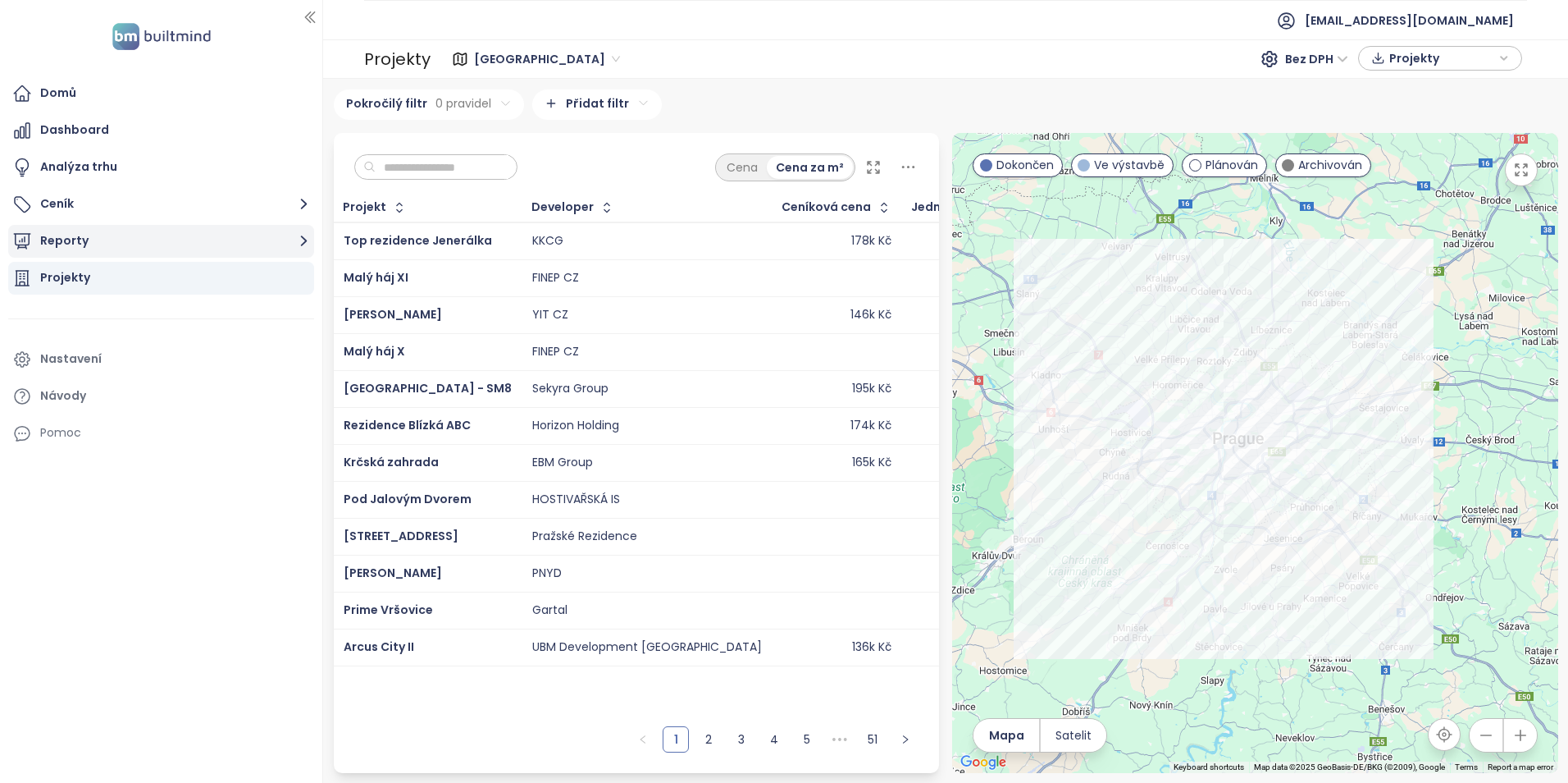
click at [89, 251] on button "Reporty" at bounding box center [161, 241] width 306 height 33
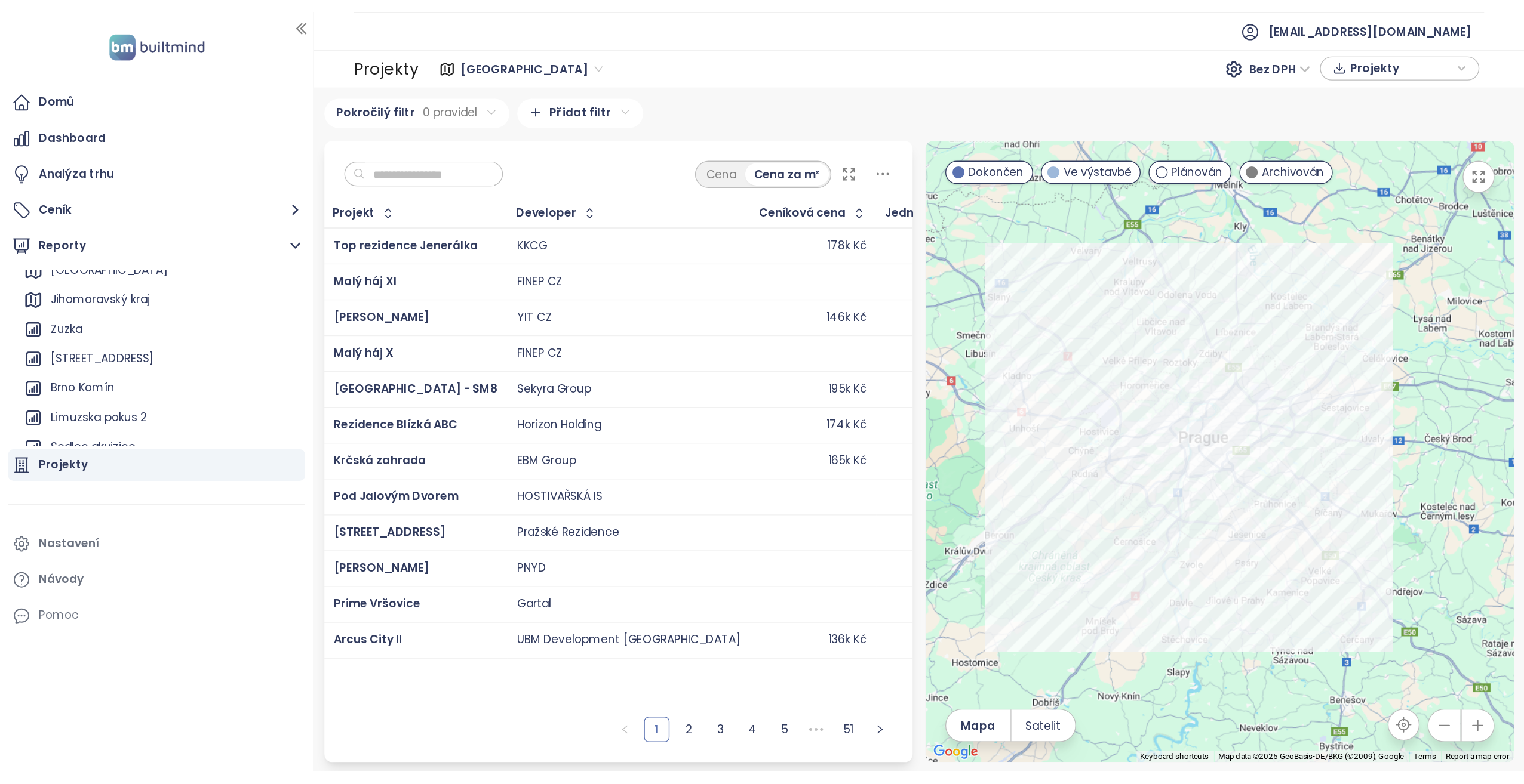
scroll to position [86, 0]
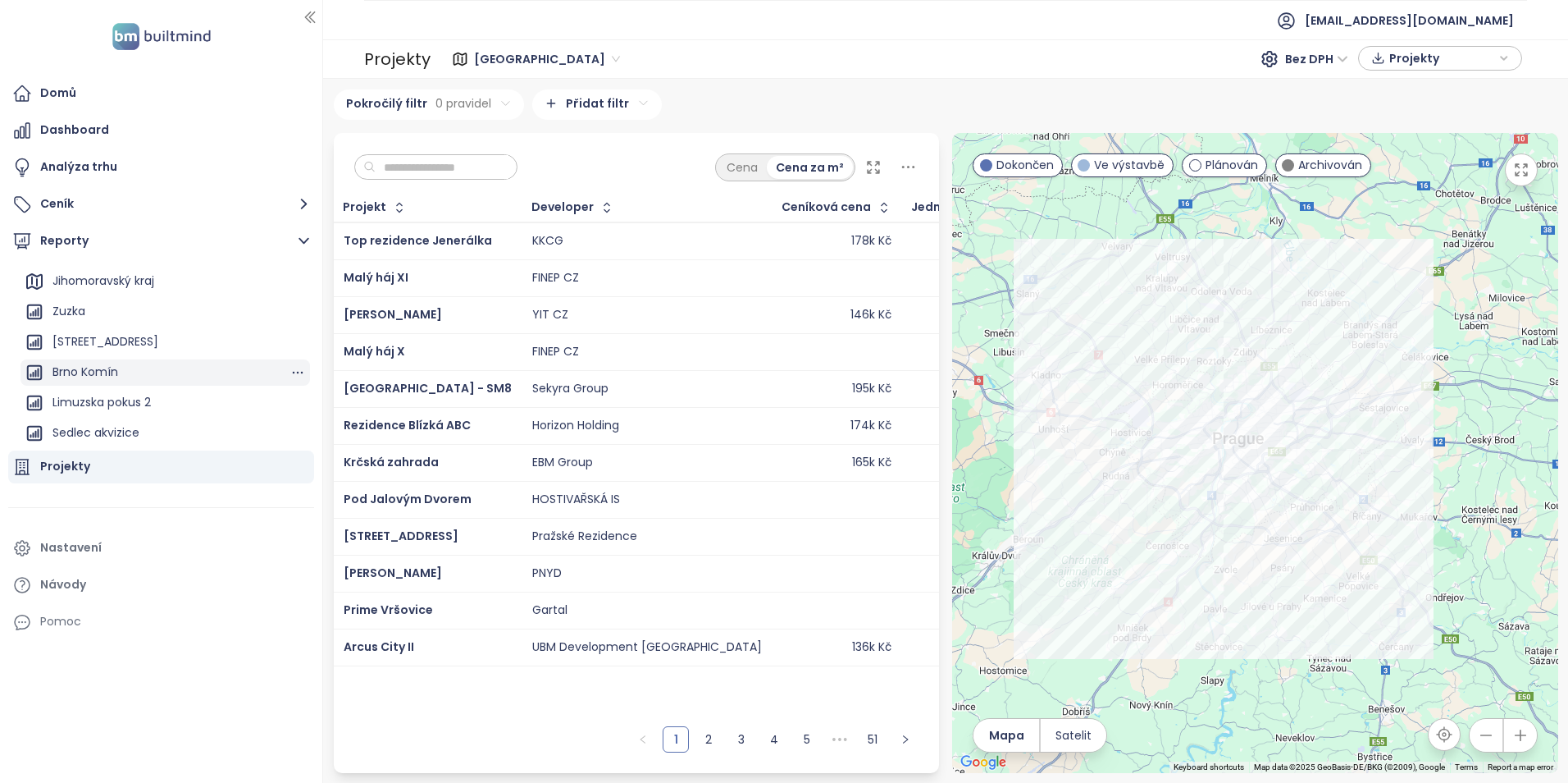
click at [110, 373] on div "Brno Komín" at bounding box center [84, 373] width 65 height 21
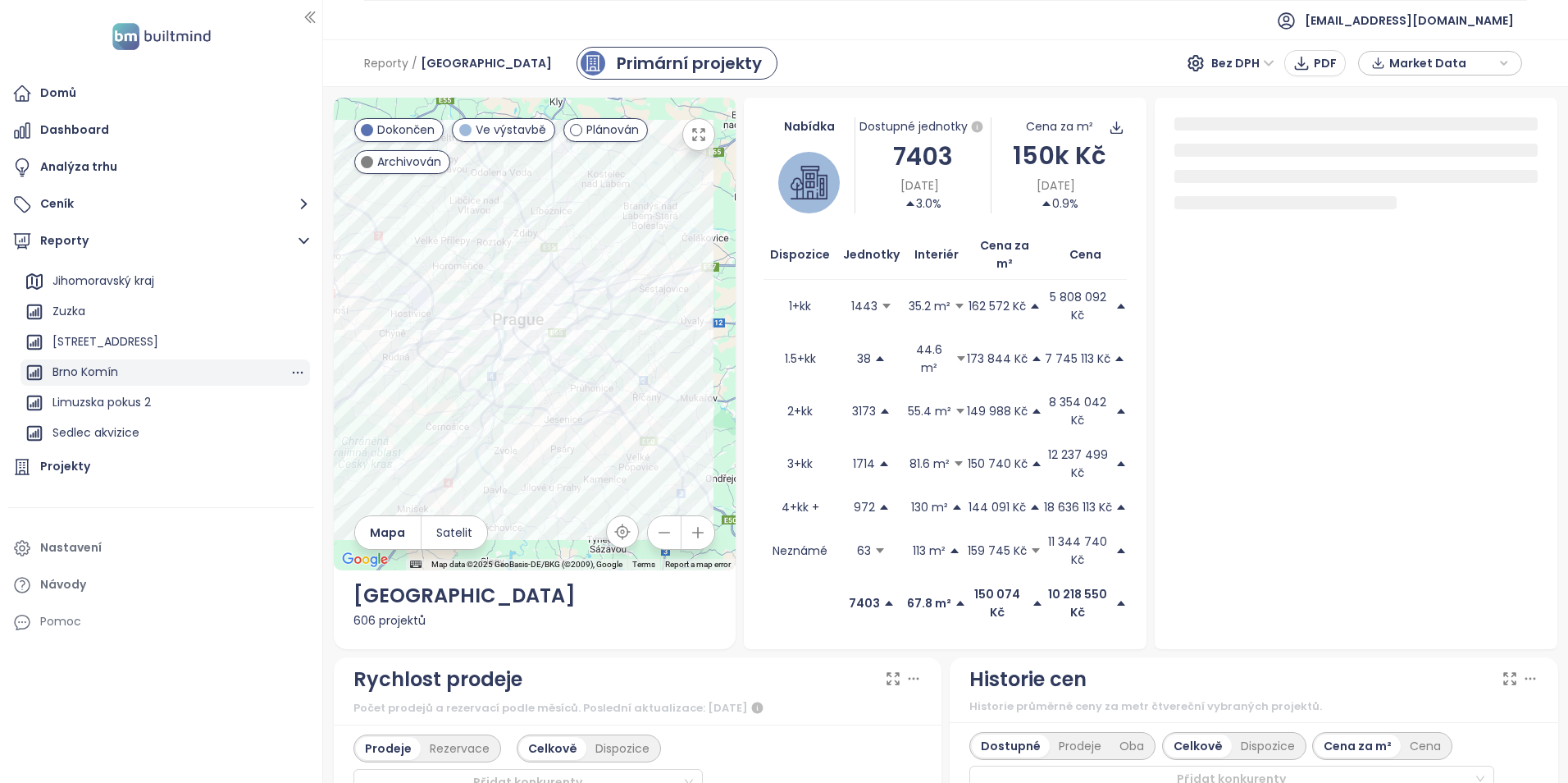
click at [81, 363] on div "Brno Komín" at bounding box center [84, 373] width 65 height 21
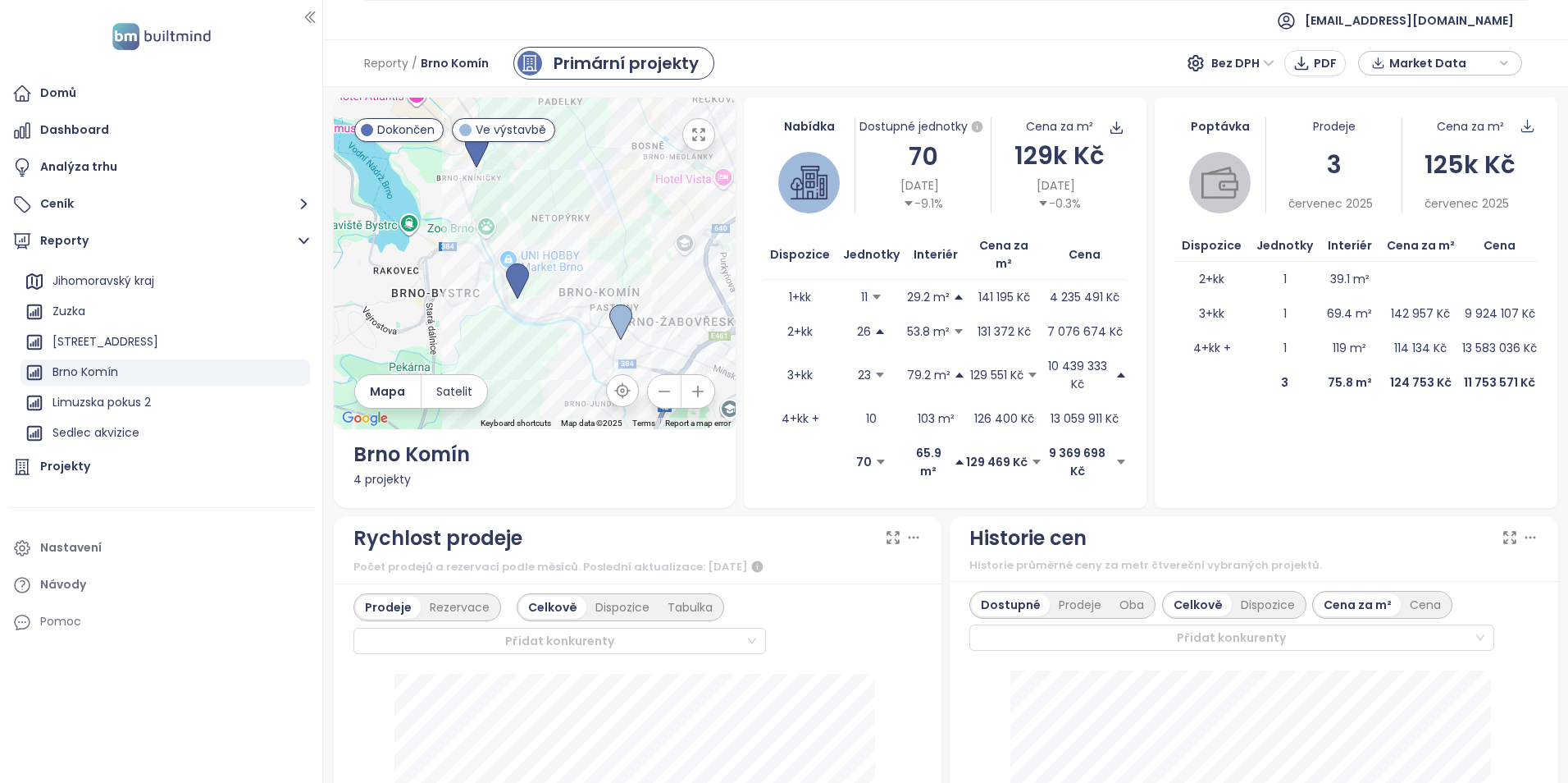
drag, startPoint x: 531, startPoint y: 339, endPoint x: 525, endPoint y: 347, distance: 10.0
click at [525, 347] on div at bounding box center [534, 264] width 403 height 332
click at [694, 139] on icon "button" at bounding box center [699, 135] width 11 height 11
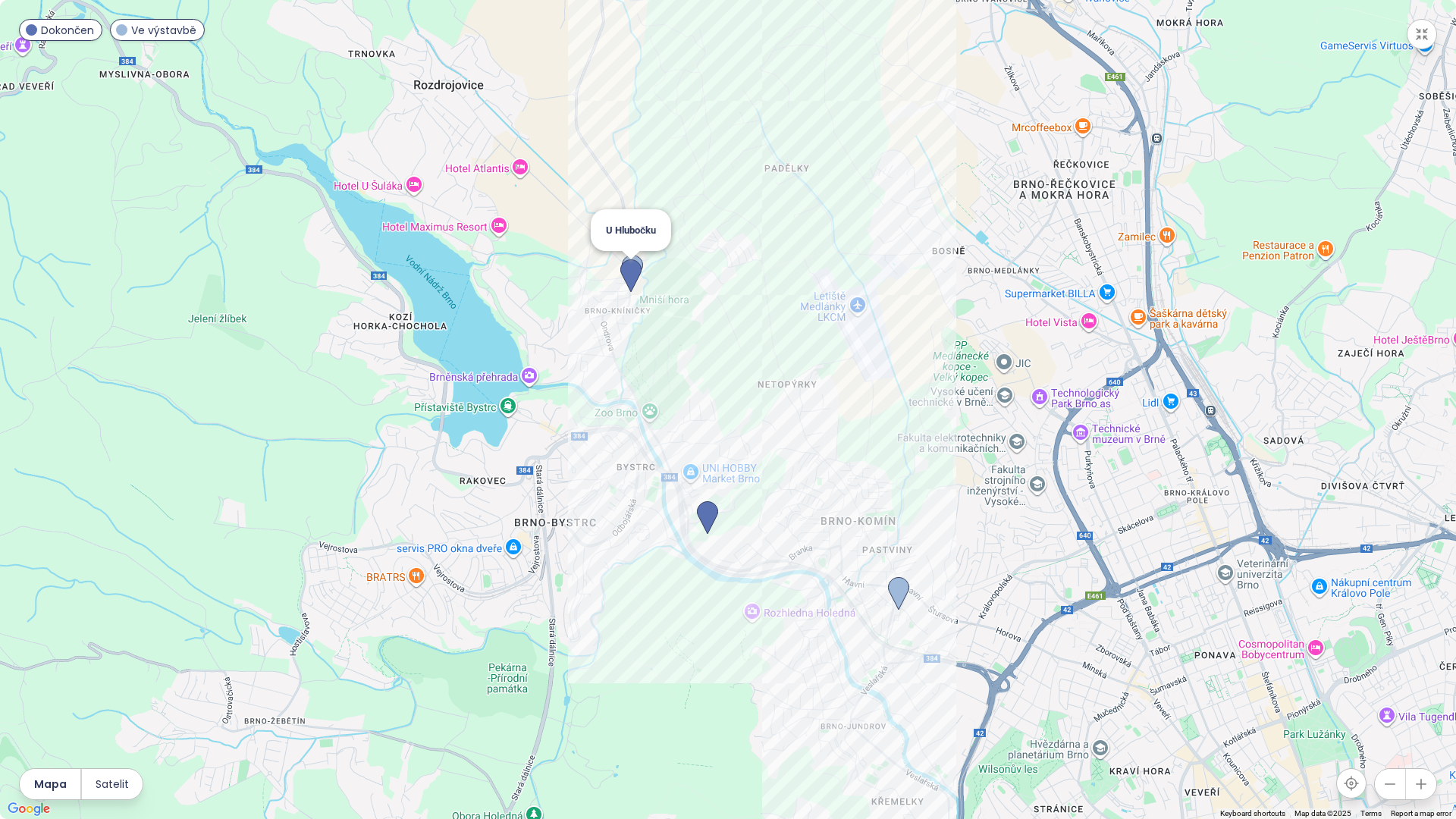
click at [631, 271] on img at bounding box center [631, 276] width 21 height 33
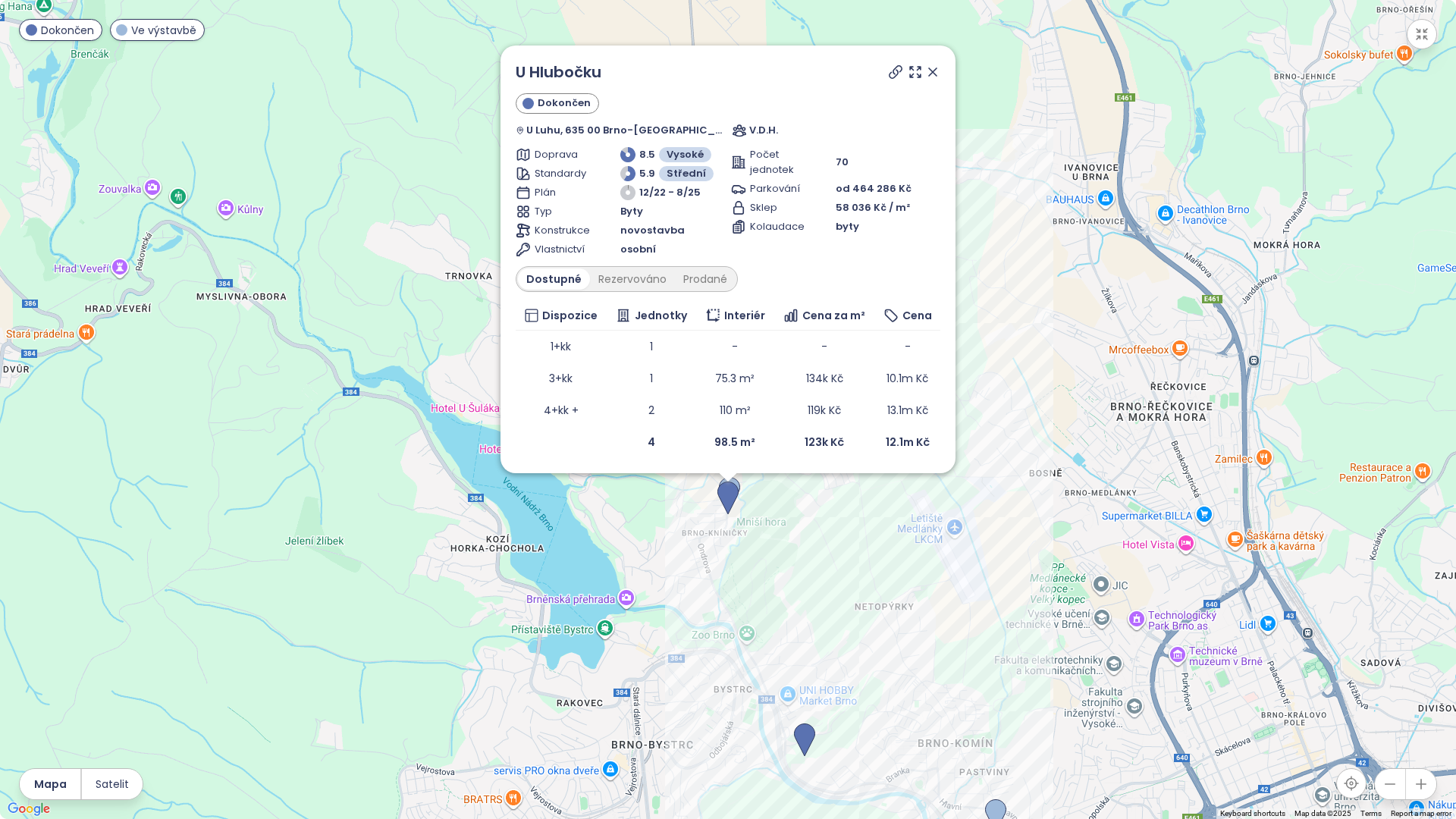
click at [899, 68] on icon at bounding box center [894, 72] width 15 height 15
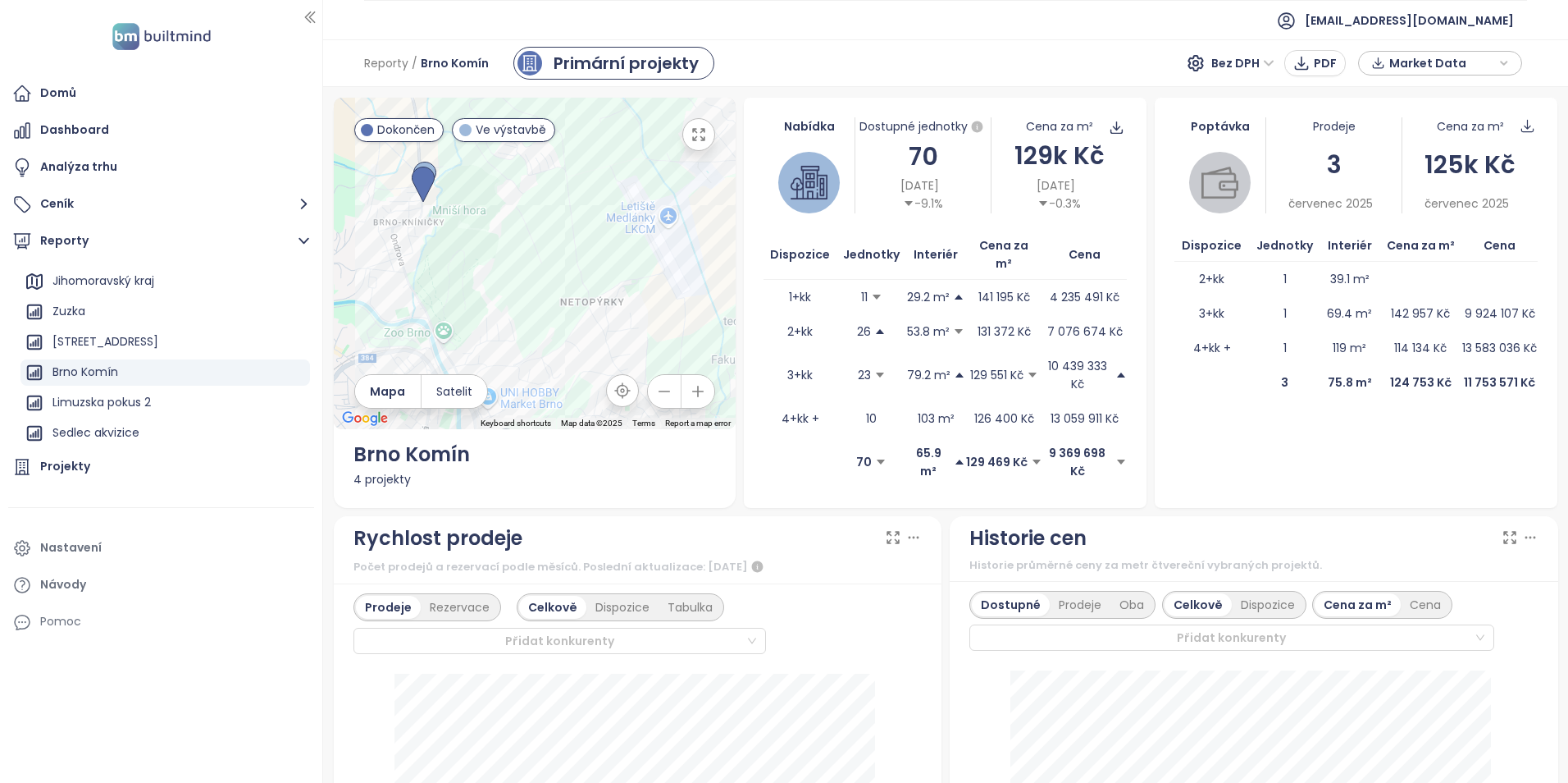
drag, startPoint x: 594, startPoint y: 265, endPoint x: 488, endPoint y: 116, distance: 182.9
click at [488, 116] on div at bounding box center [534, 264] width 403 height 332
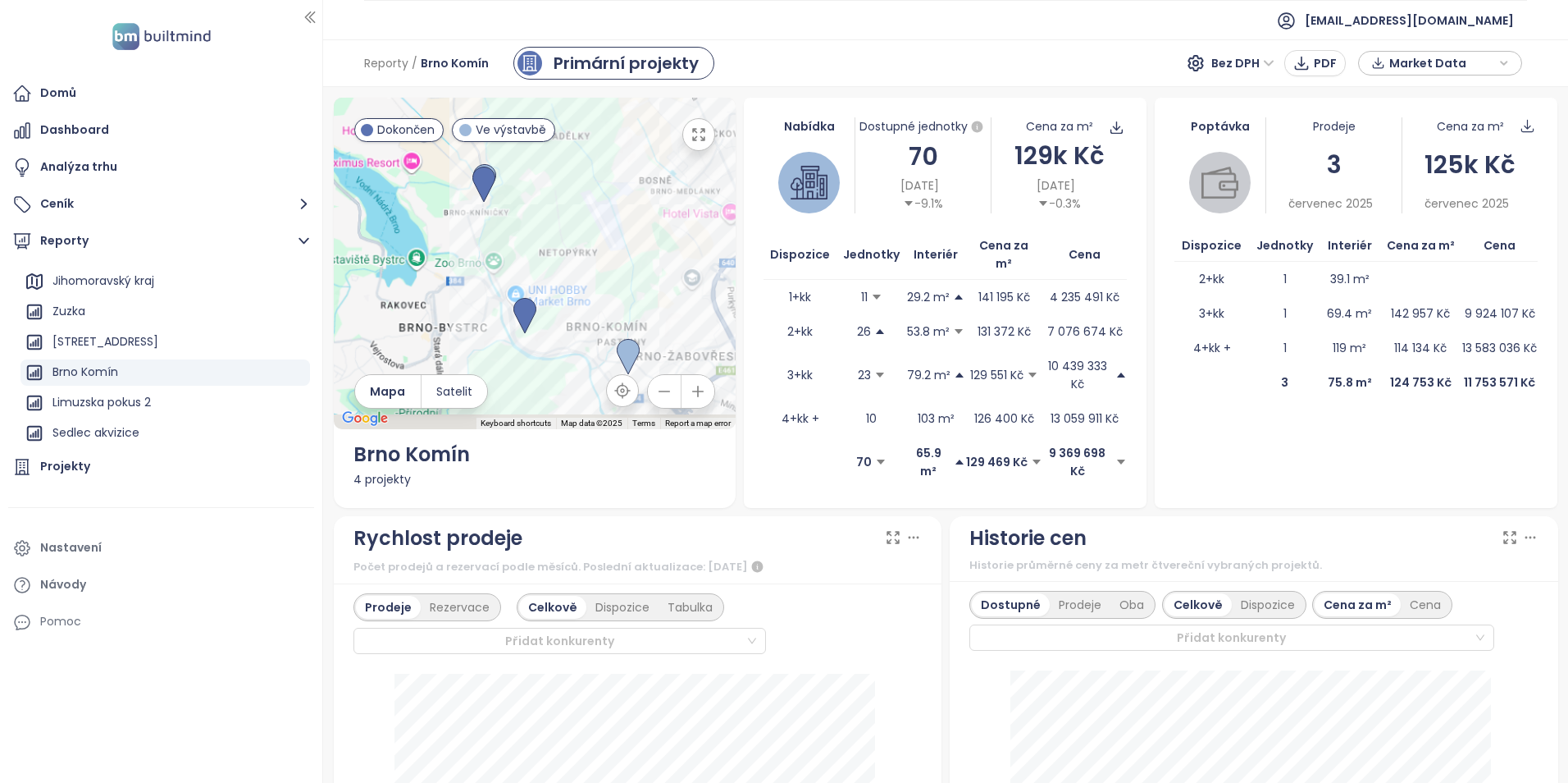
drag, startPoint x: 582, startPoint y: 265, endPoint x: 574, endPoint y: 209, distance: 56.6
click at [574, 209] on div at bounding box center [534, 264] width 403 height 332
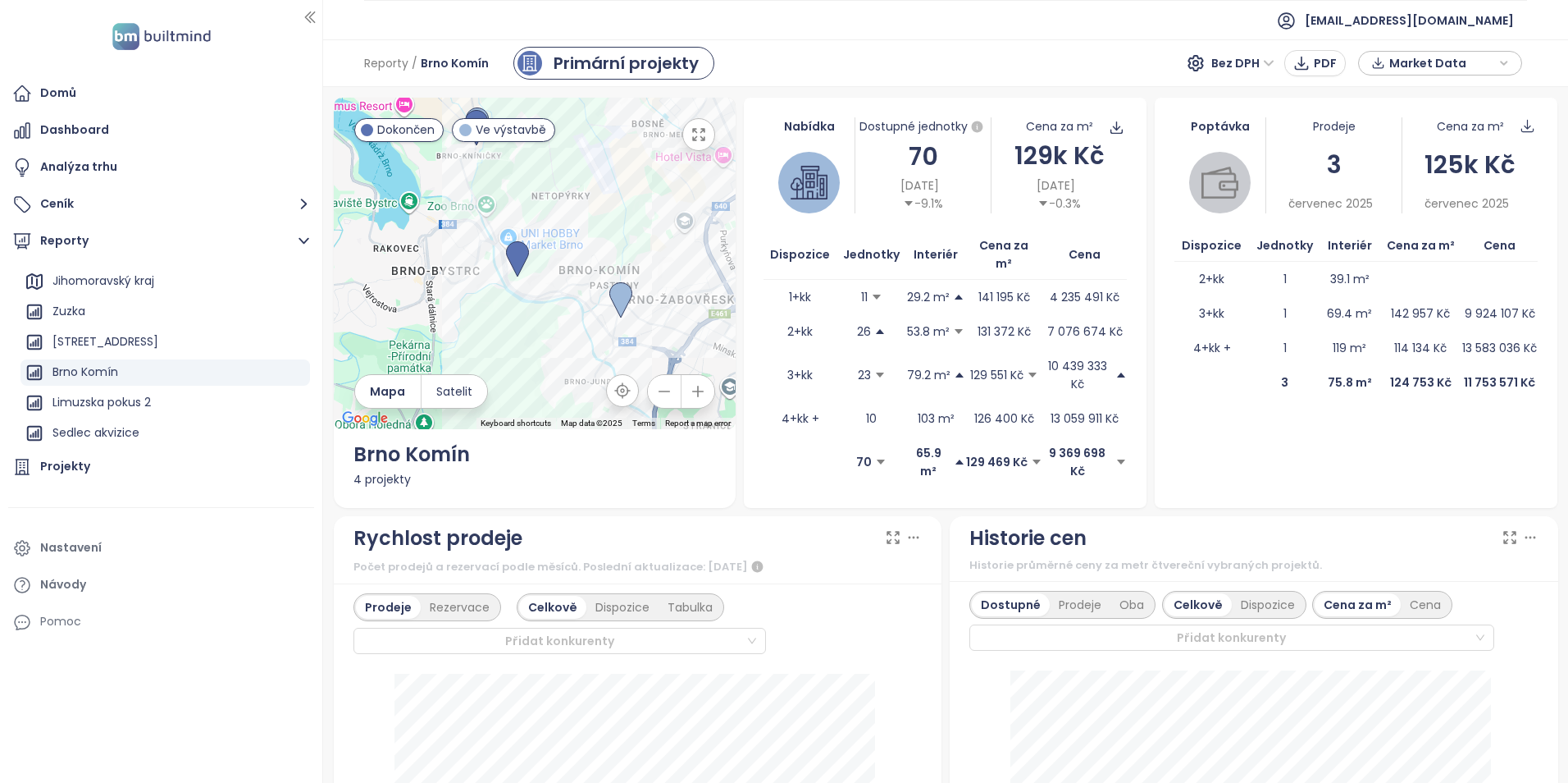
drag, startPoint x: 689, startPoint y: 143, endPoint x: 693, endPoint y: 204, distance: 61.1
click at [690, 143] on button "button" at bounding box center [698, 135] width 33 height 33
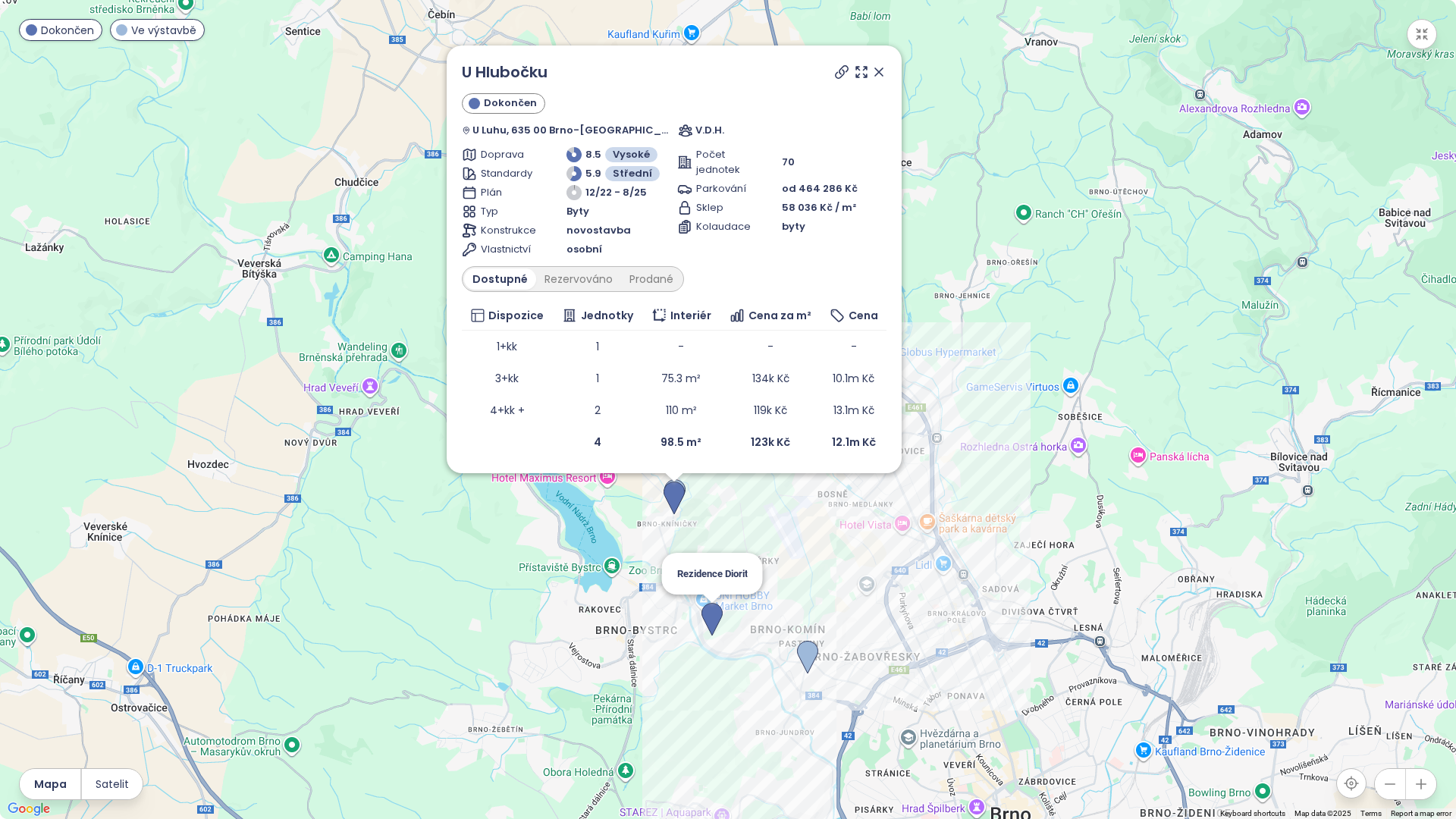
click at [707, 619] on img at bounding box center [712, 619] width 21 height 33
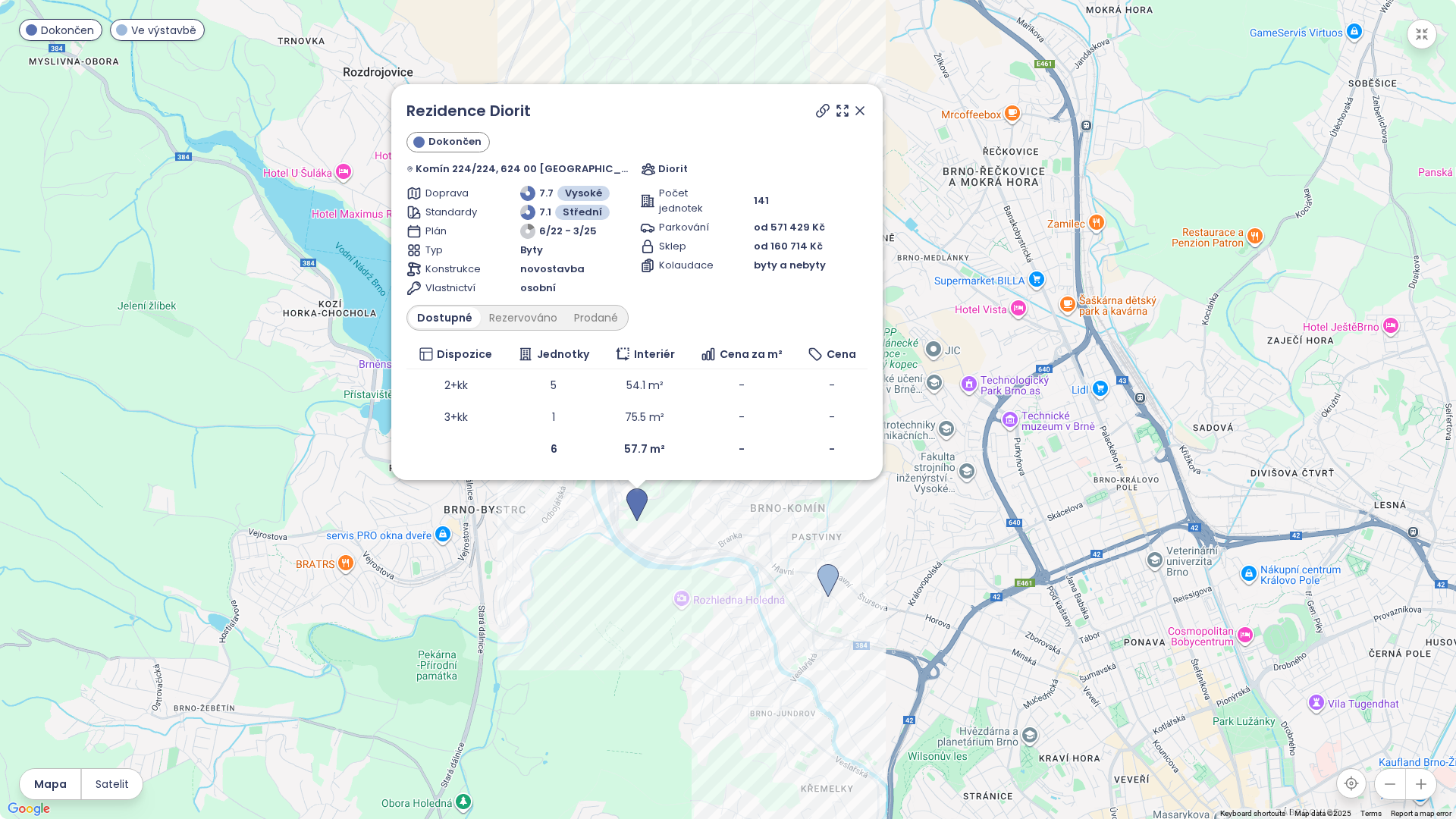
drag, startPoint x: 703, startPoint y: 604, endPoint x: 661, endPoint y: 639, distance: 54.7
click at [661, 639] on div "Rezidence [PERSON_NAME] Komín 224/224, 624 00 [GEOGRAPHIC_DATA]-[GEOGRAPHIC_DAT…" at bounding box center [728, 409] width 1456 height 819
click at [823, 577] on img at bounding box center [828, 582] width 21 height 33
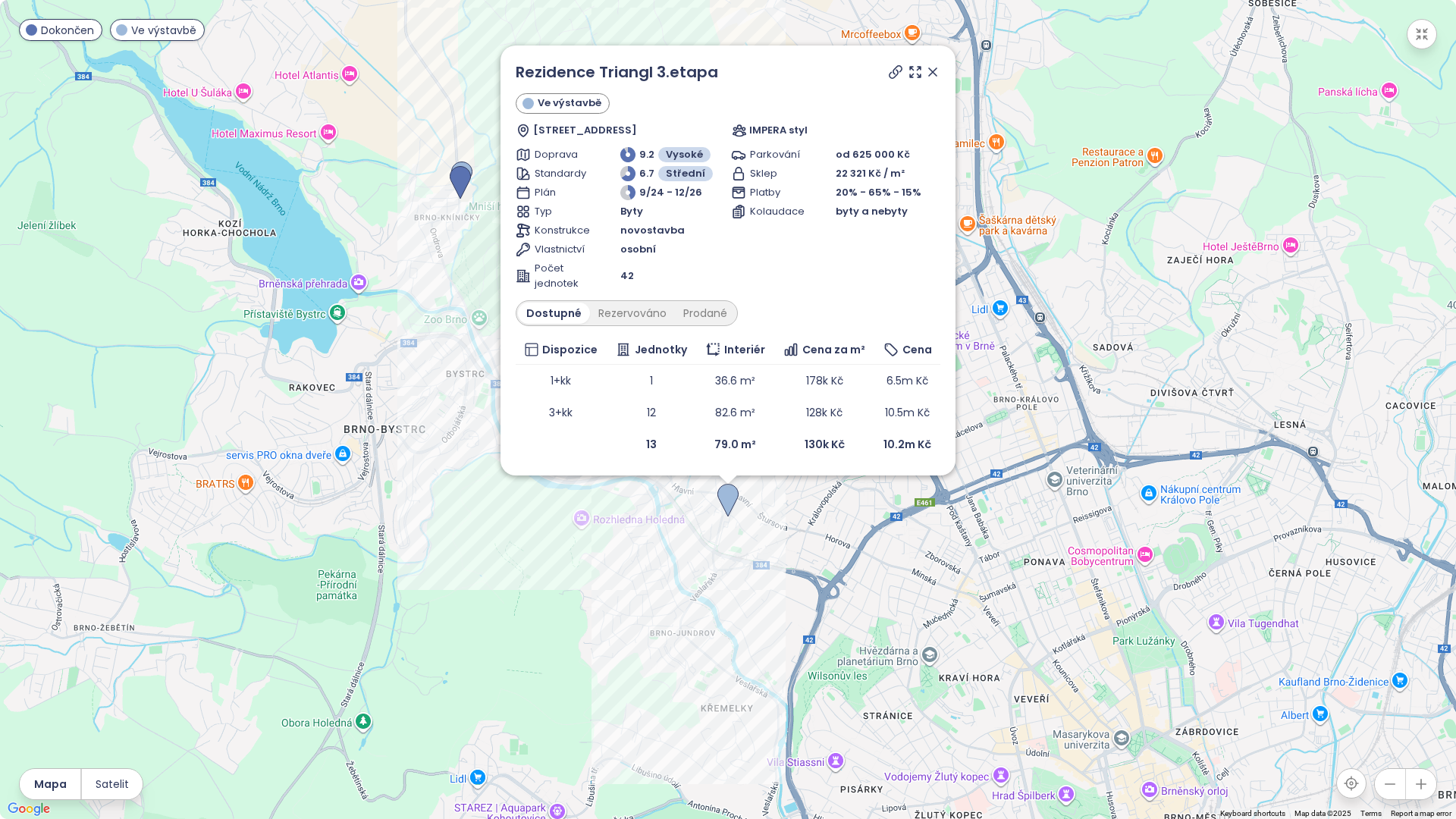
click at [899, 74] on icon at bounding box center [894, 72] width 15 height 15
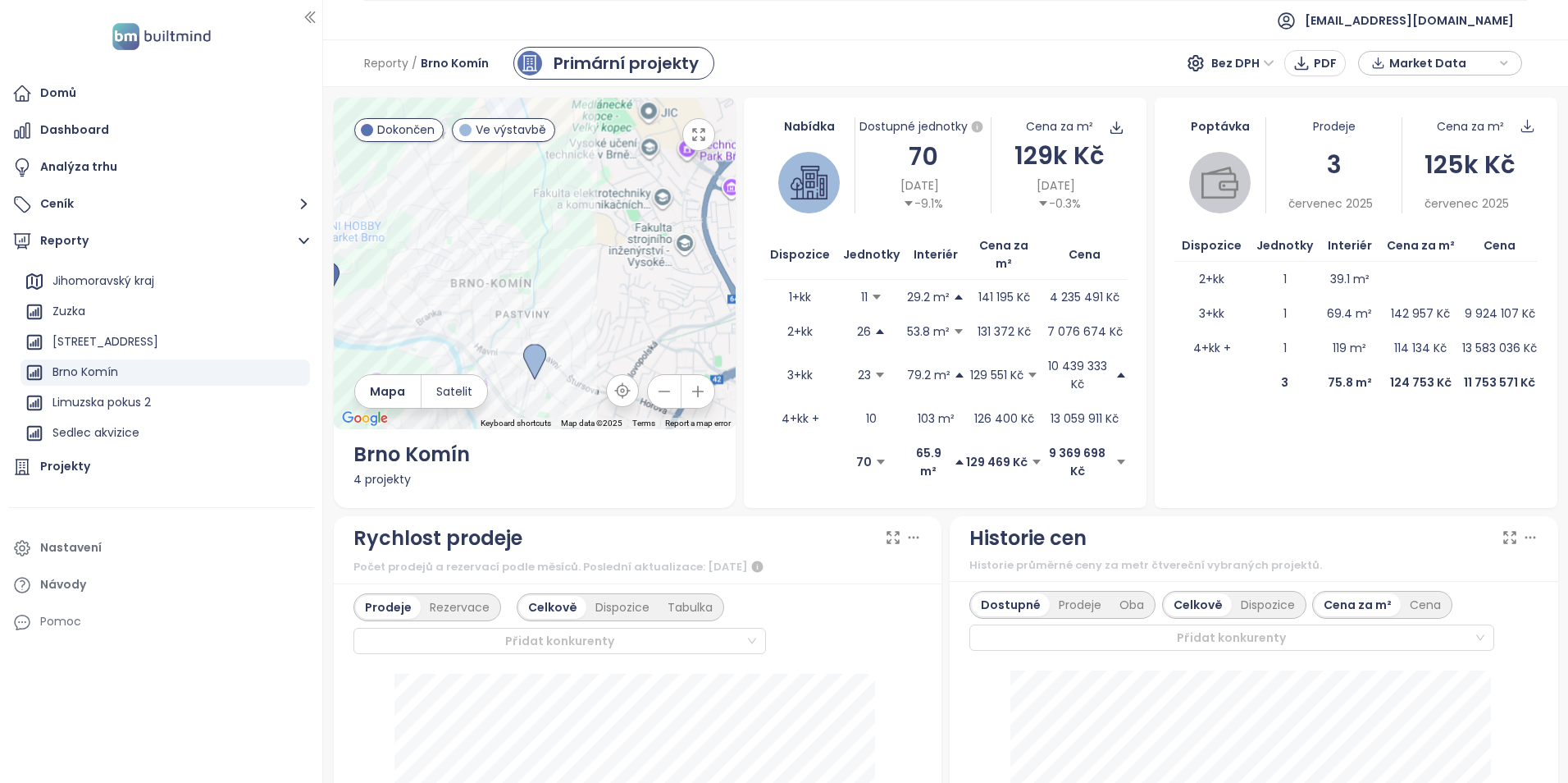
click at [700, 150] on button "button" at bounding box center [698, 135] width 33 height 33
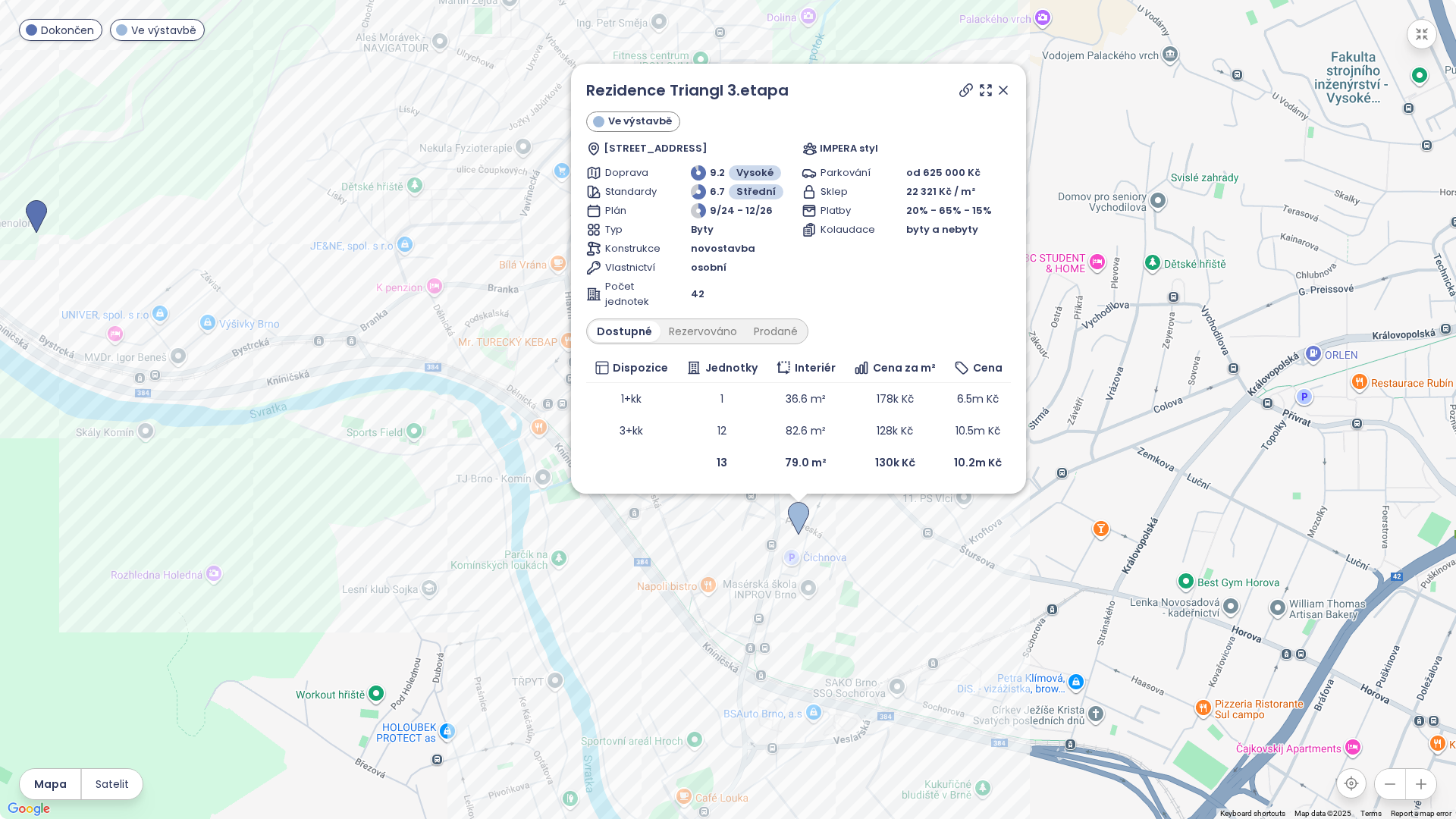
drag, startPoint x: 817, startPoint y: 539, endPoint x: 809, endPoint y: 541, distance: 8.2
click at [809, 541] on div "Rezidence Triangl 3.etapa Ve výstavbě Podveská 1308/1D, 624 00 [GEOGRAPHIC_DATA…" at bounding box center [728, 409] width 1456 height 819
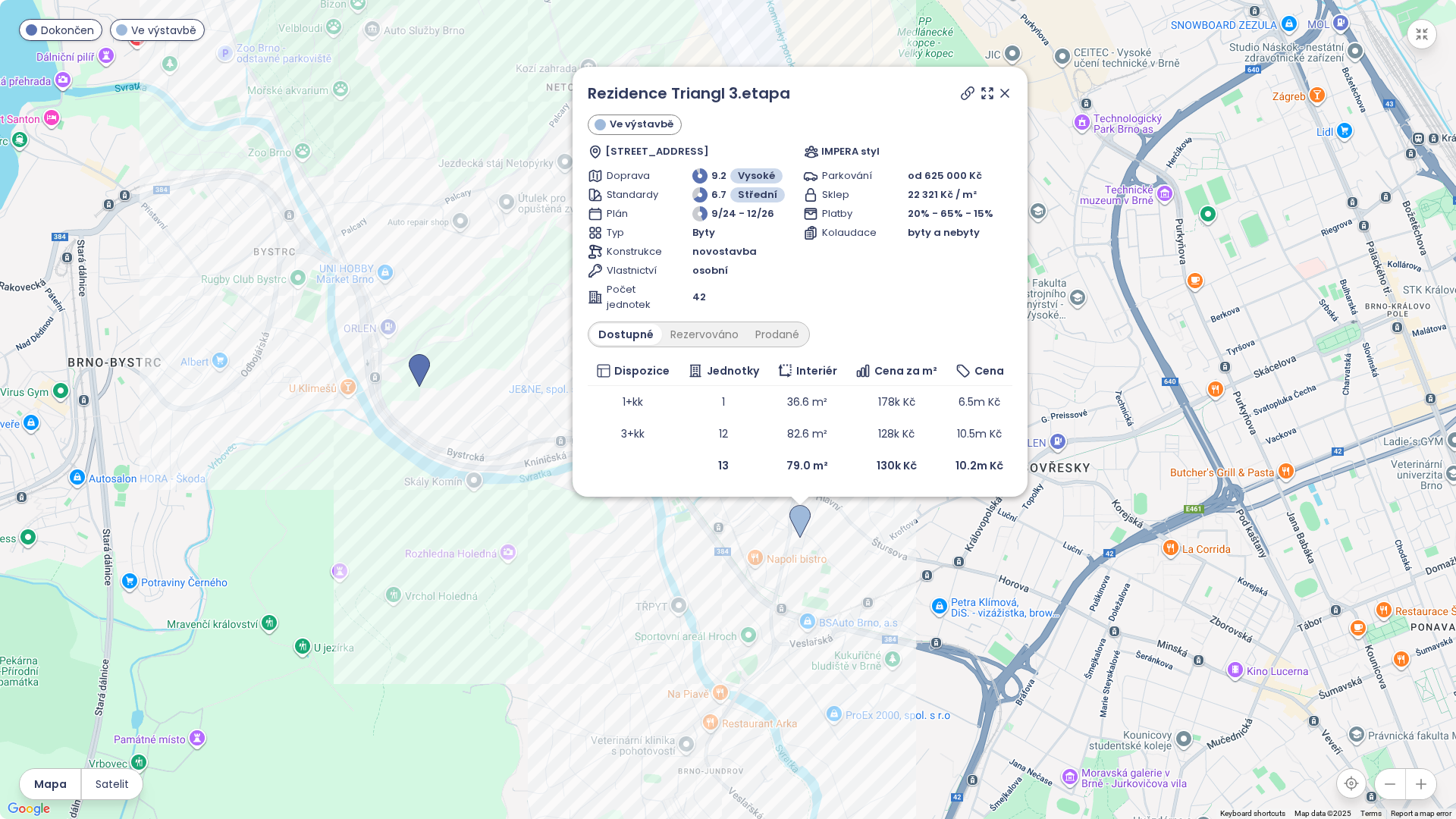
click at [1006, 95] on icon at bounding box center [1004, 93] width 8 height 8
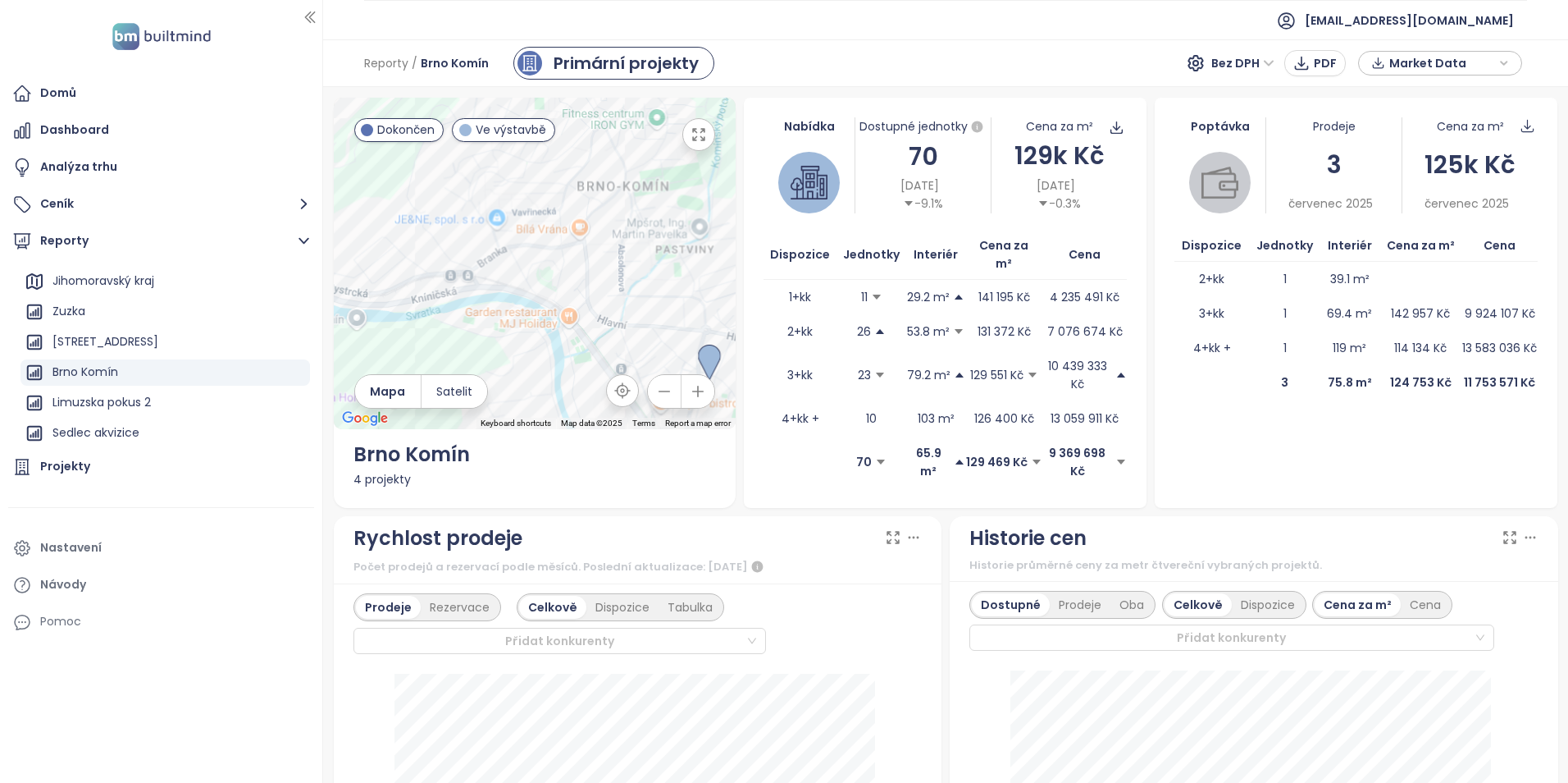
drag, startPoint x: 579, startPoint y: 257, endPoint x: 689, endPoint y: 259, distance: 110.0
click at [689, 261] on div at bounding box center [534, 264] width 403 height 332
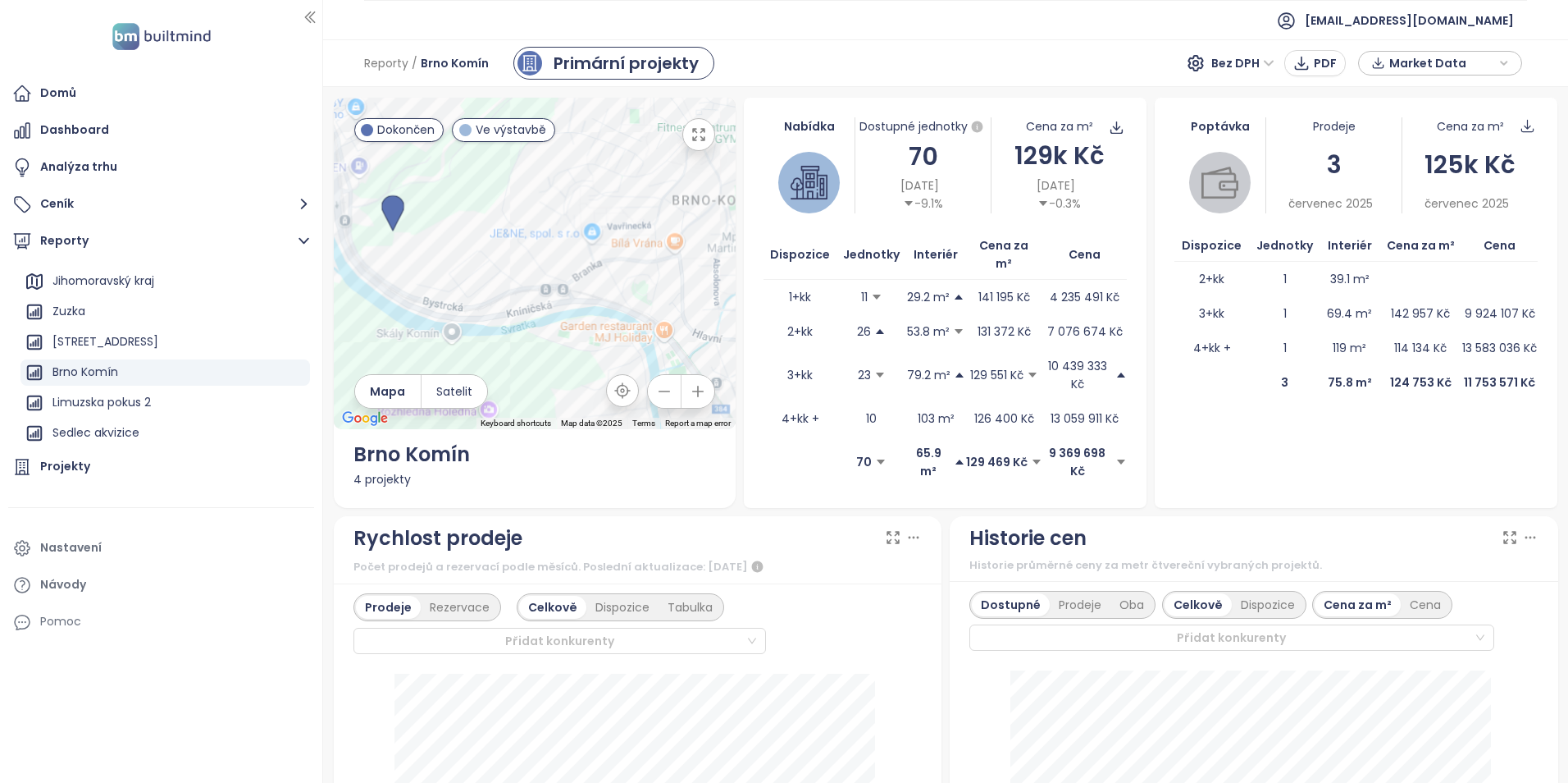
click at [694, 137] on icon "button" at bounding box center [698, 134] width 16 height 16
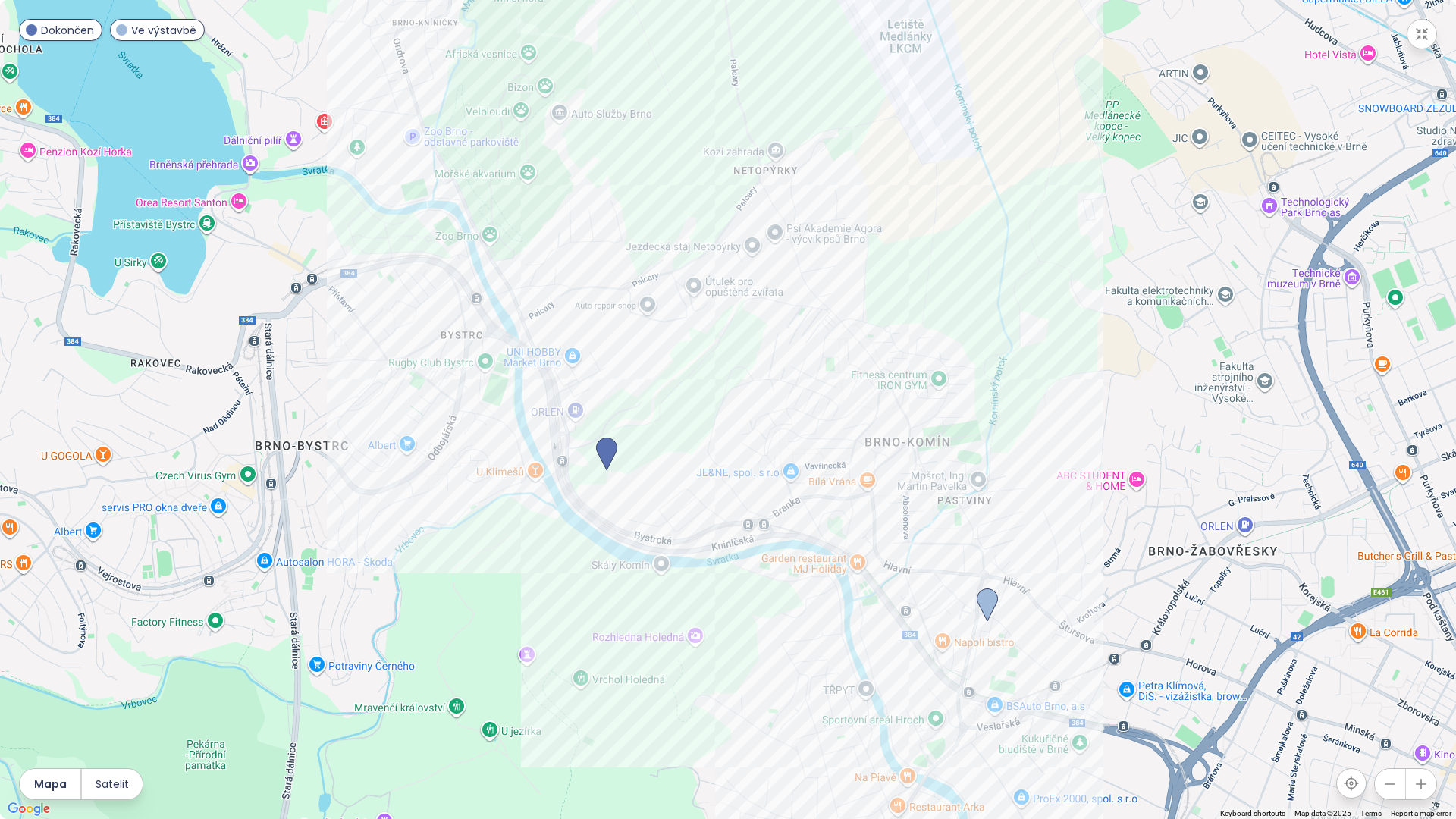
drag, startPoint x: 527, startPoint y: 516, endPoint x: 554, endPoint y: 808, distance: 293.2
click at [555, 723] on div at bounding box center [728, 409] width 1456 height 819
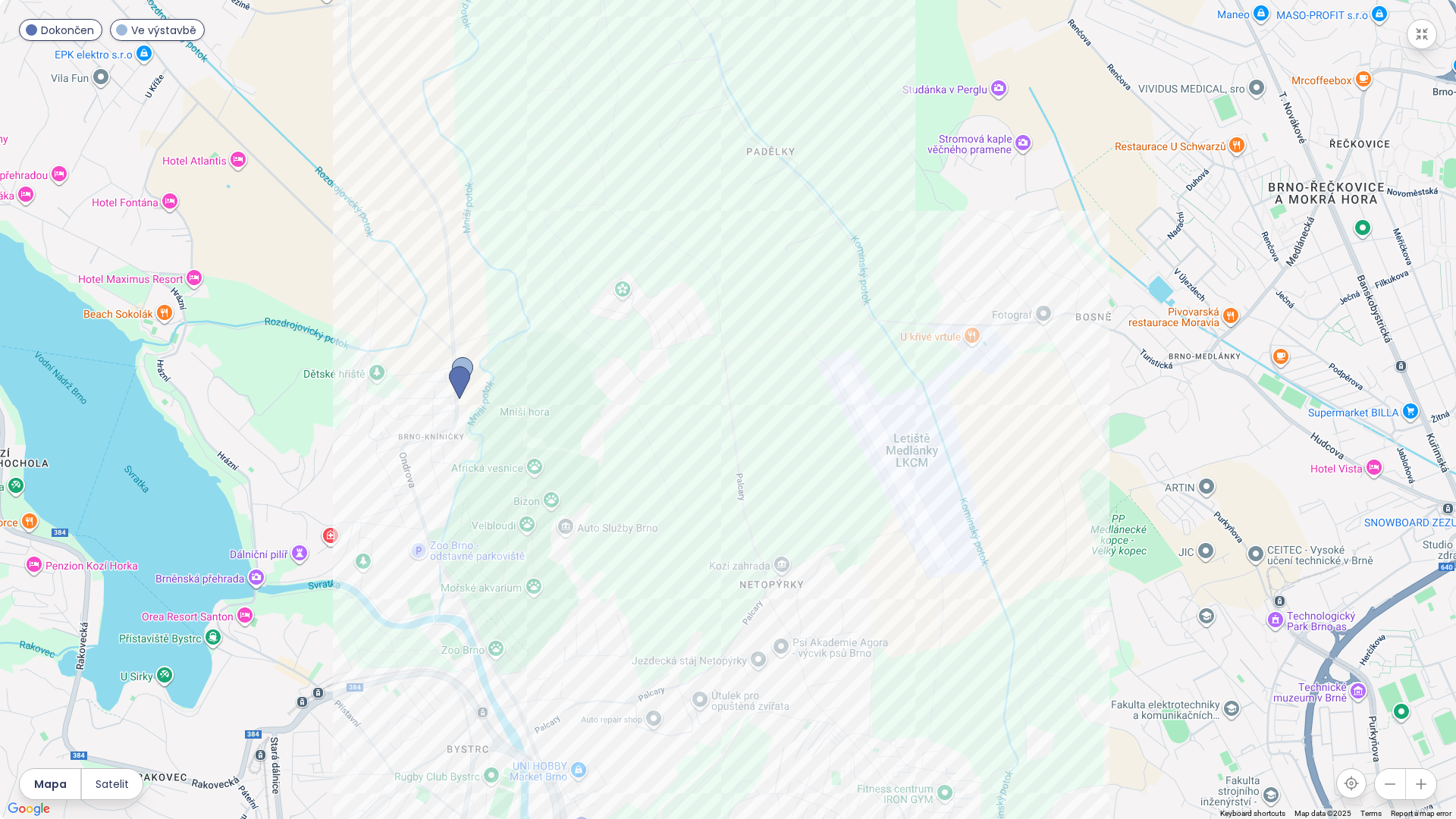
drag, startPoint x: 535, startPoint y: 525, endPoint x: 530, endPoint y: 563, distance: 38.3
click at [533, 561] on div at bounding box center [728, 409] width 1456 height 819
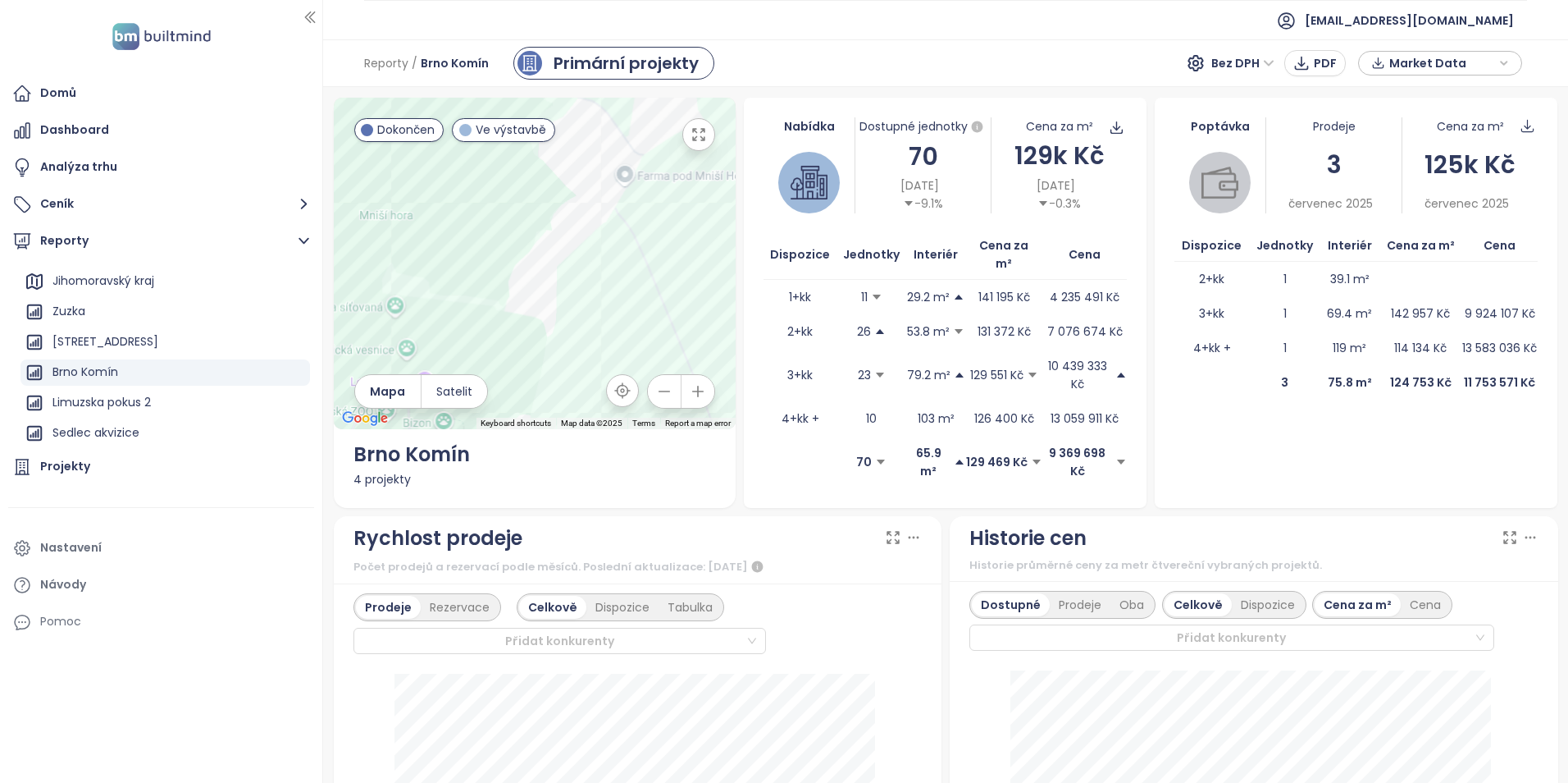
click at [699, 145] on button "button" at bounding box center [698, 135] width 33 height 33
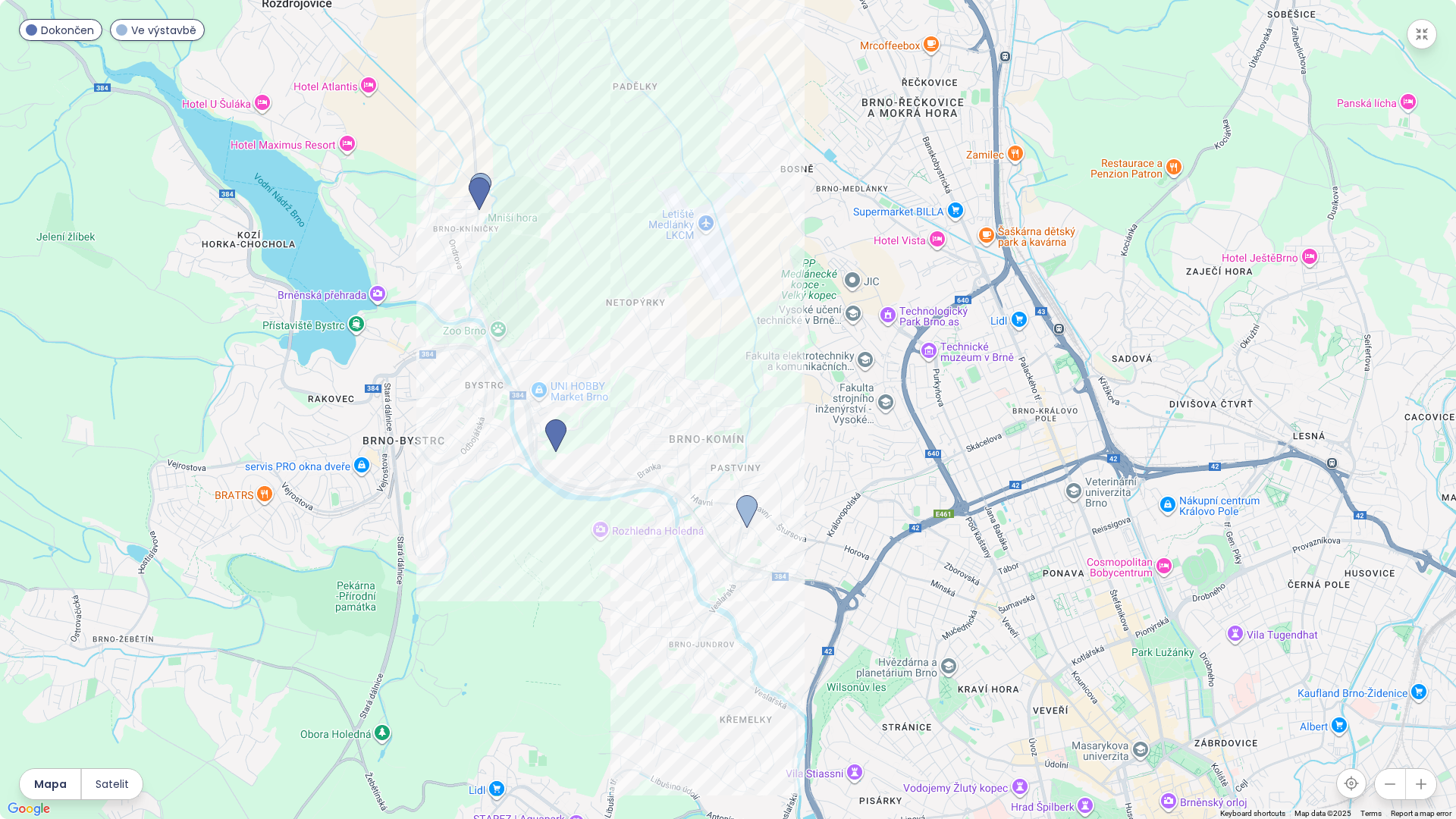
drag, startPoint x: 583, startPoint y: 443, endPoint x: 497, endPoint y: 321, distance: 149.3
click at [497, 321] on div at bounding box center [728, 409] width 1456 height 819
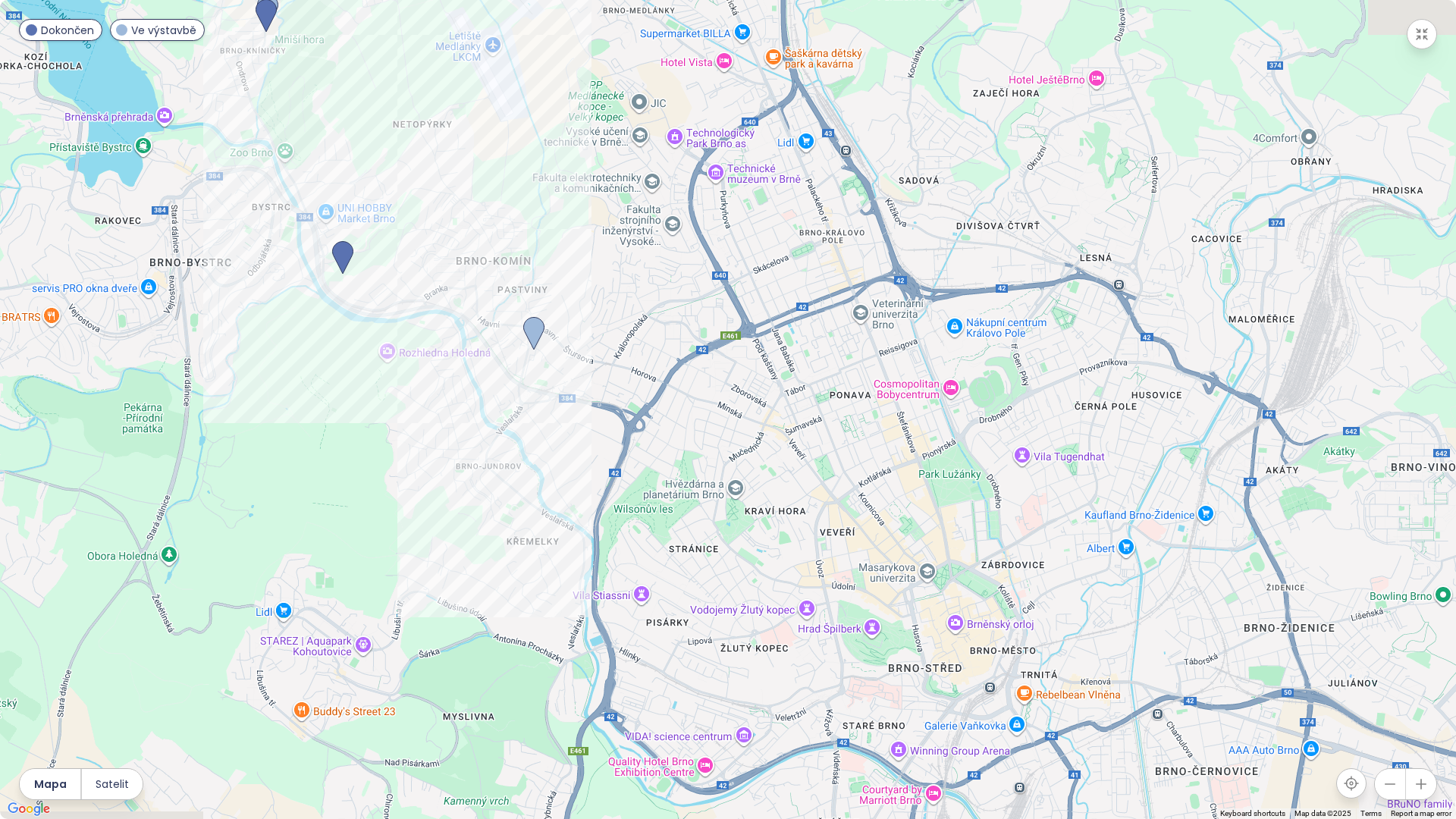
drag, startPoint x: 573, startPoint y: 439, endPoint x: 482, endPoint y: 374, distance: 111.8
click at [485, 374] on div at bounding box center [728, 409] width 1456 height 819
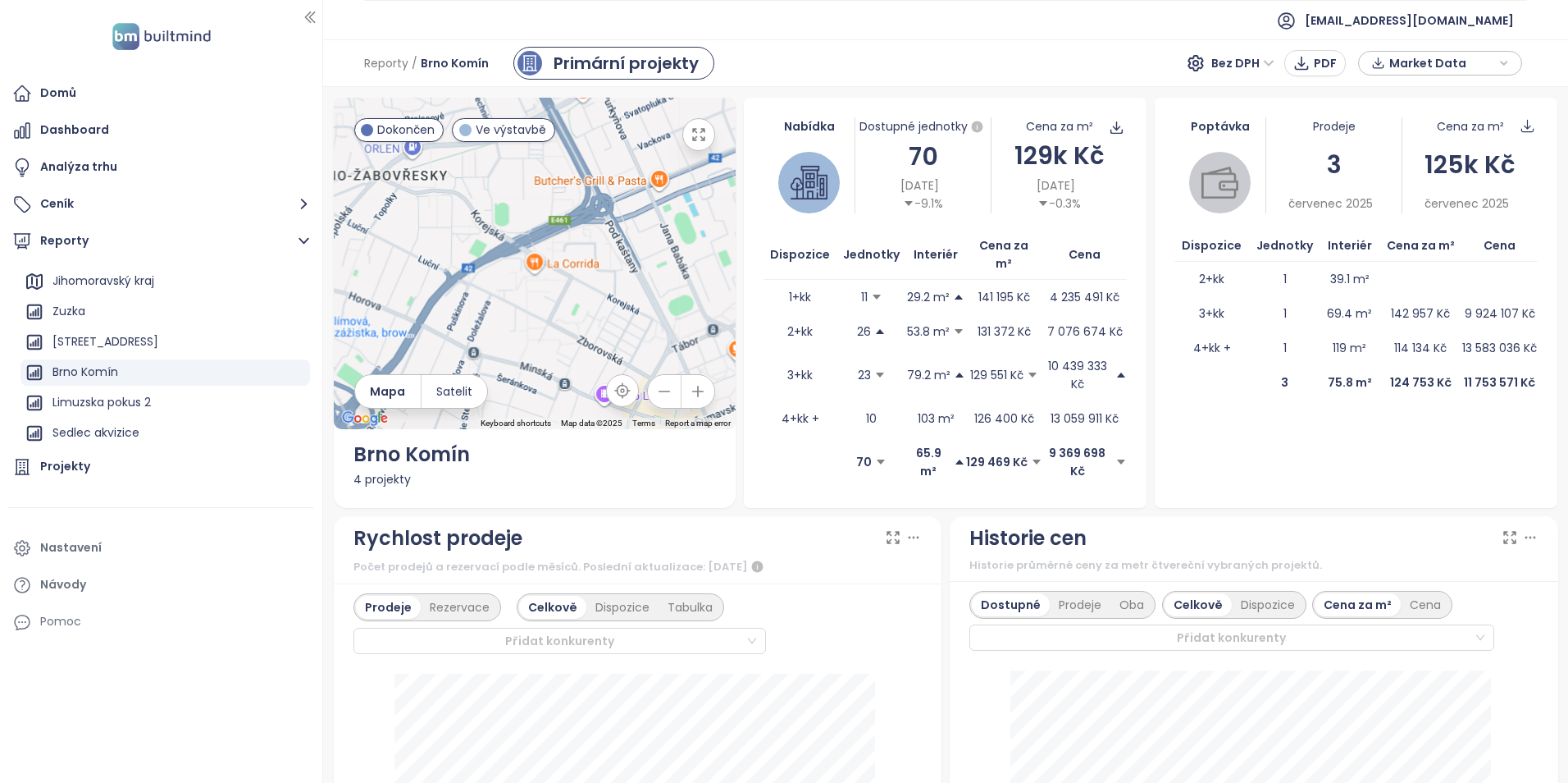
drag, startPoint x: 694, startPoint y: 137, endPoint x: 696, endPoint y: 198, distance: 61.0
click at [693, 137] on icon "button" at bounding box center [698, 134] width 16 height 16
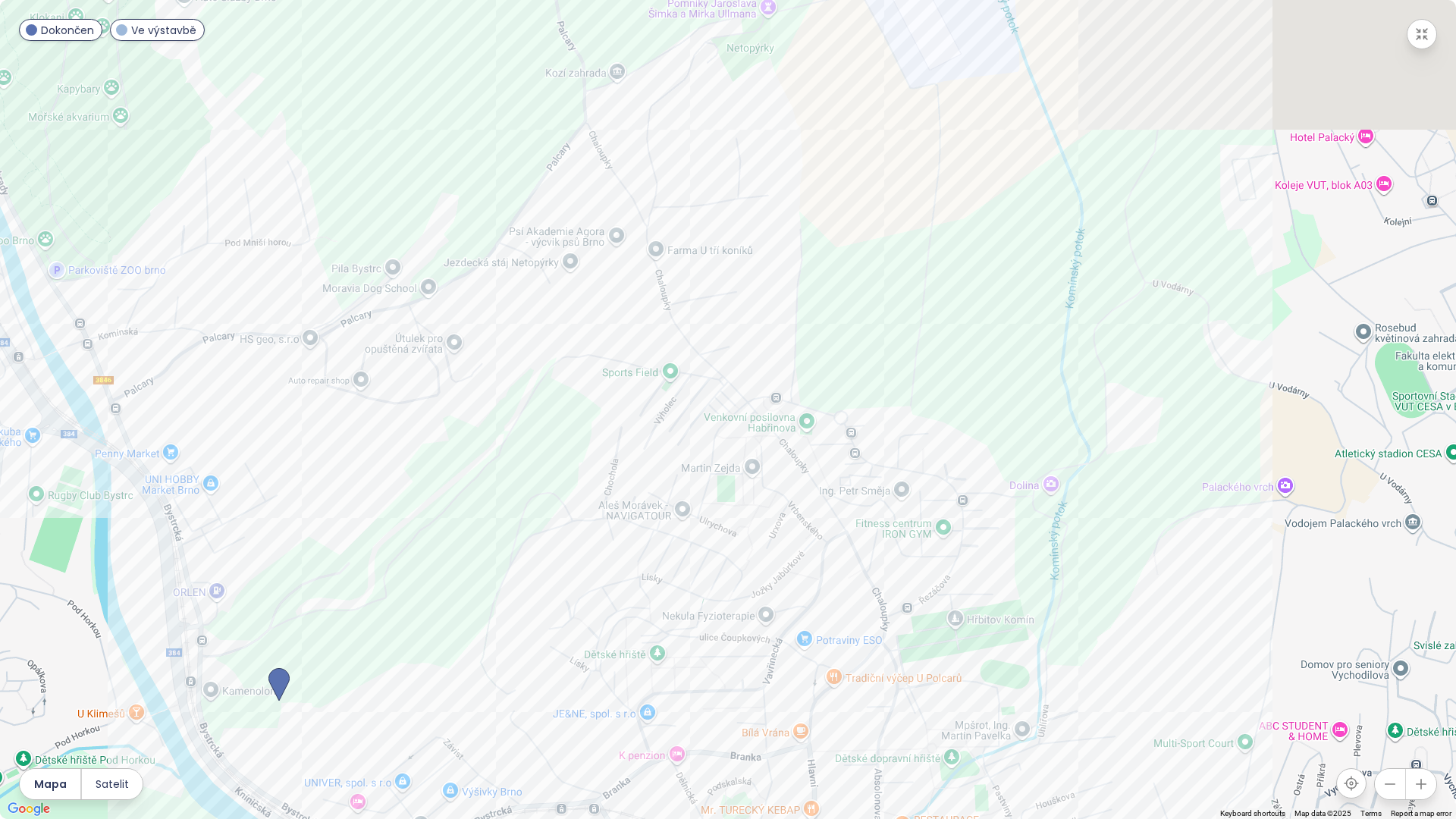
drag, startPoint x: 789, startPoint y: 482, endPoint x: 743, endPoint y: 684, distance: 207.2
click at [794, 711] on div at bounding box center [728, 409] width 1456 height 819
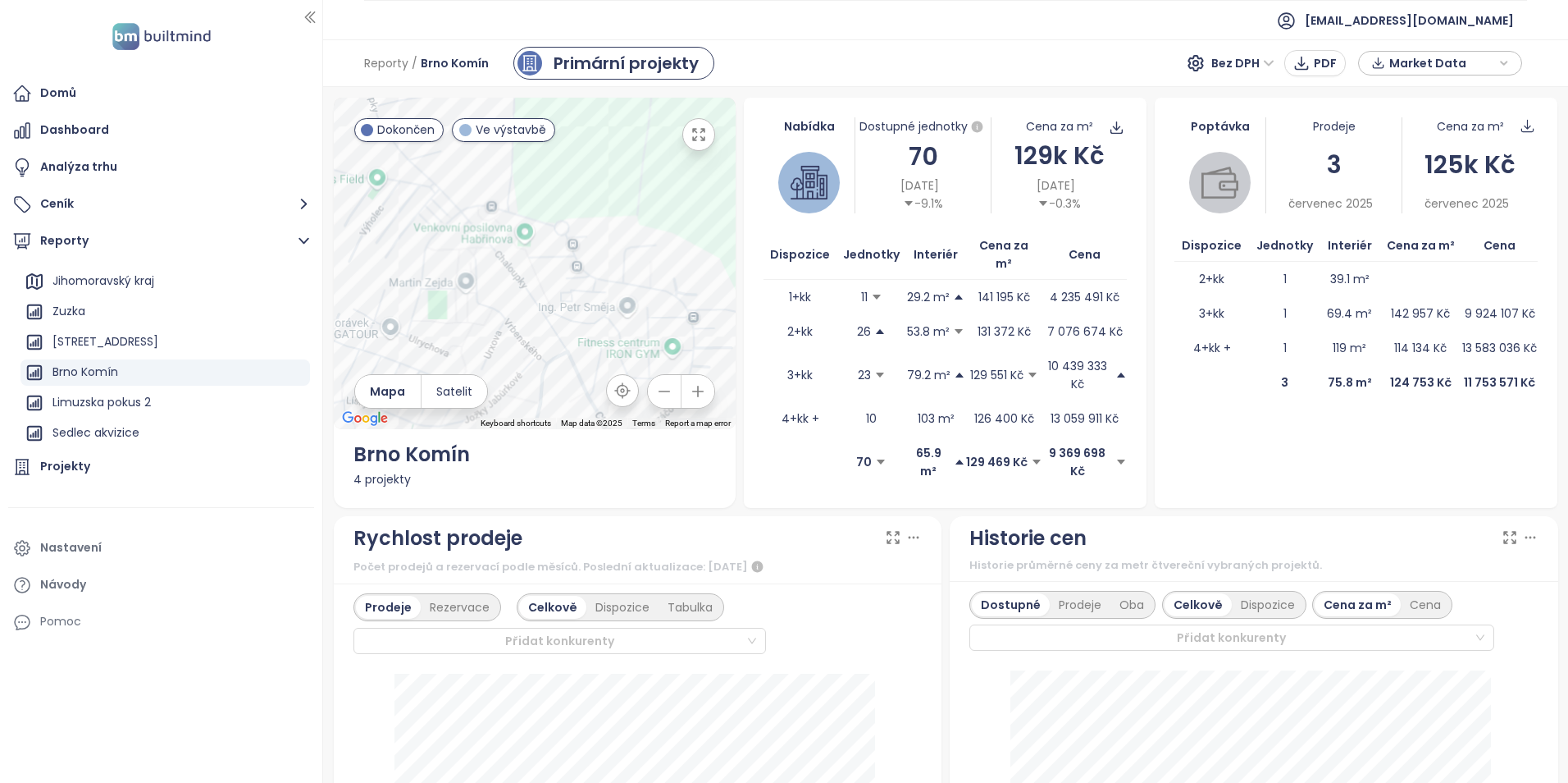
click at [691, 135] on icon "button" at bounding box center [698, 134] width 16 height 16
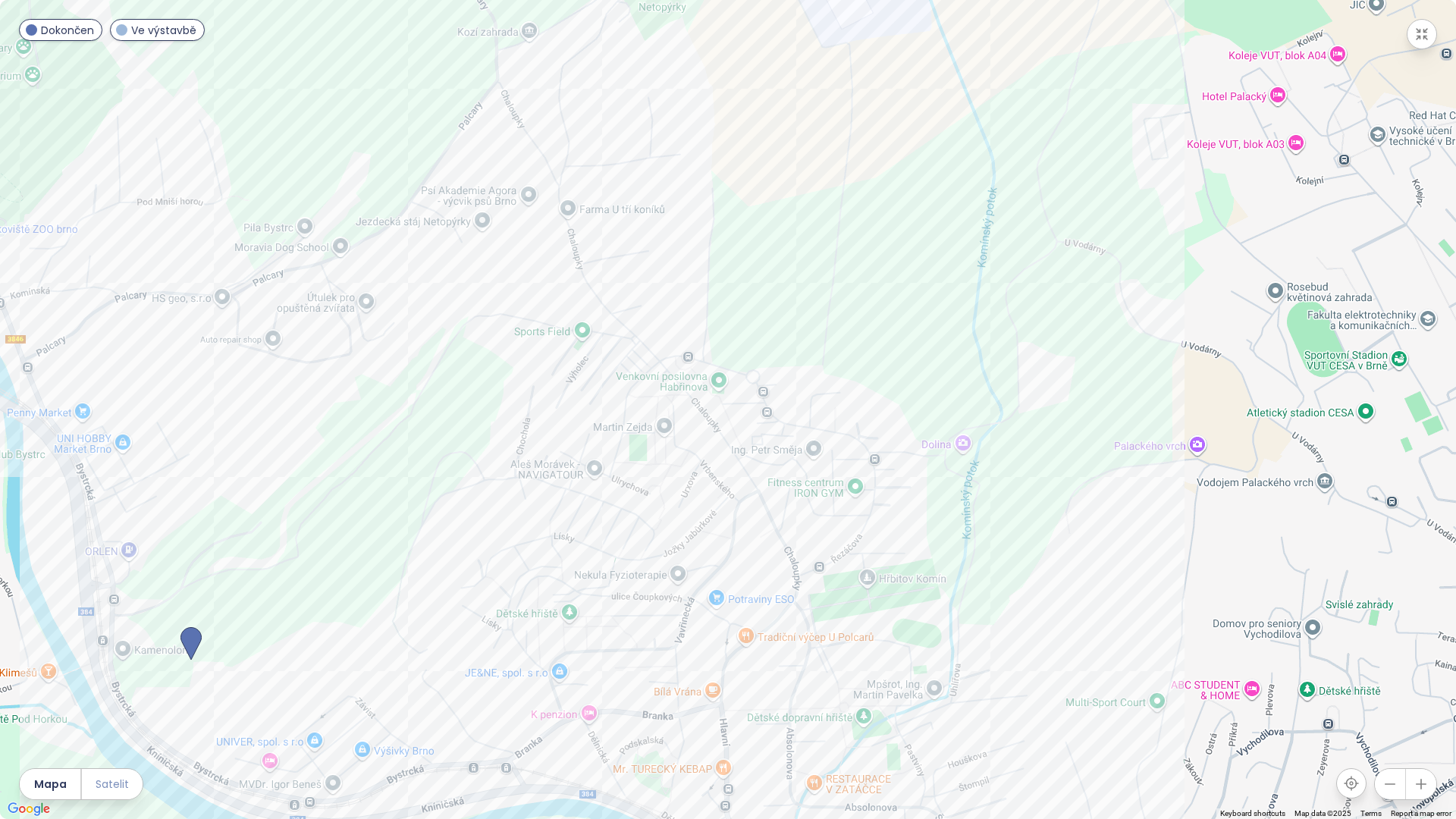
click at [107, 723] on span "Satelit" at bounding box center [112, 783] width 33 height 17
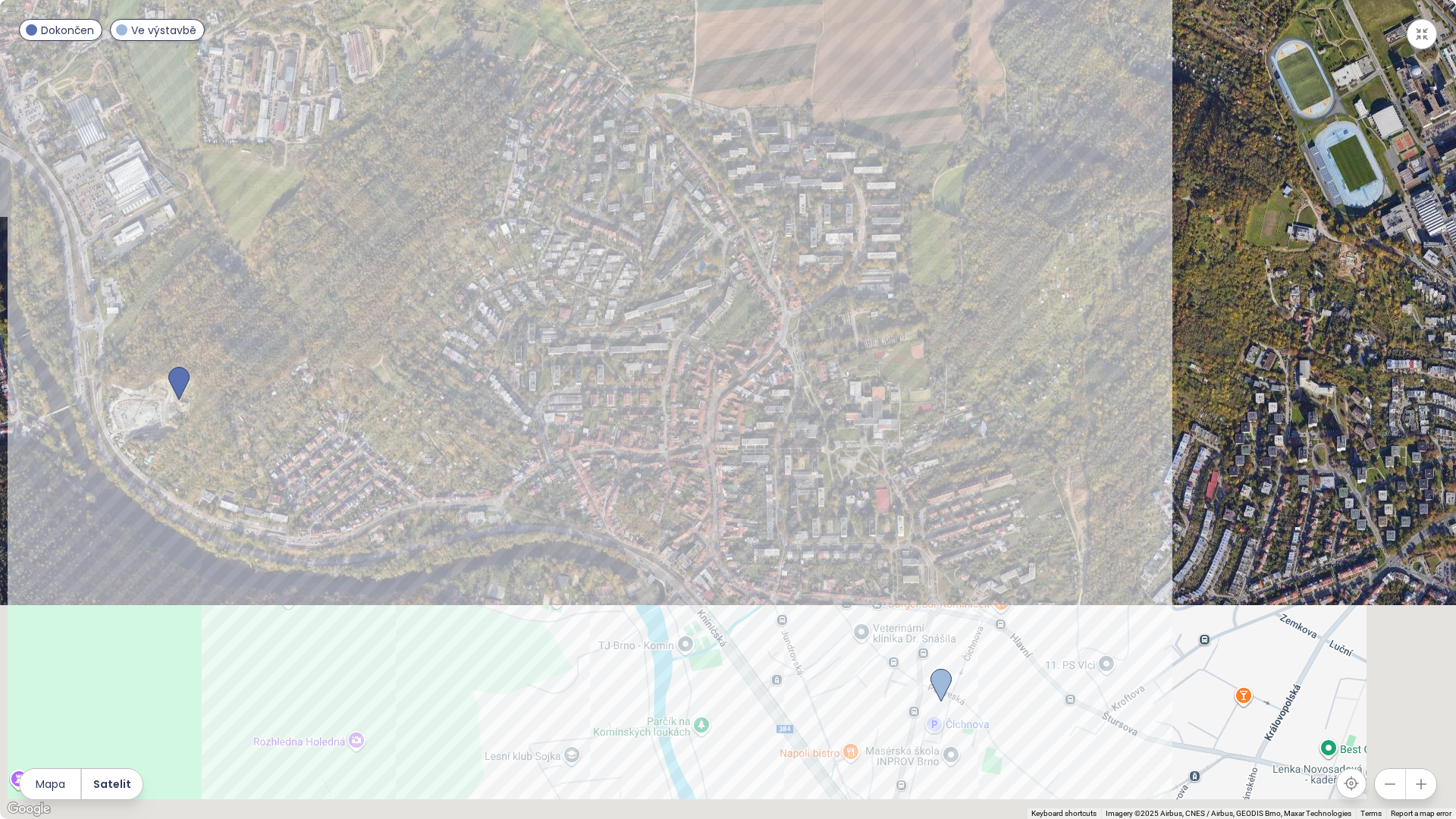
drag, startPoint x: 685, startPoint y: 533, endPoint x: 674, endPoint y: 272, distance: 261.2
click at [674, 272] on div at bounding box center [728, 409] width 1456 height 819
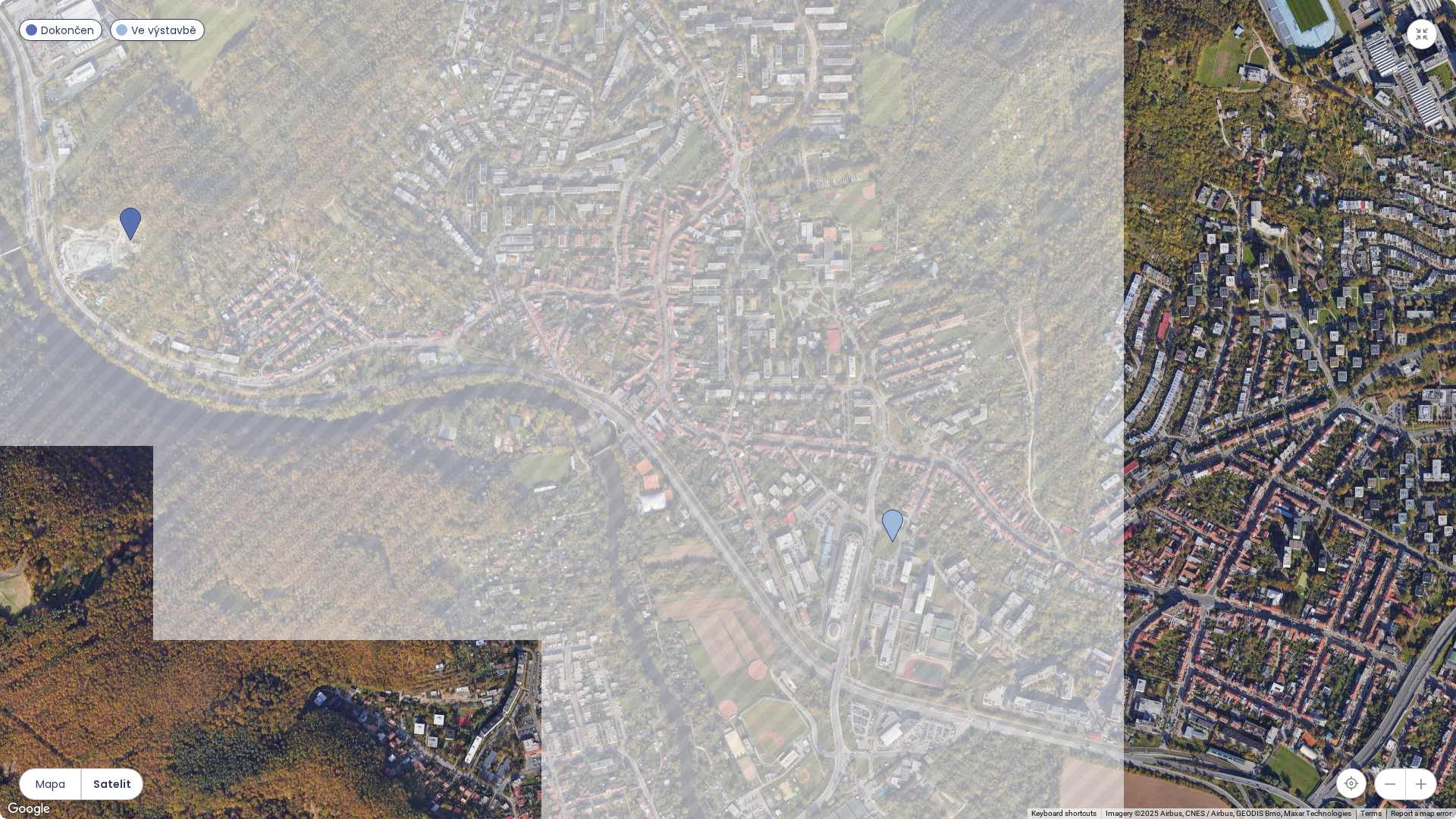
drag, startPoint x: 728, startPoint y: 593, endPoint x: 682, endPoint y: 489, distance: 113.7
click at [682, 489] on div at bounding box center [728, 409] width 1456 height 819
click at [1417, 36] on icon "button" at bounding box center [1421, 33] width 15 height 15
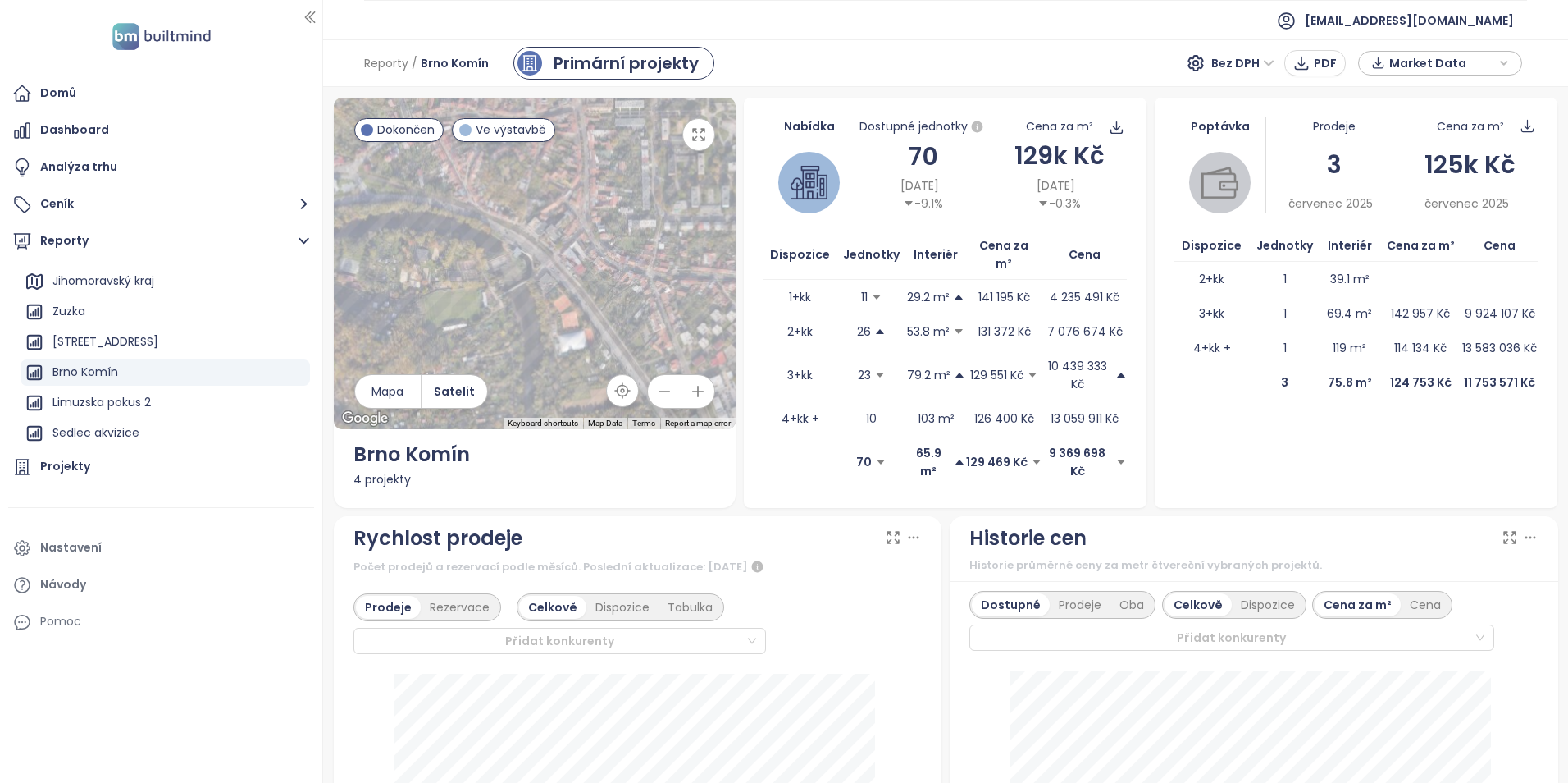
drag, startPoint x: 635, startPoint y: 228, endPoint x: 666, endPoint y: 273, distance: 54.6
click at [679, 265] on div at bounding box center [534, 264] width 403 height 332
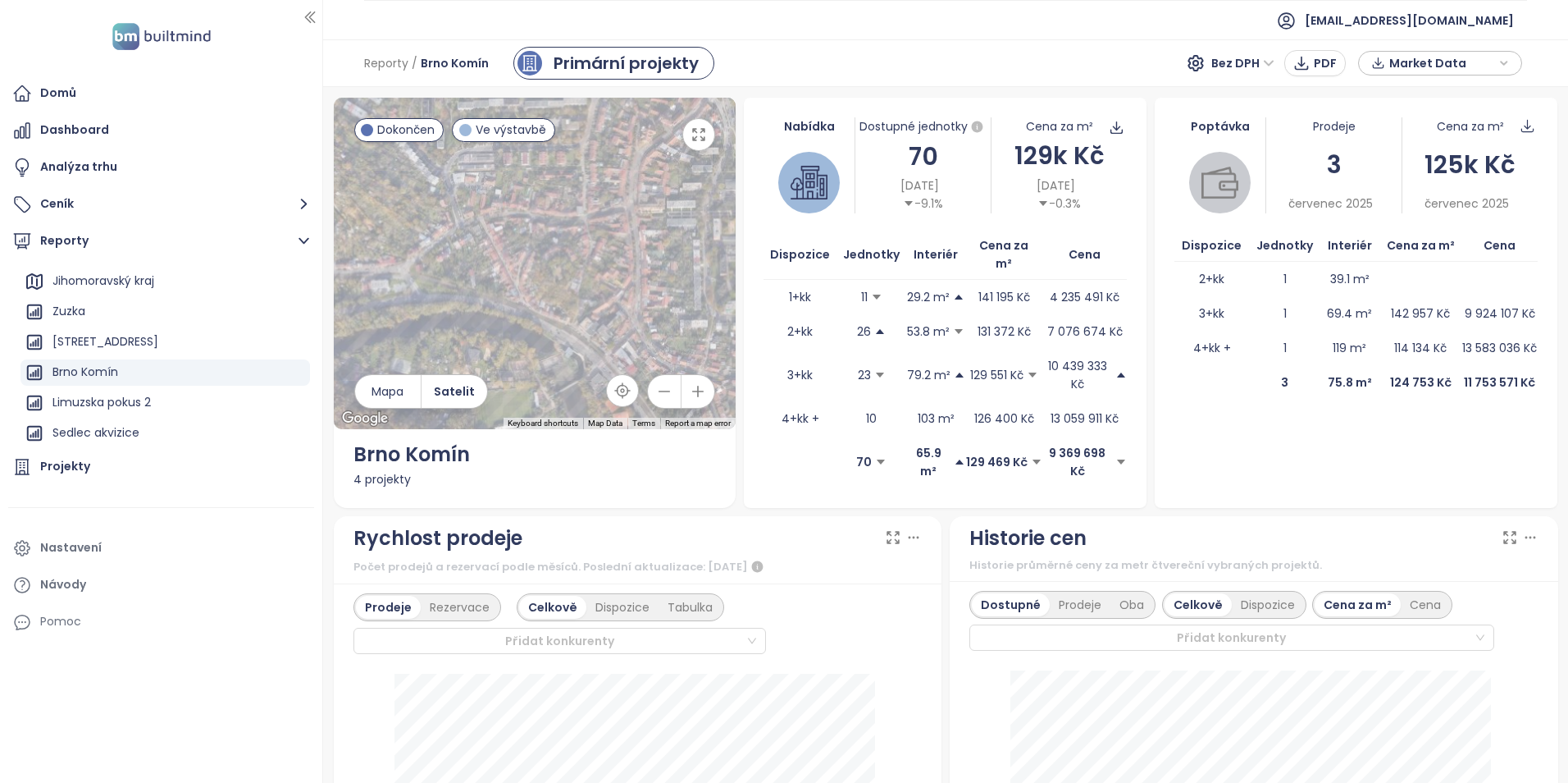
drag, startPoint x: 576, startPoint y: 254, endPoint x: 726, endPoint y: 255, distance: 150.0
click at [726, 255] on div at bounding box center [534, 264] width 403 height 332
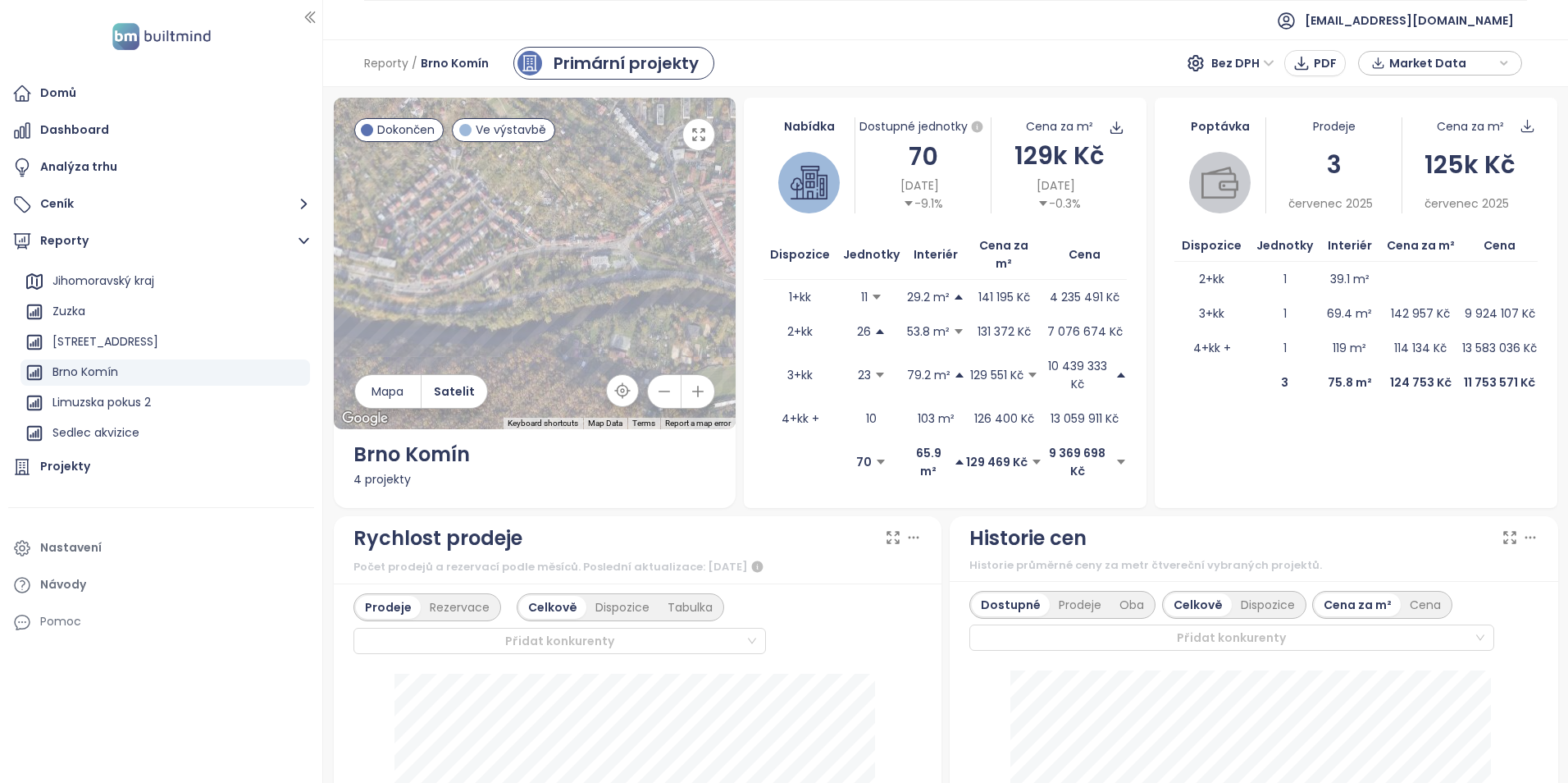
drag, startPoint x: 622, startPoint y: 206, endPoint x: 691, endPoint y: 212, distance: 69.3
click at [691, 212] on div at bounding box center [534, 264] width 403 height 332
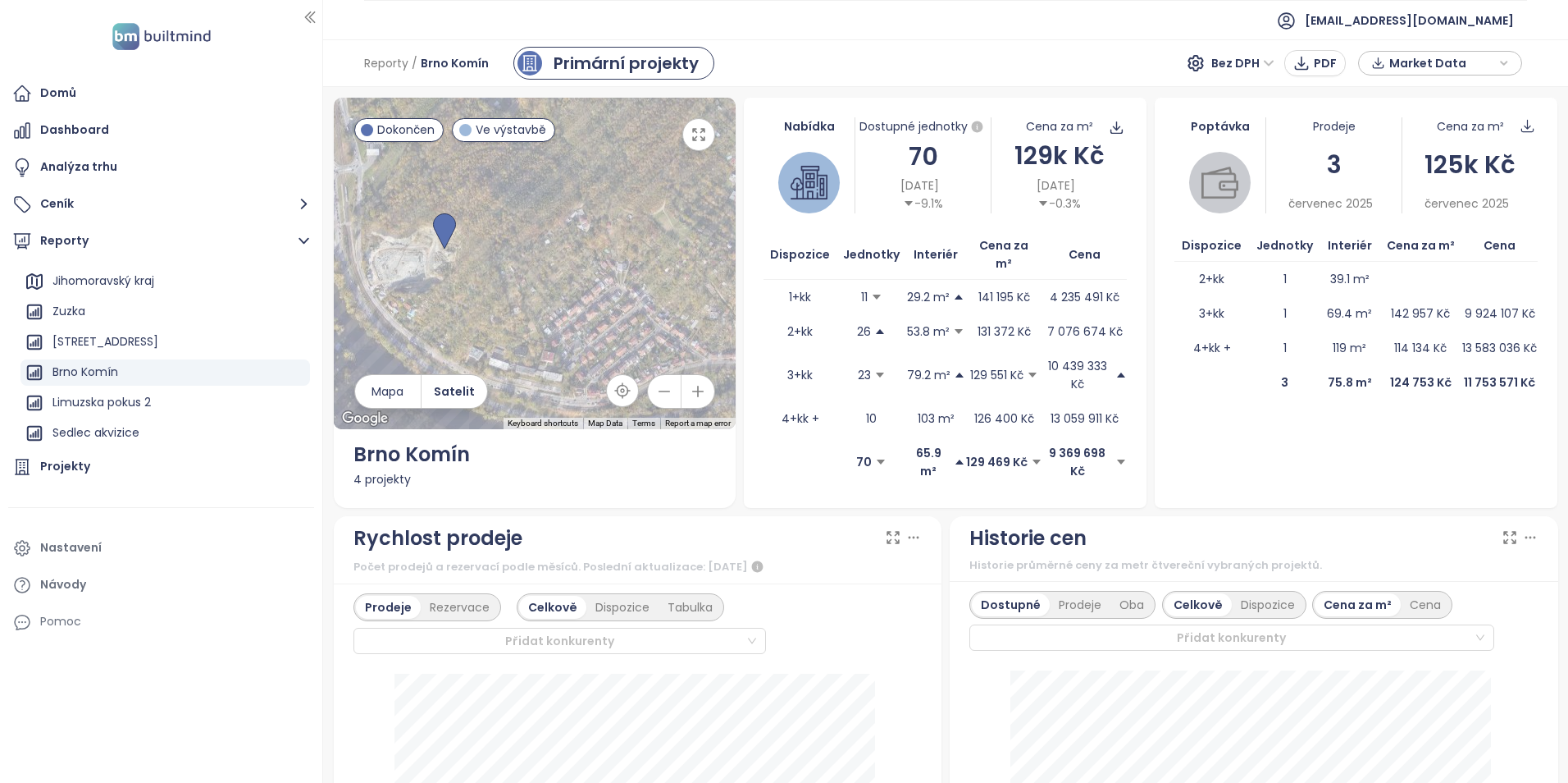
drag, startPoint x: 570, startPoint y: 246, endPoint x: 598, endPoint y: 345, distance: 102.9
click at [598, 345] on div at bounding box center [534, 264] width 403 height 332
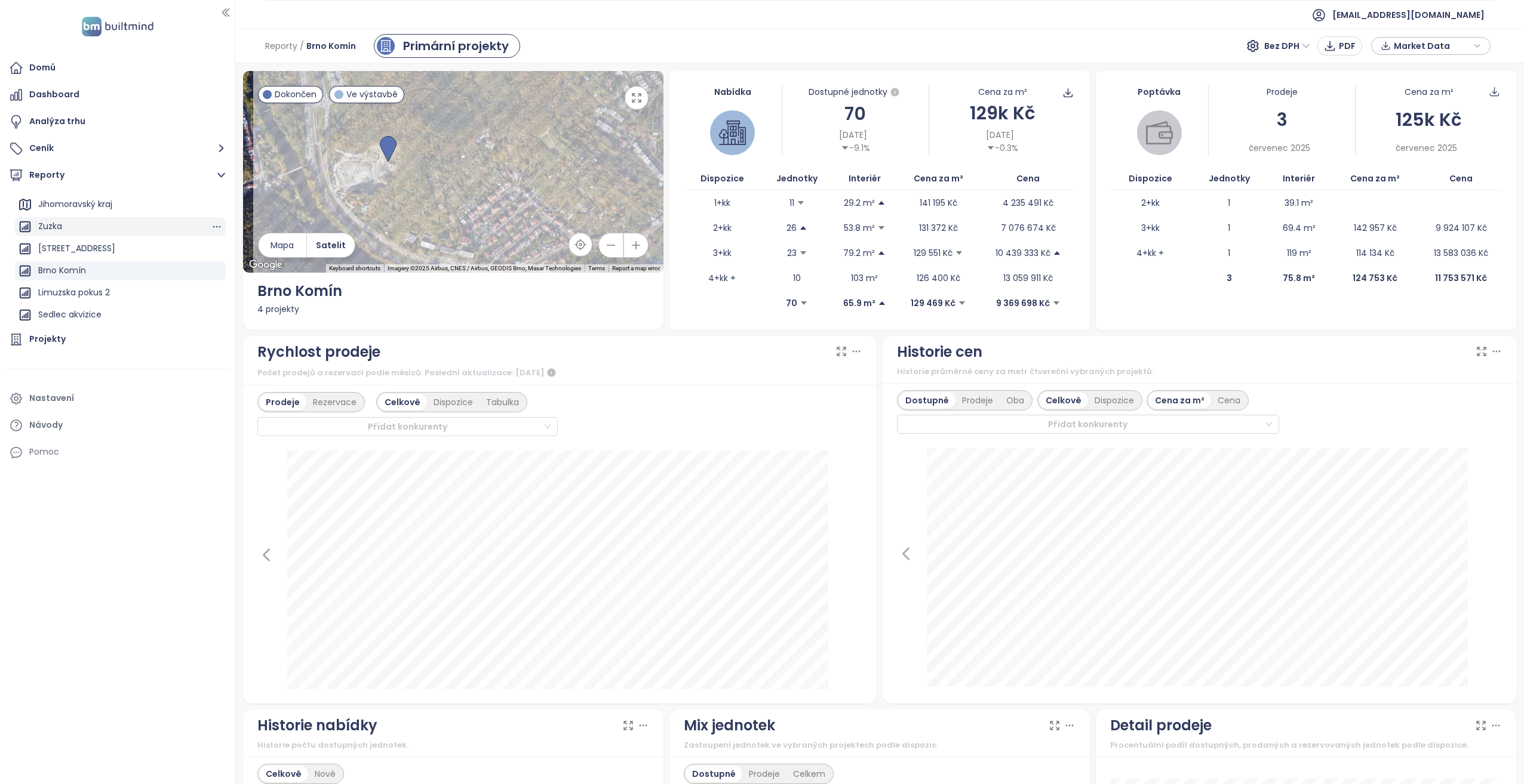
click at [98, 221] on div "Zuzka" at bounding box center [121, 227] width 211 height 19
